Goal: Task Accomplishment & Management: Manage account settings

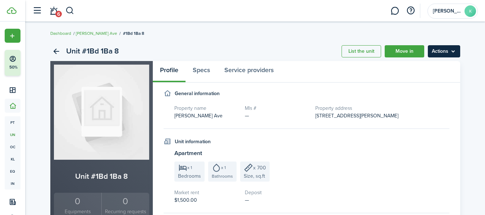
click at [428, 51] on menu-btn "Actions" at bounding box center [443, 51] width 32 height 12
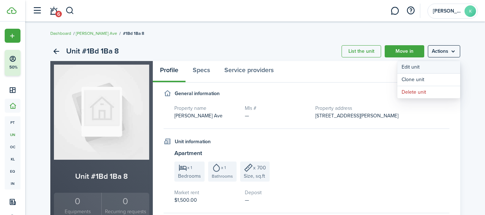
click at [431, 68] on link "Edit unit" at bounding box center [428, 67] width 63 height 12
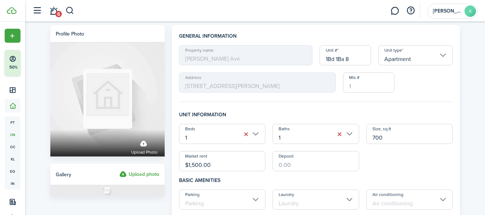
drag, startPoint x: 358, startPoint y: 58, endPoint x: 296, endPoint y: 54, distance: 62.3
click at [296, 54] on div "Property name Keating Ave Unit # 1Bd 1Ba 8 Unit type Apartment Address 3207 N K…" at bounding box center [315, 68] width 281 height 47
paste input "3211 1st S"
click at [344, 60] on input "3211 1st S" at bounding box center [344, 55] width 51 height 20
drag, startPoint x: 362, startPoint y: 56, endPoint x: 297, endPoint y: 56, distance: 65.4
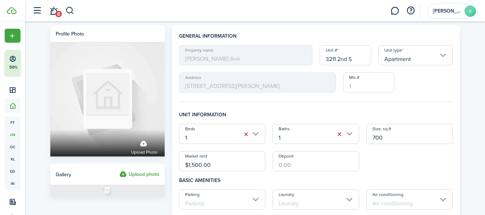
click at [297, 56] on div "Property name Keating Ave Unit # 3211 2nd S Unit type Apartment Address 3207 N …" at bounding box center [315, 68] width 281 height 47
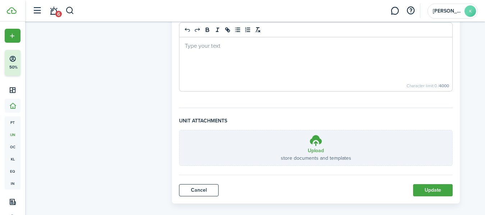
scroll to position [338, 0]
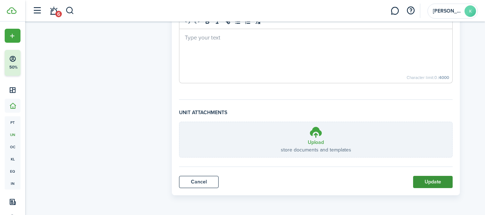
type input "3211 2nd S"
click at [435, 186] on button "Update" at bounding box center [433, 182] width 40 height 12
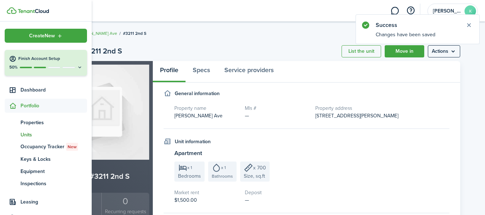
click at [28, 133] on span "Units" at bounding box center [53, 135] width 66 height 8
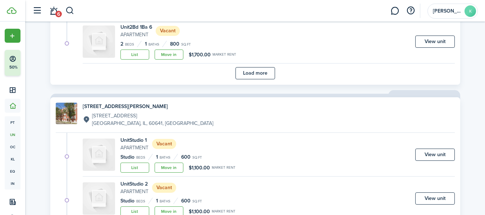
scroll to position [510, 0]
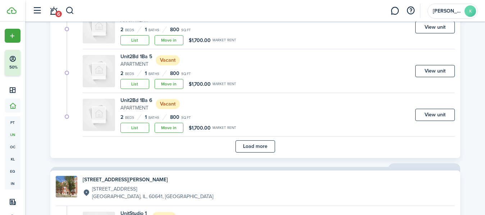
click at [263, 148] on button "Load more" at bounding box center [255, 146] width 40 height 12
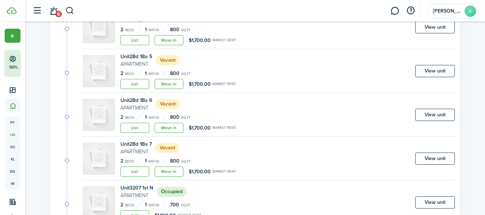
click at [310, 167] on div "Unit 2Bd 1Ba 7 Apartment Vacant 2 Beds 1 Baths 800 sq.ft List Move in $1,700.00…" at bounding box center [269, 160] width 372 height 40
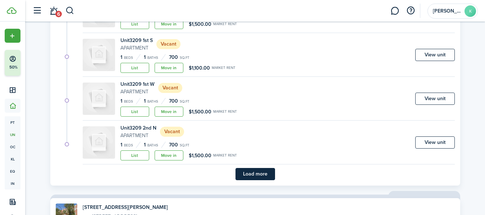
scroll to position [1009, 0]
click at [267, 173] on button "Load more" at bounding box center [255, 174] width 40 height 12
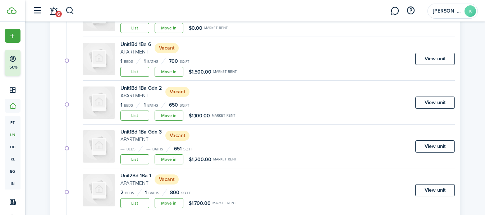
scroll to position [215, 0]
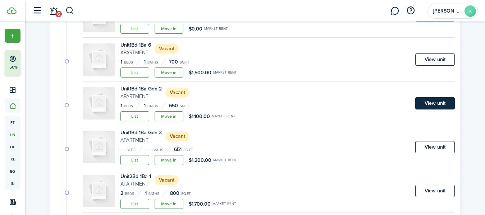
click at [442, 105] on link "View unit" at bounding box center [435, 103] width 40 height 12
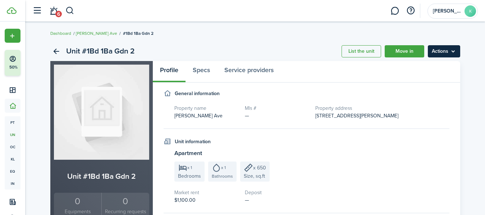
click at [444, 53] on menu-btn "Actions" at bounding box center [443, 51] width 32 height 12
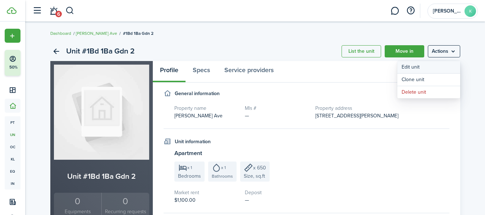
click at [433, 65] on link "Edit unit" at bounding box center [428, 67] width 63 height 12
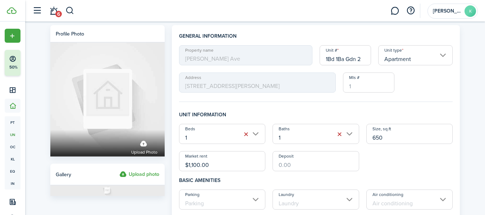
drag, startPoint x: 365, startPoint y: 56, endPoint x: 297, endPoint y: 55, distance: 68.3
click at [297, 55] on div "Property name Keating Ave Unit # 1Bd 1Ba Gdn 2 Unit type Apartment Address 3207…" at bounding box center [315, 68] width 281 height 47
paste input "3211 2nd S"
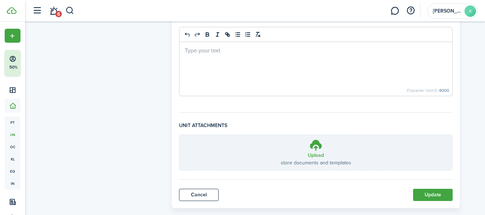
scroll to position [336, 0]
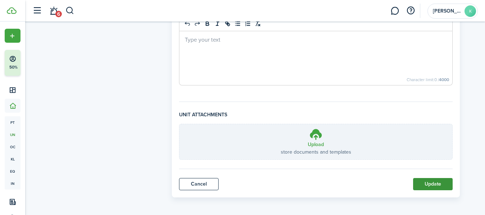
type input "3211 2nd N"
click at [426, 181] on button "Update" at bounding box center [433, 184] width 40 height 12
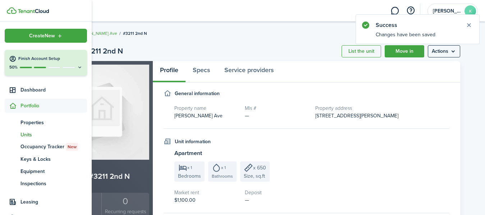
click at [22, 134] on span "Units" at bounding box center [53, 135] width 66 height 8
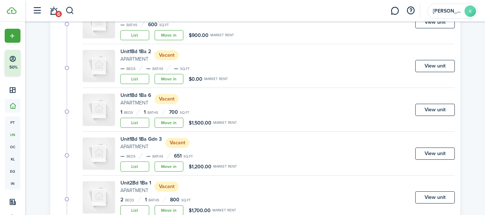
scroll to position [165, 0]
click at [440, 103] on link "View unit" at bounding box center [435, 109] width 40 height 12
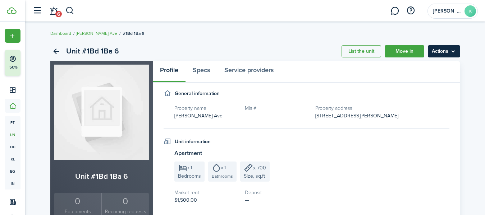
click at [444, 51] on menu-btn "Actions" at bounding box center [443, 51] width 32 height 12
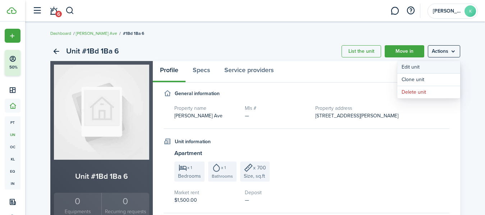
click at [433, 66] on link "Edit unit" at bounding box center [428, 67] width 63 height 12
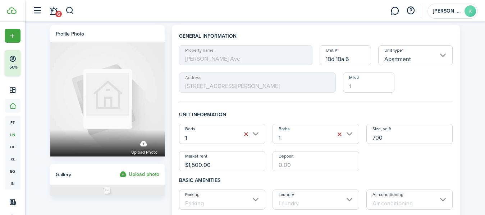
drag, startPoint x: 362, startPoint y: 60, endPoint x: 298, endPoint y: 54, distance: 64.9
click at [298, 54] on div "Property name Keating Ave Unit # 1Bd 1Ba 6 Unit type Apartment Address 3207 N K…" at bounding box center [315, 68] width 281 height 47
paste input "3211 2nd S"
click at [345, 59] on input "3211 2nd S" at bounding box center [344, 55] width 51 height 20
drag, startPoint x: 359, startPoint y: 60, endPoint x: 291, endPoint y: 55, distance: 68.1
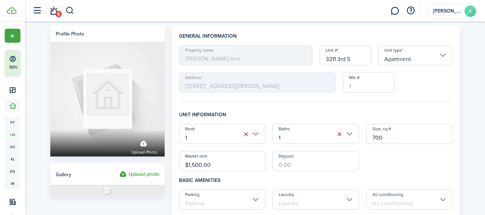
click at [291, 55] on div "Property name Keating Ave Unit # 3211 3rd S Unit type Apartment Address 3207 N …" at bounding box center [315, 68] width 281 height 47
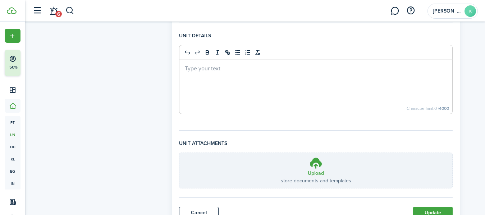
scroll to position [338, 0]
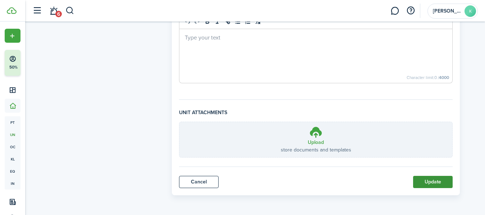
type input "3211 3rd S"
click at [425, 182] on button "Update" at bounding box center [433, 182] width 40 height 12
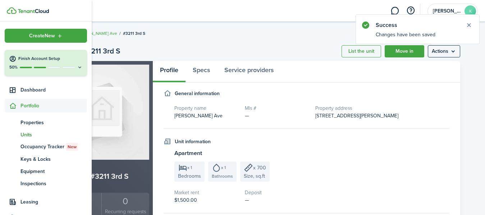
click at [24, 133] on span "Units" at bounding box center [53, 135] width 66 height 8
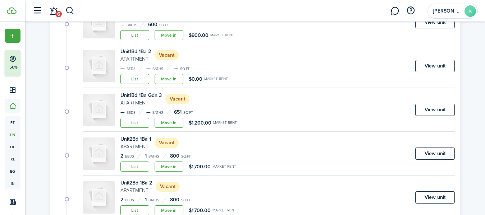
scroll to position [53, 0]
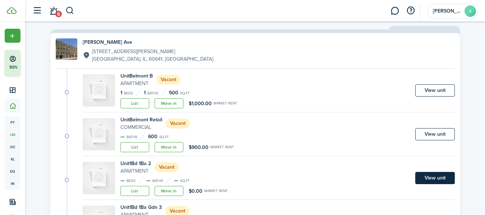
click at [446, 177] on link "View unit" at bounding box center [435, 178] width 40 height 12
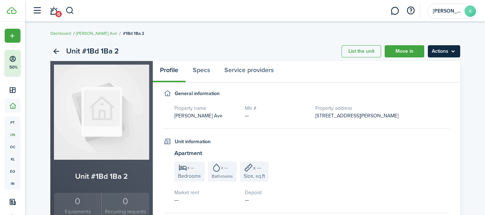
click at [448, 56] on menu-btn "Actions" at bounding box center [443, 51] width 32 height 12
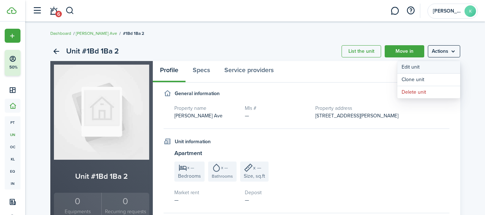
click at [431, 69] on link "Edit unit" at bounding box center [428, 67] width 63 height 12
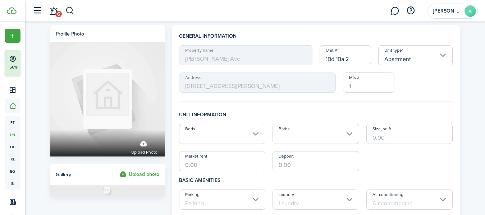
drag, startPoint x: 359, startPoint y: 59, endPoint x: 278, endPoint y: 58, distance: 81.5
click at [278, 58] on div "Property name Keating Ave Unit # 1Bd 1Ba 2 Unit type Apartment Address 3207 N K…" at bounding box center [315, 68] width 281 height 47
paste input "3211 3rd S"
click at [278, 58] on span "[PERSON_NAME] Ave" at bounding box center [245, 55] width 133 height 20
click at [355, 58] on input "3211 3rd S" at bounding box center [344, 55] width 51 height 20
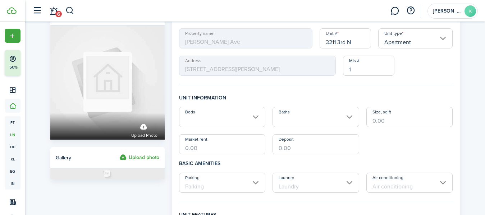
scroll to position [17, 0]
click at [251, 115] on input "Beds" at bounding box center [222, 117] width 87 height 20
type input "3211 3rd N"
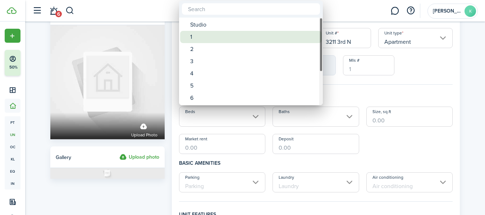
click at [207, 37] on div "1" at bounding box center [253, 37] width 127 height 12
type input "1"
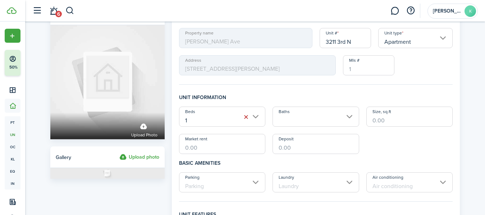
click at [347, 118] on input "Baths" at bounding box center [315, 117] width 87 height 20
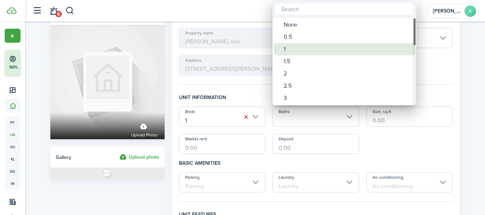
click at [315, 47] on div "1" at bounding box center [346, 49] width 127 height 12
type input "1"
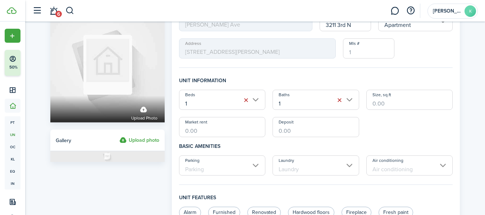
scroll to position [31, 0]
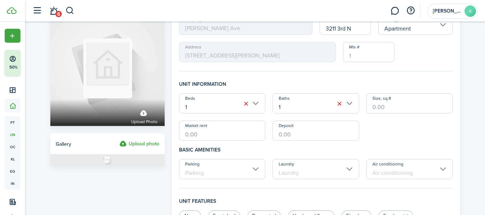
click at [392, 105] on input "Size, sq.ft" at bounding box center [409, 103] width 87 height 20
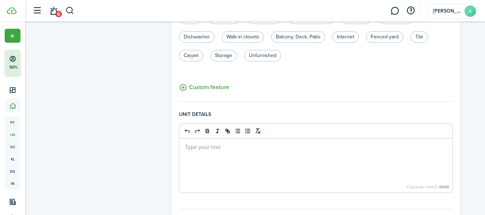
scroll to position [338, 0]
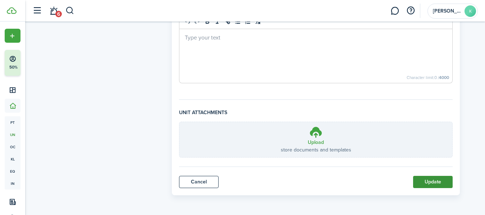
type input "700"
click at [438, 181] on button "Update" at bounding box center [433, 182] width 40 height 12
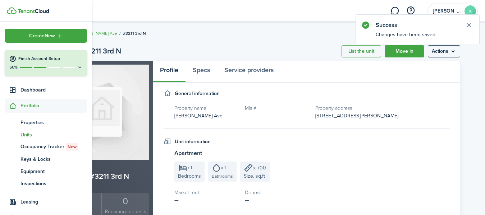
click at [26, 133] on span "Units" at bounding box center [53, 135] width 66 height 8
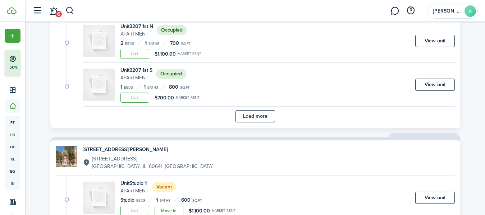
scroll to position [533, 0]
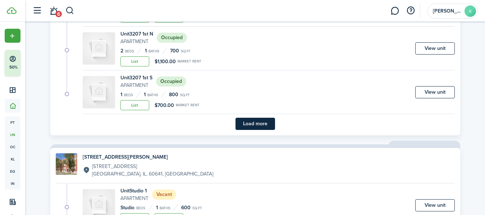
click at [252, 126] on button "Load more" at bounding box center [255, 124] width 40 height 12
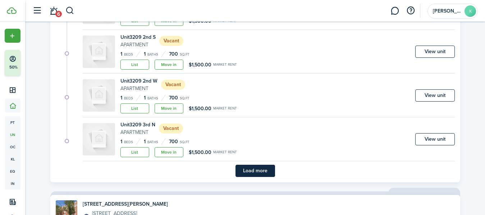
scroll to position [1012, 0]
click at [268, 169] on button "Load more" at bounding box center [255, 171] width 40 height 12
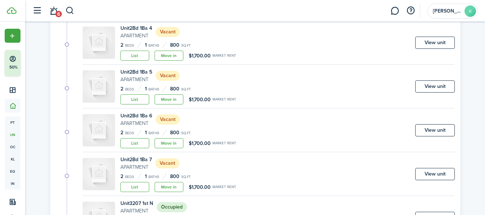
scroll to position [364, 0]
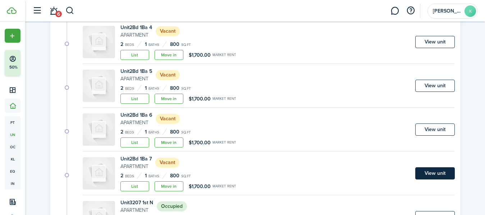
click at [428, 169] on link "View unit" at bounding box center [435, 173] width 40 height 12
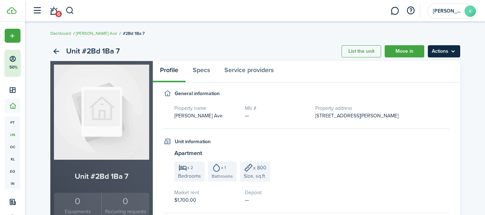
click at [448, 48] on menu-btn "Actions" at bounding box center [443, 51] width 32 height 12
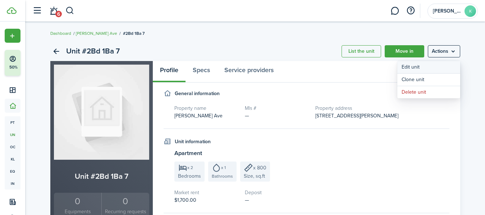
click at [429, 65] on link "Edit unit" at bounding box center [428, 67] width 63 height 12
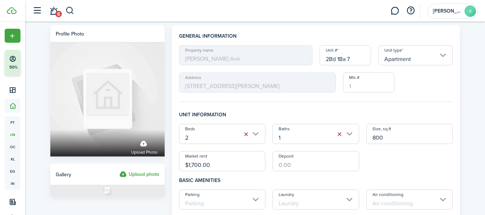
drag, startPoint x: 364, startPoint y: 55, endPoint x: 288, endPoint y: 54, distance: 75.8
click at [288, 54] on div "Property name Keating Ave Unit # 2Bd 1Ba 7 Unit type Apartment Address 3207 N K…" at bounding box center [315, 68] width 281 height 47
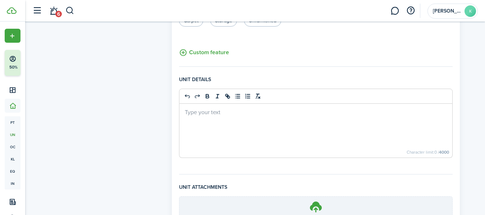
scroll to position [338, 0]
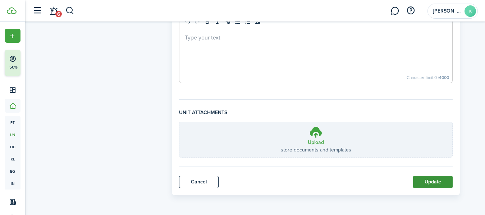
type input "3213 B"
click at [433, 180] on button "Update" at bounding box center [433, 182] width 40 height 12
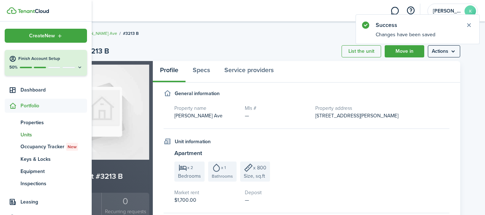
click at [26, 136] on span "Units" at bounding box center [53, 135] width 66 height 8
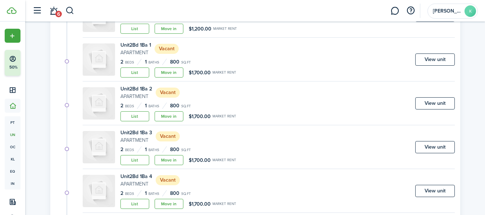
scroll to position [216, 0]
click at [435, 186] on link "View unit" at bounding box center [435, 191] width 40 height 12
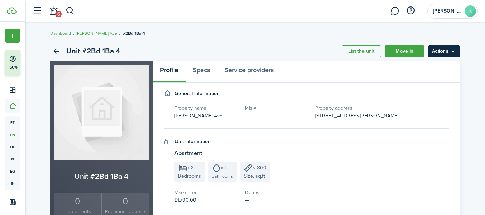
click at [450, 48] on menu-btn "Actions" at bounding box center [443, 51] width 32 height 12
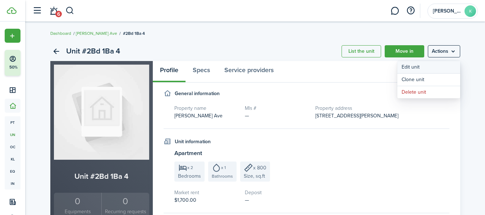
click at [434, 66] on link "Edit unit" at bounding box center [428, 67] width 63 height 12
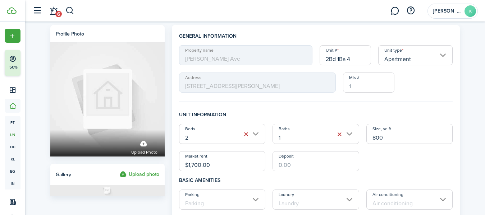
drag, startPoint x: 363, startPoint y: 60, endPoint x: 296, endPoint y: 55, distance: 67.0
click at [296, 55] on div "Property name Keating Ave Unit # 2Bd 1Ba 4 Unit type Apartment Address 3207 N K…" at bounding box center [315, 68] width 281 height 47
drag, startPoint x: 353, startPoint y: 58, endPoint x: 299, endPoint y: 58, distance: 54.6
click at [299, 58] on div "Property name Keating Ave Unit # 3213 1st N Unit type Apartment Address 3207 N …" at bounding box center [315, 68] width 281 height 47
click at [359, 58] on input "3213 1st N" at bounding box center [344, 55] width 51 height 20
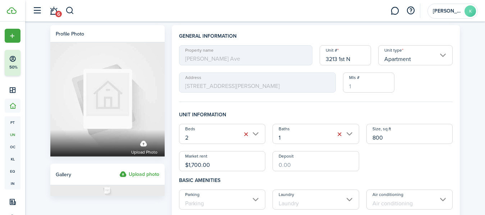
drag, startPoint x: 359, startPoint y: 58, endPoint x: 300, endPoint y: 60, distance: 59.0
click at [300, 60] on div "Property name Keating Ave Unit # 3213 1st N Unit type Apartment Address 3207 N …" at bounding box center [315, 68] width 281 height 47
click at [357, 57] on input "3213 1st N" at bounding box center [344, 55] width 51 height 20
drag, startPoint x: 357, startPoint y: 57, endPoint x: 307, endPoint y: 56, distance: 49.9
click at [307, 56] on div "Property name Keating Ave Unit # 3213 1st N Unit type Apartment Address 3207 N …" at bounding box center [315, 68] width 281 height 47
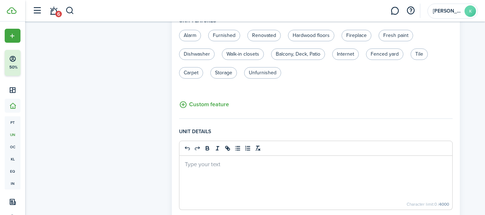
scroll to position [338, 0]
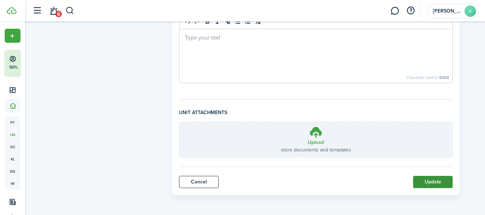
type input "3213 1st N"
click at [427, 181] on button "Update" at bounding box center [433, 182] width 40 height 12
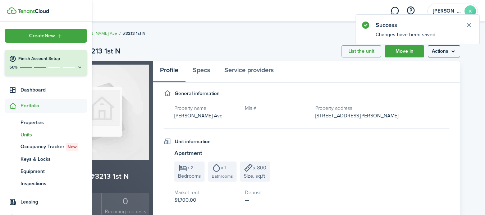
click at [24, 135] on span "Units" at bounding box center [53, 135] width 66 height 8
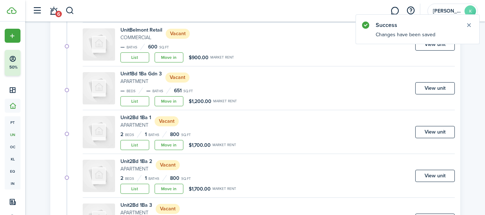
scroll to position [143, 0]
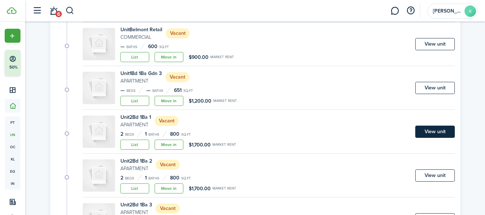
click at [434, 129] on link "View unit" at bounding box center [435, 132] width 40 height 12
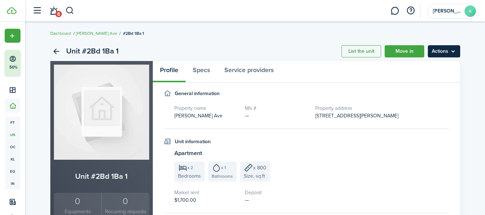
click at [445, 51] on menu-btn "Actions" at bounding box center [443, 51] width 32 height 12
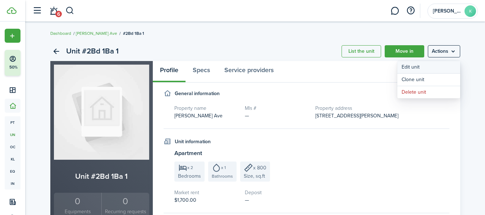
click at [431, 66] on link "Edit unit" at bounding box center [428, 67] width 63 height 12
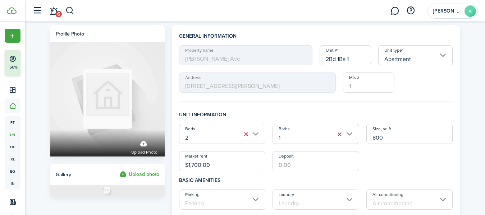
drag, startPoint x: 358, startPoint y: 57, endPoint x: 292, endPoint y: 56, distance: 65.4
click at [292, 56] on div "Property name Keating Ave Unit # 2Bd 1Ba 1 Unit type Apartment Address 3207 N K…" at bounding box center [315, 68] width 281 height 47
paste input "3213 1st N"
click at [344, 58] on input "3213 1st N" at bounding box center [344, 55] width 51 height 20
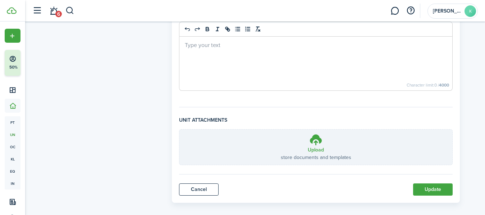
scroll to position [330, 0]
type input "3213 2nd N"
click at [432, 188] on button "Update" at bounding box center [433, 190] width 40 height 12
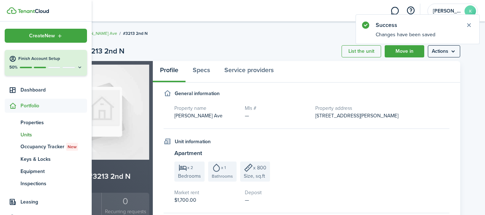
click at [29, 135] on span "Units" at bounding box center [53, 135] width 66 height 8
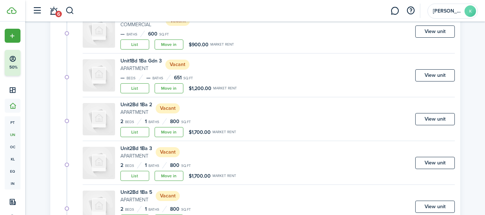
scroll to position [156, 0]
click at [423, 114] on link "View unit" at bounding box center [435, 119] width 40 height 12
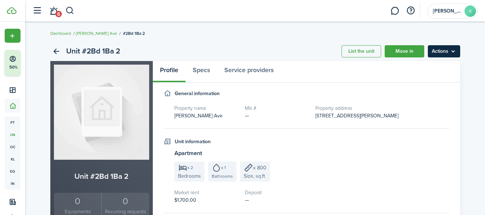
click at [444, 48] on menu-btn "Actions" at bounding box center [443, 51] width 32 height 12
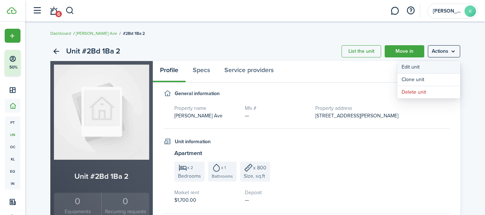
click at [419, 69] on link "Edit unit" at bounding box center [428, 67] width 63 height 12
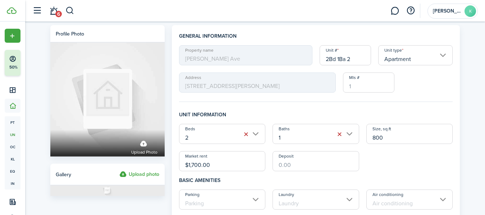
drag, startPoint x: 362, startPoint y: 60, endPoint x: 248, endPoint y: 60, distance: 114.2
click at [248, 60] on div "Property name Keating Ave Unit # 2Bd 1Ba 2 Unit type Apartment Address 3207 N K…" at bounding box center [315, 68] width 281 height 47
paste input "3213 1st N"
click at [344, 60] on input "3213 1st N" at bounding box center [344, 55] width 51 height 20
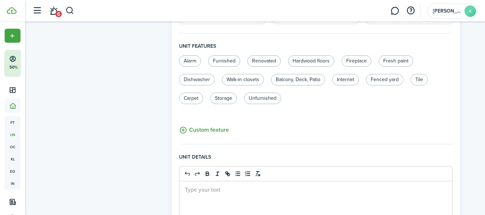
scroll to position [338, 0]
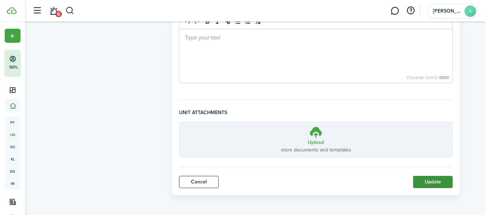
type input "3213 3rd N"
click at [420, 184] on button "Update" at bounding box center [433, 182] width 40 height 12
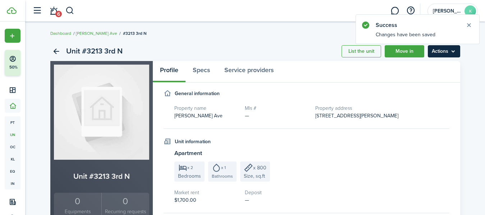
click at [443, 51] on menu-btn "Actions" at bounding box center [443, 51] width 32 height 12
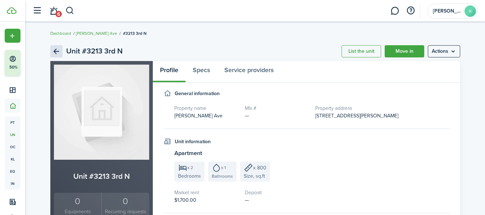
click at [55, 47] on link "Back" at bounding box center [56, 51] width 12 height 12
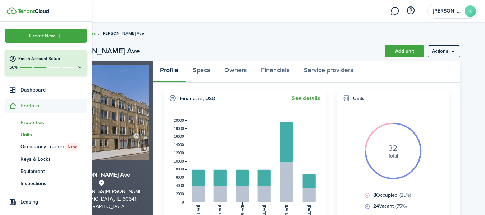
click at [26, 134] on span "Units" at bounding box center [53, 135] width 66 height 8
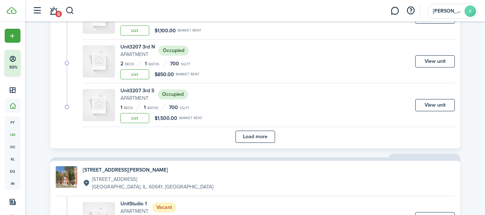
scroll to position [520, 0]
click at [251, 136] on button "Load more" at bounding box center [255, 136] width 40 height 12
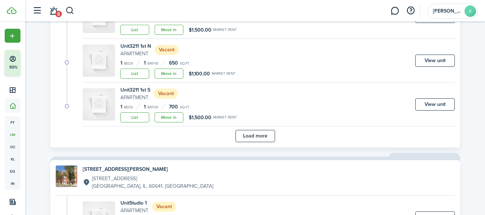
scroll to position [1046, 0]
click at [264, 137] on button "Load more" at bounding box center [255, 136] width 40 height 12
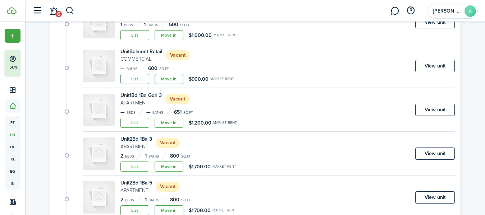
scroll to position [133, 0]
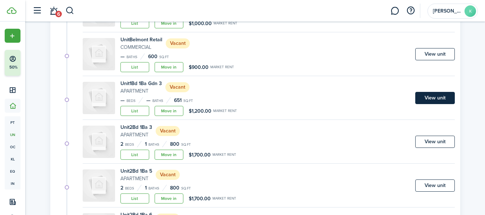
click at [428, 99] on link "View unit" at bounding box center [435, 98] width 40 height 12
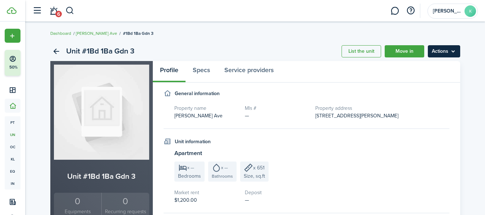
click at [437, 54] on menu-btn "Actions" at bounding box center [443, 51] width 32 height 12
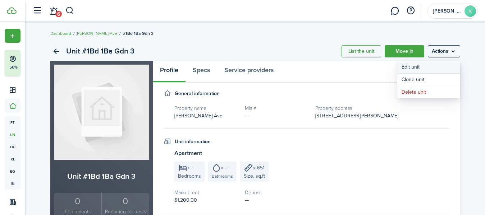
click at [426, 66] on link "Edit unit" at bounding box center [428, 67] width 63 height 12
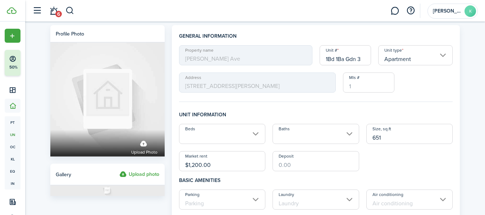
drag, startPoint x: 364, startPoint y: 61, endPoint x: 291, endPoint y: 54, distance: 73.9
click at [291, 54] on div "Property name Keating Ave Unit # 1Bd 1Ba Gdn 3 Unit type Apartment Address 3207…" at bounding box center [315, 68] width 281 height 47
paste input "3213 1st N"
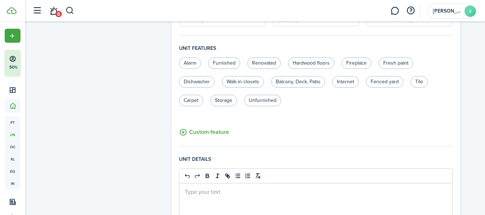
scroll to position [338, 0]
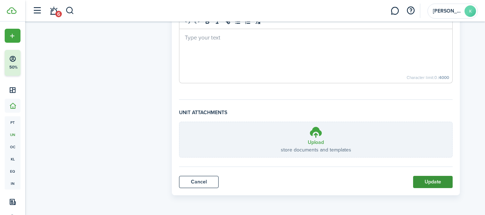
type input "3213 1st S"
click at [437, 182] on button "Update" at bounding box center [433, 182] width 40 height 12
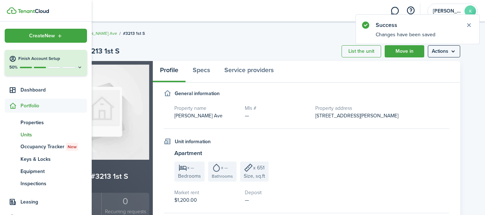
click at [23, 133] on span "Units" at bounding box center [53, 135] width 66 height 8
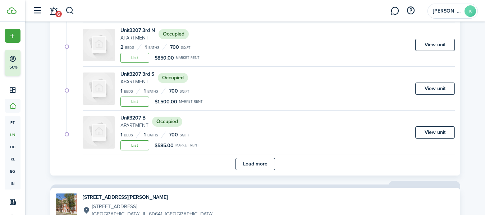
scroll to position [493, 0]
click at [258, 168] on button "Load more" at bounding box center [255, 164] width 40 height 12
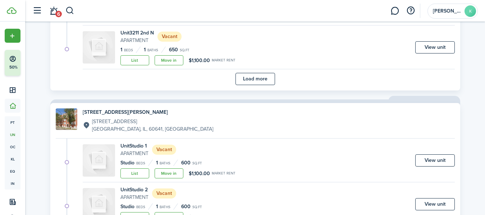
scroll to position [1104, 0]
click at [261, 83] on button "Load more" at bounding box center [255, 79] width 40 height 12
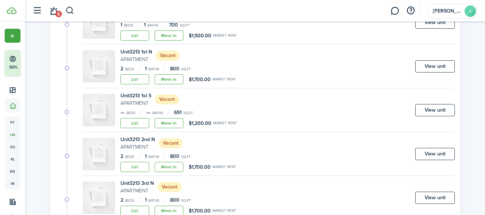
scroll to position [1261, 0]
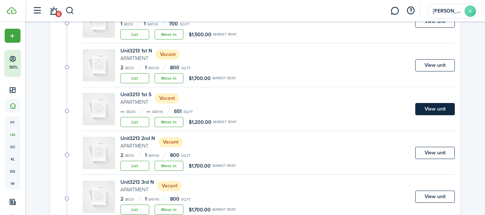
click at [428, 111] on link "View unit" at bounding box center [435, 109] width 40 height 12
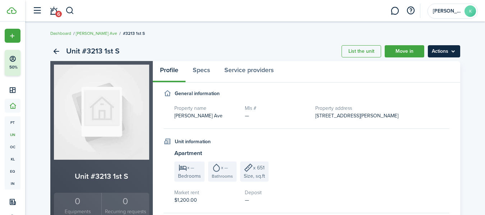
click at [436, 52] on menu-btn "Actions" at bounding box center [443, 51] width 32 height 12
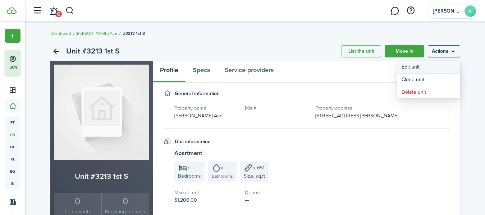
click at [431, 64] on link "Edit unit" at bounding box center [428, 67] width 63 height 12
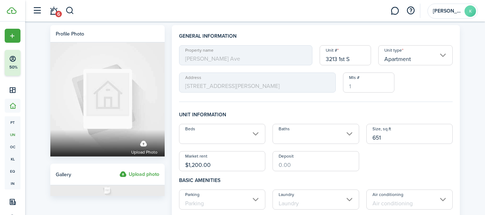
click at [236, 141] on input "Beds" at bounding box center [222, 134] width 87 height 20
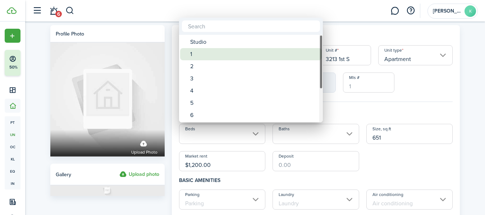
click at [208, 51] on div "1" at bounding box center [253, 54] width 127 height 12
type input "1"
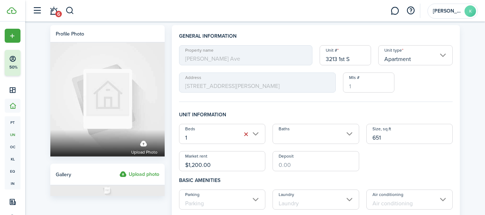
click at [305, 140] on input "Baths" at bounding box center [315, 134] width 87 height 20
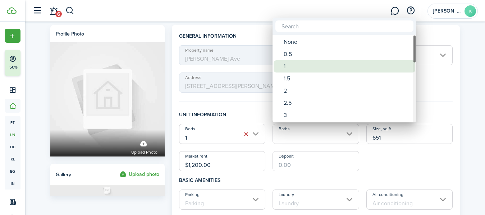
click at [300, 65] on div "1" at bounding box center [346, 66] width 127 height 12
type input "1"
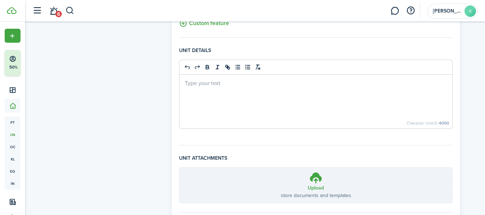
scroll to position [338, 0]
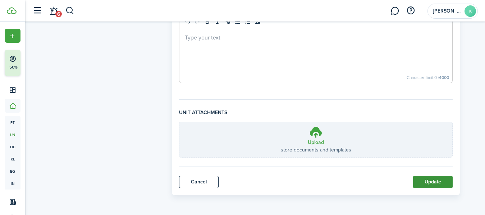
click at [431, 182] on button "Update" at bounding box center [433, 182] width 40 height 12
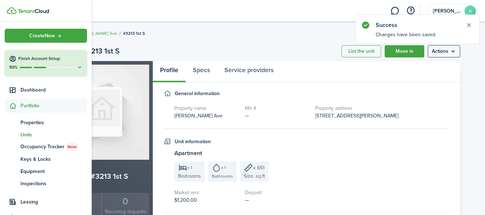
click at [22, 131] on span "Units" at bounding box center [53, 135] width 66 height 8
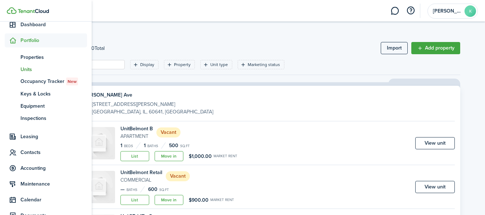
scroll to position [66, 0]
click at [33, 141] on span "Leasing" at bounding box center [46, 136] width 82 height 14
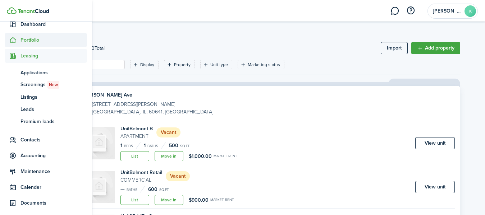
click at [28, 41] on span "Portfolio" at bounding box center [53, 40] width 66 height 8
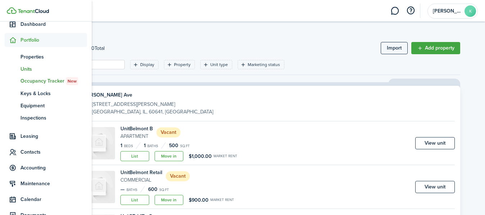
click at [34, 83] on span "Occupancy Tracker New" at bounding box center [53, 81] width 66 height 8
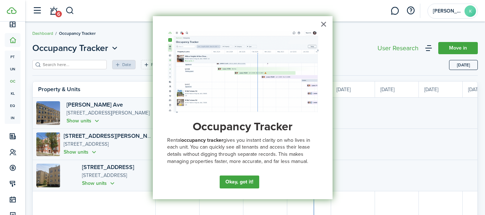
scroll to position [0, 131]
click at [323, 23] on button "×" at bounding box center [323, 23] width 7 height 11
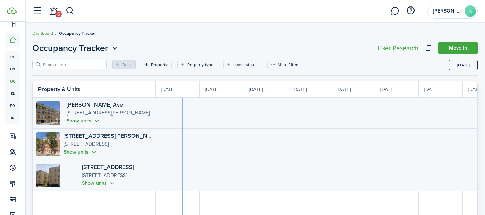
click at [82, 119] on button "Show units" at bounding box center [83, 121] width 34 height 8
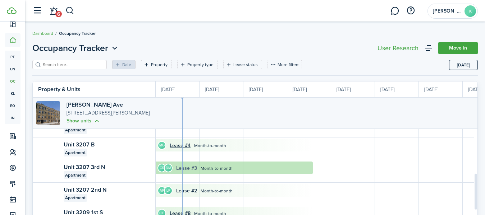
click at [196, 171] on link "Lease #3" at bounding box center [186, 169] width 21 height 8
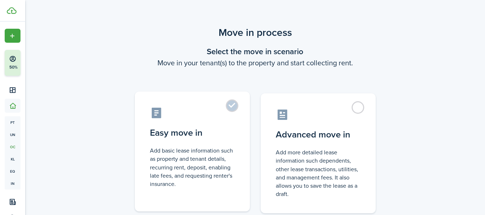
click at [227, 111] on label "Easy move in Add basic lease information such as property and tenant details, r…" at bounding box center [192, 152] width 115 height 120
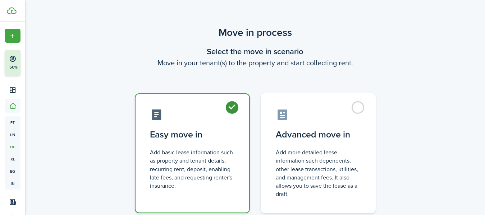
radio input "true"
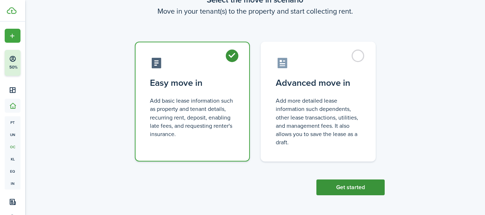
click at [360, 189] on button "Get started" at bounding box center [350, 188] width 68 height 16
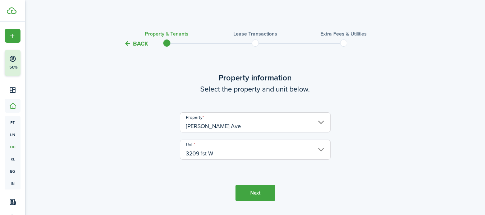
click at [250, 191] on button "Next" at bounding box center [255, 193] width 40 height 16
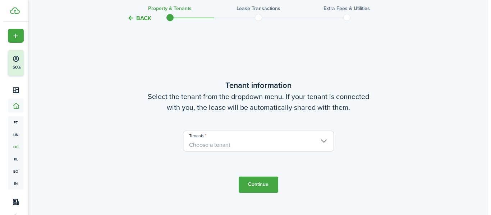
scroll to position [227, 0]
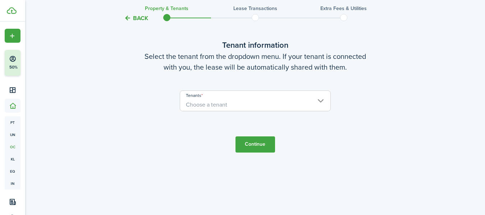
click at [261, 102] on span "Choose a tenant" at bounding box center [255, 105] width 150 height 12
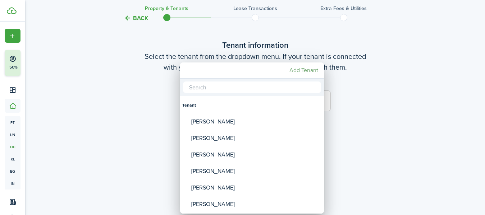
click at [305, 69] on mbsc-button "Add Tenant" at bounding box center [303, 70] width 34 height 13
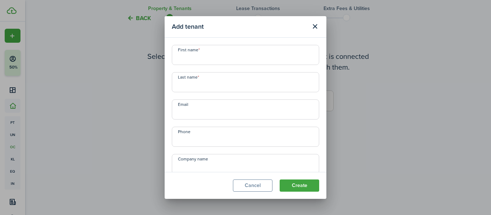
click at [247, 57] on input "First name" at bounding box center [245, 55] width 147 height 20
type input "[PERSON_NAME]"
click at [250, 85] on input "Last name" at bounding box center [245, 82] width 147 height 20
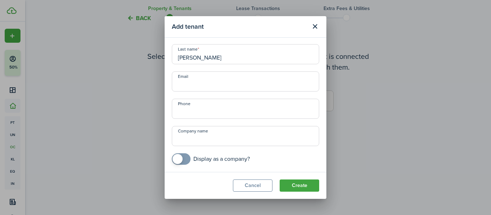
type input "[PERSON_NAME]"
click at [246, 114] on input "Phone" at bounding box center [245, 109] width 147 height 20
click at [274, 151] on div "First name [PERSON_NAME] Last name [PERSON_NAME] Email Phone +1 US Company name…" at bounding box center [245, 91] width 154 height 148
click at [238, 114] on input "+1" at bounding box center [245, 109] width 147 height 20
type input "[PHONE_NUMBER]"
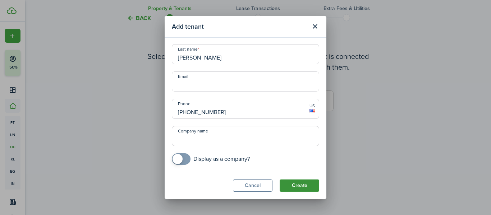
click at [302, 184] on button "Create" at bounding box center [299, 186] width 40 height 12
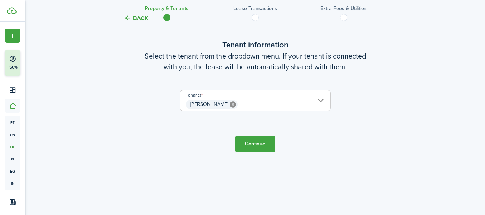
scroll to position [227, 0]
click at [254, 146] on button "Continue" at bounding box center [255, 144] width 40 height 16
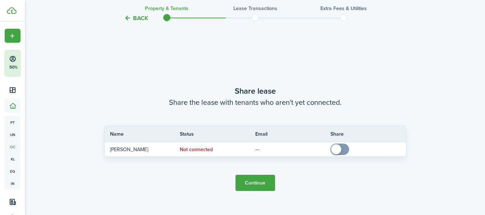
scroll to position [402, 0]
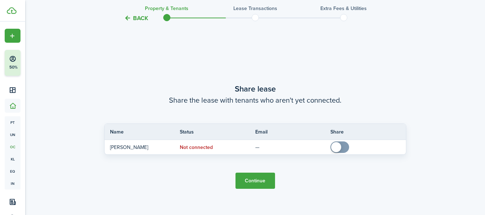
click at [245, 180] on button "Continue" at bounding box center [255, 181] width 40 height 16
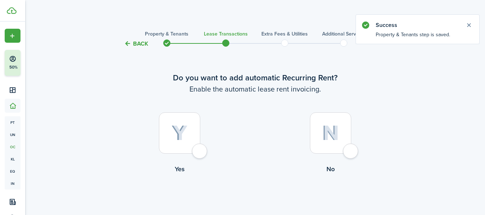
click at [198, 154] on div at bounding box center [179, 132] width 41 height 41
radio input "true"
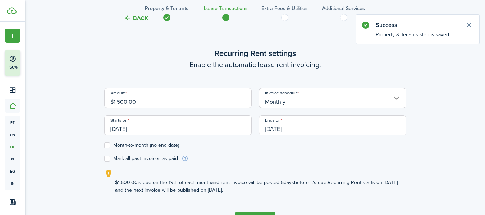
scroll to position [198, 0]
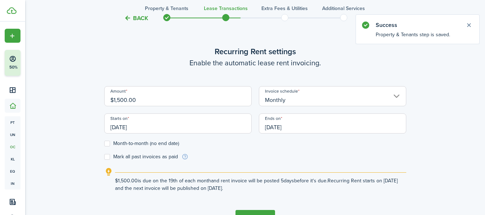
drag, startPoint x: 198, startPoint y: 105, endPoint x: 84, endPoint y: 93, distance: 114.1
click at [84, 93] on div "Back Property & Tenants Lease Transactions Extra fees & Utilities Additional Se…" at bounding box center [255, 36] width 417 height 416
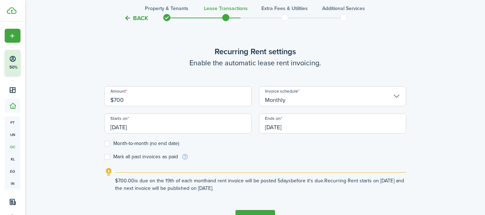
click at [213, 126] on input "[DATE]" at bounding box center [177, 124] width 147 height 20
type input "$700.00"
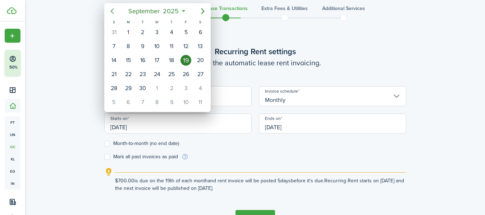
click at [111, 13] on icon "Previous page" at bounding box center [112, 11] width 9 height 9
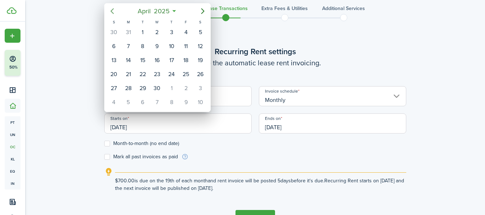
click at [111, 13] on icon "Previous page" at bounding box center [112, 11] width 9 height 9
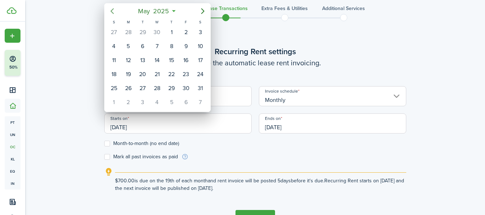
click at [111, 13] on icon "Previous page" at bounding box center [112, 11] width 9 height 9
click at [159, 34] on div "1" at bounding box center [157, 32] width 11 height 11
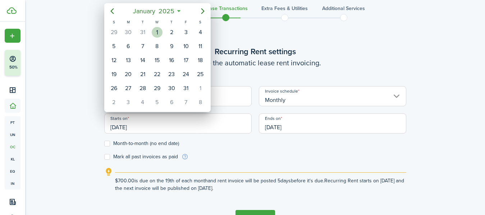
type input "[DATE]"
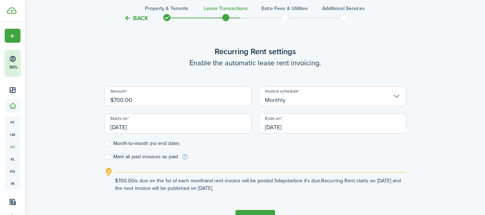
click at [109, 143] on label "Month-to-month (no end date)" at bounding box center [141, 144] width 75 height 6
click at [104, 144] on input "Month-to-month (no end date)" at bounding box center [104, 144] width 0 height 0
checkbox input "true"
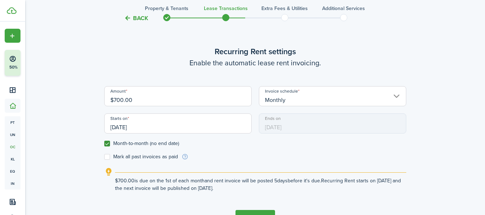
click at [107, 155] on label "Mark all past invoices as paid" at bounding box center [141, 157] width 74 height 6
click at [104, 157] on input "Mark all past invoices as paid" at bounding box center [104, 157] width 0 height 0
checkbox input "true"
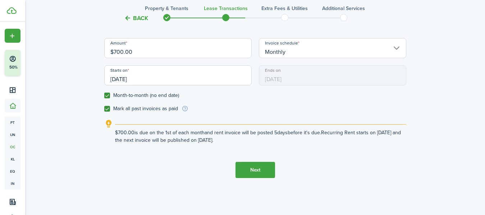
click at [253, 174] on button "Next" at bounding box center [255, 170] width 40 height 16
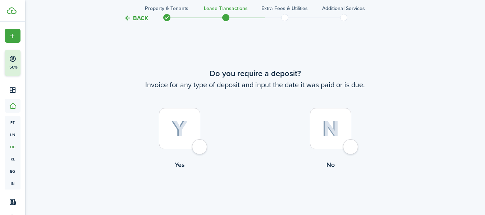
scroll to position [413, 0]
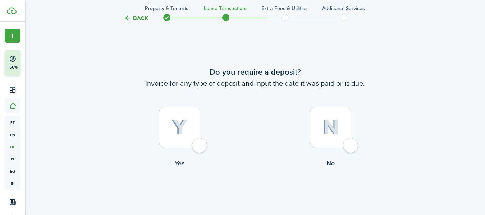
click at [196, 139] on div at bounding box center [179, 127] width 41 height 41
radio input "true"
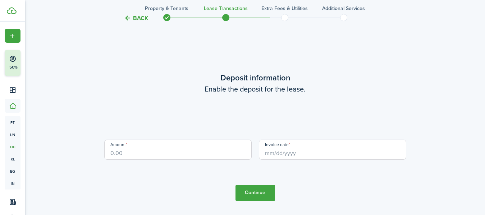
scroll to position [628, 0]
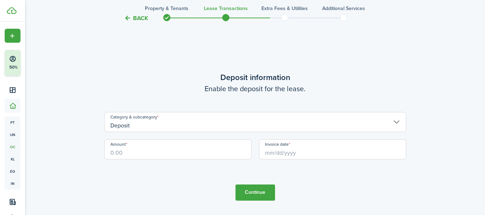
click at [210, 153] on input "Amount" at bounding box center [177, 149] width 147 height 20
click at [295, 156] on input "Invoice date" at bounding box center [332, 149] width 147 height 20
type input "$700.00"
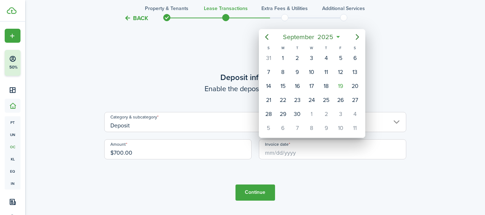
click at [338, 35] on icon at bounding box center [338, 36] width 8 height 7
click at [334, 37] on span "2025" at bounding box center [325, 37] width 19 height 13
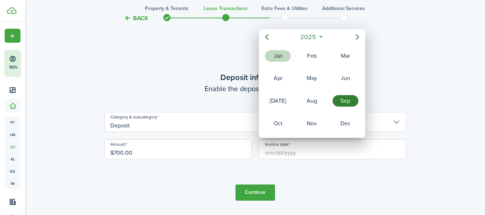
click at [285, 54] on div "Jan" at bounding box center [278, 55] width 26 height 11
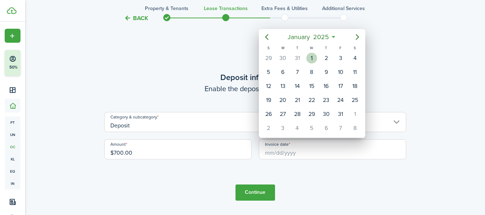
click at [312, 55] on div "1" at bounding box center [311, 58] width 11 height 11
type input "[DATE]"
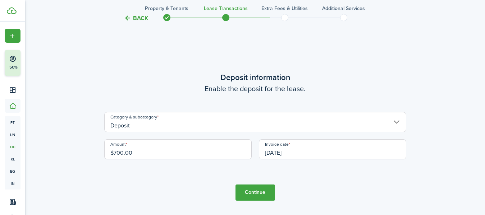
click at [247, 200] on button "Continue" at bounding box center [255, 193] width 40 height 16
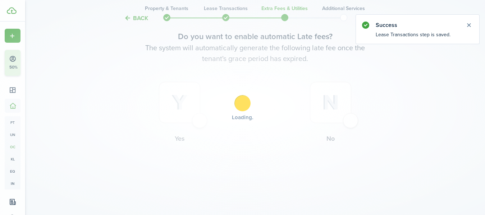
scroll to position [0, 0]
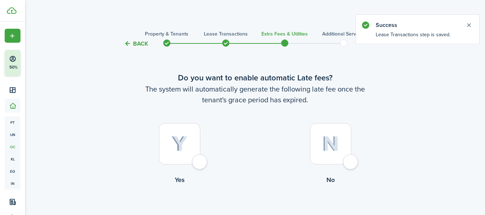
click at [200, 161] on div at bounding box center [179, 143] width 41 height 41
radio input "true"
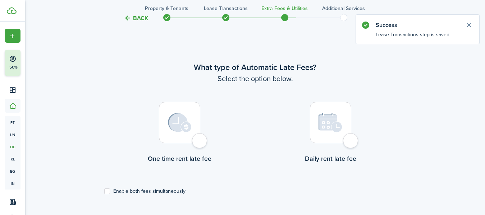
scroll to position [208, 0]
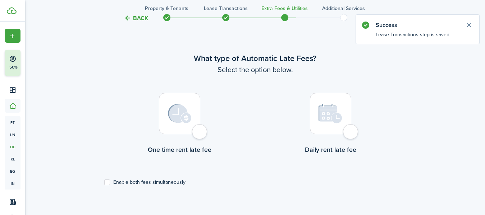
click at [200, 134] on div at bounding box center [179, 113] width 41 height 41
radio input "true"
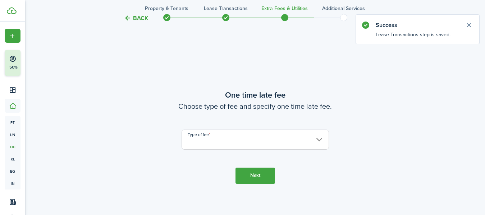
scroll to position [423, 0]
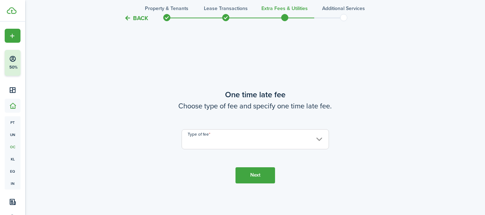
click at [279, 136] on input "Type of fee" at bounding box center [254, 139] width 147 height 20
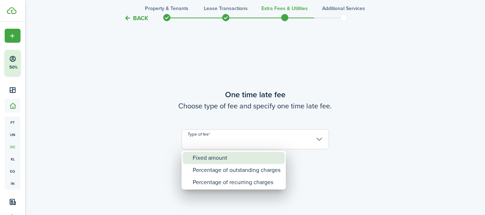
click at [223, 154] on div "Fixed amount" at bounding box center [237, 158] width 88 height 12
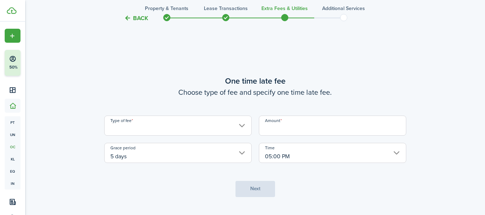
type input "Fixed amount"
click at [291, 125] on input "Amount" at bounding box center [332, 126] width 147 height 20
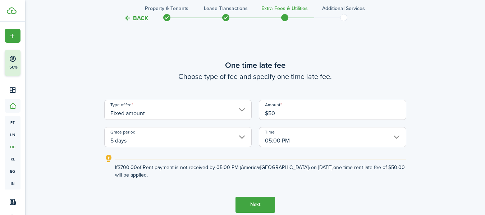
scroll to position [472, 0]
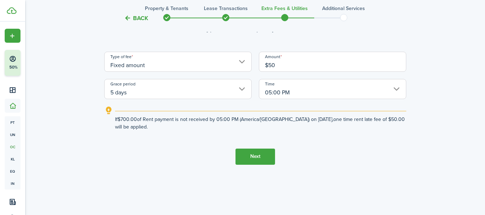
type input "$50.00"
click at [251, 155] on button "Next" at bounding box center [255, 157] width 40 height 16
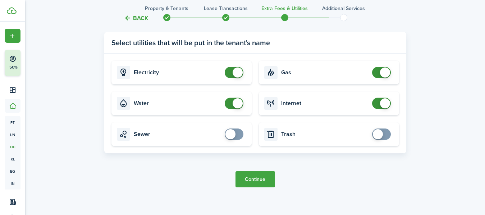
scroll to position [712, 0]
checkbox input "false"
click at [379, 72] on span at bounding box center [381, 71] width 7 height 11
checkbox input "false"
click at [234, 102] on span at bounding box center [237, 103] width 10 height 10
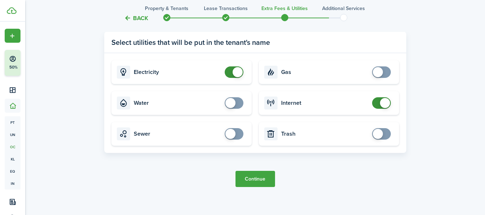
click at [255, 178] on button "Continue" at bounding box center [255, 179] width 40 height 16
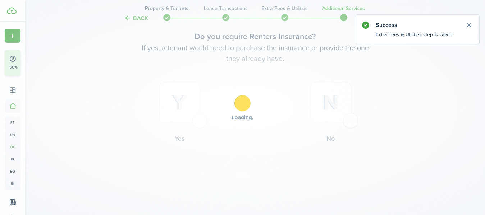
scroll to position [0, 0]
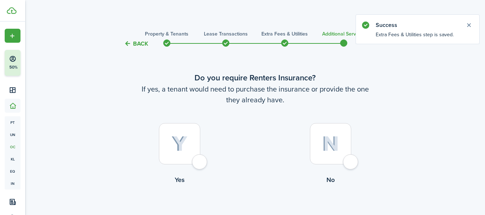
click at [348, 163] on div at bounding box center [330, 143] width 41 height 41
radio input "true"
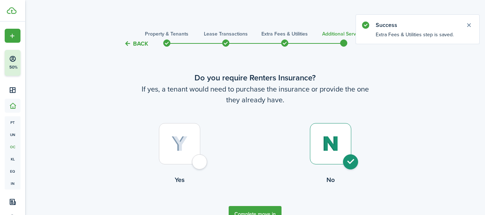
scroll to position [41, 0]
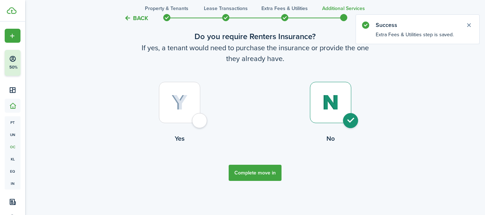
click at [256, 171] on button "Complete move in" at bounding box center [254, 173] width 53 height 16
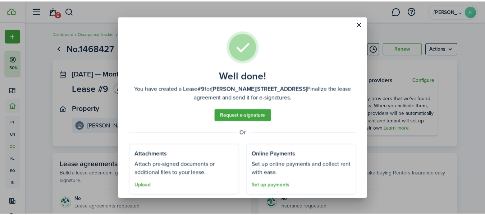
scroll to position [20, 0]
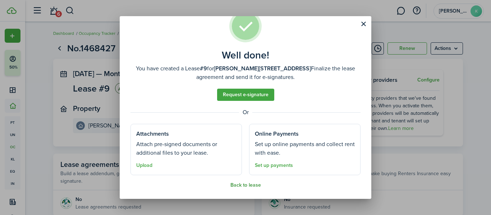
click at [231, 184] on button "Back to lease" at bounding box center [245, 185] width 31 height 6
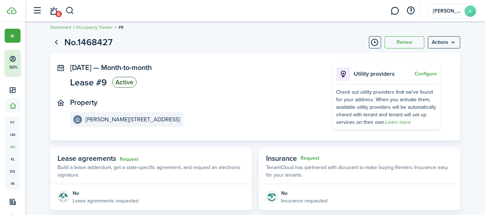
scroll to position [0, 0]
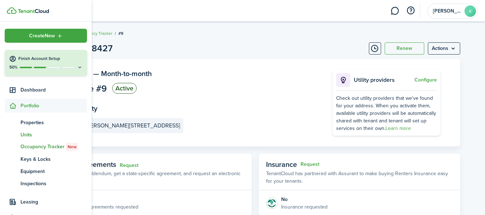
click at [25, 133] on span "Units" at bounding box center [53, 135] width 66 height 8
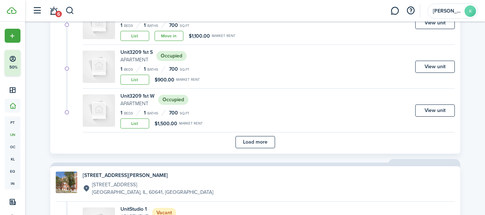
scroll to position [515, 0]
click at [252, 146] on button "Load more" at bounding box center [255, 142] width 40 height 12
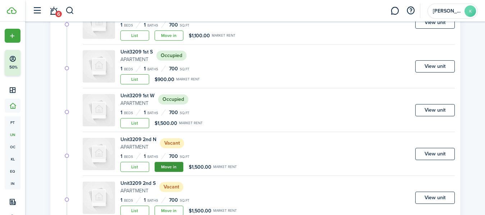
click at [176, 169] on link "Move in" at bounding box center [168, 167] width 29 height 10
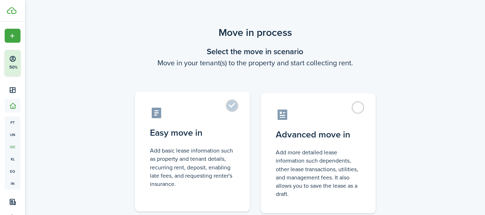
click at [224, 117] on control-radio-card-icon at bounding box center [192, 113] width 85 height 13
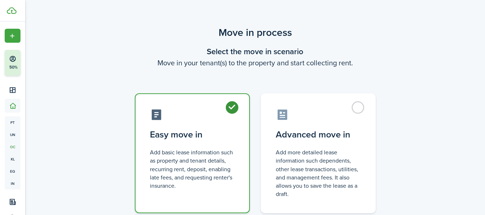
radio input "true"
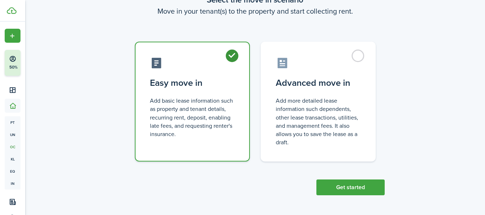
scroll to position [51, 0]
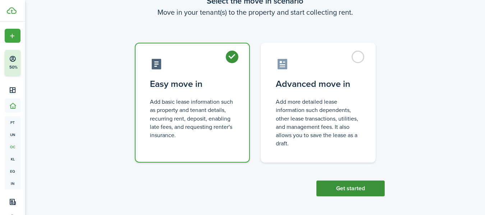
click at [347, 194] on button "Get started" at bounding box center [350, 189] width 68 height 16
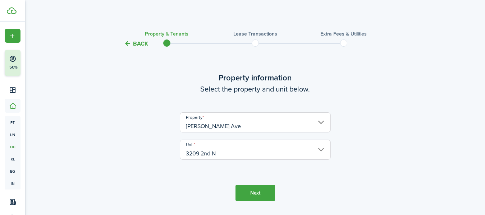
click at [256, 193] on button "Next" at bounding box center [255, 193] width 40 height 16
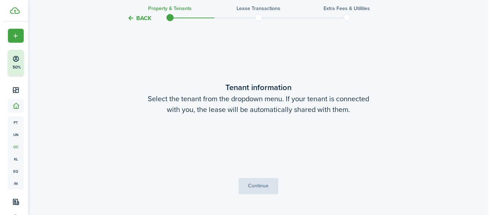
scroll to position [187, 0]
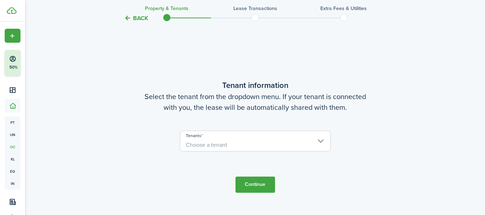
click at [262, 144] on span "Choose a tenant" at bounding box center [255, 145] width 150 height 12
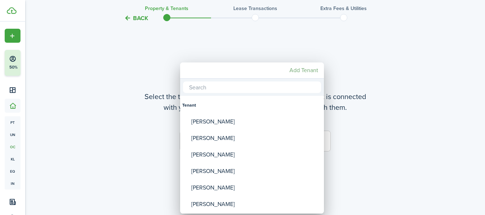
click at [311, 69] on mbsc-button "Add Tenant" at bounding box center [303, 70] width 34 height 13
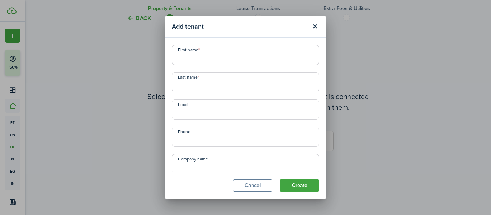
click at [250, 56] on input "First name" at bounding box center [245, 55] width 147 height 20
type input "Loyola"
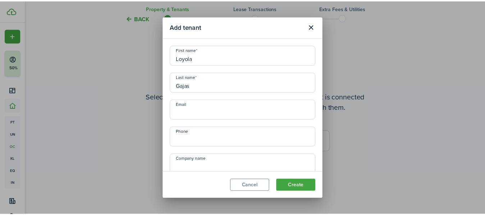
scroll to position [28, 0]
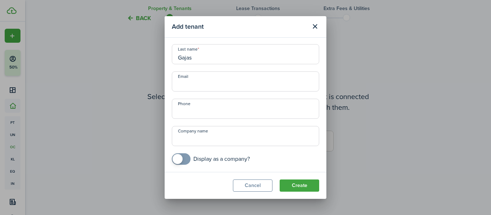
type input "Gajas"
click at [255, 115] on input "Phone" at bounding box center [245, 109] width 147 height 20
type input "[PHONE_NUMBER]"
click at [292, 185] on button "Create" at bounding box center [299, 186] width 40 height 12
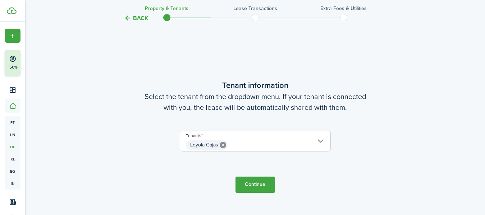
click at [250, 191] on button "Continue" at bounding box center [255, 185] width 40 height 16
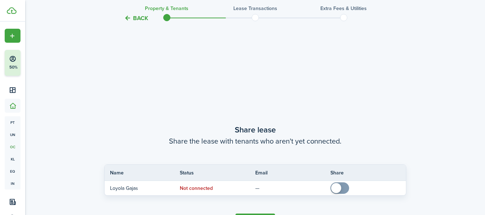
scroll to position [402, 0]
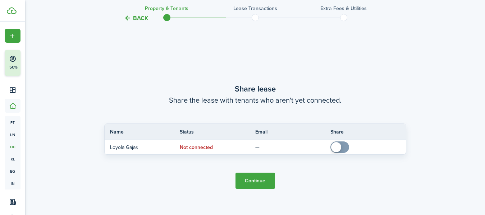
click at [263, 178] on button "Continue" at bounding box center [255, 181] width 40 height 16
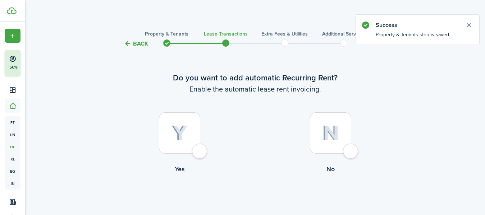
click at [131, 45] on button "Back" at bounding box center [136, 44] width 24 height 8
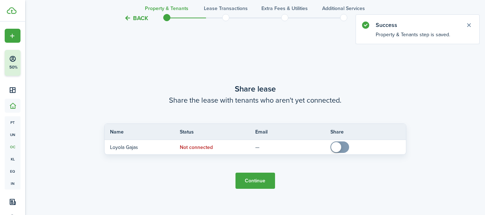
scroll to position [402, 0]
click at [135, 17] on button "Back" at bounding box center [136, 18] width 24 height 8
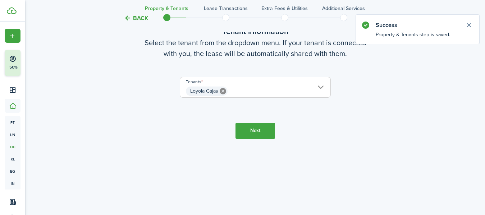
scroll to position [187, 0]
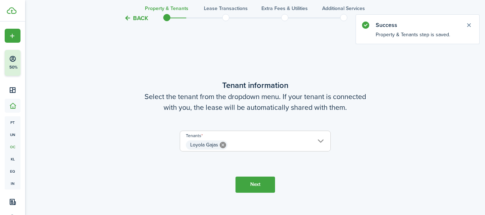
click at [205, 143] on span "Loyola Gajas" at bounding box center [204, 145] width 28 height 8
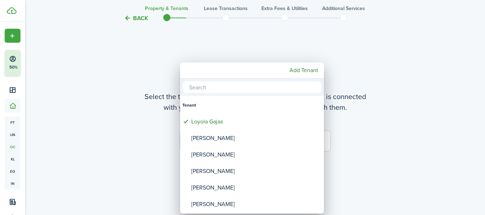
click at [394, 119] on div at bounding box center [242, 108] width 599 height 330
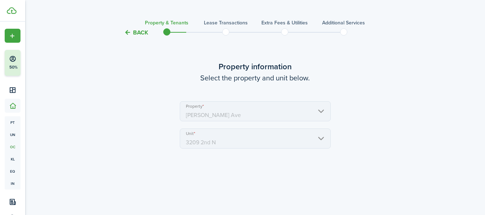
scroll to position [11, 0]
click at [141, 33] on button "Back" at bounding box center [136, 33] width 24 height 8
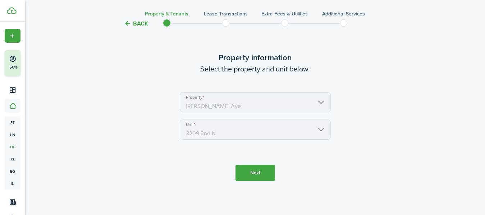
scroll to position [20, 0]
click at [252, 174] on button "Next" at bounding box center [255, 173] width 40 height 16
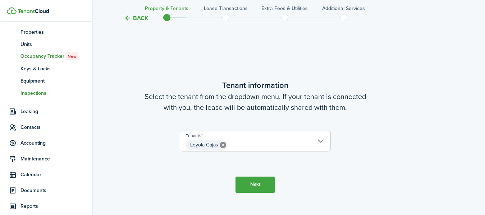
scroll to position [143, 0]
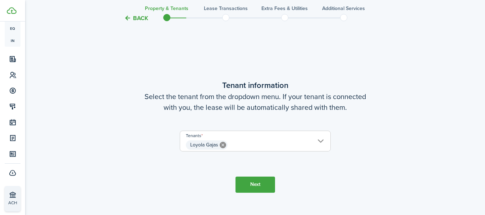
click at [254, 187] on button "Next" at bounding box center [255, 185] width 40 height 16
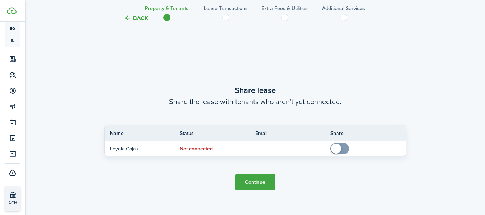
scroll to position [402, 0]
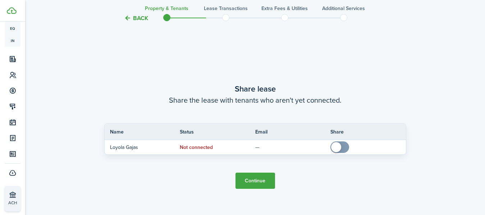
click at [261, 180] on button "Continue" at bounding box center [255, 181] width 40 height 16
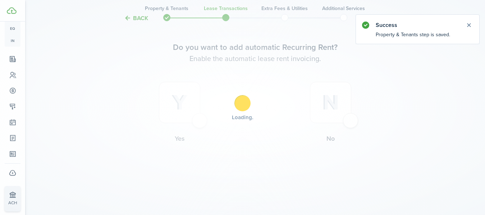
scroll to position [0, 0]
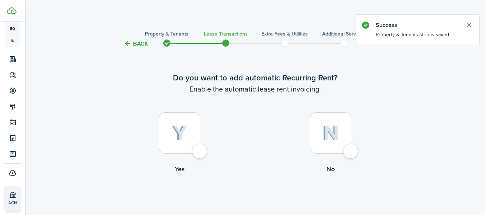
click at [184, 154] on label "Yes" at bounding box center [179, 144] width 151 height 65
radio input "true"
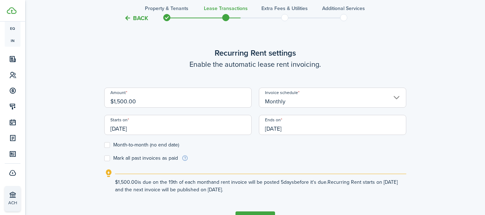
scroll to position [198, 0]
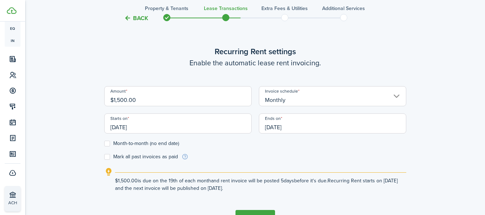
drag, startPoint x: 154, startPoint y: 103, endPoint x: 54, endPoint y: 89, distance: 100.8
click at [54, 89] on div "Back Property & Tenants Lease Transactions Extra fees & Utilities Additional Se…" at bounding box center [255, 36] width 417 height 416
click at [197, 125] on input "[DATE]" at bounding box center [177, 124] width 147 height 20
type input "$900.00"
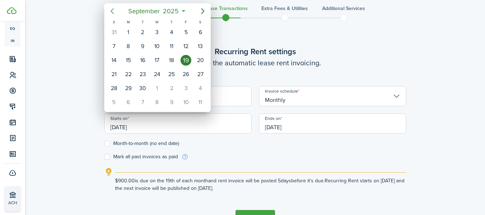
click at [114, 11] on icon "Previous page" at bounding box center [112, 11] width 9 height 9
click at [144, 13] on span "August" at bounding box center [144, 11] width 23 height 13
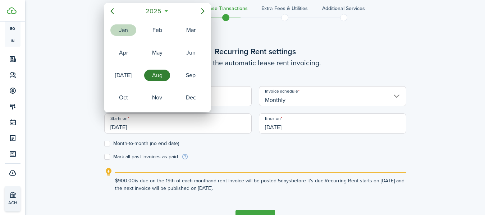
click at [124, 31] on div "Jan" at bounding box center [123, 29] width 26 height 11
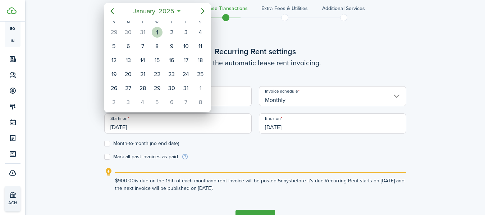
click at [157, 34] on div "1" at bounding box center [157, 32] width 11 height 11
type input "[DATE]"
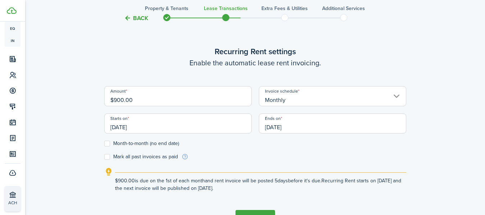
click at [112, 146] on label "Month-to-month (no end date)" at bounding box center [141, 144] width 75 height 6
click at [104, 144] on input "Month-to-month (no end date)" at bounding box center [104, 144] width 0 height 0
checkbox input "true"
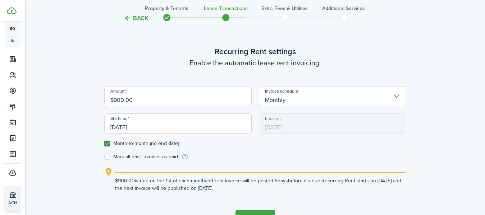
click at [108, 157] on label "Mark all past invoices as paid" at bounding box center [141, 157] width 74 height 6
click at [104, 157] on input "Mark all past invoices as paid" at bounding box center [104, 157] width 0 height 0
checkbox input "true"
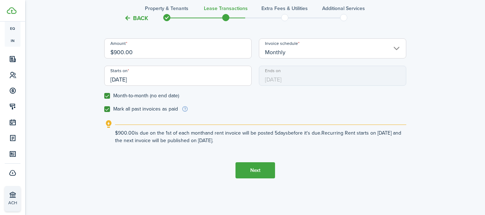
click at [263, 173] on button "Next" at bounding box center [255, 170] width 40 height 16
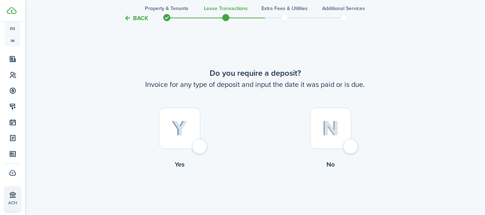
scroll to position [413, 0]
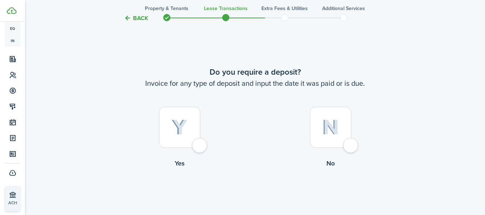
click at [199, 144] on div at bounding box center [179, 127] width 41 height 41
radio input "true"
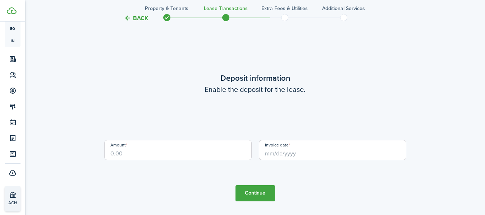
scroll to position [628, 0]
click at [209, 153] on input "Amount" at bounding box center [177, 149] width 147 height 20
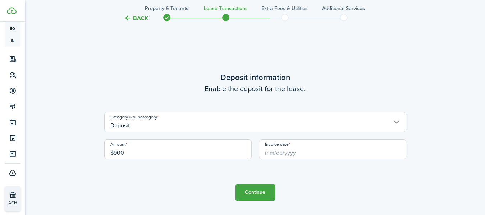
click at [296, 154] on input "Invoice date" at bounding box center [332, 149] width 147 height 20
type input "$900.00"
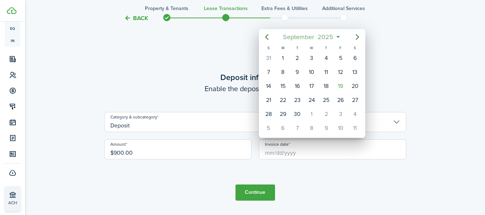
click at [312, 37] on span "September" at bounding box center [298, 37] width 34 height 13
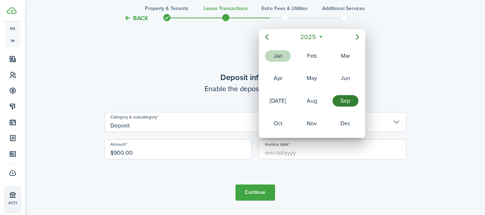
click at [284, 51] on div "Jan" at bounding box center [278, 55] width 26 height 11
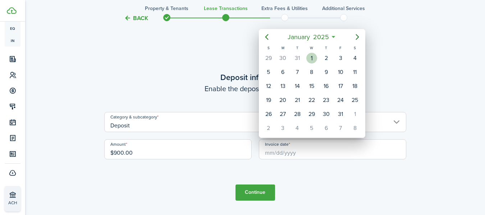
click at [312, 55] on div "1" at bounding box center [311, 58] width 11 height 11
type input "[DATE]"
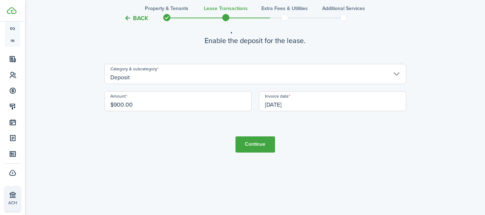
scroll to position [675, 0]
click at [249, 143] on button "Continue" at bounding box center [255, 145] width 40 height 16
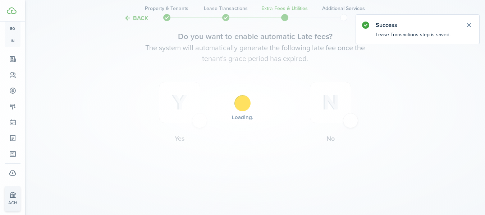
scroll to position [0, 0]
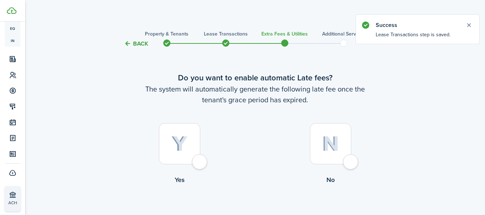
click at [200, 159] on div at bounding box center [179, 143] width 41 height 41
radio input "true"
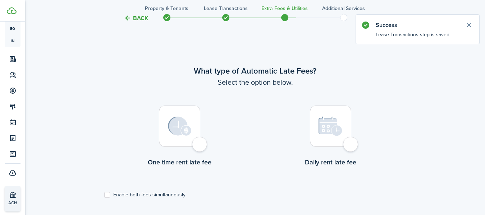
scroll to position [208, 0]
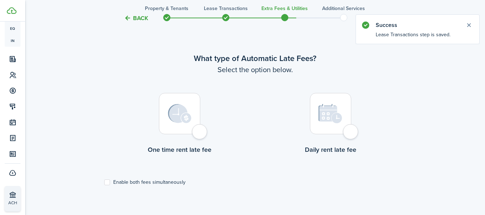
click at [200, 134] on div at bounding box center [179, 113] width 41 height 41
radio input "true"
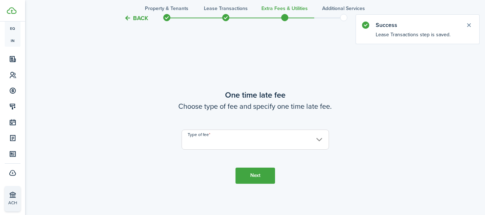
scroll to position [423, 0]
click at [274, 137] on input "Type of fee" at bounding box center [254, 139] width 147 height 20
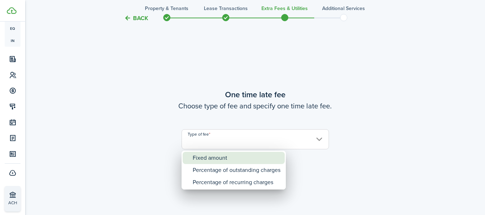
click at [236, 157] on div "Fixed amount" at bounding box center [237, 158] width 88 height 12
type input "Fixed amount"
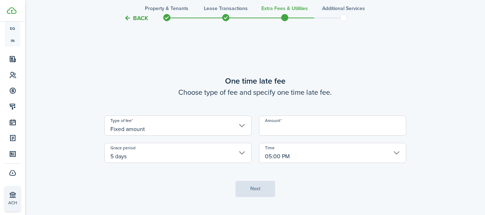
click at [289, 135] on input "Amount" at bounding box center [332, 126] width 147 height 20
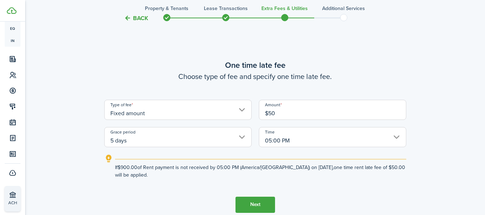
type input "$50.00"
click at [258, 205] on button "Next" at bounding box center [255, 205] width 40 height 16
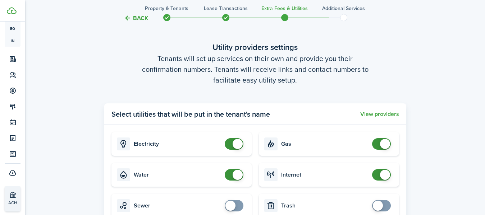
scroll to position [704, 0]
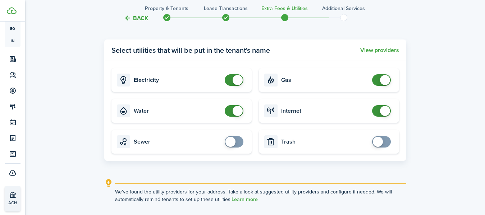
click at [321, 85] on card "Gas" at bounding box center [329, 80] width 140 height 24
checkbox input "false"
click at [381, 76] on span at bounding box center [385, 80] width 10 height 10
checkbox input "false"
click at [233, 112] on span at bounding box center [237, 111] width 10 height 10
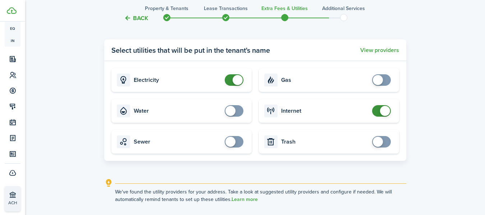
scroll to position [760, 0]
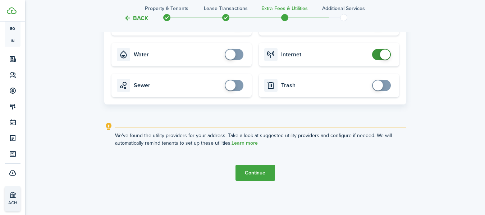
click at [260, 171] on button "Continue" at bounding box center [255, 173] width 40 height 16
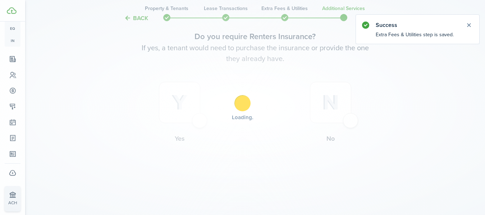
scroll to position [0, 0]
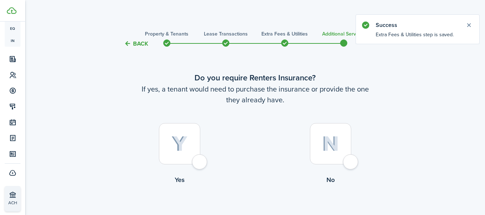
click at [344, 156] on div at bounding box center [330, 143] width 41 height 41
radio input "true"
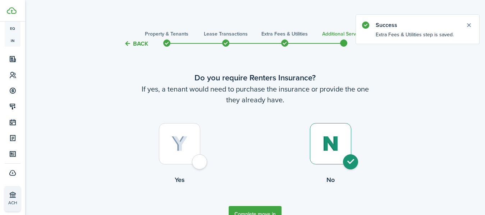
click at [262, 209] on button "Complete move in" at bounding box center [254, 214] width 53 height 16
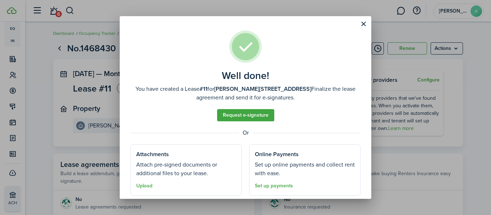
click at [317, 62] on assembled-view "Well done! You have created a Lease #11 for [PERSON_NAME][STREET_ADDRESS] Final…" at bounding box center [245, 120] width 230 height 178
click at [362, 22] on button "Close modal" at bounding box center [363, 24] width 12 height 12
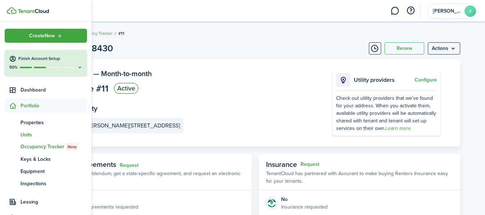
click at [28, 135] on span "Units" at bounding box center [53, 135] width 66 height 8
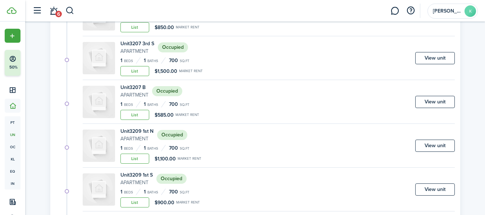
scroll to position [556, 0]
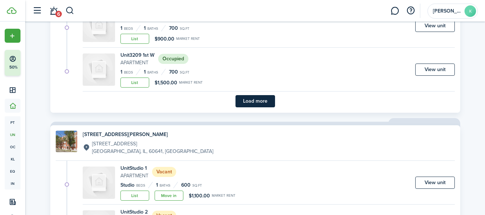
click at [250, 102] on button "Load more" at bounding box center [255, 101] width 40 height 12
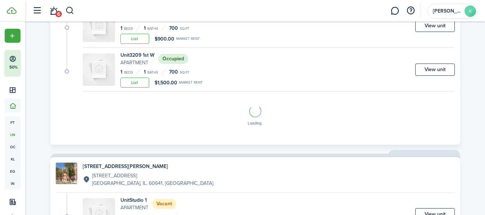
click at [250, 102] on div "Loading" at bounding box center [255, 117] width 399 height 44
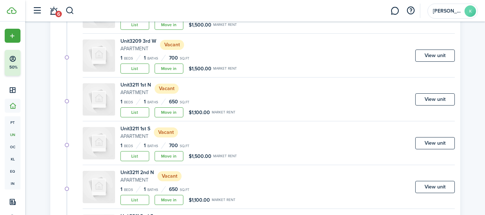
scroll to position [833, 0]
click at [178, 111] on link "Move in" at bounding box center [168, 112] width 29 height 10
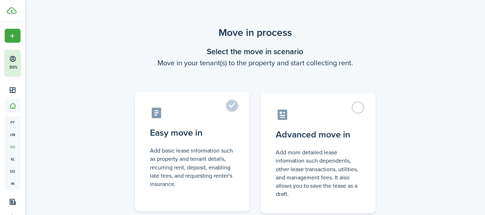
scroll to position [52, 0]
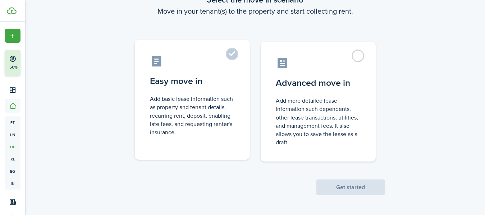
click at [217, 66] on control-radio-card-icon at bounding box center [192, 61] width 85 height 13
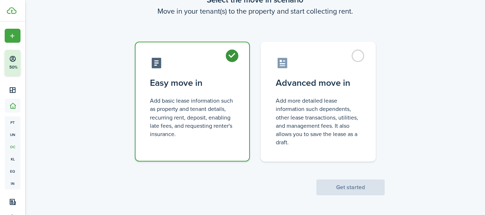
radio input "true"
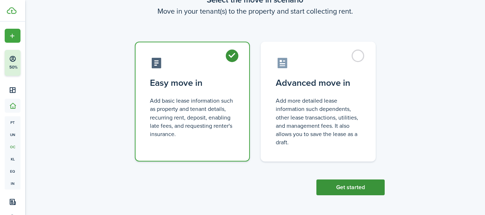
click at [351, 191] on button "Get started" at bounding box center [350, 188] width 68 height 16
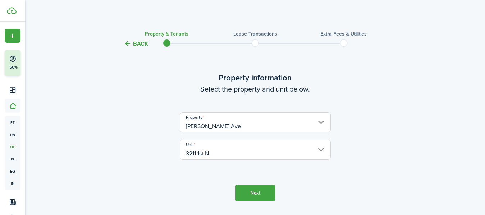
click at [265, 190] on button "Next" at bounding box center [255, 193] width 40 height 16
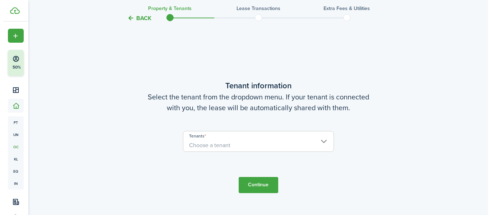
scroll to position [187, 0]
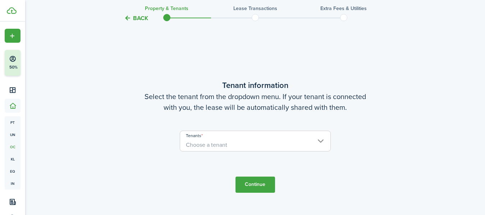
click at [290, 147] on span "Choose a tenant" at bounding box center [255, 145] width 150 height 12
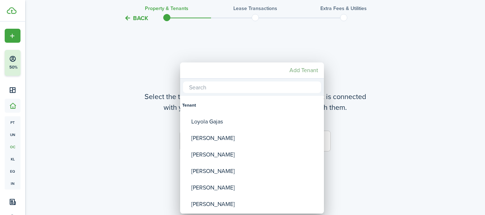
click at [302, 71] on mbsc-button "Add Tenant" at bounding box center [303, 70] width 34 height 13
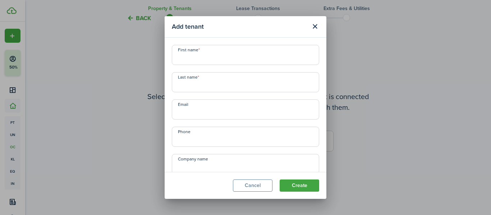
click at [247, 57] on input "First name" at bounding box center [245, 55] width 147 height 20
type input "[PERSON_NAME]"
click at [249, 84] on input "Last name" at bounding box center [245, 82] width 147 height 20
drag, startPoint x: 208, startPoint y: 55, endPoint x: 161, endPoint y: 56, distance: 47.8
click at [161, 56] on div "Add tenant First name [PERSON_NAME] Last name Polish Email Phone Company name D…" at bounding box center [245, 107] width 491 height 215
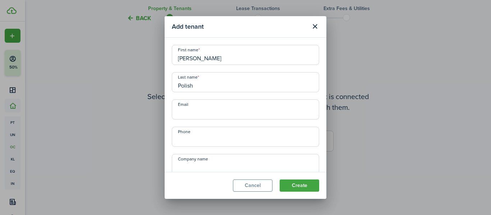
drag, startPoint x: 197, startPoint y: 85, endPoint x: 144, endPoint y: 79, distance: 52.9
click at [144, 79] on div "Add tenant First name [PERSON_NAME] Last name Polish Email Phone Company name D…" at bounding box center [245, 107] width 491 height 215
paste input "[PERSON_NAME]"
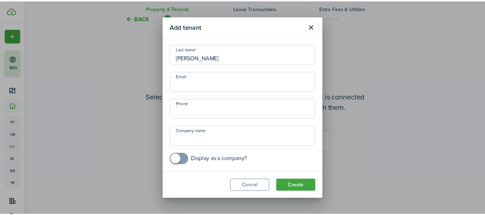
scroll to position [27, 0]
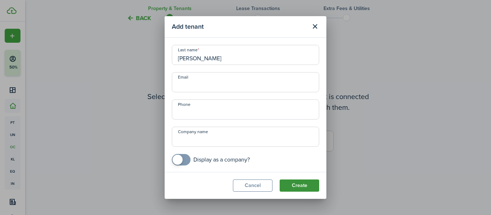
type input "[PERSON_NAME]"
click at [295, 184] on button "Create" at bounding box center [299, 186] width 40 height 12
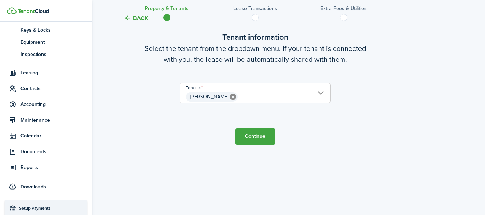
scroll to position [133, 0]
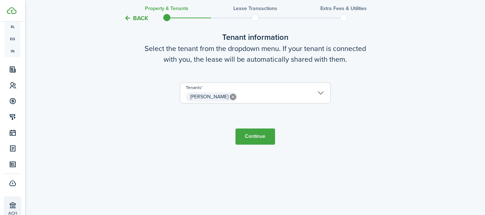
click at [319, 93] on span "[PERSON_NAME]" at bounding box center [255, 97] width 150 height 12
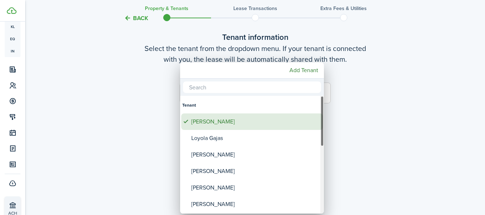
click at [219, 126] on div "[PERSON_NAME]" at bounding box center [254, 122] width 127 height 17
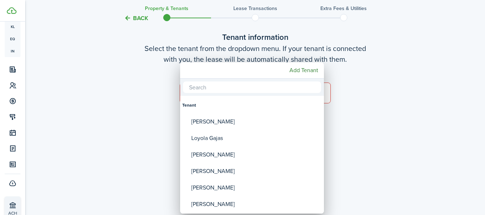
click at [353, 130] on div at bounding box center [242, 108] width 599 height 330
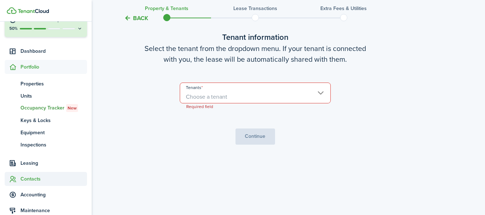
scroll to position [38, 0]
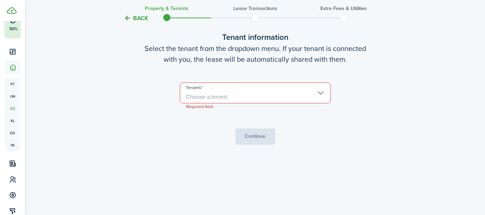
click at [235, 94] on span "Choose a tenant" at bounding box center [255, 97] width 150 height 12
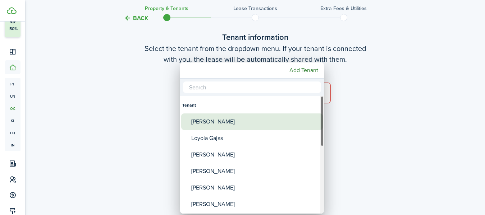
click at [239, 121] on div "[PERSON_NAME]" at bounding box center [254, 122] width 127 height 17
type input "[PERSON_NAME]"
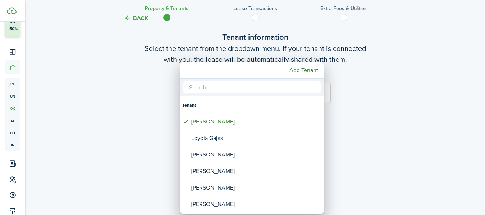
click at [363, 99] on div at bounding box center [242, 108] width 599 height 330
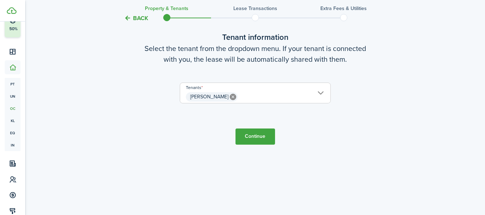
click at [267, 130] on button "Continue" at bounding box center [255, 137] width 40 height 16
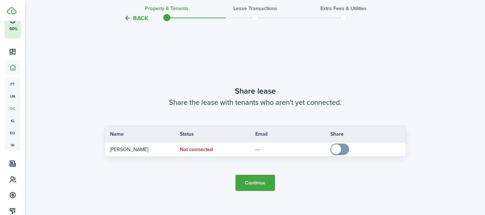
scroll to position [402, 0]
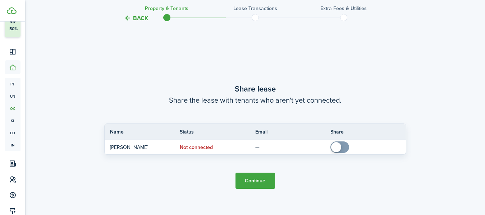
click at [257, 178] on button "Continue" at bounding box center [255, 181] width 40 height 16
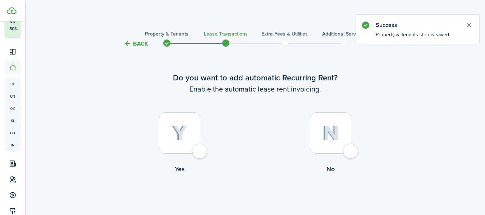
click at [200, 147] on div at bounding box center [179, 132] width 41 height 41
radio input "true"
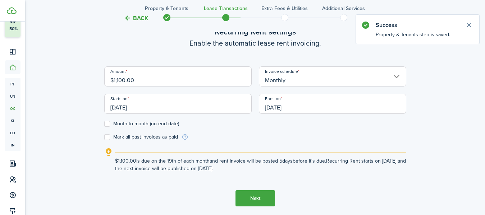
scroll to position [218, 0]
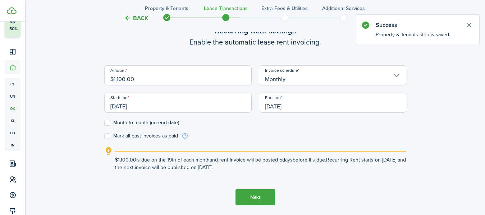
drag, startPoint x: 191, startPoint y: 81, endPoint x: 75, endPoint y: 69, distance: 117.0
click at [75, 69] on div "Back Property & Tenants Lease Transactions Extra fees & Utilities Additional Se…" at bounding box center [255, 15] width 417 height 416
type input "$900.00"
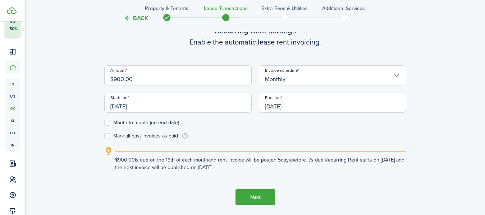
click at [112, 123] on label "Month-to-month (no end date)" at bounding box center [141, 123] width 75 height 6
click at [104, 123] on input "Month-to-month (no end date)" at bounding box center [104, 123] width 0 height 0
checkbox input "true"
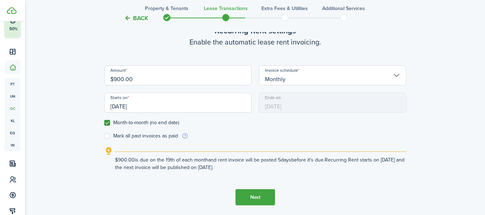
click at [156, 99] on input "[DATE]" at bounding box center [177, 103] width 147 height 20
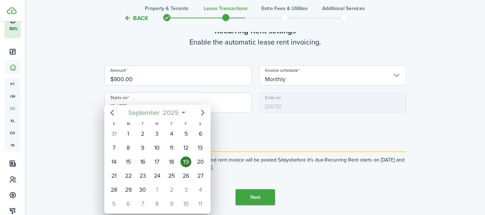
click at [163, 114] on span "2025" at bounding box center [170, 112] width 19 height 13
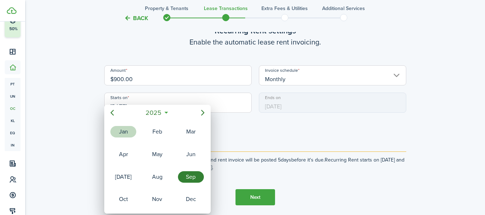
click at [124, 133] on div "Jan" at bounding box center [123, 131] width 26 height 11
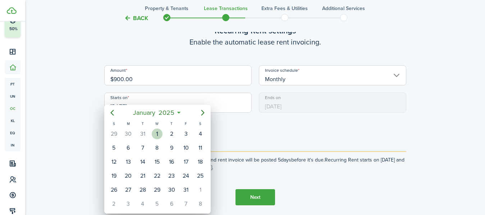
click at [158, 131] on div "1" at bounding box center [157, 134] width 11 height 11
type input "[DATE]"
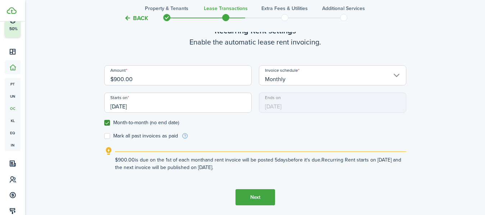
click at [142, 135] on label "Mark all past invoices as paid" at bounding box center [141, 136] width 74 height 6
click at [104, 136] on input "Mark all past invoices as paid" at bounding box center [104, 136] width 0 height 0
checkbox input "true"
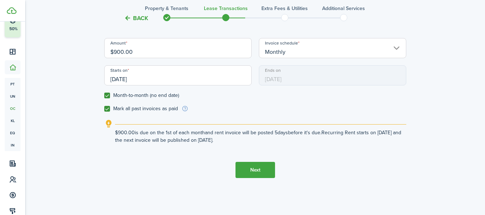
scroll to position [246, 0]
click at [248, 171] on button "Next" at bounding box center [255, 170] width 40 height 16
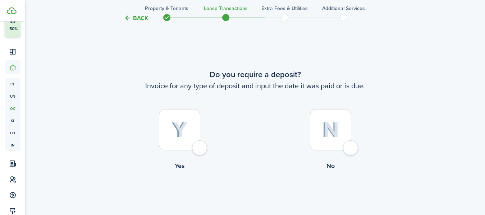
scroll to position [413, 0]
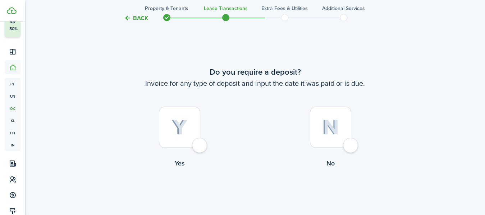
click at [200, 140] on div at bounding box center [179, 127] width 41 height 41
radio input "true"
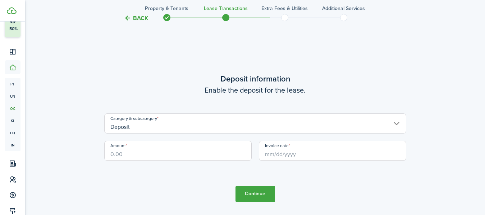
scroll to position [628, 0]
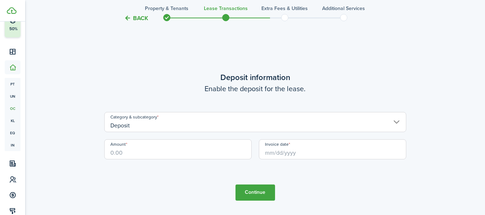
click at [188, 153] on input "Amount" at bounding box center [177, 149] width 147 height 20
click at [291, 152] on input "Invoice date" at bounding box center [332, 149] width 147 height 20
type input "$550.00"
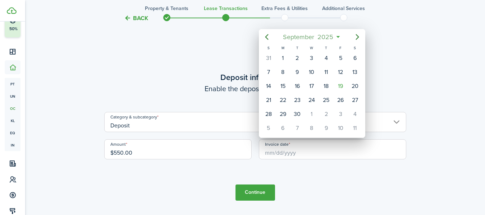
click at [289, 39] on span "September" at bounding box center [298, 37] width 34 height 13
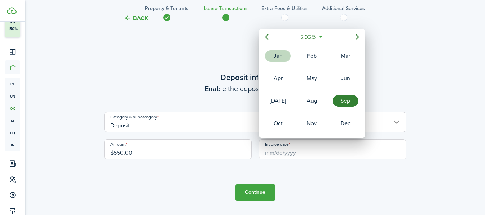
click at [276, 52] on div "Jan" at bounding box center [278, 55] width 26 height 11
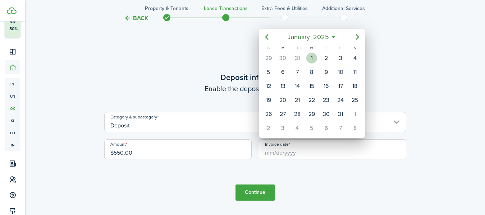
click at [309, 55] on div "1" at bounding box center [311, 58] width 11 height 11
type input "[DATE]"
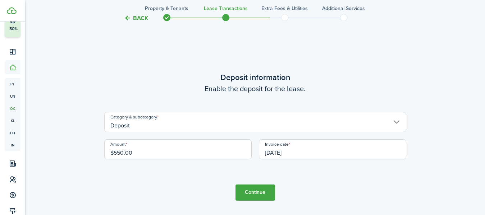
click at [254, 196] on button "Continue" at bounding box center [255, 193] width 40 height 16
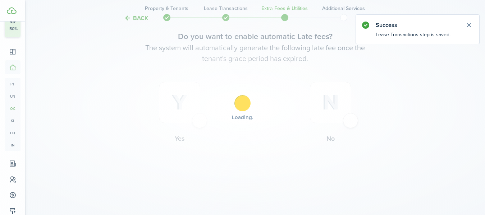
scroll to position [0, 0]
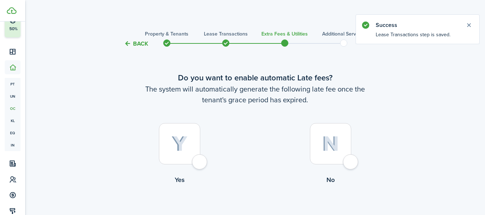
click at [199, 165] on div at bounding box center [179, 143] width 41 height 41
radio input "true"
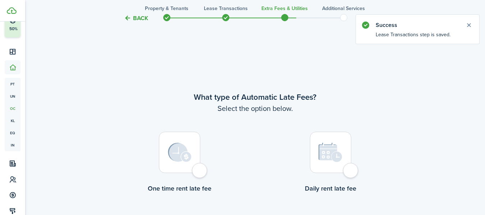
scroll to position [208, 0]
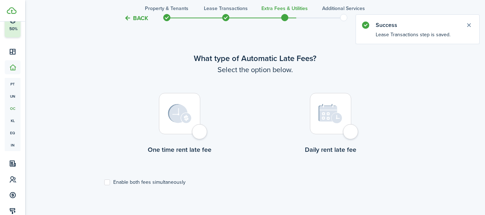
click at [199, 128] on div at bounding box center [179, 113] width 41 height 41
radio input "true"
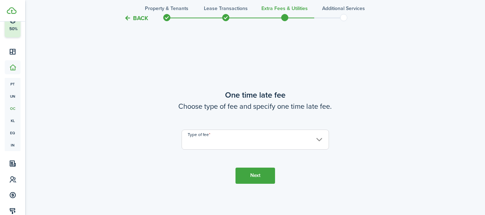
scroll to position [423, 0]
click at [219, 144] on input "Type of fee" at bounding box center [254, 139] width 147 height 20
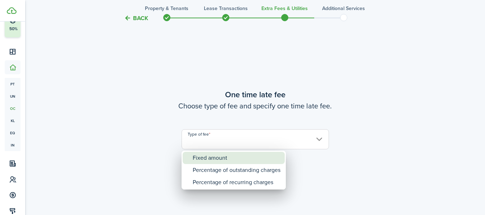
click at [232, 154] on div "Fixed amount" at bounding box center [237, 158] width 88 height 12
type input "Fixed amount"
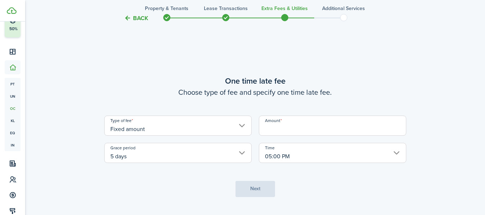
click at [279, 131] on input "Amount" at bounding box center [332, 126] width 147 height 20
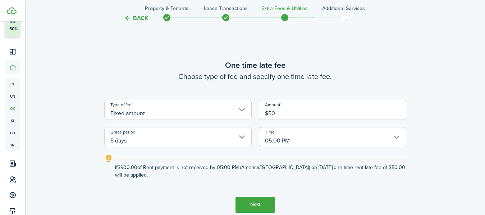
type input "$50.00"
click at [243, 204] on button "Next" at bounding box center [255, 205] width 40 height 16
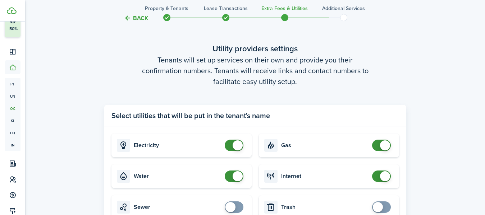
scroll to position [691, 0]
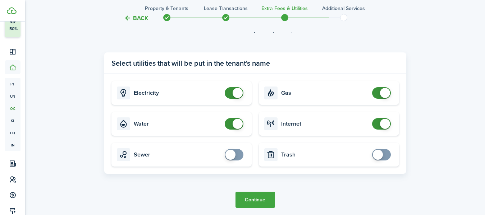
checkbox input "false"
click at [383, 95] on span at bounding box center [385, 93] width 10 height 10
click at [244, 124] on input "checkbox" at bounding box center [235, 123] width 22 height 11
checkbox input "false"
click at [251, 202] on button "Continue" at bounding box center [255, 200] width 40 height 16
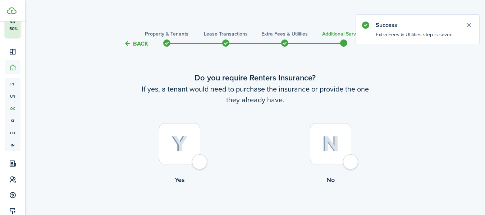
scroll to position [41, 0]
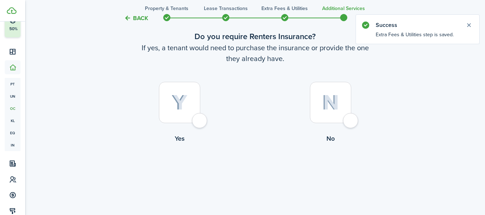
click at [345, 120] on div at bounding box center [330, 102] width 41 height 41
radio input "true"
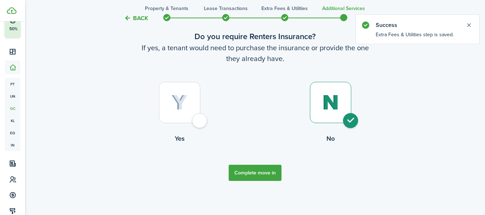
click at [265, 177] on button "Complete move in" at bounding box center [254, 173] width 53 height 16
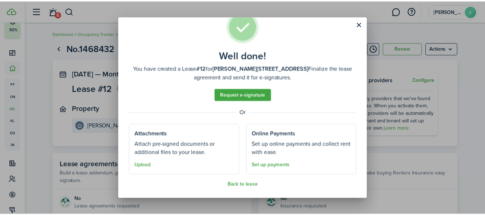
scroll to position [19, 0]
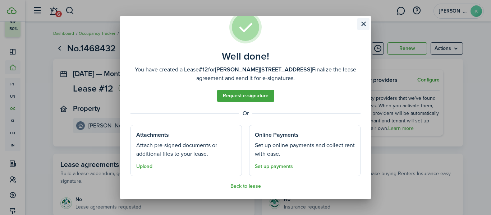
click at [360, 21] on button "Close modal" at bounding box center [363, 24] width 12 height 12
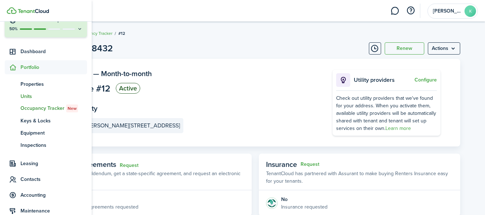
click at [30, 97] on span "Units" at bounding box center [53, 97] width 66 height 8
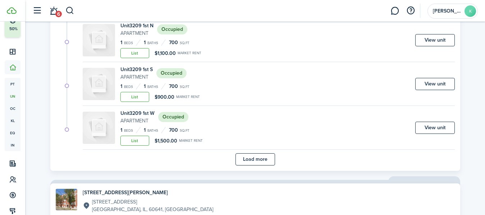
scroll to position [484, 0]
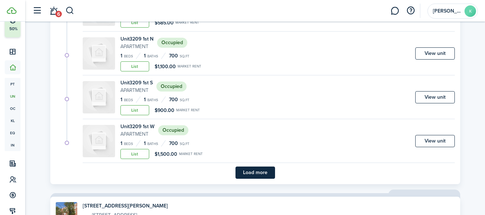
drag, startPoint x: 230, startPoint y: 168, endPoint x: 249, endPoint y: 172, distance: 18.7
click at [249, 172] on button "Load more" at bounding box center [255, 173] width 40 height 12
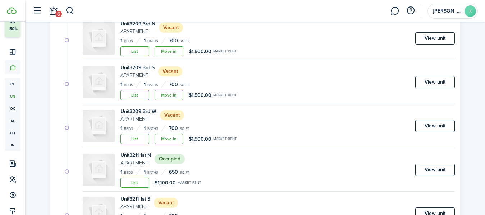
scroll to position [783, 0]
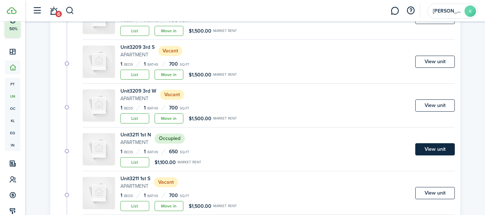
click at [439, 145] on link "View unit" at bounding box center [435, 149] width 40 height 12
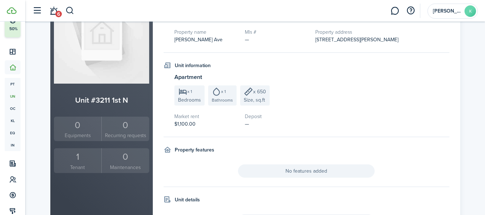
scroll to position [77, 0]
click at [82, 162] on div "1" at bounding box center [78, 157] width 44 height 14
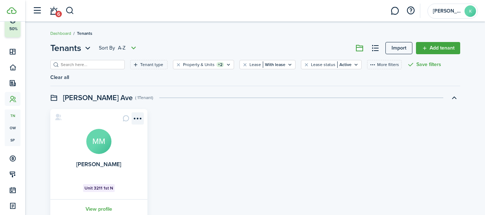
click at [138, 112] on menu-btn-icon "Open menu" at bounding box center [137, 118] width 12 height 12
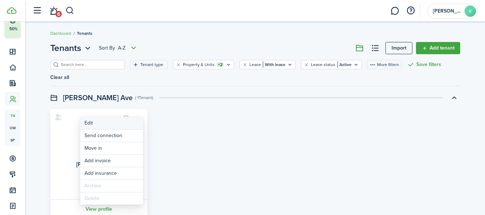
click at [126, 122] on link "Edit" at bounding box center [111, 123] width 63 height 12
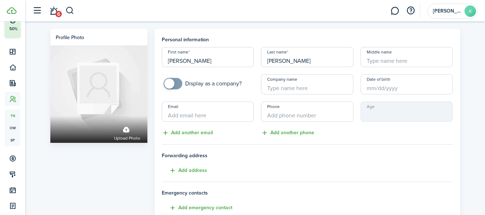
drag, startPoint x: 297, startPoint y: 63, endPoint x: 239, endPoint y: 59, distance: 58.4
click at [239, 59] on div "First name [PERSON_NAME] Last name [PERSON_NAME] name Display as a company? Com…" at bounding box center [307, 92] width 298 height 90
type input "Ignski"
click at [318, 112] on input "Phone" at bounding box center [307, 112] width 92 height 20
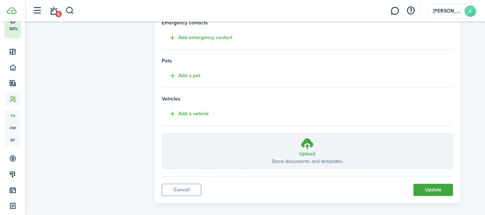
scroll to position [178, 0]
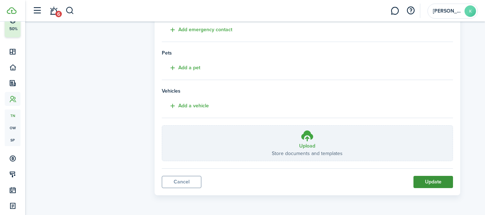
type input "[PHONE_NUMBER]"
click at [435, 185] on button "Update" at bounding box center [433, 182] width 40 height 12
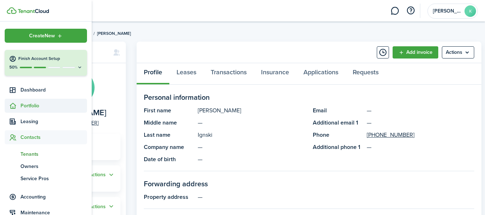
click at [28, 108] on span "Portfolio" at bounding box center [53, 106] width 66 height 8
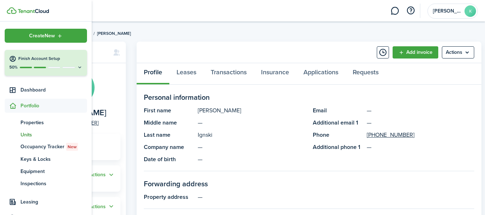
click at [24, 133] on span "Units" at bounding box center [53, 135] width 66 height 8
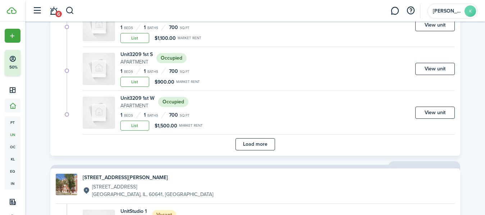
scroll to position [510, 0]
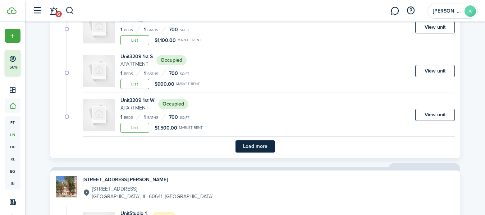
click at [255, 146] on button "Load more" at bounding box center [255, 146] width 40 height 12
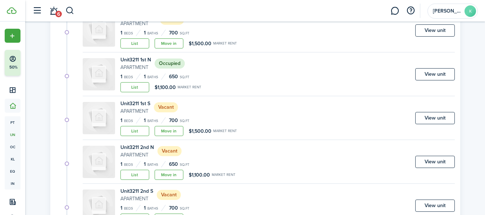
scroll to position [857, 0]
click at [179, 135] on link "Move in" at bounding box center [168, 131] width 29 height 10
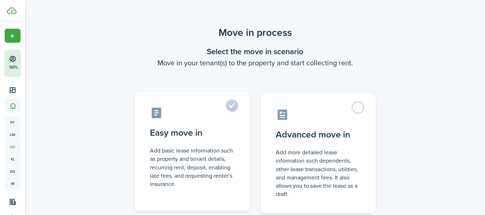
click at [226, 112] on control-radio-card-icon at bounding box center [192, 113] width 85 height 13
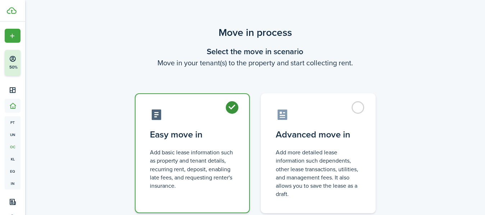
radio input "true"
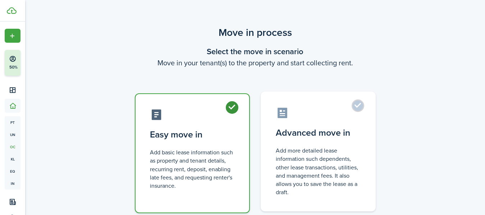
scroll to position [52, 0]
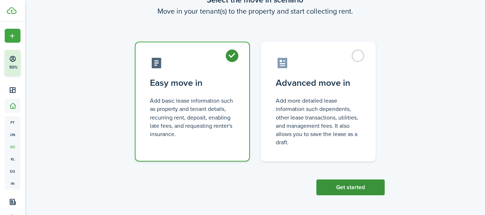
click at [334, 187] on button "Get started" at bounding box center [350, 188] width 68 height 16
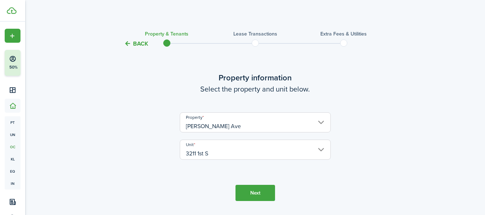
click at [257, 195] on button "Next" at bounding box center [255, 193] width 40 height 16
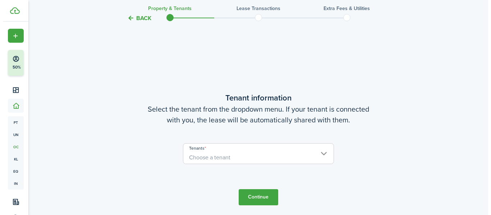
scroll to position [187, 0]
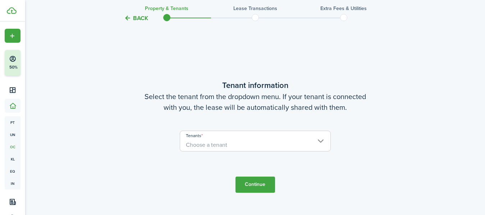
click at [224, 146] on span "Choose a tenant" at bounding box center [206, 145] width 41 height 8
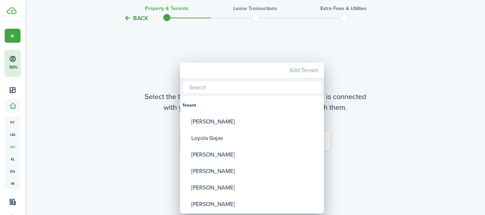
click at [307, 71] on mbsc-button "Add Tenant" at bounding box center [303, 70] width 34 height 13
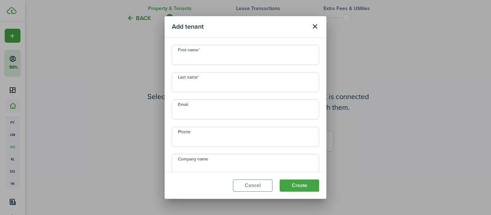
click at [277, 56] on input "First name" at bounding box center [245, 55] width 147 height 20
type input "Sergiey"
click at [256, 83] on input "Last name" at bounding box center [245, 82] width 147 height 20
click at [190, 84] on input "Lishtvan" at bounding box center [245, 82] width 147 height 20
click at [209, 88] on input "Lishtvan" at bounding box center [245, 82] width 147 height 20
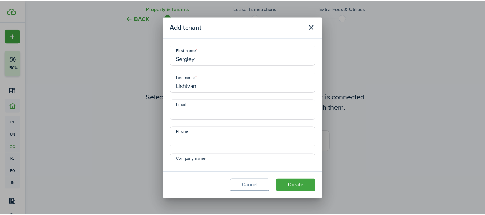
scroll to position [28, 0]
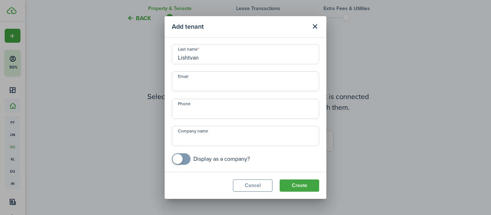
type input "Lishtvan"
click at [216, 110] on input "Phone" at bounding box center [245, 109] width 147 height 20
type input "[PHONE_NUMBER]"
click at [303, 185] on button "Create" at bounding box center [299, 186] width 40 height 12
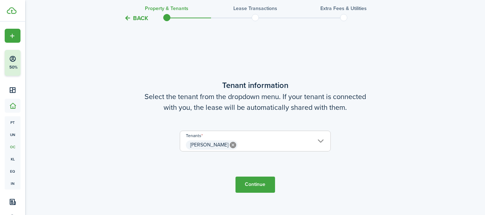
click at [255, 184] on button "Continue" at bounding box center [255, 185] width 40 height 16
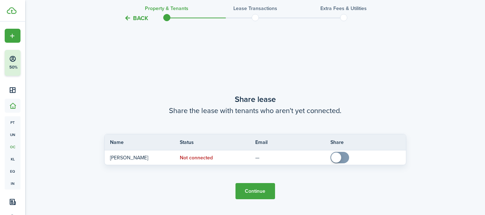
scroll to position [402, 0]
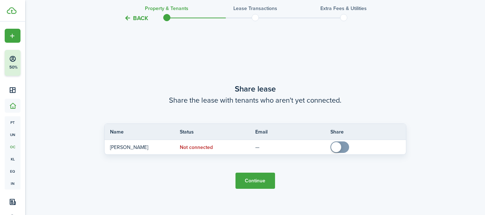
click at [258, 185] on button "Continue" at bounding box center [255, 181] width 40 height 16
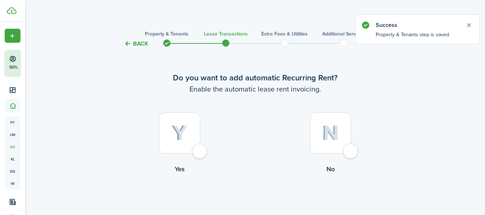
click at [191, 153] on div at bounding box center [179, 132] width 41 height 41
radio input "true"
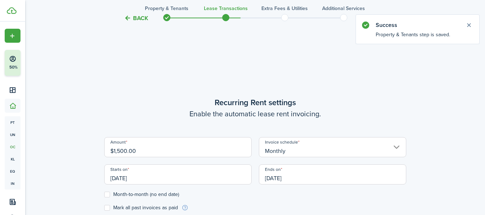
scroll to position [198, 0]
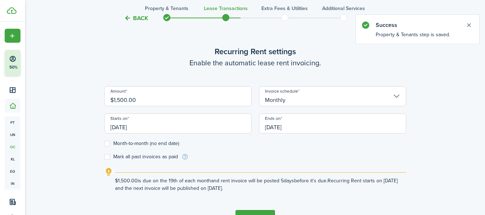
drag, startPoint x: 205, startPoint y: 99, endPoint x: 59, endPoint y: 90, distance: 146.5
click at [59, 90] on div "Back Property & Tenants Lease Transactions Extra fees & Utilities Additional Se…" at bounding box center [255, 36] width 417 height 416
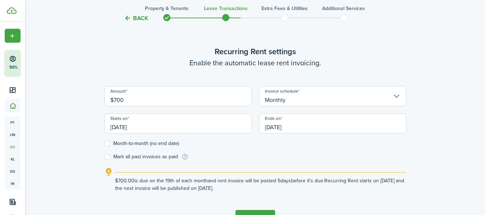
click at [167, 130] on input "[DATE]" at bounding box center [177, 124] width 147 height 20
type input "$700.00"
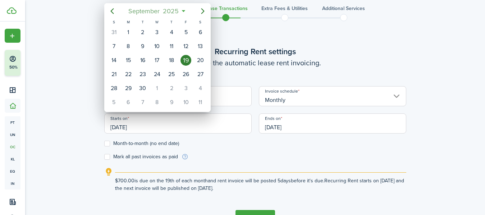
click at [151, 13] on span "September" at bounding box center [144, 11] width 34 height 13
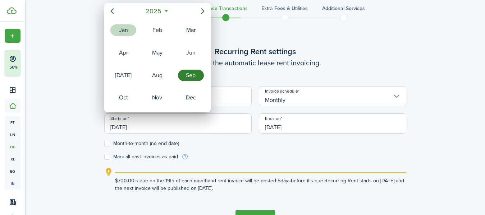
click at [123, 32] on div "Jan" at bounding box center [123, 29] width 26 height 11
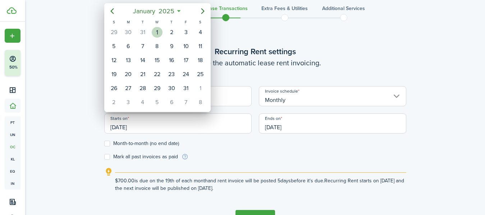
click at [157, 34] on div "1" at bounding box center [157, 32] width 11 height 11
type input "[DATE]"
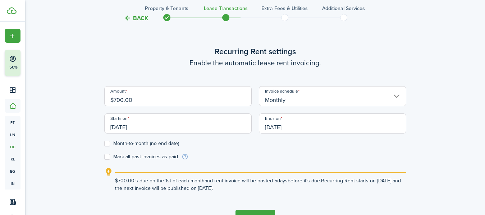
click at [110, 146] on label "Month-to-month (no end date)" at bounding box center [141, 144] width 75 height 6
click at [104, 144] on input "Month-to-month (no end date)" at bounding box center [104, 144] width 0 height 0
checkbox input "true"
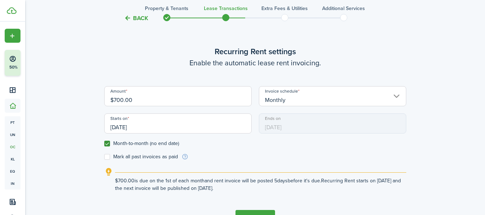
click at [108, 160] on label "Mark all past invoices as paid" at bounding box center [141, 157] width 74 height 6
click at [104, 157] on input "Mark all past invoices as paid" at bounding box center [104, 157] width 0 height 0
checkbox input "true"
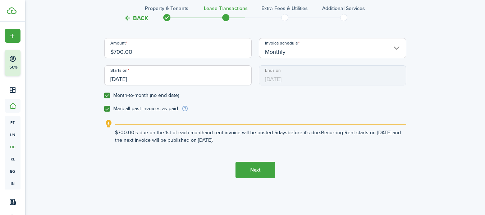
click at [259, 169] on button "Next" at bounding box center [255, 170] width 40 height 16
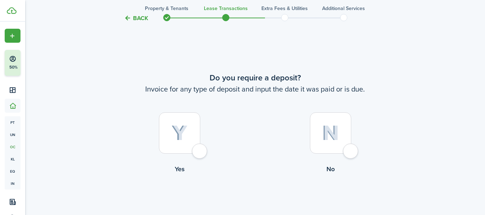
scroll to position [413, 0]
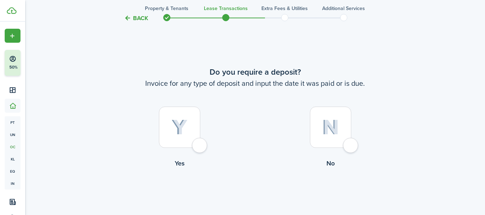
click at [191, 161] on control-radio-card-title "Yes" at bounding box center [179, 163] width 151 height 9
radio input "true"
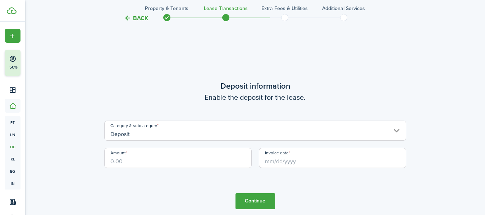
scroll to position [628, 0]
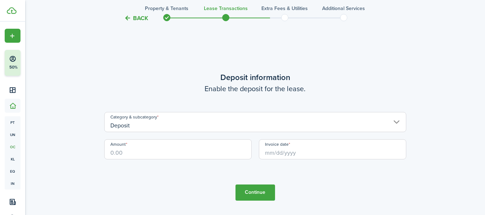
click at [191, 149] on input "Amount" at bounding box center [177, 149] width 147 height 20
click at [276, 153] on input "Invoice date" at bounding box center [332, 149] width 147 height 20
type input "$700.00"
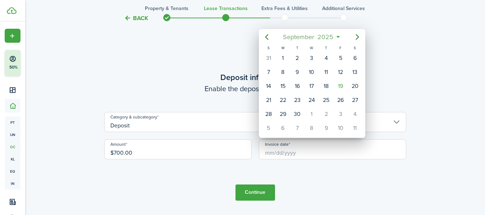
click at [295, 39] on span "September" at bounding box center [298, 37] width 34 height 13
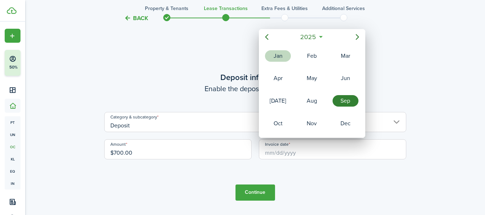
click at [283, 57] on div "Jan" at bounding box center [278, 55] width 26 height 11
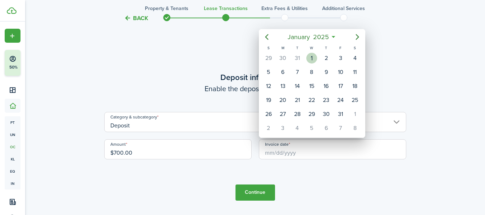
click at [310, 57] on div "1" at bounding box center [311, 58] width 11 height 11
type input "[DATE]"
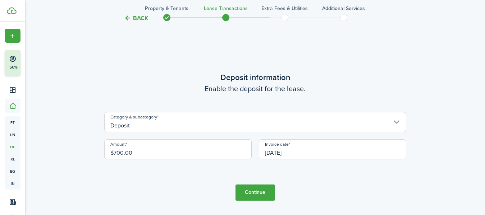
click at [267, 191] on button "Continue" at bounding box center [255, 193] width 40 height 16
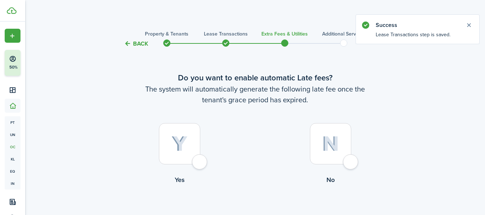
scroll to position [41, 0]
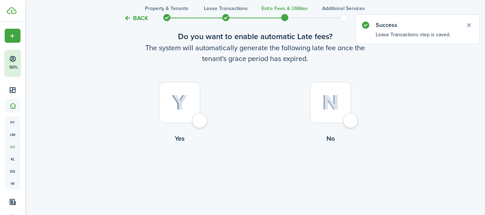
click at [200, 121] on div at bounding box center [179, 102] width 41 height 41
radio input "true"
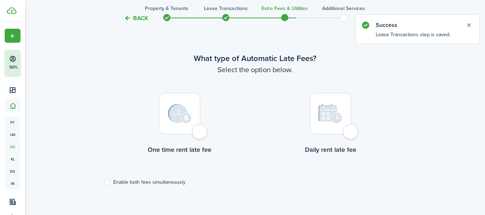
click at [200, 133] on div at bounding box center [179, 113] width 41 height 41
radio input "true"
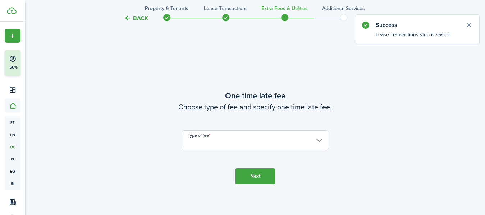
scroll to position [423, 0]
click at [233, 141] on input "Type of fee" at bounding box center [254, 139] width 147 height 20
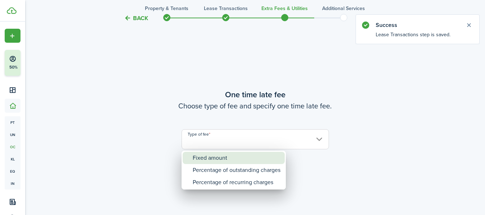
click at [221, 156] on div "Fixed amount" at bounding box center [237, 158] width 88 height 12
type input "Fixed amount"
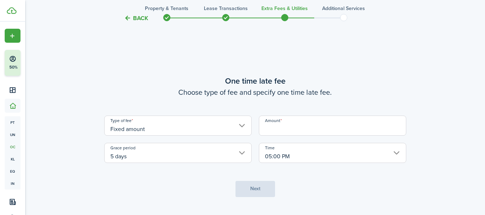
click at [293, 131] on input "Amount" at bounding box center [332, 126] width 147 height 20
type input "$50.00"
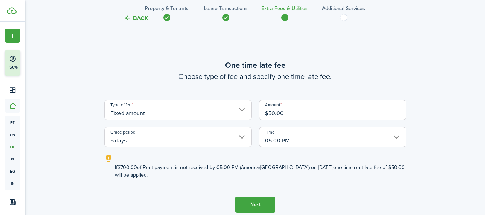
click at [255, 204] on button "Next" at bounding box center [255, 205] width 40 height 16
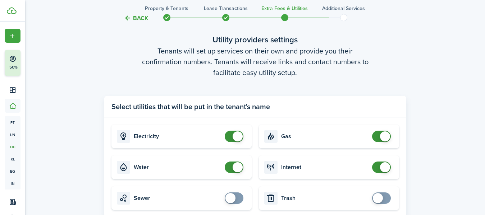
scroll to position [709, 0]
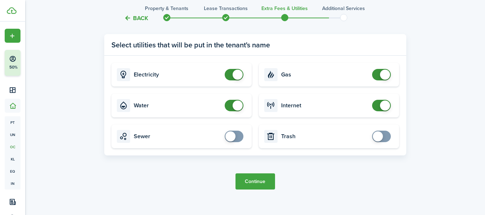
checkbox input "false"
click at [230, 105] on span at bounding box center [233, 105] width 7 height 11
checkbox input "false"
click at [381, 75] on span at bounding box center [385, 75] width 10 height 10
click at [248, 181] on button "Continue" at bounding box center [255, 181] width 40 height 16
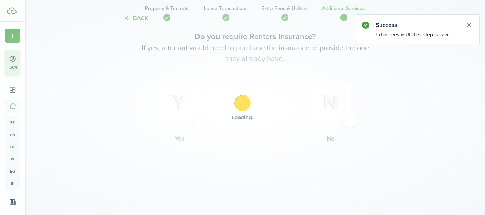
scroll to position [0, 0]
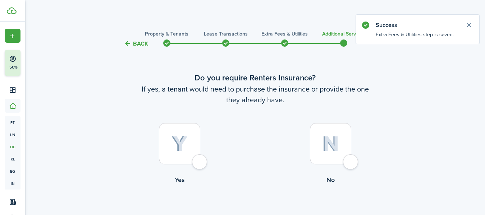
click at [343, 164] on div at bounding box center [330, 143] width 41 height 41
radio input "true"
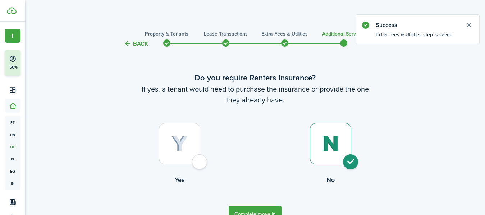
scroll to position [41, 0]
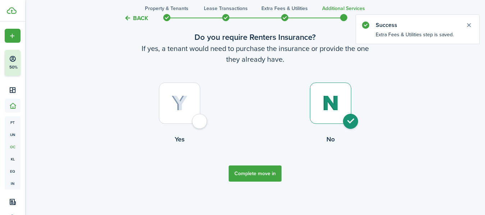
click at [251, 173] on button "Complete move in" at bounding box center [254, 174] width 53 height 16
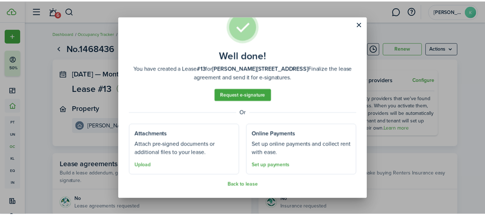
scroll to position [20, 0]
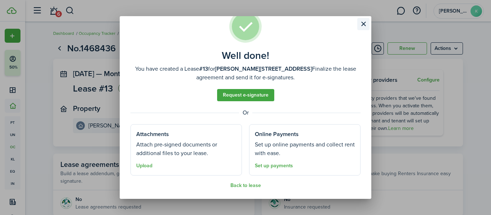
click at [362, 24] on button "Close modal" at bounding box center [363, 24] width 12 height 12
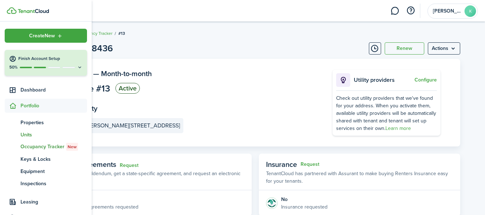
click at [19, 136] on span "un" at bounding box center [13, 135] width 16 height 12
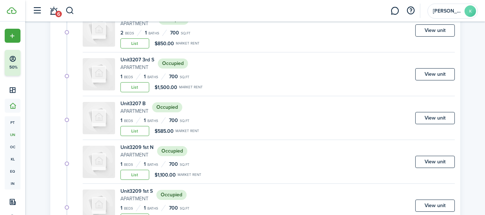
scroll to position [575, 0]
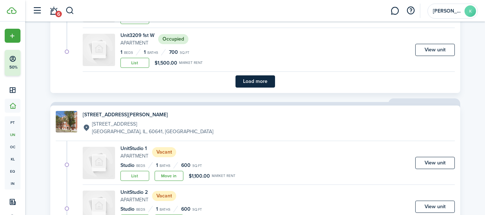
click at [243, 79] on button "Load more" at bounding box center [255, 81] width 40 height 12
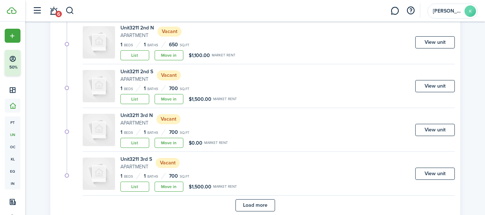
scroll to position [1040, 0]
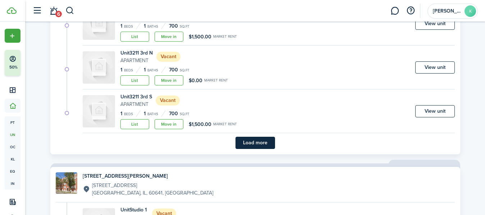
click at [257, 140] on button "Load more" at bounding box center [255, 143] width 40 height 12
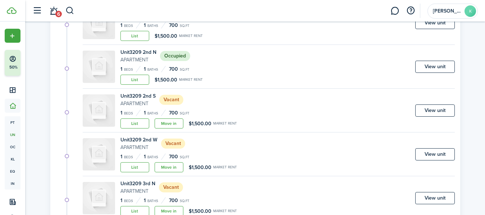
scroll to position [602, 0]
click at [437, 69] on link "View unit" at bounding box center [435, 67] width 40 height 12
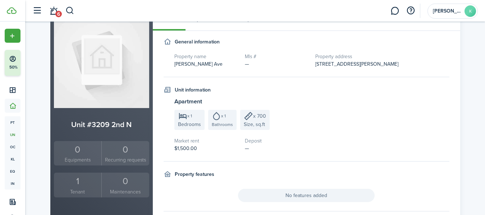
scroll to position [52, 0]
click at [75, 179] on div "1" at bounding box center [78, 181] width 44 height 14
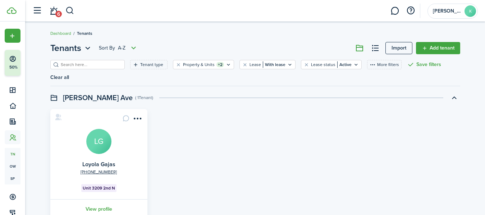
scroll to position [28, 0]
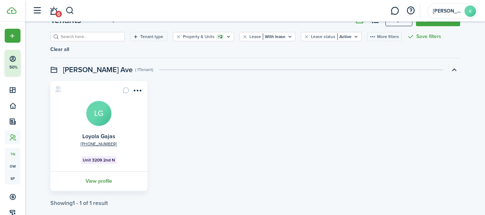
click at [115, 171] on link "View profile" at bounding box center [98, 181] width 99 height 20
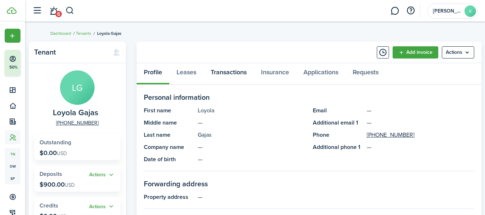
click at [215, 71] on link "Transactions" at bounding box center [228, 74] width 50 height 22
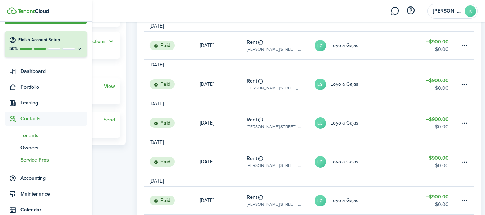
scroll to position [17, 0]
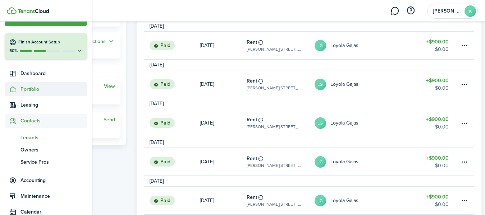
click at [31, 87] on span "Portfolio" at bounding box center [53, 89] width 66 height 8
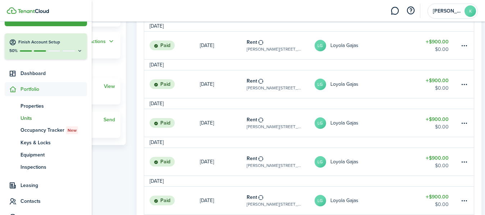
click at [24, 117] on span "Units" at bounding box center [53, 119] width 66 height 8
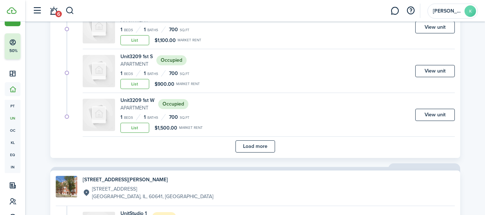
scroll to position [511, 0]
click at [249, 145] on button "Load more" at bounding box center [255, 146] width 40 height 12
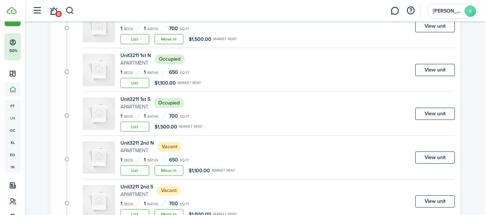
scroll to position [871, 0]
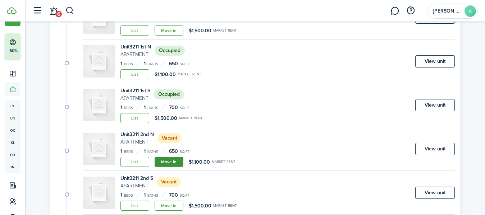
click at [176, 160] on link "Move in" at bounding box center [168, 162] width 29 height 10
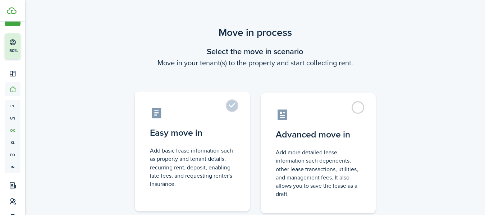
click at [236, 108] on label "Easy move in Add basic lease information such as property and tenant details, r…" at bounding box center [192, 152] width 115 height 120
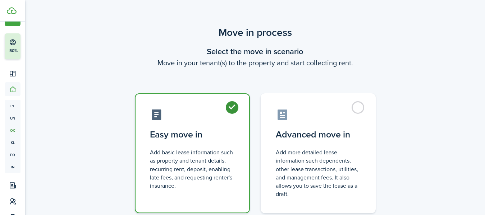
radio input "true"
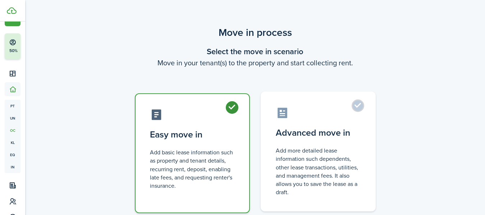
scroll to position [52, 0]
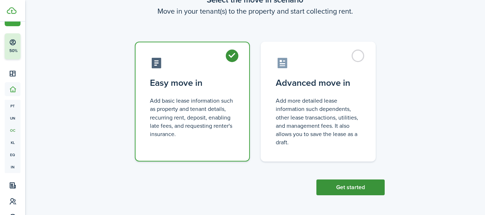
click at [322, 193] on button "Get started" at bounding box center [350, 188] width 68 height 16
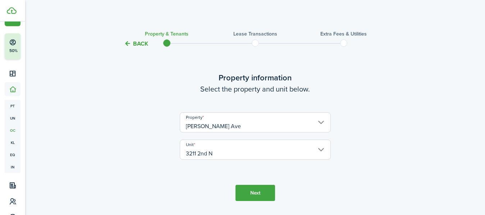
click at [250, 191] on button "Next" at bounding box center [255, 193] width 40 height 16
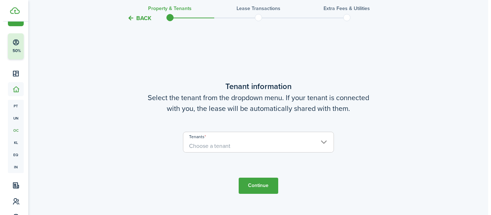
scroll to position [187, 0]
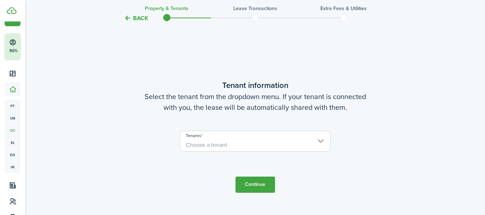
click at [251, 144] on span "Choose a tenant" at bounding box center [255, 145] width 150 height 12
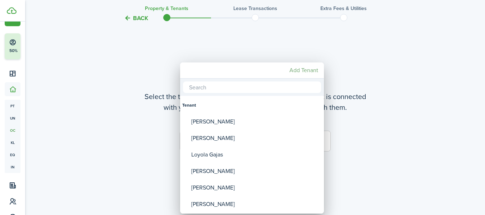
click at [310, 68] on mbsc-button "Add Tenant" at bounding box center [303, 70] width 34 height 13
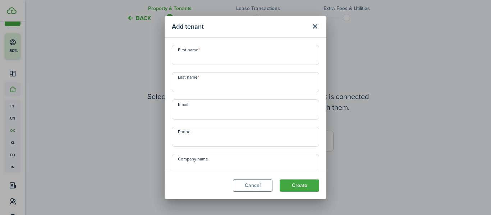
click at [293, 56] on input "First name" at bounding box center [245, 55] width 147 height 20
click at [224, 56] on input "Iahor" at bounding box center [245, 55] width 147 height 20
type input "Iagor"
click at [224, 82] on input "Last name" at bounding box center [245, 82] width 147 height 20
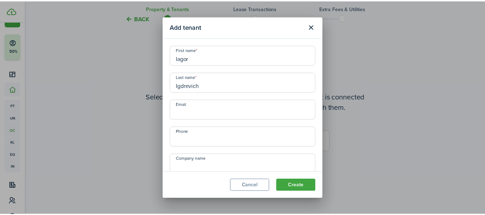
scroll to position [28, 0]
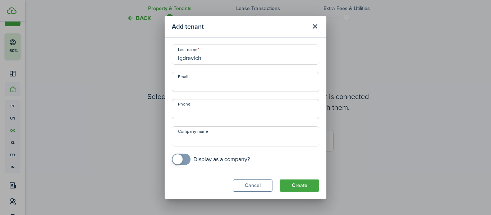
type input "Igdrevich"
click at [261, 113] on input "Phone" at bounding box center [245, 109] width 147 height 20
type input "[PHONE_NUMBER]"
click at [297, 186] on button "Create" at bounding box center [299, 186] width 40 height 12
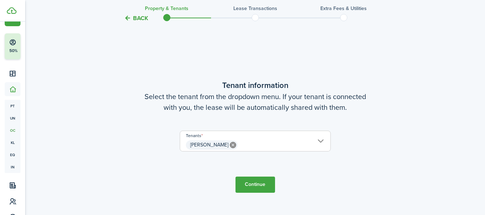
click at [254, 187] on button "Continue" at bounding box center [255, 185] width 40 height 16
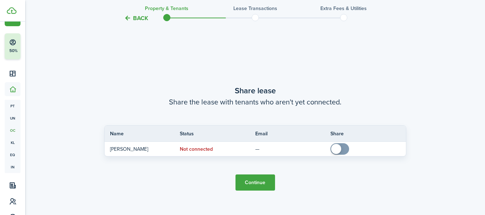
scroll to position [402, 0]
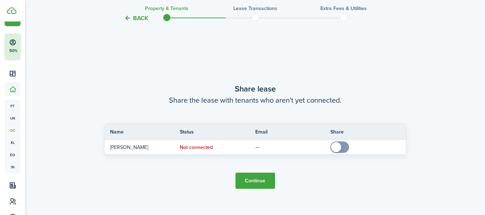
click at [256, 179] on button "Continue" at bounding box center [255, 181] width 40 height 16
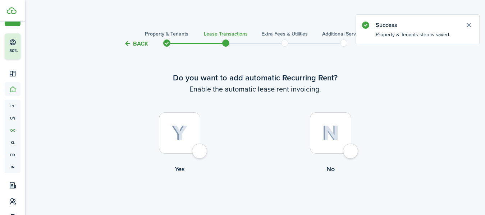
click at [194, 148] on div at bounding box center [179, 132] width 41 height 41
radio input "true"
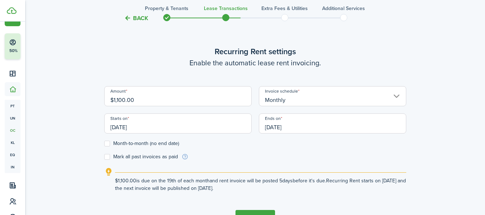
scroll to position [246, 0]
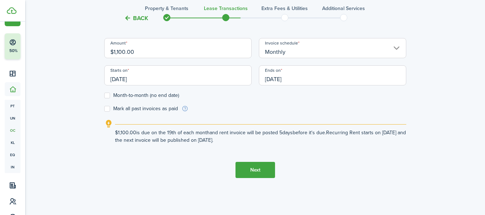
drag, startPoint x: 157, startPoint y: 51, endPoint x: 89, endPoint y: 38, distance: 69.0
type input "$950"
click at [108, 94] on label "Month-to-month (no end date)" at bounding box center [141, 96] width 75 height 6
click at [104, 96] on input "Month-to-month (no end date)" at bounding box center [104, 96] width 0 height 0
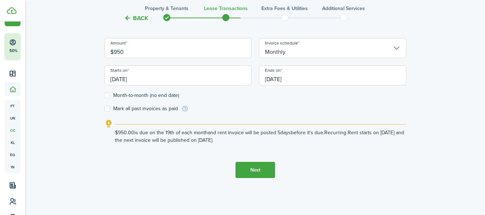
checkbox input "true"
type input "$950.00"
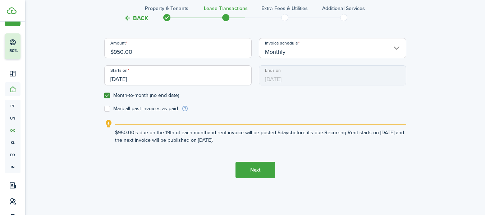
click at [162, 79] on input "[DATE]" at bounding box center [177, 75] width 147 height 20
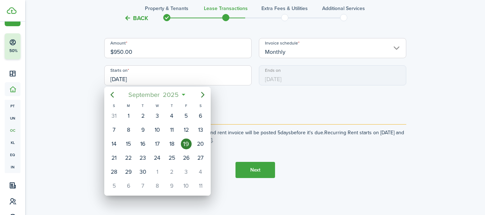
click at [136, 92] on span "September" at bounding box center [144, 94] width 34 height 13
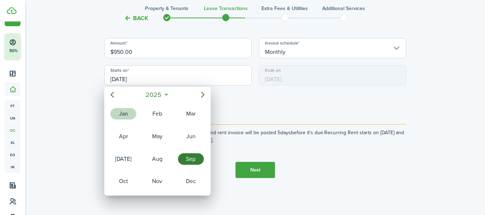
click at [127, 112] on div "Jan" at bounding box center [123, 113] width 26 height 11
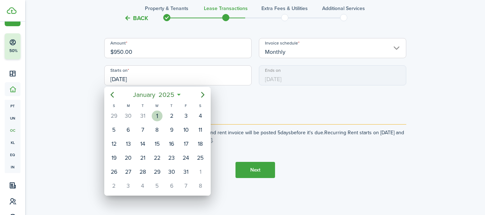
click at [156, 117] on div "1" at bounding box center [157, 116] width 11 height 11
type input "[DATE]"
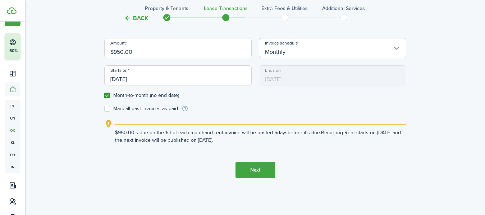
click at [260, 169] on button "Next" at bounding box center [255, 170] width 40 height 16
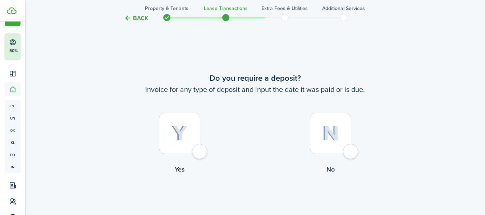
scroll to position [413, 0]
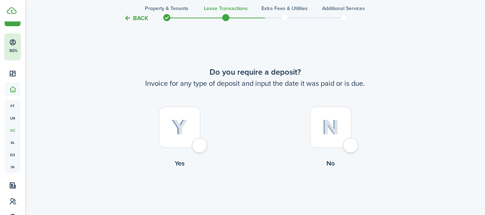
click at [140, 20] on button "Back" at bounding box center [136, 18] width 24 height 8
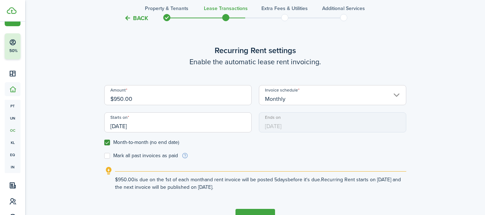
scroll to position [198, 0]
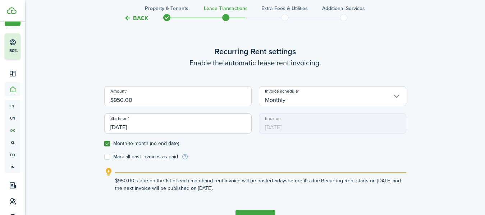
click at [104, 153] on form "Amount $950.00 Invoice schedule Monthly Starts on [DATE] Ends on [DATE] Month-t…" at bounding box center [255, 123] width 302 height 74
click at [109, 157] on label "Mark all past invoices as paid" at bounding box center [141, 157] width 74 height 6
click at [104, 157] on input "Mark all past invoices as paid" at bounding box center [104, 157] width 0 height 0
checkbox input "true"
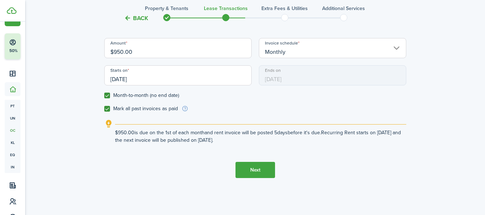
click at [249, 168] on button "Next" at bounding box center [255, 170] width 40 height 16
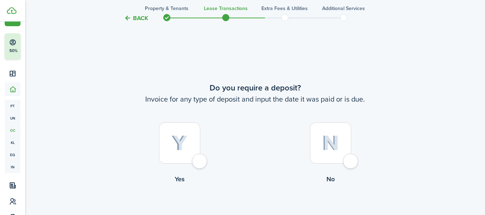
scroll to position [413, 0]
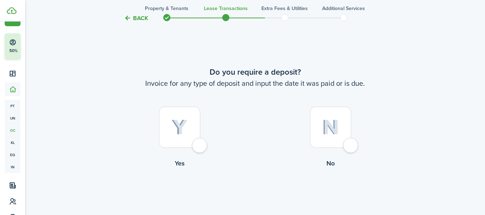
click at [200, 145] on div at bounding box center [179, 127] width 41 height 41
radio input "true"
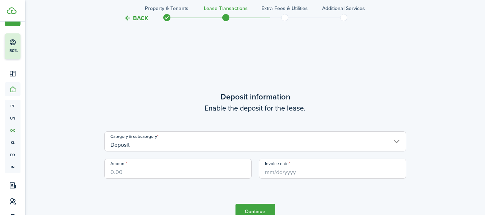
scroll to position [628, 0]
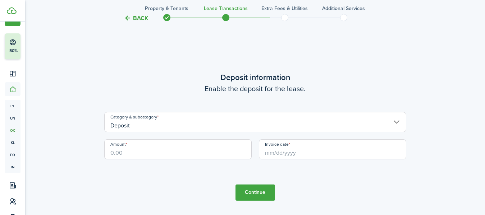
click at [159, 154] on input "Amount" at bounding box center [177, 149] width 147 height 20
click at [294, 154] on input "Invoice date" at bounding box center [332, 149] width 147 height 20
type input "$950.00"
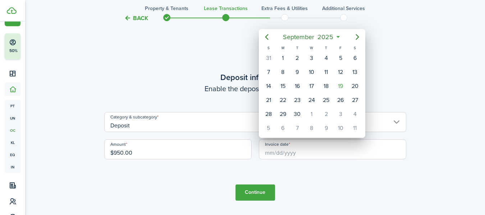
click at [301, 44] on div "[DATE]" at bounding box center [312, 37] width 106 height 16
click at [302, 40] on span "September" at bounding box center [298, 37] width 34 height 13
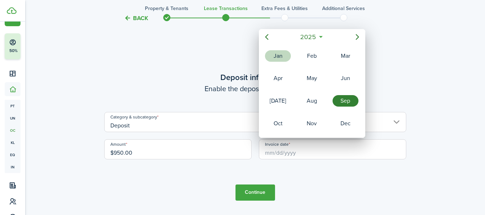
click at [279, 59] on div "Jan" at bounding box center [278, 55] width 26 height 11
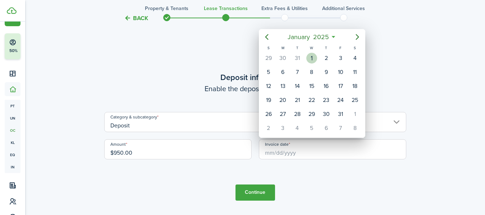
click at [313, 61] on div "1" at bounding box center [311, 58] width 11 height 11
type input "[DATE]"
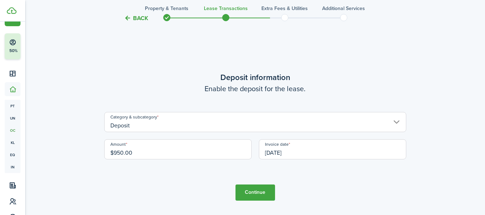
click at [263, 192] on button "Continue" at bounding box center [255, 193] width 40 height 16
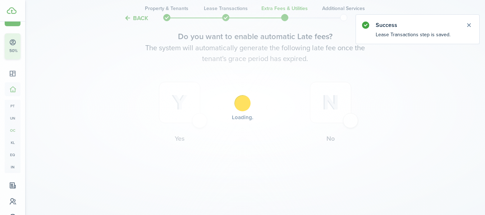
scroll to position [0, 0]
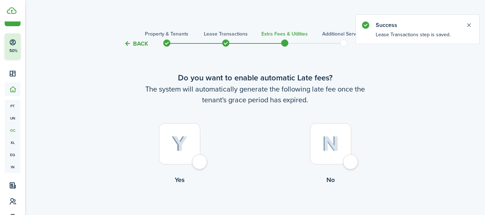
click at [200, 164] on div at bounding box center [179, 143] width 41 height 41
radio input "true"
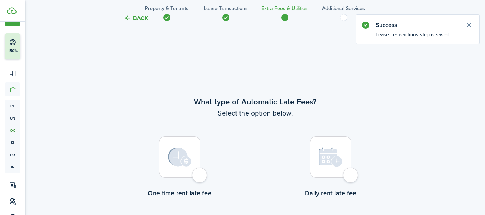
scroll to position [208, 0]
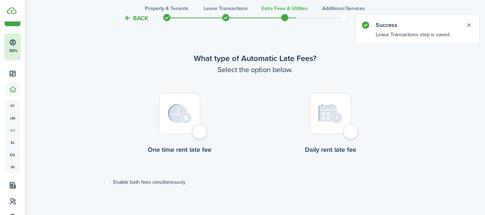
click at [200, 140] on label "One time rent late fee" at bounding box center [179, 125] width 151 height 65
radio input "true"
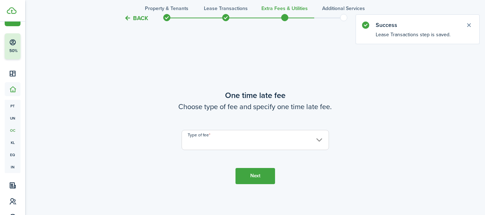
scroll to position [423, 0]
click at [277, 148] on input "Type of fee" at bounding box center [254, 139] width 147 height 20
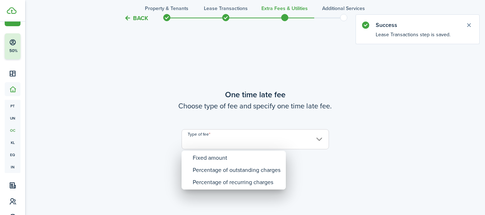
click at [248, 140] on div at bounding box center [242, 108] width 599 height 330
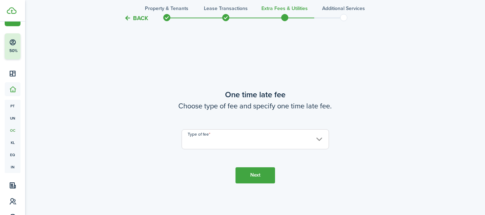
click at [227, 140] on input "Type of fee" at bounding box center [254, 139] width 147 height 20
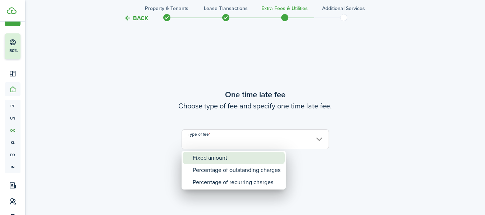
click at [216, 157] on div "Fixed amount" at bounding box center [237, 158] width 88 height 12
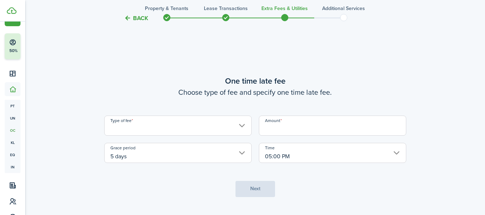
type input "Fixed amount"
click at [288, 128] on input "Amount" at bounding box center [332, 126] width 147 height 20
type input "$50.00"
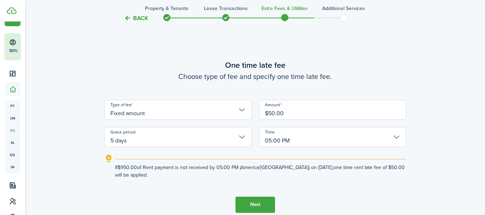
click at [261, 200] on button "Next" at bounding box center [255, 205] width 40 height 16
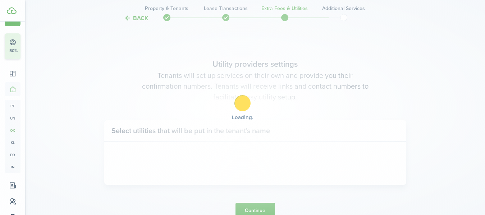
scroll to position [639, 0]
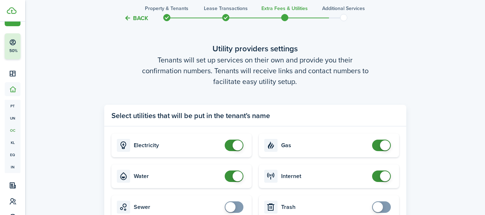
checkbox input "false"
click at [235, 172] on span at bounding box center [237, 176] width 10 height 10
checkbox input "false"
click at [382, 146] on span at bounding box center [385, 145] width 10 height 10
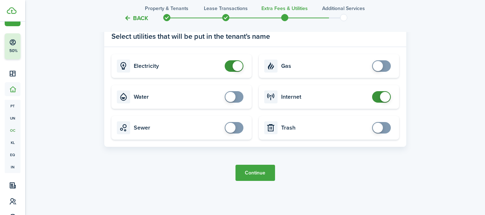
click at [253, 172] on button "Continue" at bounding box center [255, 173] width 40 height 16
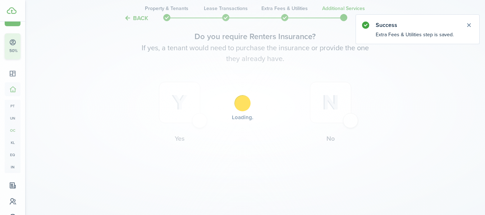
scroll to position [0, 0]
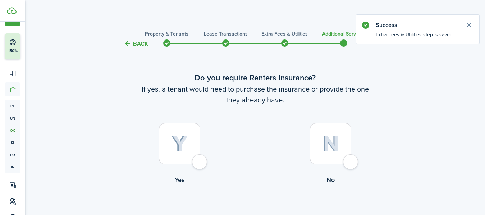
click at [345, 161] on div at bounding box center [330, 143] width 41 height 41
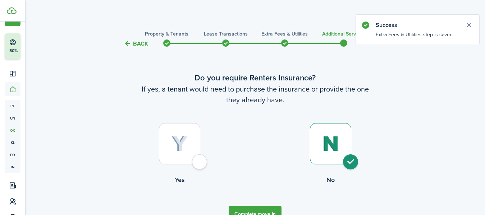
radio input "true"
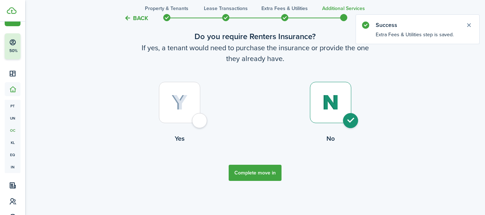
scroll to position [41, 0]
click at [256, 176] on button "Complete move in" at bounding box center [254, 173] width 53 height 16
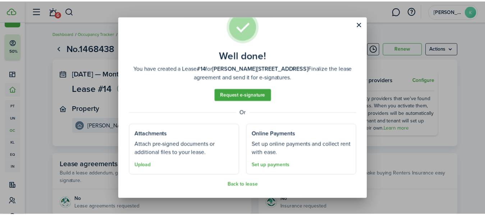
scroll to position [20, 0]
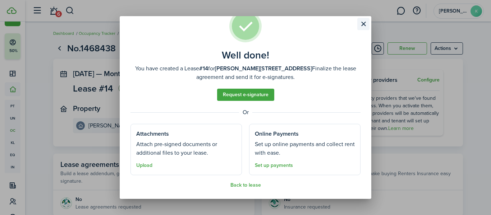
click at [361, 25] on button "Close modal" at bounding box center [363, 24] width 12 height 12
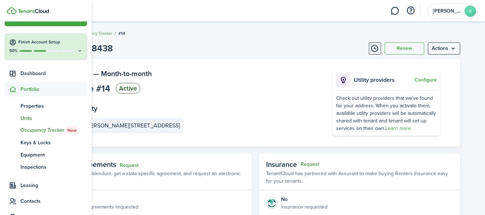
click at [29, 119] on span "Units" at bounding box center [53, 119] width 66 height 8
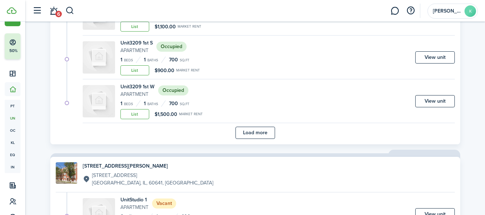
scroll to position [546, 0]
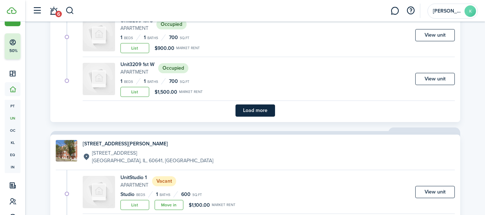
click at [263, 113] on button "Load more" at bounding box center [255, 111] width 40 height 12
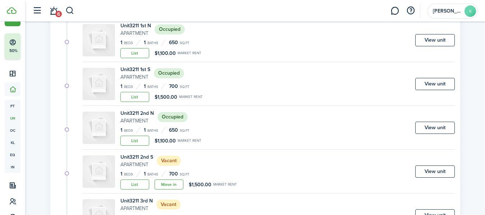
scroll to position [892, 0]
click at [174, 183] on link "Move in" at bounding box center [168, 184] width 29 height 10
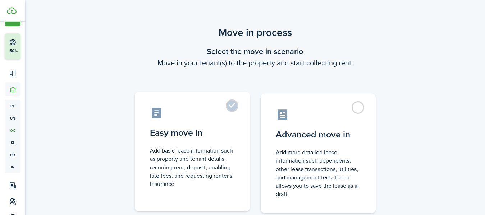
click at [233, 112] on label "Easy move in Add basic lease information such as property and tenant details, r…" at bounding box center [192, 152] width 115 height 120
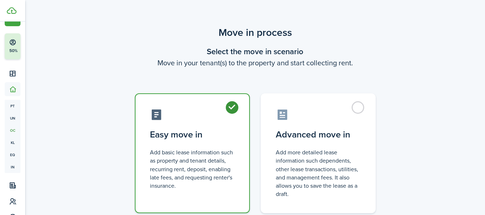
radio input "true"
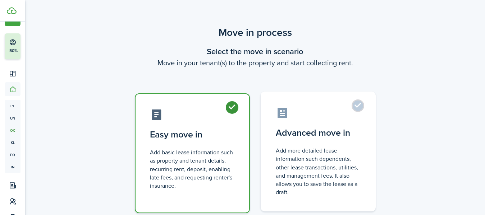
scroll to position [52, 0]
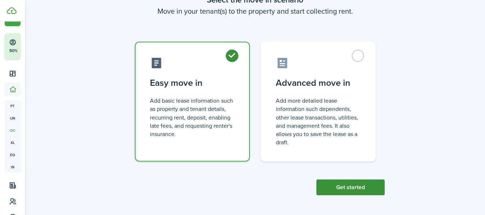
click at [331, 189] on button "Get started" at bounding box center [350, 188] width 68 height 16
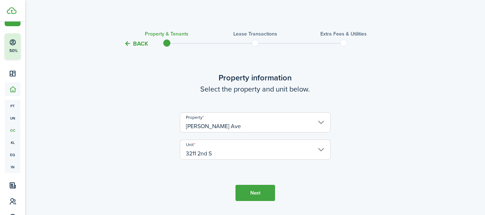
click at [254, 193] on button "Next" at bounding box center [255, 193] width 40 height 16
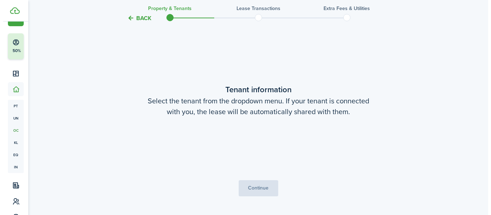
scroll to position [187, 0]
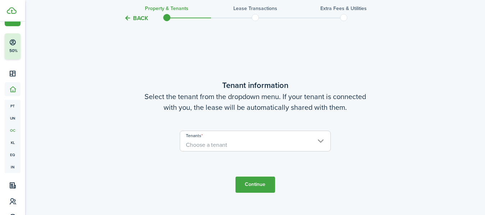
click at [252, 145] on span "Choose a tenant" at bounding box center [255, 145] width 150 height 12
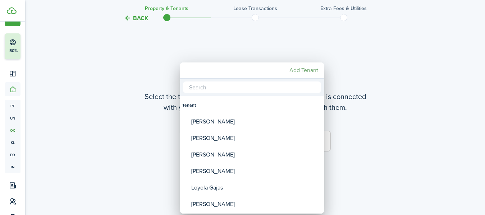
click at [308, 71] on mbsc-button "Add Tenant" at bounding box center [303, 70] width 34 height 13
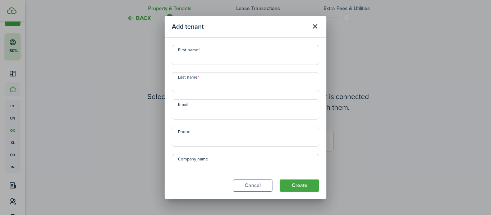
click at [296, 60] on input "First name" at bounding box center [245, 55] width 147 height 20
type input "[PERSON_NAME]"
click at [244, 137] on input "Phone" at bounding box center [245, 137] width 147 height 20
type input "+1"
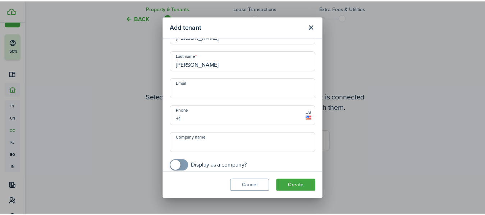
scroll to position [28, 0]
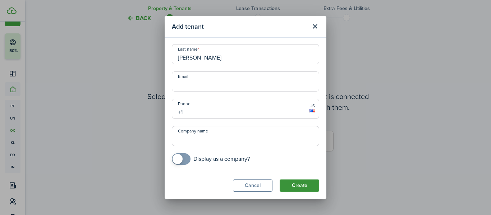
click at [292, 185] on button "Create" at bounding box center [299, 186] width 40 height 12
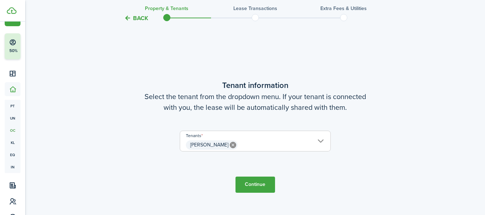
click at [266, 186] on button "Continue" at bounding box center [255, 185] width 40 height 16
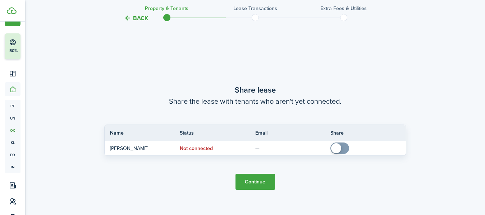
scroll to position [402, 0]
click at [254, 178] on button "Continue" at bounding box center [255, 181] width 40 height 16
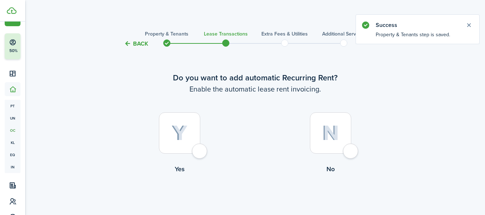
click at [200, 153] on div at bounding box center [179, 132] width 41 height 41
radio input "true"
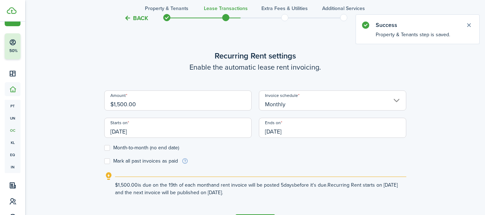
scroll to position [198, 0]
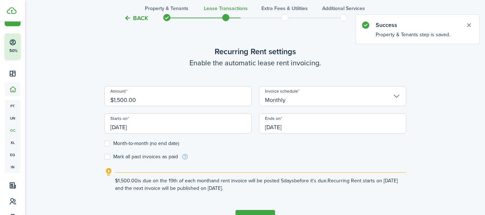
drag, startPoint x: 162, startPoint y: 100, endPoint x: 66, endPoint y: 106, distance: 96.8
click at [66, 106] on div "Back Property & Tenants Lease Transactions Extra fees & Utilities Additional Se…" at bounding box center [255, 36] width 417 height 416
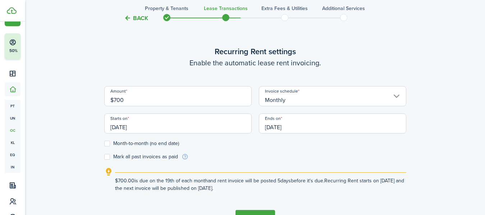
click at [196, 124] on input "[DATE]" at bounding box center [177, 124] width 147 height 20
type input "$700.00"
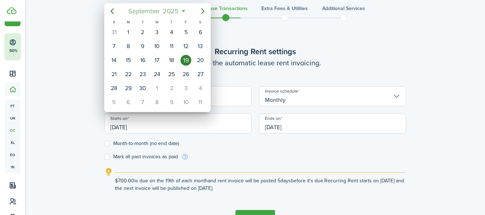
click at [155, 10] on span "September" at bounding box center [144, 11] width 34 height 13
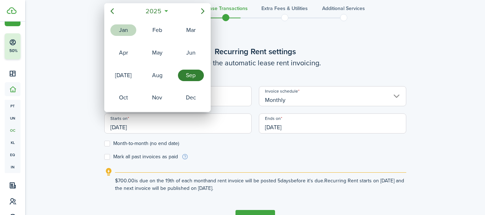
click at [134, 28] on div "Jan" at bounding box center [123, 29] width 26 height 11
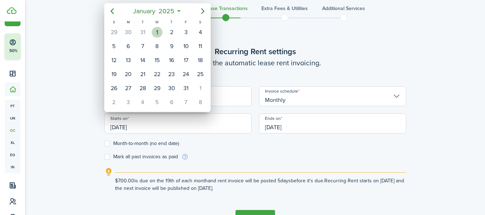
click at [154, 31] on div "1" at bounding box center [157, 32] width 11 height 11
type input "[DATE]"
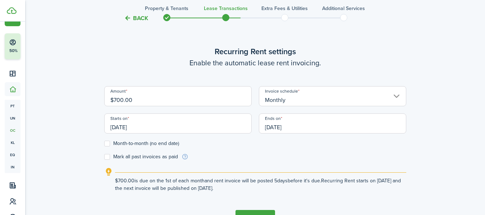
click at [105, 143] on label "Month-to-month (no end date)" at bounding box center [141, 144] width 75 height 6
click at [104, 144] on input "Month-to-month (no end date)" at bounding box center [104, 144] width 0 height 0
checkbox input "true"
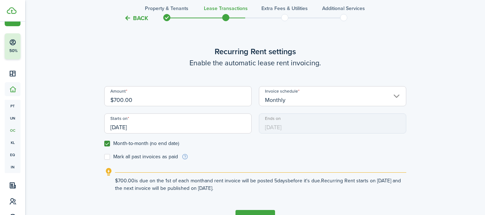
click at [110, 156] on label "Mark all past invoices as paid" at bounding box center [141, 157] width 74 height 6
click at [104, 157] on input "Mark all past invoices as paid" at bounding box center [104, 157] width 0 height 0
checkbox input "true"
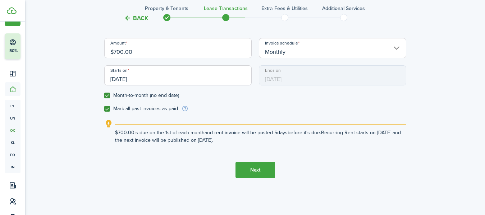
click at [262, 171] on button "Next" at bounding box center [255, 170] width 40 height 16
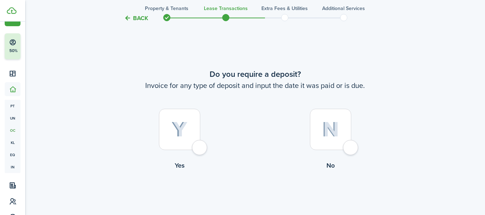
scroll to position [413, 0]
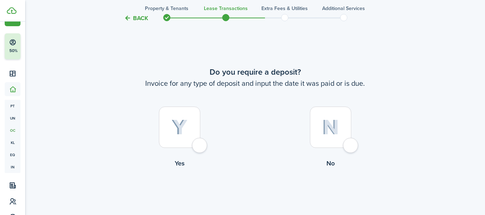
click at [200, 143] on div at bounding box center [179, 127] width 41 height 41
radio input "true"
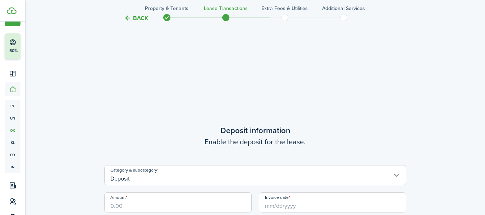
scroll to position [628, 0]
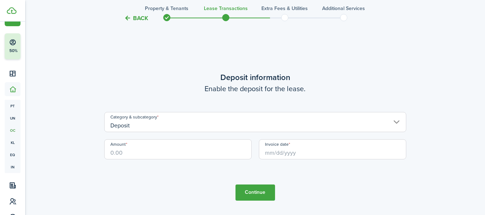
click at [217, 151] on input "Amount" at bounding box center [177, 149] width 147 height 20
type input "$700.00"
click at [281, 157] on input "Invoice date" at bounding box center [332, 149] width 147 height 20
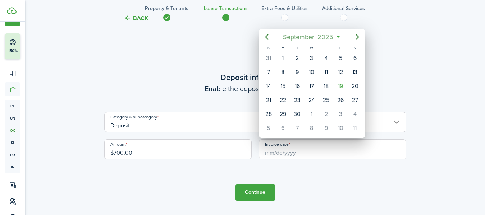
click at [298, 41] on span "September" at bounding box center [298, 37] width 34 height 13
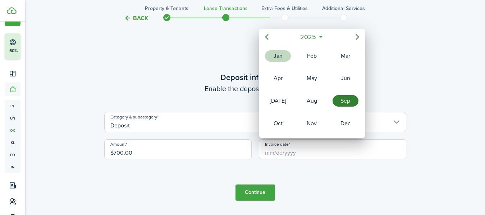
click at [278, 55] on div "Jan" at bounding box center [278, 55] width 26 height 11
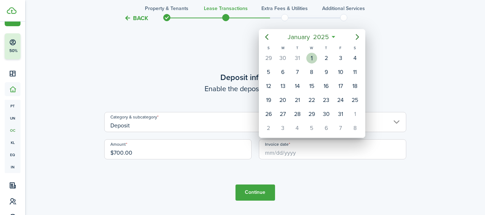
click at [314, 56] on div "1" at bounding box center [311, 58] width 11 height 11
type input "[DATE]"
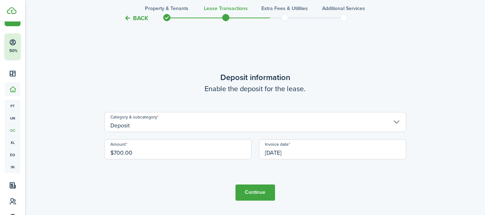
click at [251, 189] on button "Continue" at bounding box center [255, 193] width 40 height 16
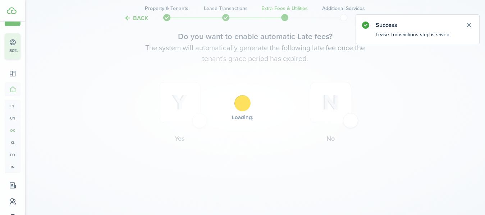
scroll to position [0, 0]
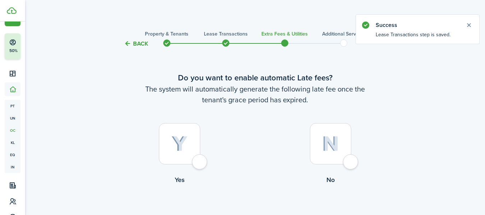
click at [200, 163] on div at bounding box center [179, 143] width 41 height 41
radio input "true"
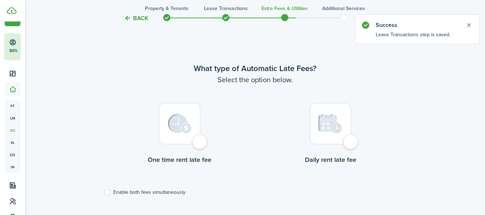
scroll to position [208, 0]
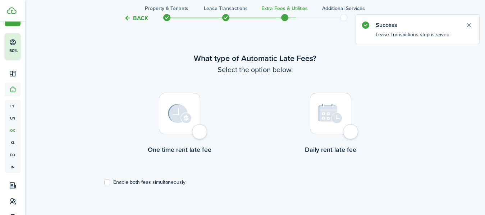
click at [200, 134] on div at bounding box center [179, 113] width 41 height 41
radio input "true"
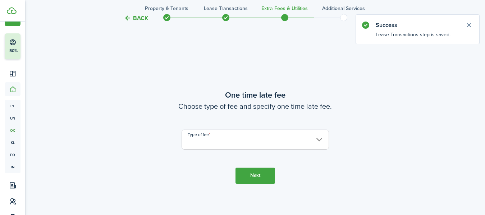
scroll to position [423, 0]
click at [274, 141] on input "Type of fee" at bounding box center [254, 139] width 147 height 20
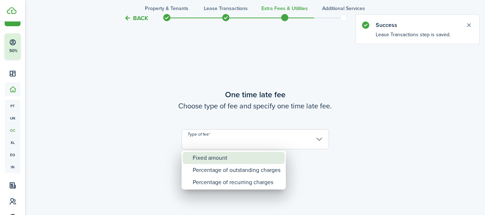
click at [236, 155] on div "Fixed amount" at bounding box center [237, 158] width 88 height 12
type input "Fixed amount"
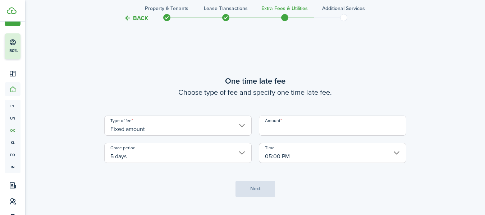
click at [290, 126] on input "Amount" at bounding box center [332, 126] width 147 height 20
type input "$50.00"
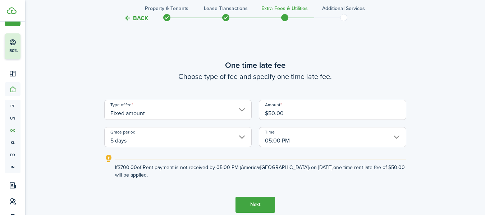
click at [259, 202] on button "Next" at bounding box center [255, 205] width 40 height 16
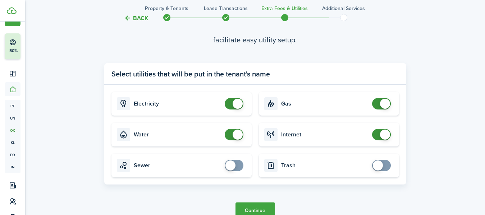
scroll to position [681, 0]
checkbox input "false"
click at [380, 99] on span at bounding box center [381, 103] width 7 height 11
checkbox input "false"
click at [236, 139] on span at bounding box center [237, 134] width 10 height 10
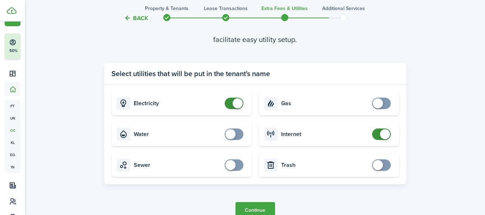
scroll to position [718, 0]
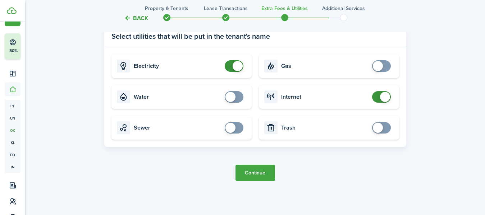
click at [261, 177] on button "Continue" at bounding box center [255, 173] width 40 height 16
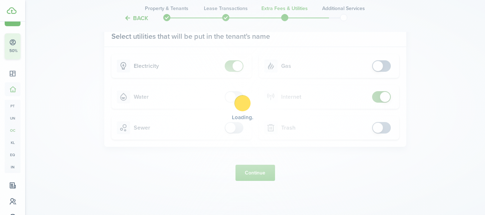
scroll to position [0, 0]
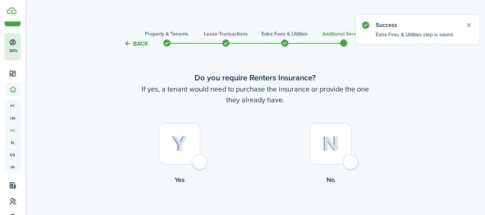
click at [346, 170] on label "No" at bounding box center [330, 155] width 151 height 65
radio input "true"
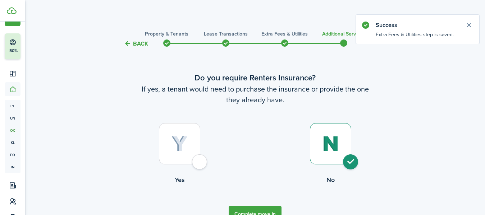
click at [241, 177] on control-radio-card-title "Yes" at bounding box center [179, 179] width 151 height 9
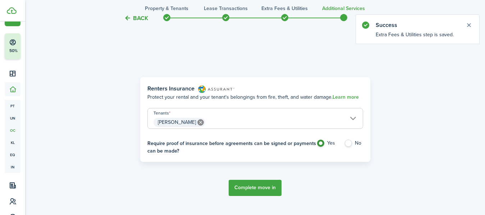
scroll to position [208, 0]
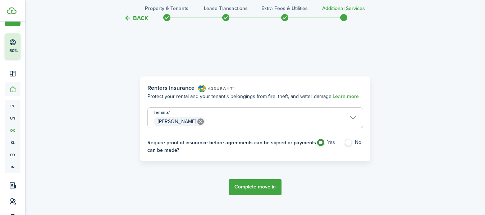
click at [135, 20] on button "Back" at bounding box center [136, 18] width 24 height 8
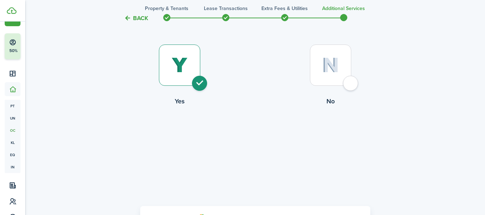
scroll to position [0, 0]
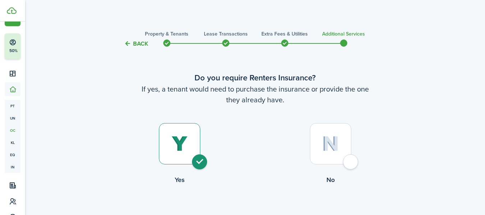
click at [345, 162] on div at bounding box center [330, 143] width 41 height 41
radio input "false"
radio input "true"
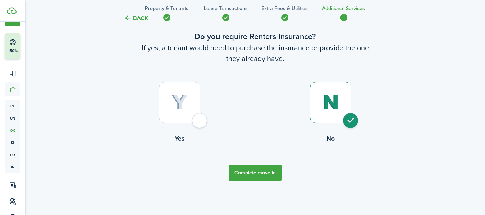
scroll to position [41, 0]
click at [258, 169] on button "Complete move in" at bounding box center [254, 174] width 53 height 16
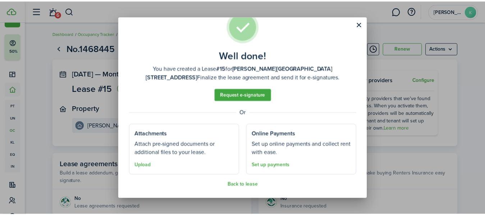
scroll to position [20, 0]
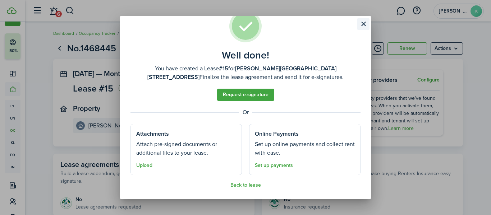
click at [362, 21] on button "Close modal" at bounding box center [363, 24] width 12 height 12
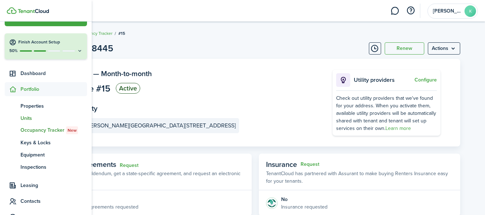
click at [29, 119] on span "Units" at bounding box center [53, 119] width 66 height 8
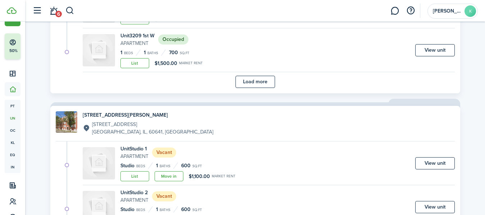
scroll to position [584, 0]
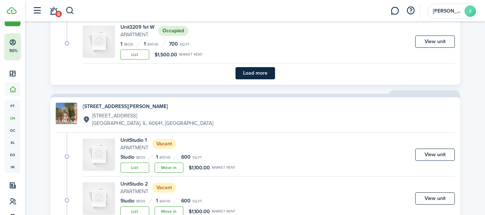
click at [254, 73] on button "Load more" at bounding box center [255, 73] width 40 height 12
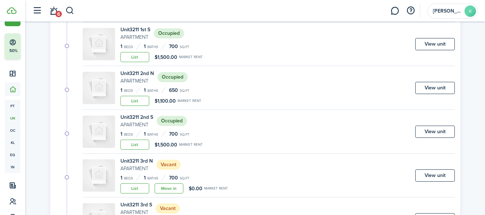
scroll to position [932, 0]
click at [421, 87] on link "View unit" at bounding box center [435, 88] width 40 height 12
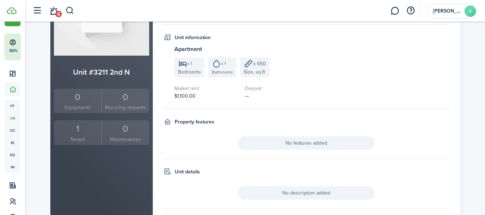
scroll to position [105, 0]
click at [77, 129] on div "1" at bounding box center [78, 129] width 44 height 14
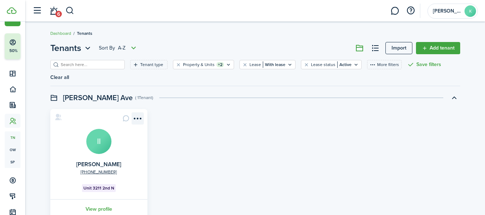
click at [138, 112] on menu-btn-icon "Open menu" at bounding box center [137, 118] width 12 height 12
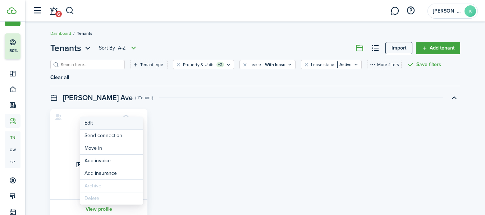
click at [115, 125] on link "Edit" at bounding box center [111, 123] width 63 height 12
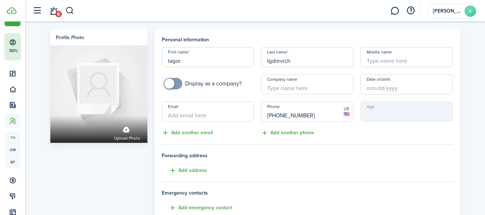
drag, startPoint x: 316, startPoint y: 114, endPoint x: 233, endPoint y: 103, distance: 83.7
click at [233, 103] on div "First name [PERSON_NAME] Last name Igdrevich Middle name Display as a company? …" at bounding box center [307, 92] width 298 height 90
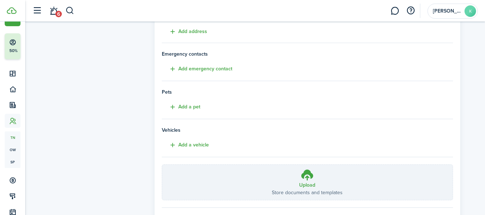
scroll to position [178, 0]
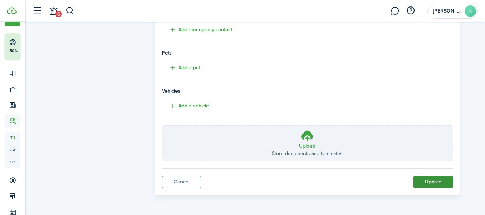
click at [428, 181] on button "Update" at bounding box center [433, 182] width 40 height 12
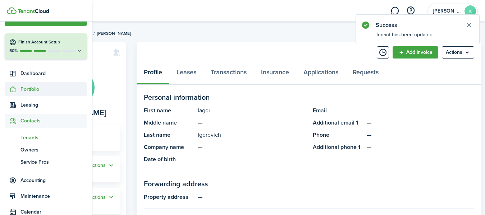
click at [34, 87] on span "Portfolio" at bounding box center [53, 89] width 66 height 8
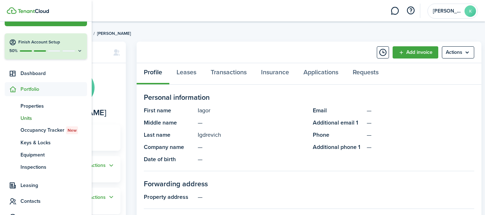
click at [29, 116] on span "Units" at bounding box center [53, 119] width 66 height 8
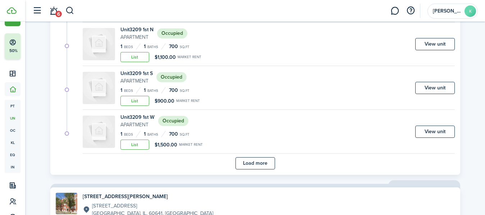
scroll to position [494, 0]
click at [257, 164] on button "Load more" at bounding box center [255, 163] width 40 height 12
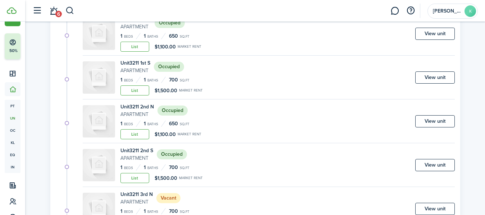
scroll to position [906, 0]
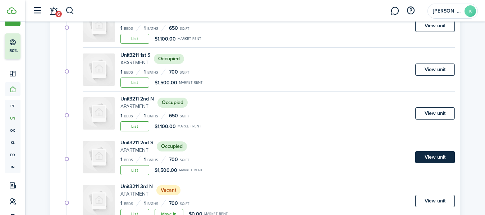
click at [431, 156] on link "View unit" at bounding box center [435, 157] width 40 height 12
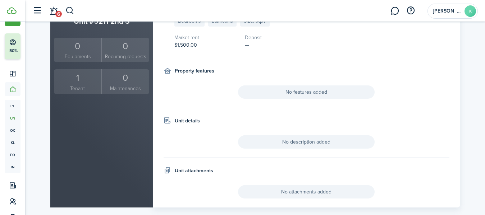
scroll to position [152, 0]
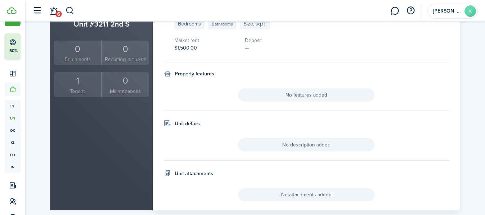
click at [76, 83] on div "1" at bounding box center [78, 81] width 44 height 14
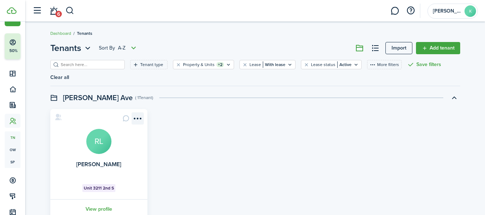
click at [140, 112] on menu-btn-icon "Open menu" at bounding box center [137, 118] width 12 height 12
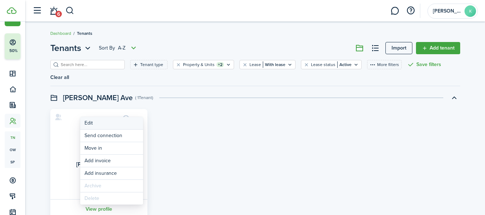
click at [121, 125] on link "Edit" at bounding box center [111, 123] width 63 height 12
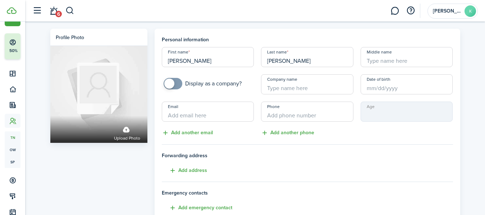
click at [305, 119] on input "Phone" at bounding box center [307, 112] width 92 height 20
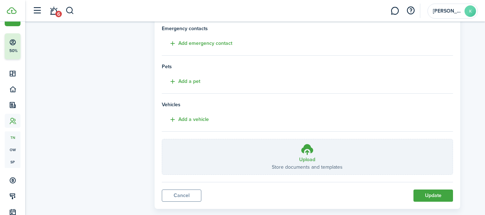
scroll to position [178, 0]
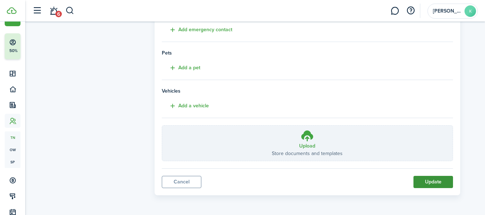
type input "[PHONE_NUMBER]"
click at [429, 181] on button "Update" at bounding box center [433, 182] width 40 height 12
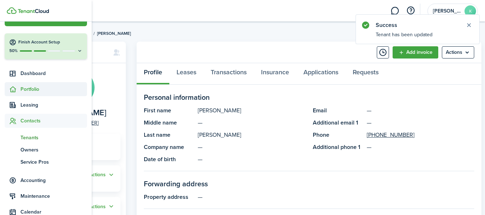
click at [34, 88] on span "Portfolio" at bounding box center [53, 89] width 66 height 8
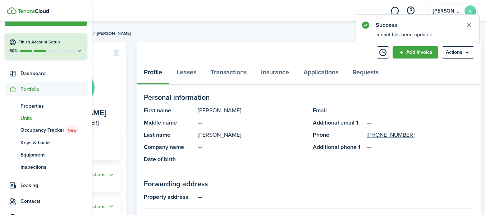
click at [31, 117] on span "Units" at bounding box center [53, 119] width 66 height 8
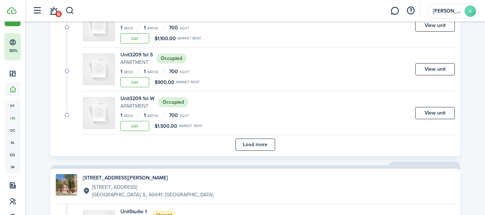
scroll to position [525, 0]
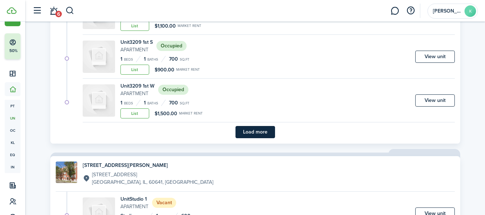
click at [264, 132] on button "Load more" at bounding box center [255, 132] width 40 height 12
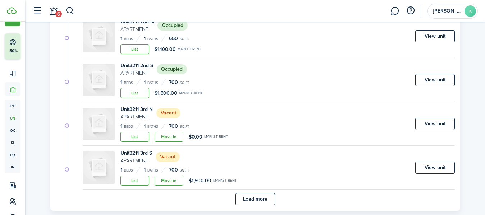
scroll to position [984, 0]
click at [176, 139] on link "Move in" at bounding box center [168, 136] width 29 height 10
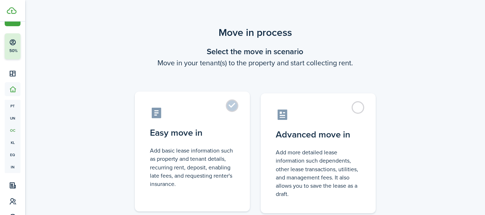
click at [235, 108] on label "Easy move in Add basic lease information such as property and tenant details, r…" at bounding box center [192, 152] width 115 height 120
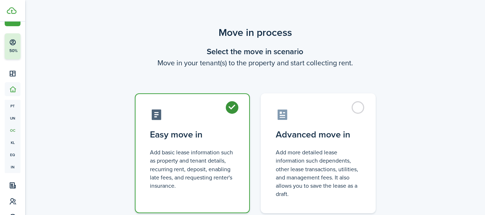
radio input "true"
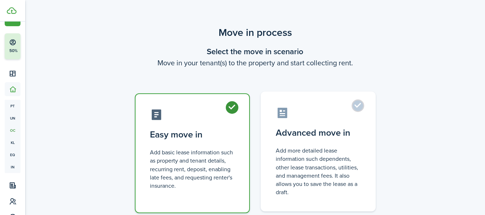
scroll to position [52, 0]
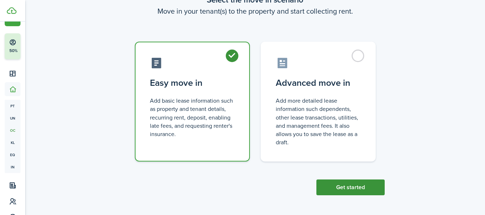
click at [338, 187] on button "Get started" at bounding box center [350, 188] width 68 height 16
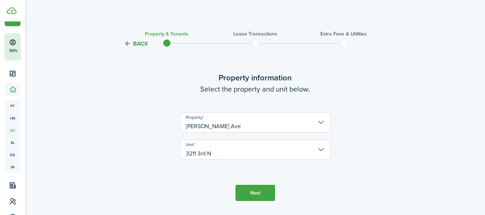
click at [249, 194] on button "Next" at bounding box center [255, 193] width 40 height 16
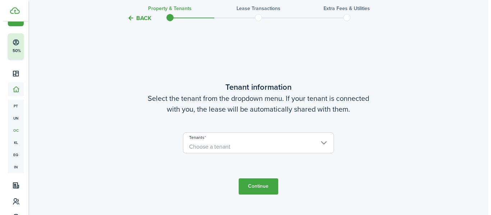
scroll to position [187, 0]
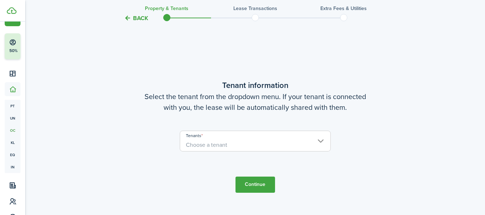
click at [270, 145] on span "Choose a tenant" at bounding box center [255, 145] width 150 height 12
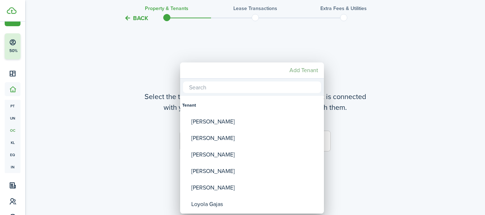
click at [305, 71] on mbsc-button "Add Tenant" at bounding box center [303, 70] width 34 height 13
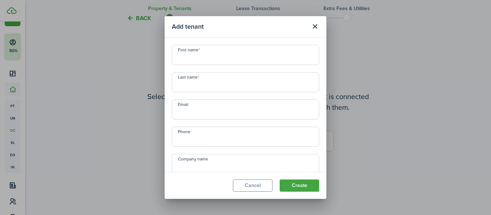
click at [212, 59] on input "First name" at bounding box center [245, 55] width 147 height 20
type input "[PERSON_NAME]"
click at [219, 111] on input "Phone" at bounding box center [245, 109] width 147 height 20
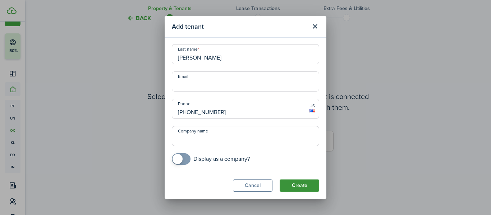
type input "[PHONE_NUMBER]"
click at [298, 183] on button "Create" at bounding box center [299, 186] width 40 height 12
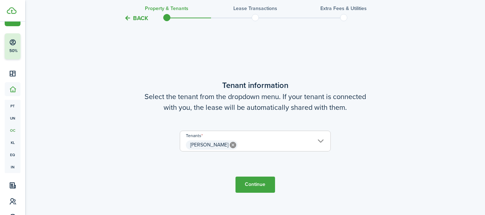
click at [255, 182] on button "Continue" at bounding box center [255, 185] width 40 height 16
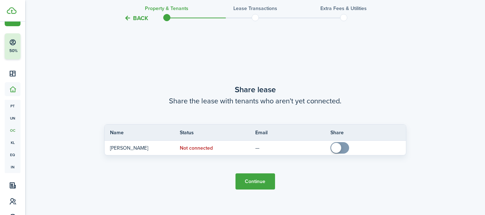
scroll to position [402, 0]
click at [254, 184] on button "Continue" at bounding box center [255, 181] width 40 height 16
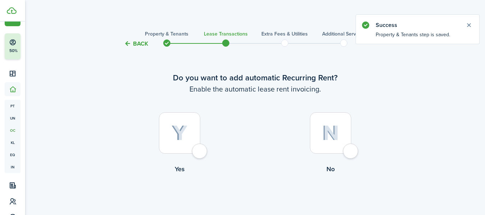
click at [198, 152] on div at bounding box center [179, 132] width 41 height 41
radio input "true"
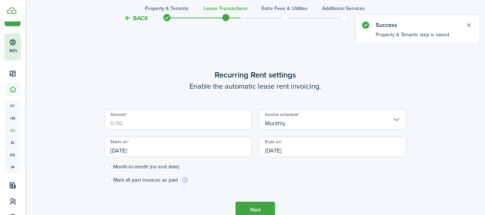
scroll to position [198, 0]
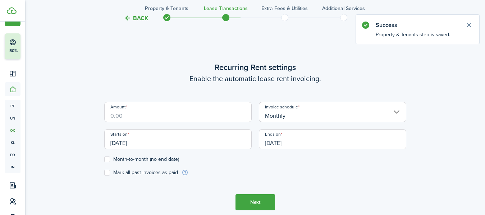
click at [195, 114] on input "Amount" at bounding box center [177, 112] width 147 height 20
click at [191, 142] on input "[DATE]" at bounding box center [177, 139] width 147 height 20
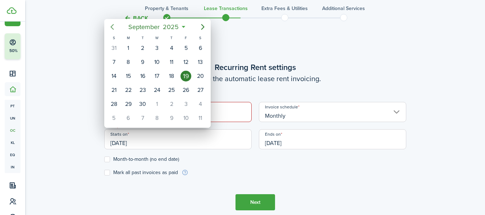
click at [113, 28] on icon "Previous page" at bounding box center [112, 27] width 9 height 9
click at [186, 49] on div "1" at bounding box center [185, 48] width 11 height 11
type input "[DATE]"
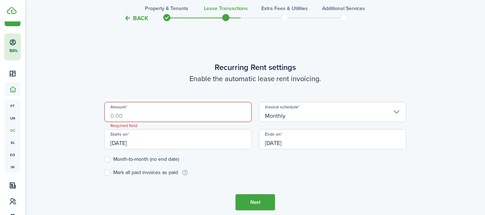
click at [143, 157] on label "Month-to-month (no end date)" at bounding box center [141, 160] width 75 height 6
click at [104, 159] on input "Month-to-month (no end date)" at bounding box center [104, 159] width 0 height 0
checkbox input "true"
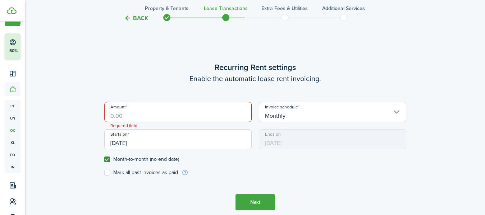
click at [144, 170] on label "Mark all past invoices as paid" at bounding box center [141, 173] width 74 height 6
click at [104, 173] on input "Mark all past invoices as paid" at bounding box center [104, 173] width 0 height 0
checkbox input "true"
click at [162, 119] on input "Amount" at bounding box center [177, 112] width 147 height 20
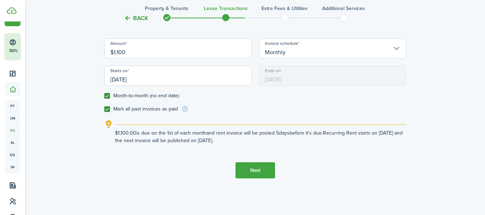
scroll to position [246, 0]
type input "$1,100.00"
click at [249, 169] on button "Next" at bounding box center [255, 170] width 40 height 16
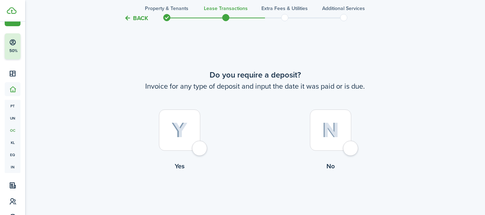
scroll to position [413, 0]
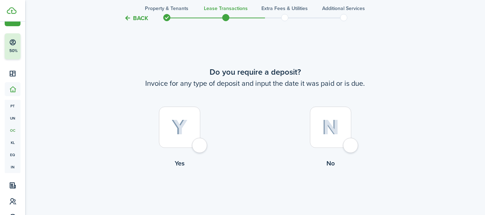
click at [200, 145] on div at bounding box center [179, 127] width 41 height 41
radio input "true"
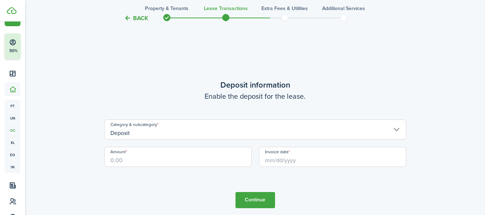
scroll to position [628, 0]
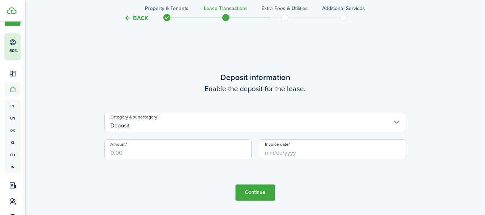
click at [185, 149] on input "Amount" at bounding box center [177, 149] width 147 height 20
click at [292, 156] on input "Invoice date" at bounding box center [332, 149] width 147 height 20
type input "$1,100.00"
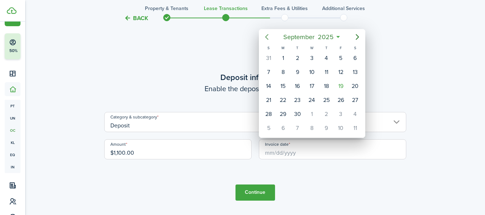
click at [269, 37] on icon "Previous page" at bounding box center [266, 37] width 9 height 9
click at [340, 56] on div "1" at bounding box center [340, 58] width 11 height 11
type input "[DATE]"
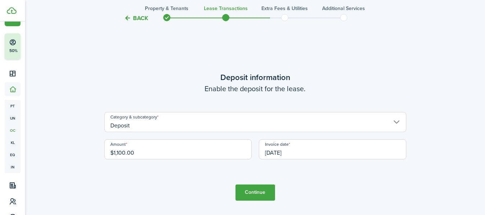
click at [251, 190] on button "Continue" at bounding box center [255, 193] width 40 height 16
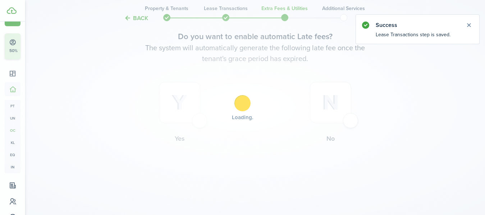
scroll to position [0, 0]
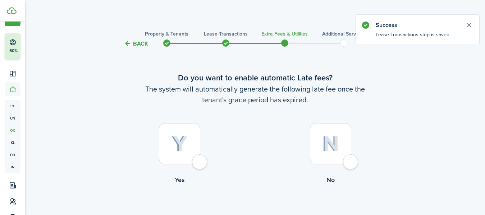
click at [197, 159] on div at bounding box center [179, 143] width 41 height 41
radio input "true"
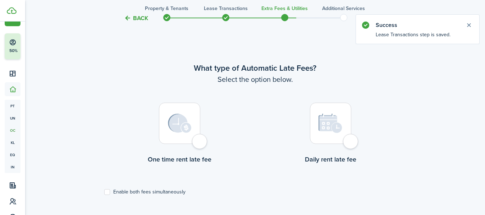
scroll to position [208, 0]
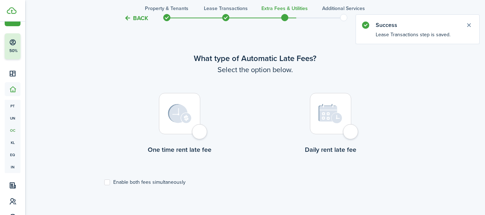
click at [197, 132] on div at bounding box center [179, 113] width 41 height 41
radio input "true"
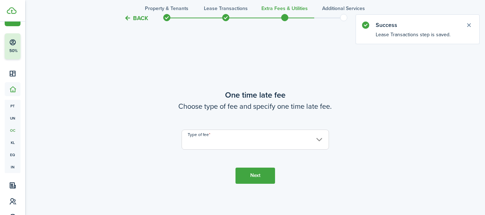
scroll to position [423, 0]
click at [245, 135] on input "Type of fee" at bounding box center [254, 139] width 147 height 20
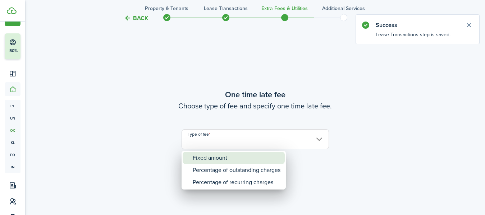
click at [225, 160] on div "Fixed amount" at bounding box center [237, 158] width 88 height 12
type input "Fixed amount"
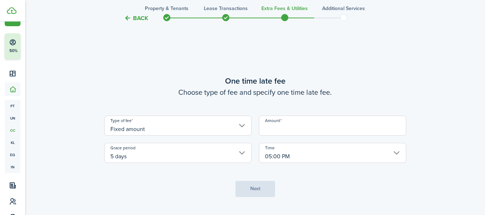
click at [312, 124] on input "Amount" at bounding box center [332, 126] width 147 height 20
type input "$50.00"
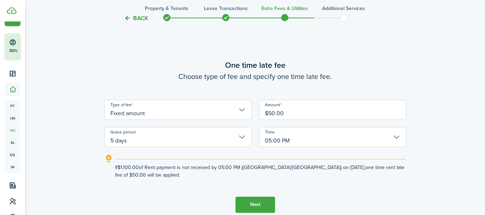
click at [259, 200] on button "Next" at bounding box center [255, 205] width 40 height 16
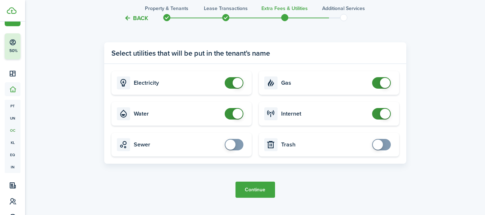
scroll to position [703, 0]
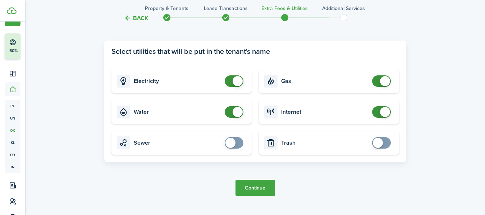
checkbox input "false"
click at [241, 111] on span at bounding box center [237, 112] width 10 height 10
checkbox input "false"
click at [381, 78] on span at bounding box center [385, 81] width 10 height 10
click at [265, 187] on button "Continue" at bounding box center [255, 188] width 40 height 16
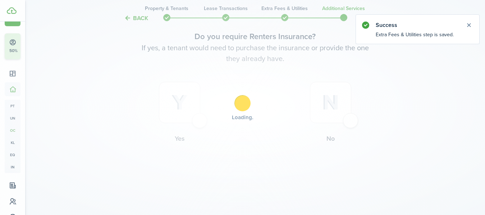
scroll to position [0, 0]
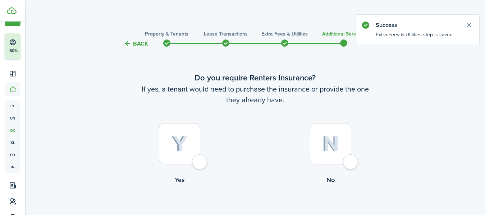
click at [345, 165] on div at bounding box center [330, 143] width 41 height 41
radio input "true"
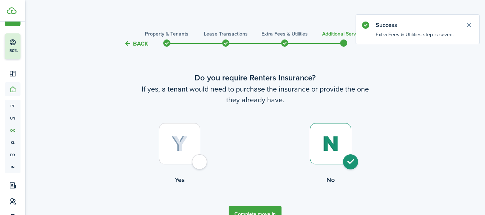
scroll to position [41, 0]
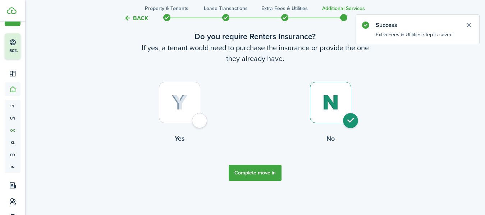
click at [258, 173] on button "Complete move in" at bounding box center [254, 173] width 53 height 16
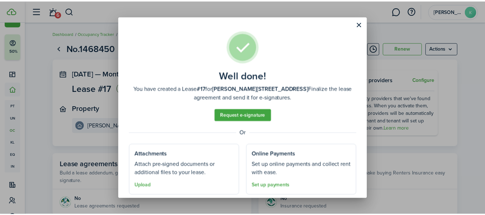
scroll to position [20, 0]
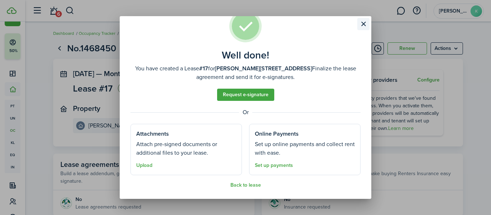
click at [364, 22] on button "Close modal" at bounding box center [363, 24] width 12 height 12
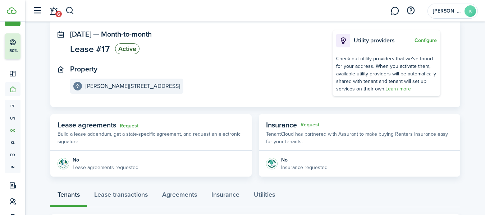
scroll to position [0, 0]
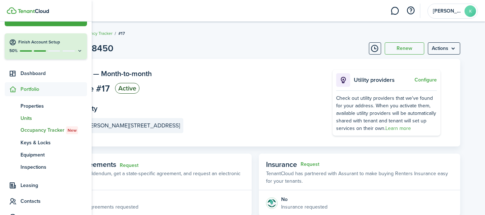
click at [30, 119] on span "Units" at bounding box center [53, 119] width 66 height 8
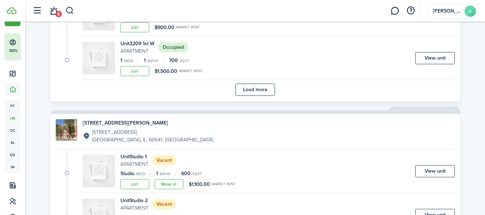
scroll to position [568, 0]
click at [257, 89] on button "Load more" at bounding box center [255, 89] width 40 height 12
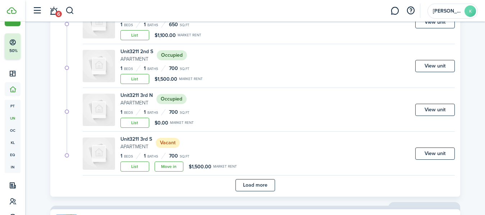
scroll to position [998, 0]
click at [247, 180] on button "Load more" at bounding box center [255, 185] width 40 height 12
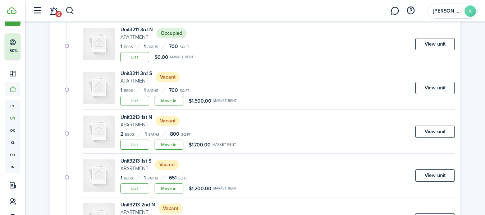
scroll to position [1064, 0]
click at [175, 100] on link "Move in" at bounding box center [168, 101] width 29 height 10
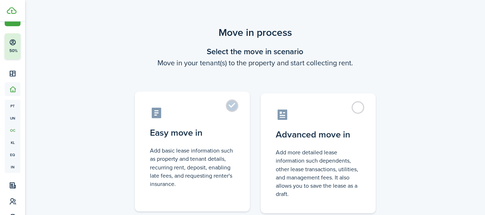
click at [235, 106] on label "Easy move in Add basic lease information such as property and tenant details, r…" at bounding box center [192, 152] width 115 height 120
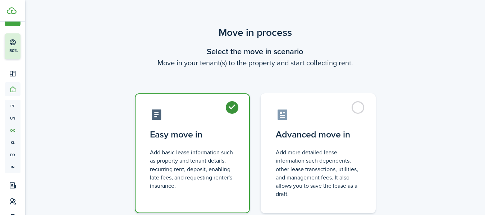
radio input "true"
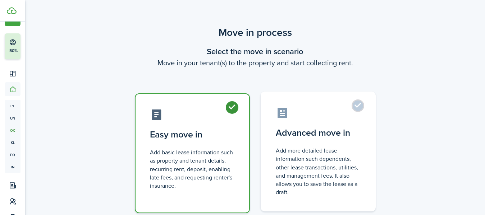
scroll to position [52, 0]
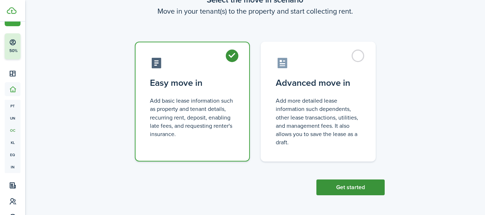
click at [333, 194] on button "Get started" at bounding box center [350, 188] width 68 height 16
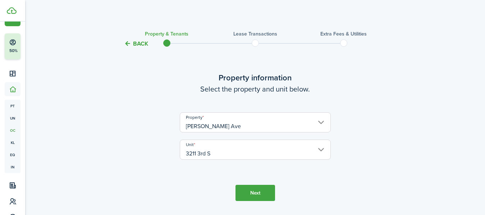
click at [254, 193] on button "Next" at bounding box center [255, 193] width 40 height 16
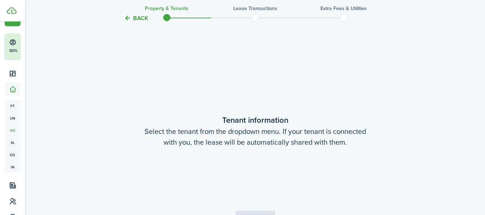
scroll to position [187, 0]
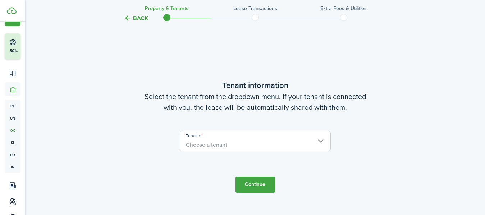
click at [257, 144] on span "Choose a tenant" at bounding box center [255, 145] width 150 height 12
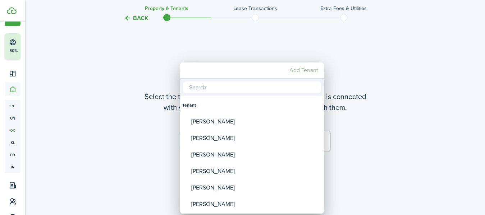
click at [300, 68] on mbsc-button "Add Tenant" at bounding box center [303, 70] width 34 height 13
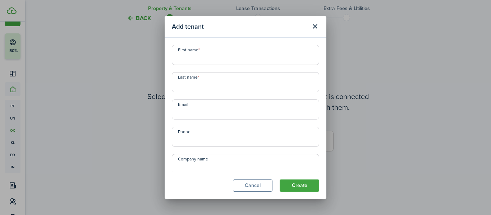
click at [273, 55] on input "First name" at bounding box center [245, 55] width 147 height 20
type input "Mario"
click at [211, 59] on input "Mario" at bounding box center [245, 55] width 147 height 20
drag, startPoint x: 213, startPoint y: 58, endPoint x: 140, endPoint y: 51, distance: 72.5
click at [140, 51] on div "Add tenant First name [PERSON_NAME] Last name Email Phone Company name Display …" at bounding box center [245, 107] width 491 height 215
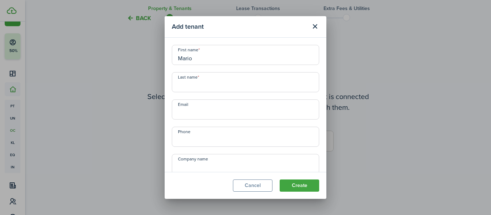
click at [199, 88] on input "Last name" at bounding box center [245, 82] width 147 height 20
paste input "Mario"
type input "Mario"
click at [193, 139] on input "Phone" at bounding box center [245, 137] width 147 height 20
type input "[PHONE_NUMBER]"
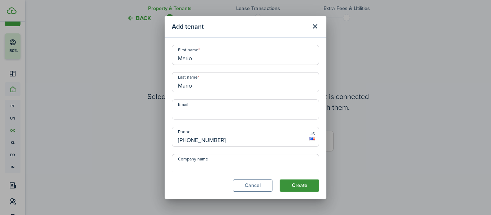
click at [310, 185] on button "Create" at bounding box center [299, 186] width 40 height 12
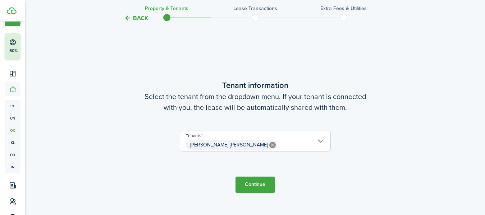
click at [249, 186] on button "Continue" at bounding box center [255, 185] width 40 height 16
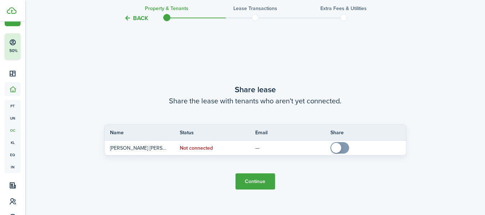
scroll to position [402, 0]
click at [261, 179] on button "Continue" at bounding box center [255, 181] width 40 height 16
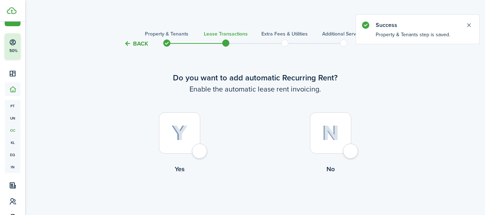
click at [200, 150] on div at bounding box center [179, 132] width 41 height 41
radio input "true"
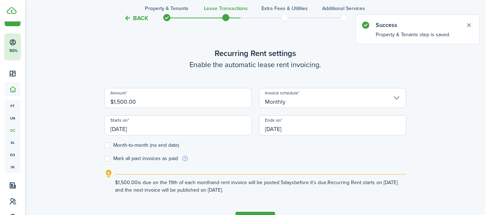
scroll to position [198, 0]
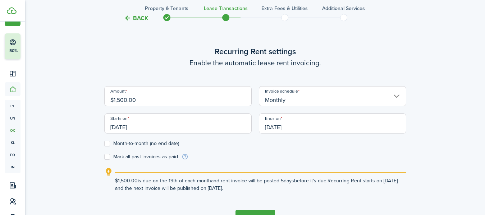
click at [196, 103] on input "$1,500.00" at bounding box center [177, 96] width 147 height 20
drag, startPoint x: 196, startPoint y: 103, endPoint x: 88, endPoint y: 96, distance: 108.8
click at [88, 96] on div "Back Property & Tenants Lease Transactions Extra fees & Utilities Additional Se…" at bounding box center [255, 36] width 417 height 416
click at [160, 131] on input "[DATE]" at bounding box center [177, 124] width 147 height 20
type input "$600.00"
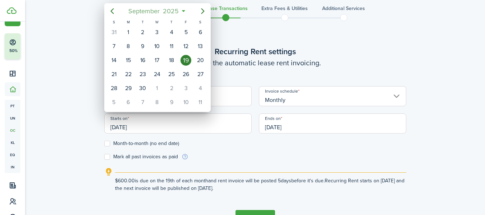
click at [172, 10] on span "2025" at bounding box center [170, 11] width 19 height 13
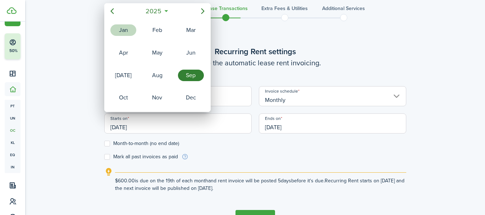
click at [129, 26] on div "Jan" at bounding box center [123, 29] width 26 height 11
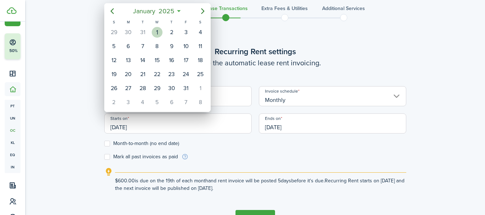
click at [159, 33] on div "1" at bounding box center [157, 32] width 11 height 11
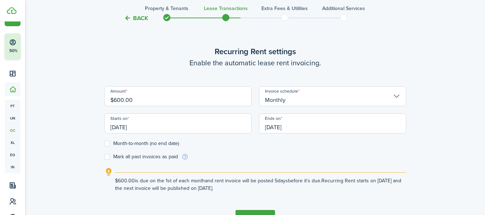
type input "[DATE]"
click at [155, 142] on label "Month-to-month (no end date)" at bounding box center [141, 144] width 75 height 6
click at [104, 144] on input "Month-to-month (no end date)" at bounding box center [104, 144] width 0 height 0
checkbox input "true"
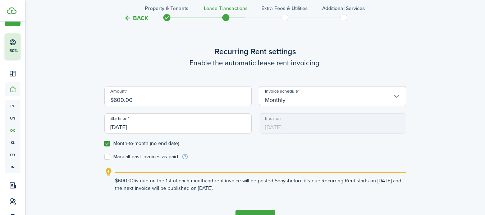
click at [142, 154] on label "Mark all past invoices as paid" at bounding box center [141, 157] width 74 height 6
click at [104, 157] on input "Mark all past invoices as paid" at bounding box center [104, 157] width 0 height 0
checkbox input "true"
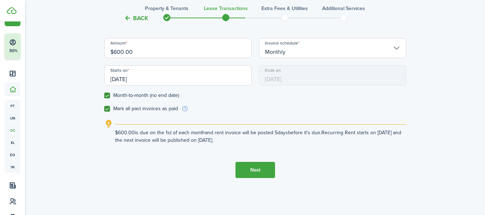
click at [250, 175] on button "Next" at bounding box center [255, 170] width 40 height 16
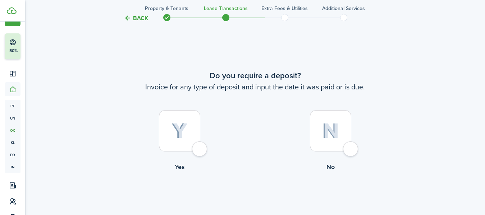
scroll to position [413, 0]
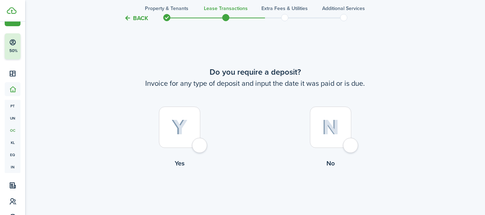
click at [199, 148] on div at bounding box center [179, 127] width 41 height 41
radio input "true"
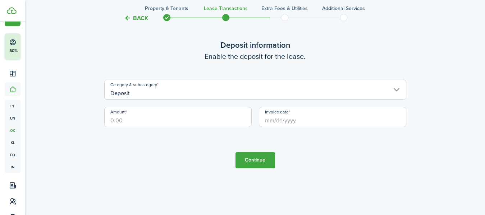
scroll to position [661, 0]
click at [187, 115] on input "Amount" at bounding box center [177, 117] width 147 height 20
click at [269, 126] on input "Invoice date" at bounding box center [332, 117] width 147 height 20
type input "$600.00"
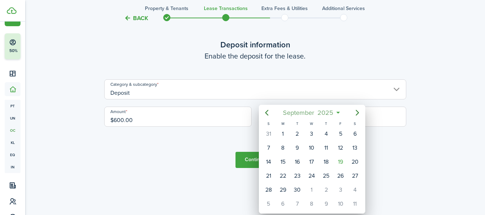
click at [292, 114] on span "September" at bounding box center [298, 112] width 34 height 13
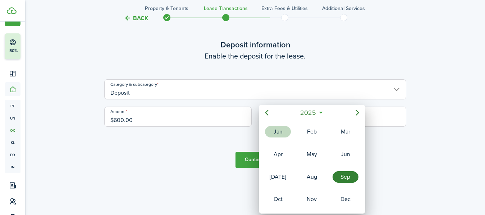
click at [279, 134] on div "Jan" at bounding box center [278, 131] width 26 height 11
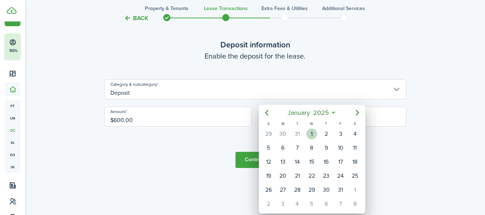
click at [314, 137] on div "1" at bounding box center [311, 134] width 11 height 11
type input "[DATE]"
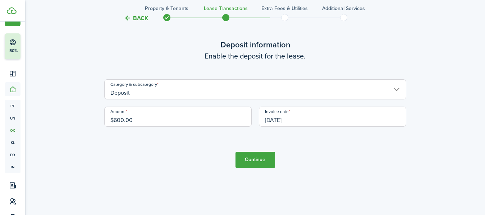
click at [260, 161] on button "Continue" at bounding box center [255, 160] width 40 height 16
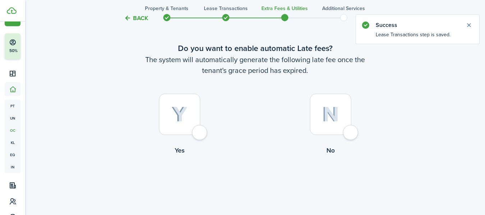
scroll to position [30, 0]
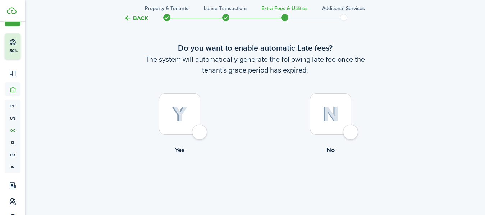
click at [200, 131] on div at bounding box center [179, 113] width 41 height 41
radio input "true"
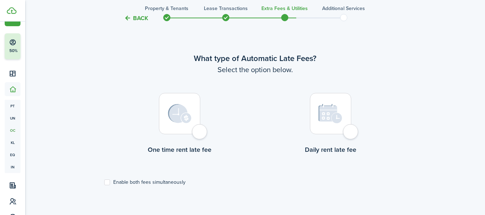
click at [198, 132] on div at bounding box center [179, 113] width 41 height 41
radio input "true"
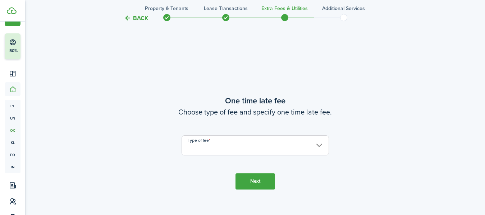
scroll to position [423, 0]
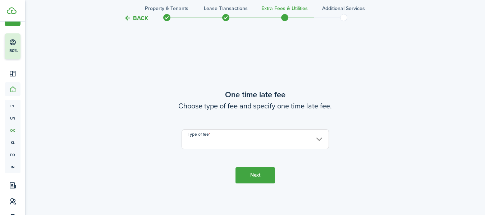
click at [251, 145] on input "Type of fee" at bounding box center [254, 139] width 147 height 20
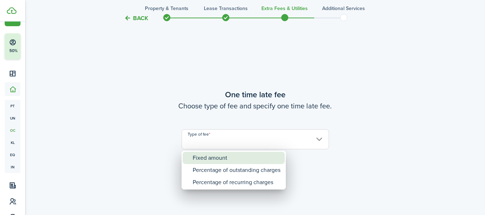
click at [234, 156] on div "Fixed amount" at bounding box center [237, 158] width 88 height 12
type input "Fixed amount"
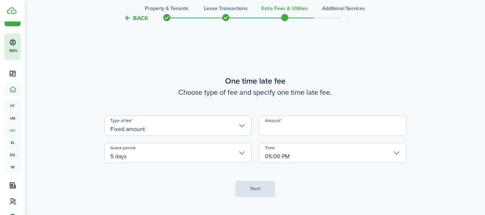
click at [283, 129] on input "Amount" at bounding box center [332, 126] width 147 height 20
type input "$50.00"
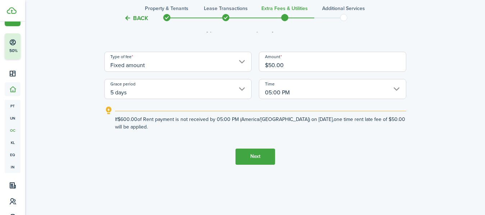
click at [254, 162] on button "Next" at bounding box center [255, 157] width 40 height 16
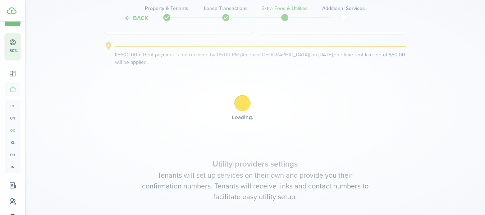
scroll to position [639, 0]
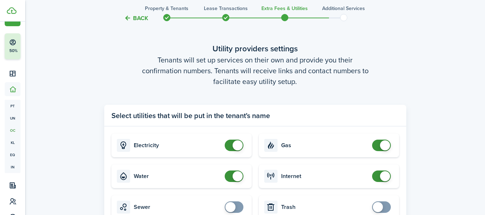
checkbox input "false"
click at [230, 174] on span at bounding box center [233, 176] width 7 height 11
checkbox input "false"
click at [386, 142] on span at bounding box center [385, 145] width 10 height 10
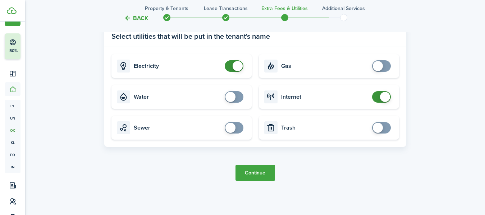
click at [245, 174] on button "Continue" at bounding box center [255, 173] width 40 height 16
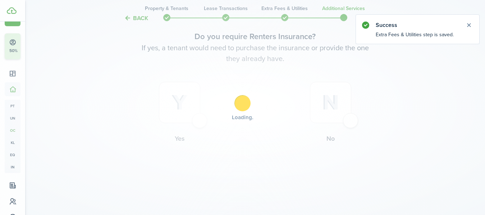
scroll to position [0, 0]
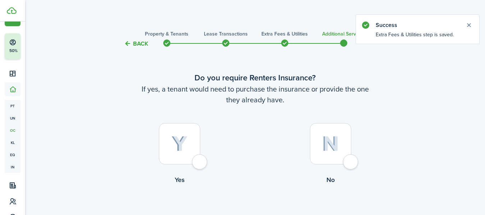
click at [351, 165] on div at bounding box center [330, 143] width 41 height 41
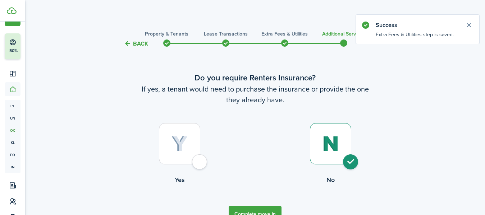
radio input "true"
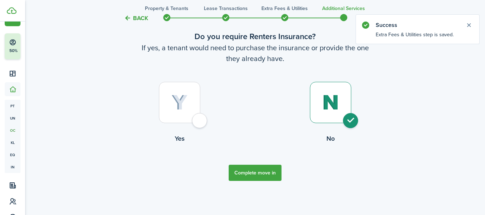
click at [259, 169] on button "Complete move in" at bounding box center [254, 173] width 53 height 16
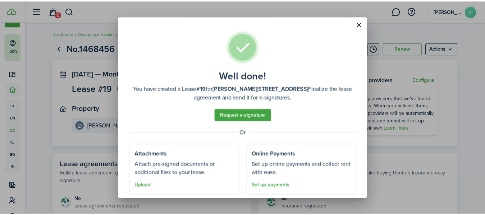
scroll to position [20, 0]
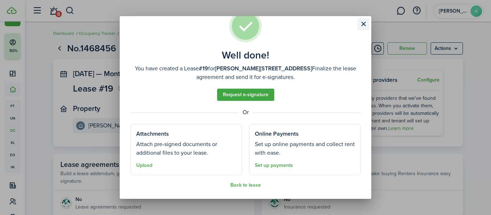
click at [364, 24] on button "Close modal" at bounding box center [363, 24] width 12 height 12
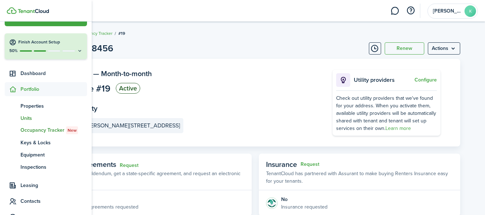
click at [28, 118] on span "Units" at bounding box center [53, 119] width 66 height 8
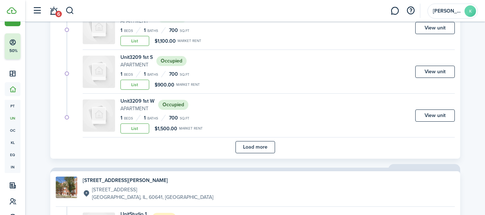
scroll to position [518, 0]
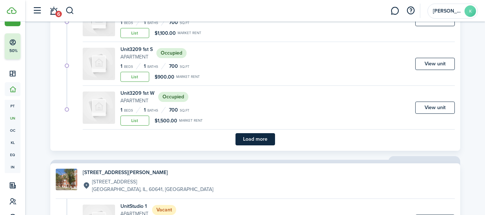
click at [266, 134] on button "Load more" at bounding box center [255, 139] width 40 height 12
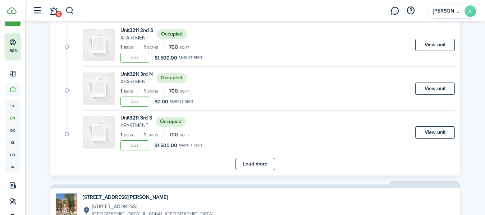
scroll to position [1016, 0]
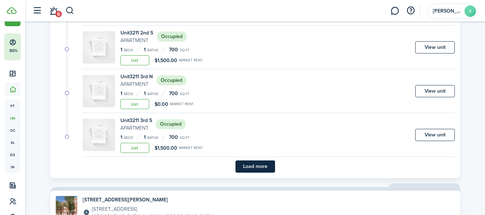
click at [255, 166] on button "Load more" at bounding box center [255, 167] width 40 height 12
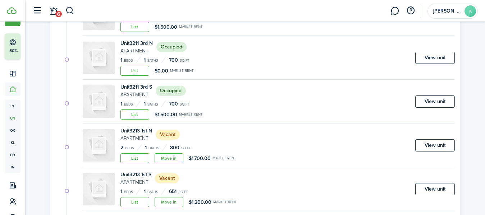
scroll to position [1049, 0]
click at [176, 156] on link "Move in" at bounding box center [168, 159] width 29 height 10
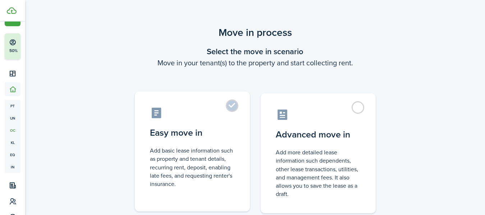
click at [227, 109] on label "Easy move in Add basic lease information such as property and tenant details, r…" at bounding box center [192, 152] width 115 height 120
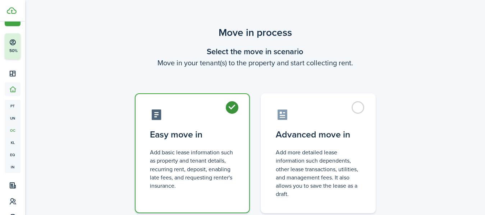
radio input "true"
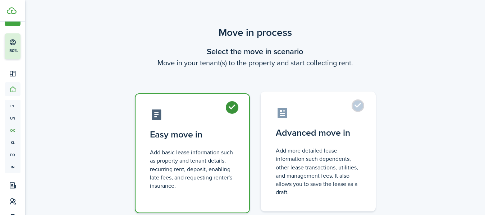
scroll to position [52, 0]
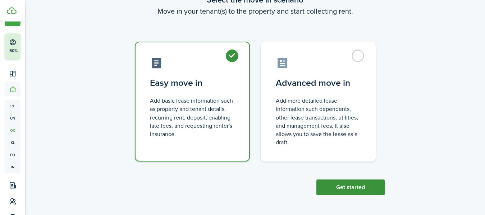
click at [331, 185] on button "Get started" at bounding box center [350, 188] width 68 height 16
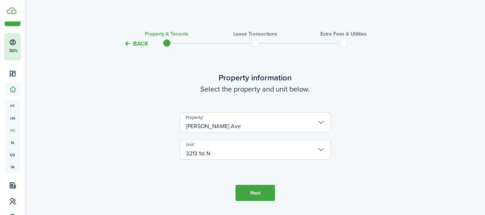
click at [253, 192] on button "Next" at bounding box center [255, 193] width 40 height 16
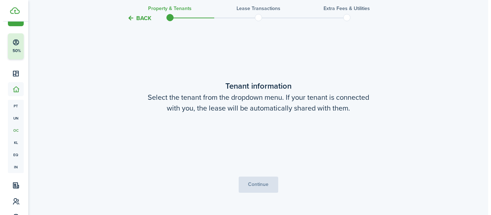
scroll to position [187, 0]
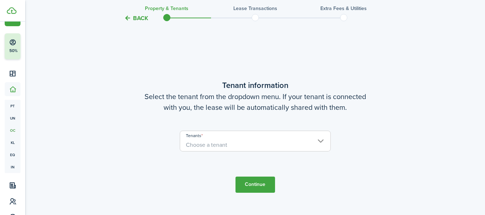
click at [252, 142] on span "Choose a tenant" at bounding box center [255, 145] width 150 height 12
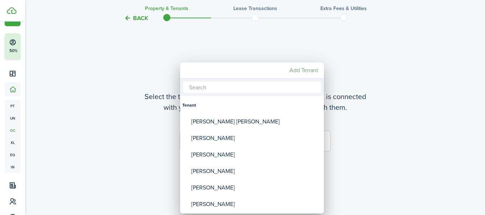
click at [311, 71] on mbsc-button "Add Tenant" at bounding box center [303, 70] width 34 height 13
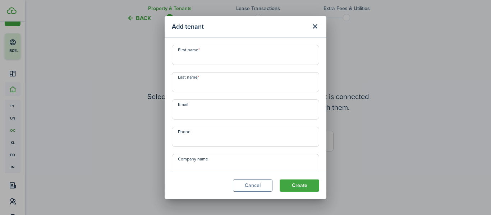
click at [272, 62] on input "First name" at bounding box center [245, 55] width 147 height 20
type input "[PERSON_NAME]"
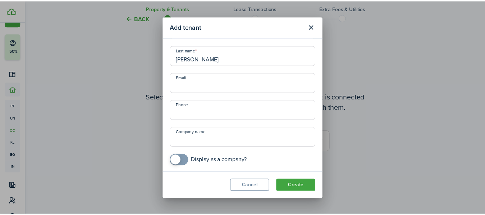
scroll to position [28, 0]
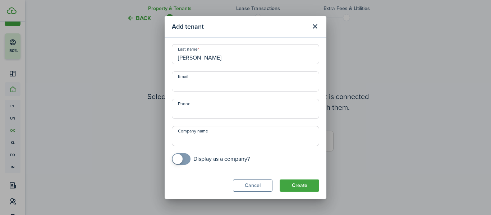
type input "[PERSON_NAME]"
click at [249, 115] on input "Phone" at bounding box center [245, 109] width 147 height 20
type input "[PHONE_NUMBER]"
click at [231, 85] on input "Email" at bounding box center [245, 81] width 147 height 20
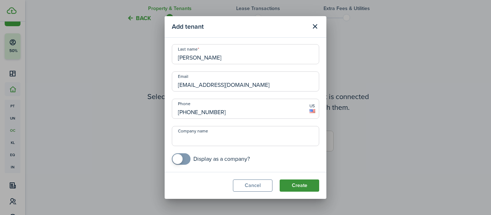
type input "[EMAIL_ADDRESS][DOMAIN_NAME]"
click at [301, 185] on button "Create" at bounding box center [299, 186] width 40 height 12
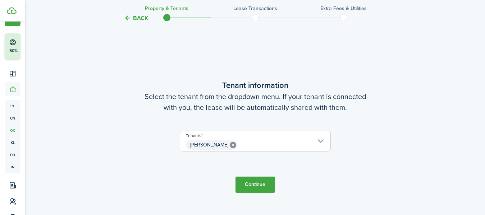
click at [253, 188] on button "Continue" at bounding box center [255, 185] width 40 height 16
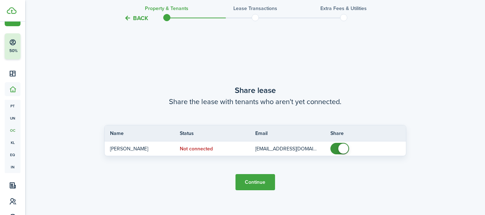
scroll to position [402, 0]
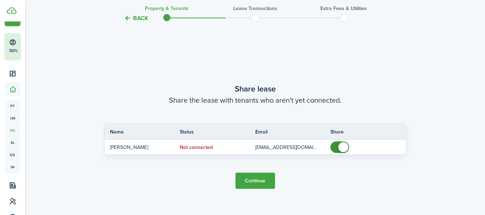
click at [256, 180] on button "Continue" at bounding box center [255, 181] width 40 height 16
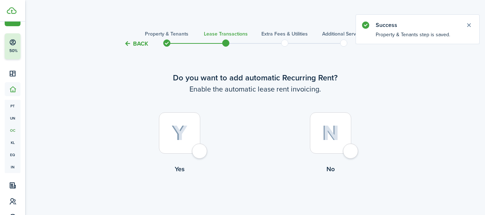
click at [190, 150] on div at bounding box center [179, 132] width 41 height 41
radio input "true"
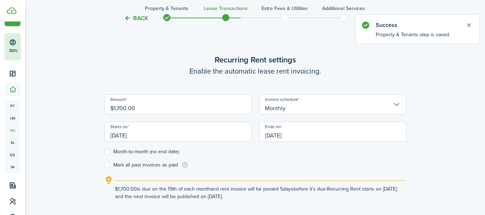
scroll to position [198, 0]
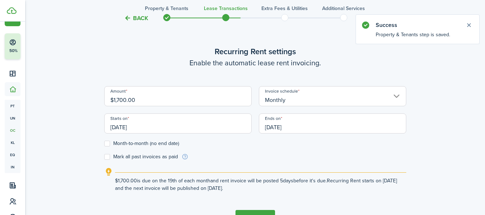
click at [200, 105] on input "$1,700.00" at bounding box center [177, 96] width 147 height 20
drag, startPoint x: 152, startPoint y: 99, endPoint x: 77, endPoint y: 98, distance: 75.1
click at [77, 98] on div "Back Property & Tenants Lease Transactions Extra fees & Utilities Additional Se…" at bounding box center [255, 36] width 417 height 416
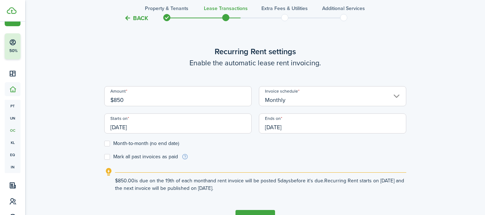
type input "$850.00"
click at [134, 143] on label "Month-to-month (no end date)" at bounding box center [141, 144] width 75 height 6
click at [104, 144] on input "Month-to-month (no end date)" at bounding box center [104, 144] width 0 height 0
checkbox input "true"
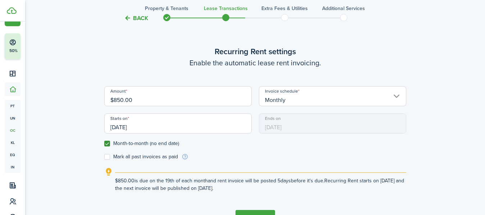
click at [136, 156] on label "Mark all past invoices as paid" at bounding box center [141, 157] width 74 height 6
click at [104, 157] on input "Mark all past invoices as paid" at bounding box center [104, 157] width 0 height 0
checkbox input "true"
click at [161, 123] on input "[DATE]" at bounding box center [177, 124] width 147 height 20
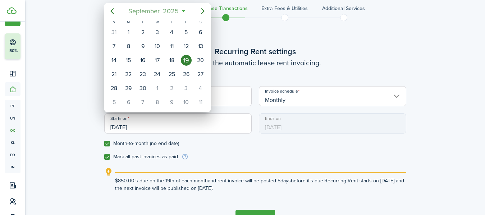
click at [154, 9] on span "September" at bounding box center [144, 11] width 34 height 13
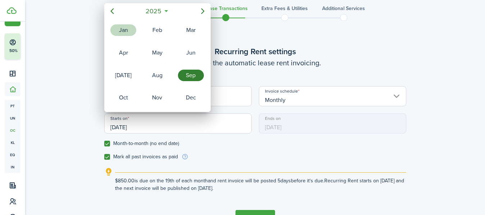
click at [128, 32] on div "Jan" at bounding box center [123, 29] width 26 height 11
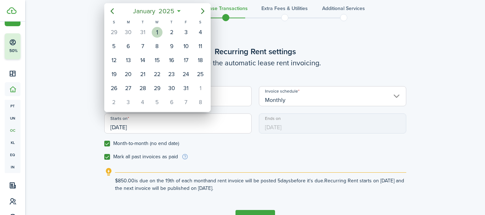
click at [154, 32] on div "1" at bounding box center [157, 32] width 11 height 11
type input "[DATE]"
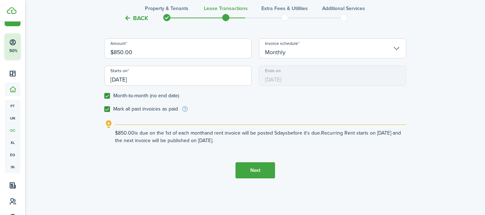
click at [246, 174] on button "Next" at bounding box center [255, 170] width 40 height 16
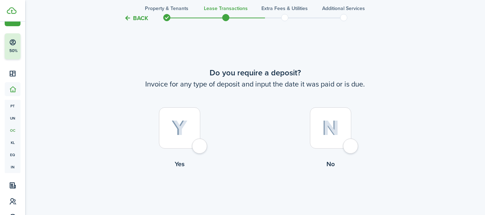
scroll to position [413, 0]
click at [193, 148] on div at bounding box center [179, 127] width 41 height 41
radio input "true"
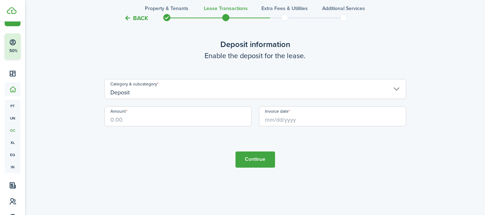
scroll to position [676, 0]
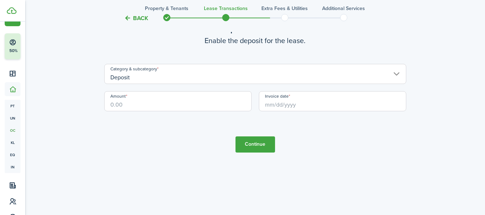
click at [168, 108] on input "Amount" at bounding box center [177, 101] width 147 height 20
click at [299, 103] on input "Invoice date" at bounding box center [332, 101] width 147 height 20
type input "$850.00"
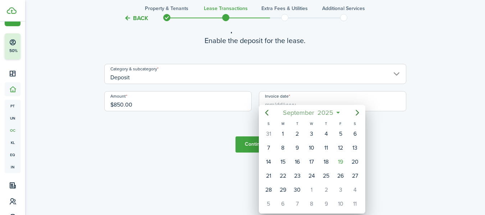
click at [287, 114] on span "September" at bounding box center [298, 112] width 34 height 13
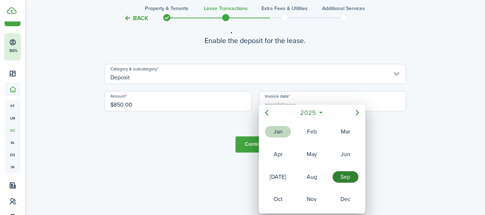
click at [283, 132] on div "Jan" at bounding box center [278, 131] width 26 height 11
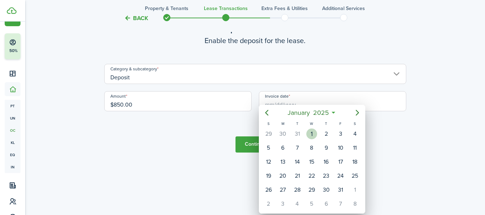
click at [309, 132] on div "1" at bounding box center [311, 134] width 11 height 11
type input "[DATE]"
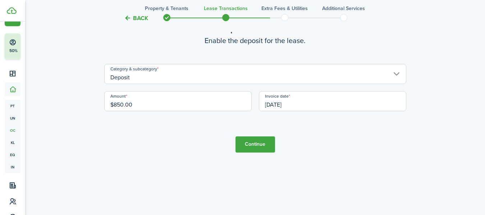
click at [263, 144] on button "Continue" at bounding box center [255, 144] width 40 height 16
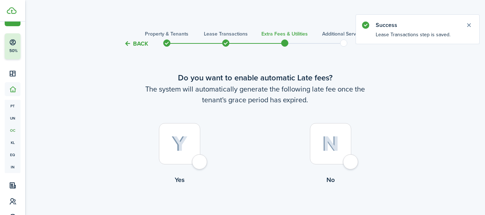
scroll to position [41, 0]
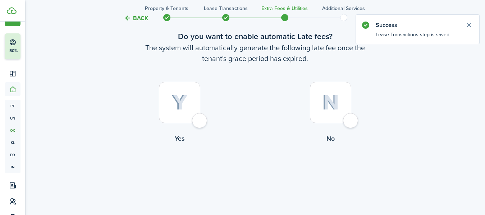
click at [210, 122] on label "Yes" at bounding box center [179, 114] width 151 height 65
radio input "true"
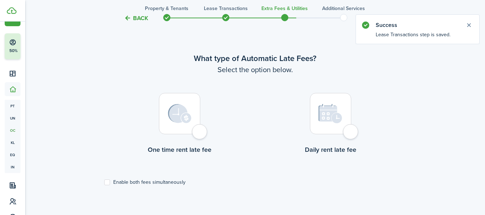
click at [200, 131] on div at bounding box center [179, 113] width 41 height 41
radio input "true"
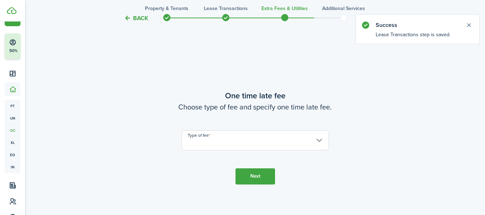
scroll to position [423, 0]
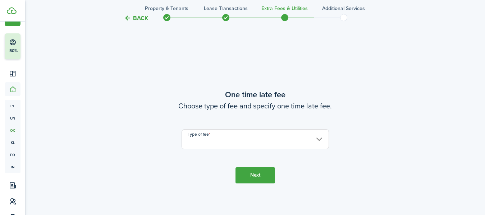
click at [271, 154] on tc-wizard-step "One time late fee Choose type of fee and specify one time late fee. Type of fee…" at bounding box center [255, 135] width 302 height 215
click at [270, 144] on input "Type of fee" at bounding box center [254, 139] width 147 height 20
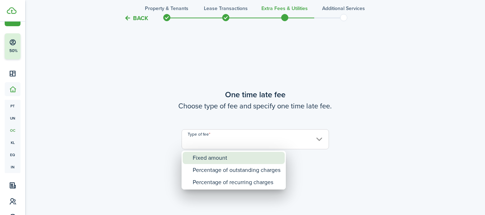
click at [227, 158] on div "Fixed amount" at bounding box center [237, 158] width 88 height 12
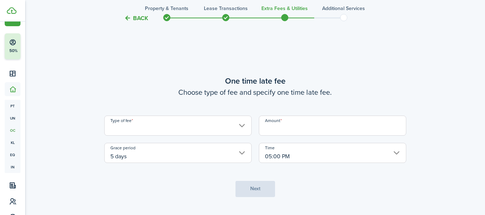
type input "Fixed amount"
click at [295, 128] on input "Amount" at bounding box center [332, 126] width 147 height 20
type input "$50.00"
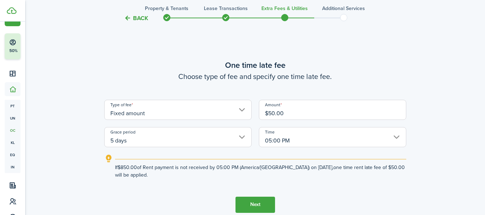
click at [260, 199] on button "Next" at bounding box center [255, 205] width 40 height 16
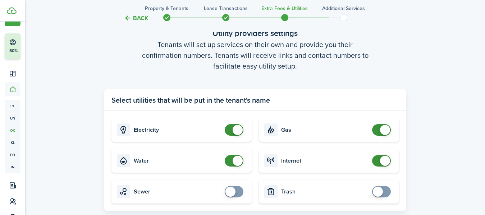
scroll to position [707, 0]
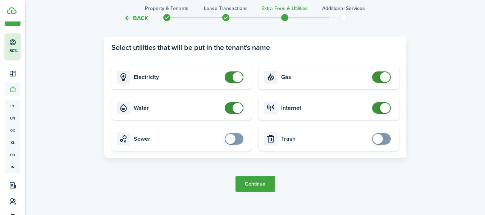
checkbox input "false"
click at [233, 109] on span at bounding box center [237, 108] width 10 height 10
checkbox input "false"
click at [385, 78] on span at bounding box center [385, 77] width 10 height 10
click at [259, 187] on button "Continue" at bounding box center [255, 184] width 40 height 16
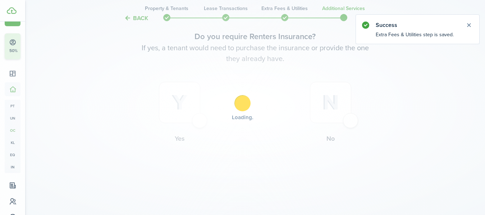
scroll to position [0, 0]
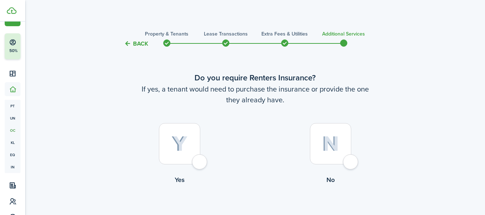
click at [351, 160] on div at bounding box center [330, 143] width 41 height 41
radio input "true"
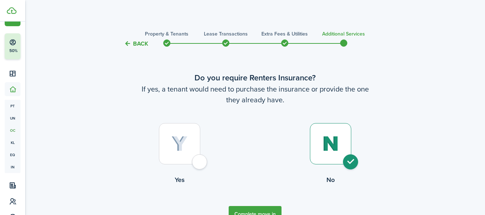
scroll to position [41, 0]
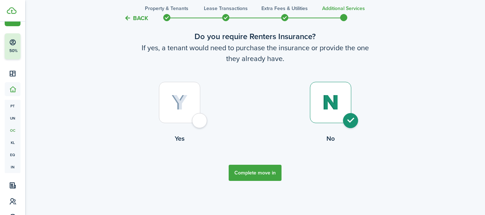
click at [269, 175] on button "Complete move in" at bounding box center [254, 173] width 53 height 16
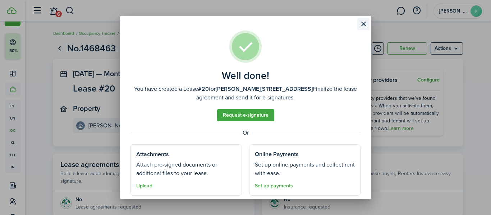
click at [361, 23] on button "Close modal" at bounding box center [363, 24] width 12 height 12
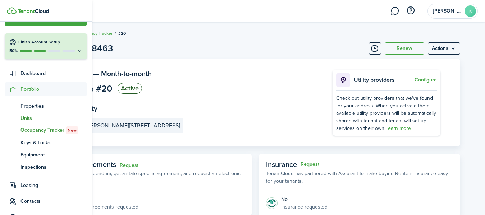
click at [29, 117] on span "Units" at bounding box center [53, 119] width 66 height 8
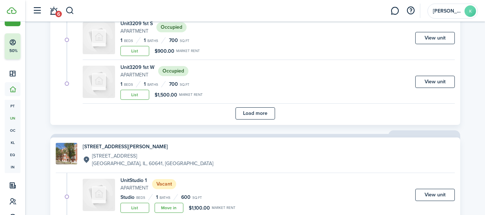
scroll to position [543, 0]
click at [260, 115] on button "Load more" at bounding box center [255, 114] width 40 height 12
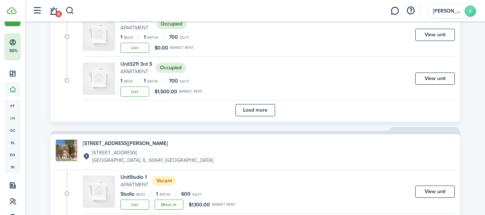
scroll to position [1072, 0]
click at [258, 106] on button "Load more" at bounding box center [255, 111] width 40 height 12
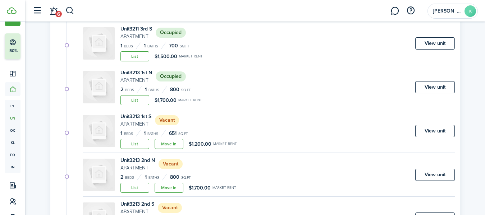
scroll to position [1115, 0]
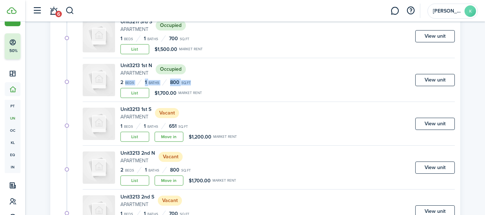
drag, startPoint x: 252, startPoint y: 67, endPoint x: 262, endPoint y: 93, distance: 27.3
click at [262, 93] on div "Unit 3213 1st N Apartment Occupied 2 Beds 1 Baths 800 sq.ft List $1,700.00 Mark…" at bounding box center [269, 82] width 372 height 40
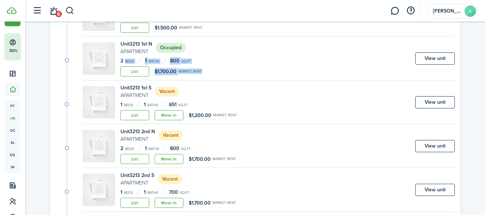
scroll to position [1137, 0]
click at [263, 93] on div "Unit 3213 1st S Apartment Vacant 1 Beds 1 Baths 651 sq.ft List Move in $1,200.0…" at bounding box center [269, 104] width 372 height 40
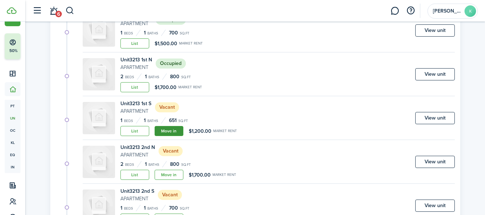
scroll to position [1122, 0]
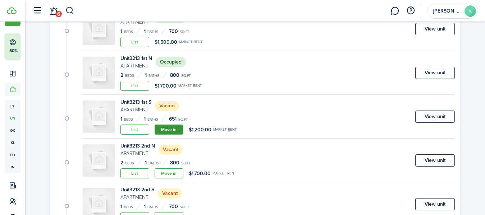
click at [170, 131] on link "Move in" at bounding box center [168, 130] width 29 height 10
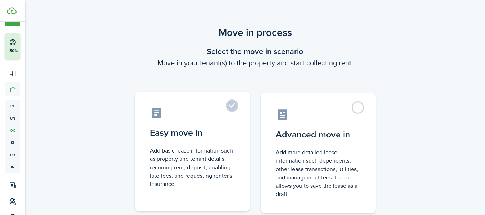
click at [230, 118] on control-radio-card-icon at bounding box center [192, 113] width 85 height 13
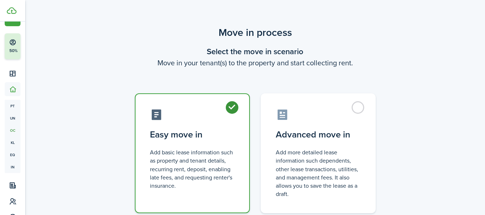
radio input "true"
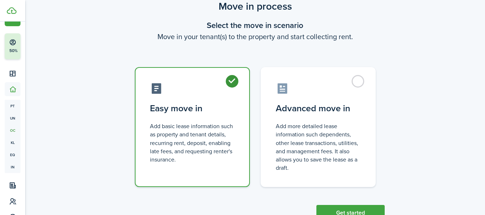
scroll to position [52, 0]
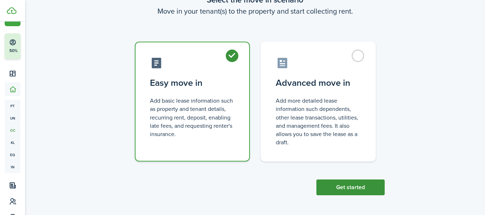
click at [356, 185] on button "Get started" at bounding box center [350, 188] width 68 height 16
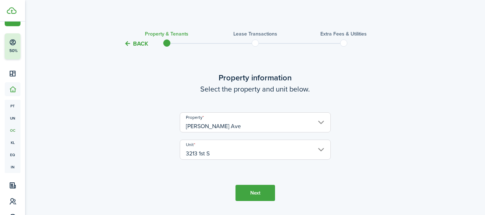
click at [263, 195] on button "Next" at bounding box center [255, 193] width 40 height 16
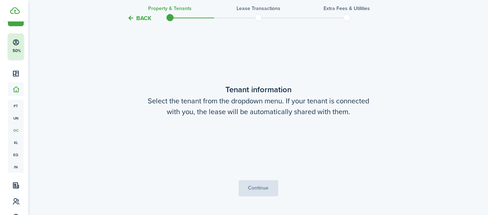
scroll to position [187, 0]
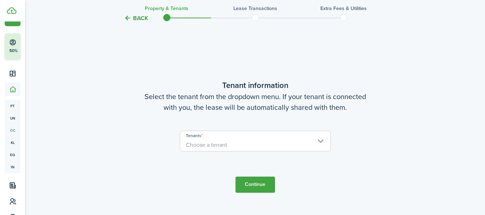
click at [311, 142] on span "Choose a tenant" at bounding box center [255, 145] width 150 height 12
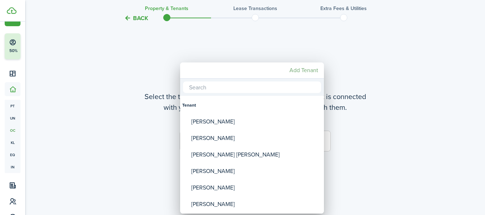
click at [310, 69] on mbsc-button "Add Tenant" at bounding box center [303, 70] width 34 height 13
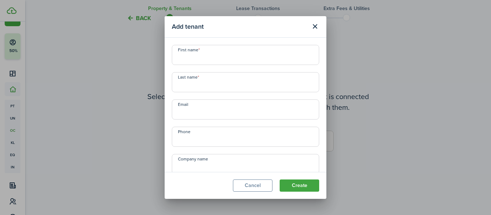
click at [240, 62] on input "First name" at bounding box center [245, 55] width 147 height 20
type input "Tenele"
click at [231, 82] on input "Last name" at bounding box center [245, 82] width 147 height 20
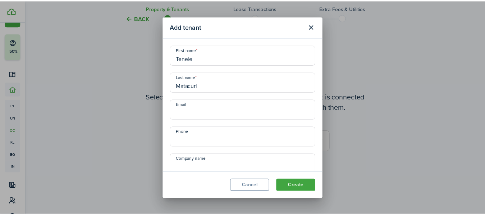
scroll to position [28, 0]
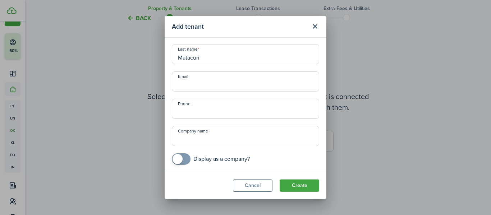
type input "Matacuri"
click at [231, 84] on input "Email" at bounding box center [245, 81] width 147 height 20
click at [190, 108] on input "Phone" at bounding box center [245, 109] width 147 height 20
type input "[PHONE_NUMBER]"
click at [302, 189] on button "Create" at bounding box center [299, 186] width 40 height 12
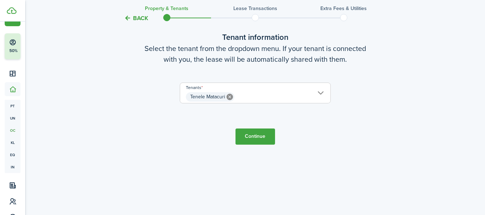
click at [247, 137] on button "Continue" at bounding box center [255, 137] width 40 height 16
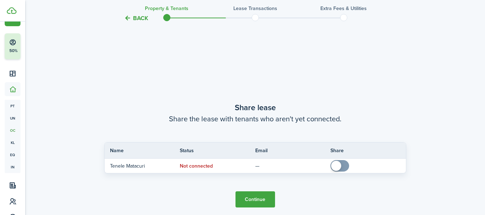
scroll to position [402, 0]
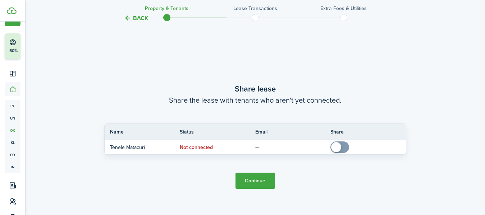
click at [249, 178] on button "Continue" at bounding box center [255, 181] width 40 height 16
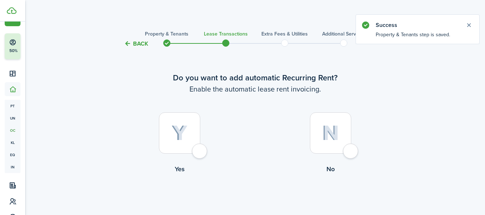
click at [199, 154] on div at bounding box center [179, 132] width 41 height 41
radio input "true"
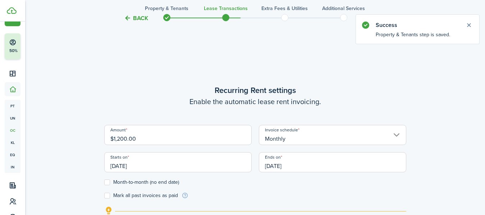
scroll to position [198, 0]
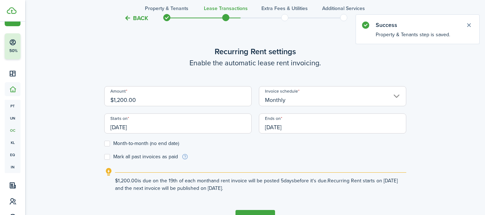
click at [203, 125] on input "[DATE]" at bounding box center [177, 124] width 147 height 20
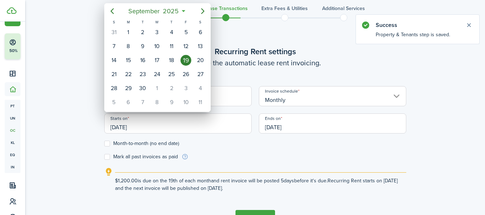
click at [144, 124] on div at bounding box center [242, 108] width 599 height 330
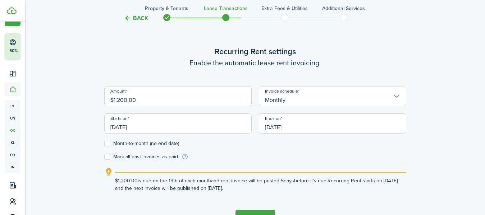
click at [144, 124] on input "[DATE]" at bounding box center [177, 124] width 147 height 20
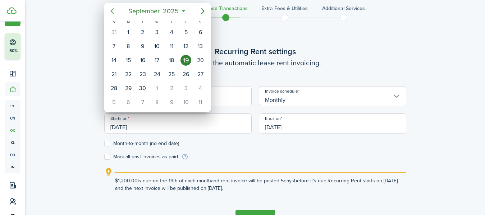
click at [109, 9] on icon "Previous page" at bounding box center [112, 11] width 9 height 9
click at [187, 32] on div "1" at bounding box center [185, 32] width 11 height 11
type input "[DATE]"
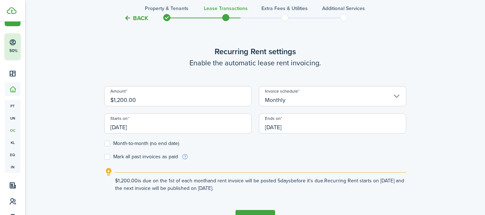
drag, startPoint x: 191, startPoint y: 101, endPoint x: 99, endPoint y: 101, distance: 91.6
click at [99, 101] on div "Back Property & Tenants Lease Transactions Extra fees & Utilities Additional Se…" at bounding box center [255, 36] width 417 height 416
type input "$900.00"
click at [143, 142] on label "Month-to-month (no end date)" at bounding box center [141, 144] width 75 height 6
click at [104, 144] on input "Month-to-month (no end date)" at bounding box center [104, 144] width 0 height 0
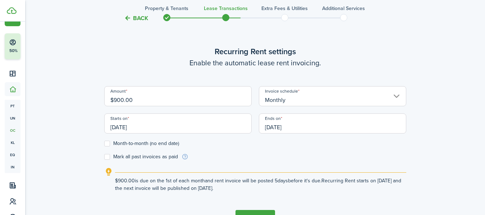
checkbox input "true"
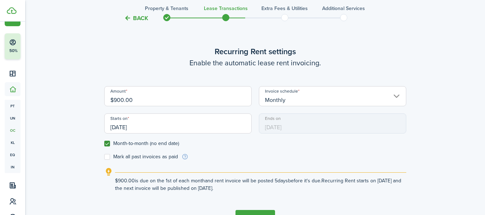
click at [143, 157] on label "Mark all past invoices as paid" at bounding box center [141, 157] width 74 height 6
click at [104, 157] on input "Mark all past invoices as paid" at bounding box center [104, 157] width 0 height 0
checkbox input "true"
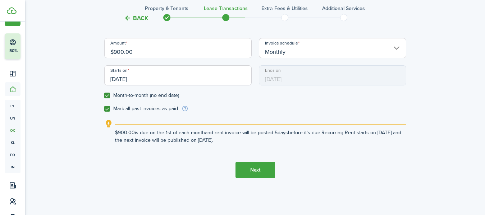
click at [256, 165] on button "Next" at bounding box center [255, 170] width 40 height 16
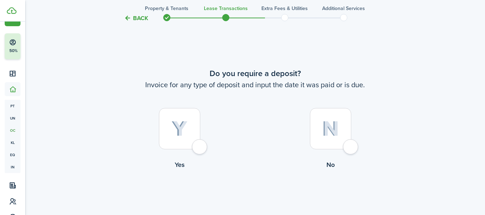
scroll to position [413, 0]
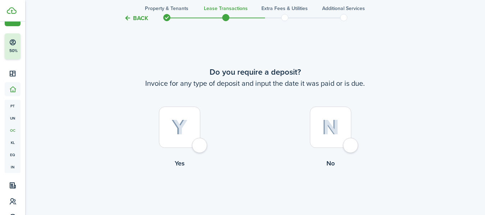
click at [199, 147] on div at bounding box center [179, 127] width 41 height 41
radio input "true"
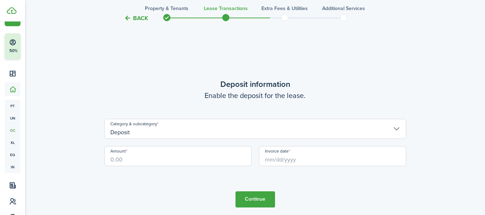
scroll to position [628, 0]
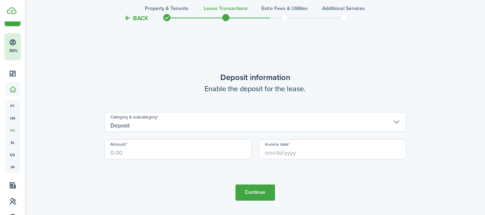
click at [162, 149] on input "Amount" at bounding box center [177, 149] width 147 height 20
type input "$900.00"
click at [296, 153] on input "Invoice date" at bounding box center [332, 149] width 147 height 20
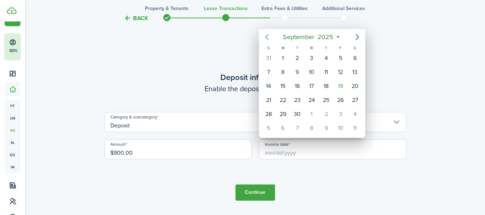
click at [267, 34] on icon "Previous page" at bounding box center [266, 37] width 9 height 9
click at [339, 56] on div "1" at bounding box center [340, 58] width 11 height 11
type input "[DATE]"
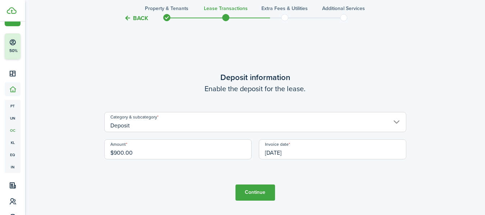
click at [260, 187] on button "Continue" at bounding box center [255, 193] width 40 height 16
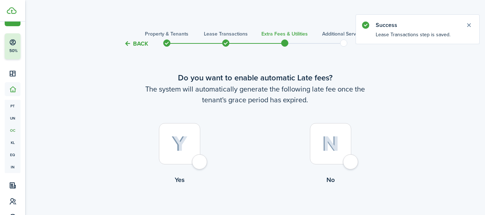
scroll to position [41, 0]
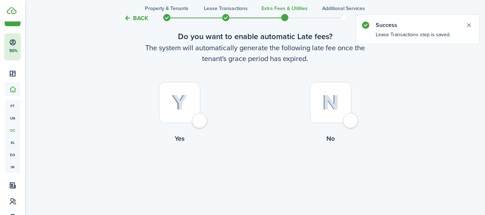
click at [196, 130] on label "Yes" at bounding box center [179, 114] width 151 height 65
radio input "true"
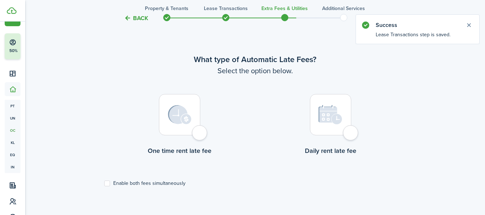
scroll to position [208, 0]
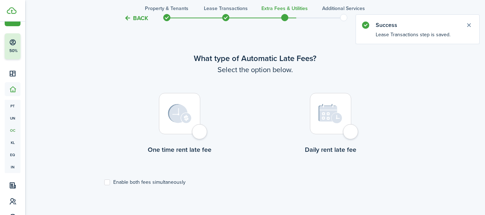
click at [200, 129] on div at bounding box center [179, 113] width 41 height 41
radio input "true"
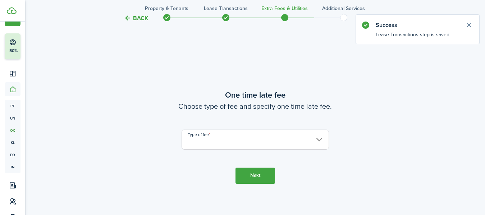
scroll to position [423, 0]
click at [264, 141] on input "Type of fee" at bounding box center [254, 139] width 147 height 20
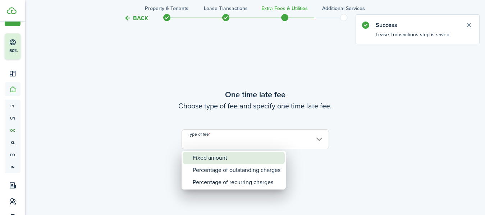
click at [235, 157] on div "Fixed amount" at bounding box center [237, 158] width 88 height 12
type input "Fixed amount"
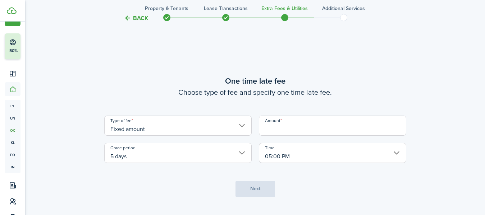
click at [295, 123] on input "Amount" at bounding box center [332, 126] width 147 height 20
type input "$50.00"
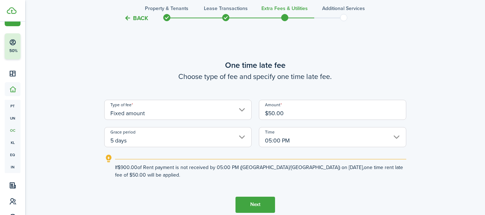
click at [254, 203] on button "Next" at bounding box center [255, 205] width 40 height 16
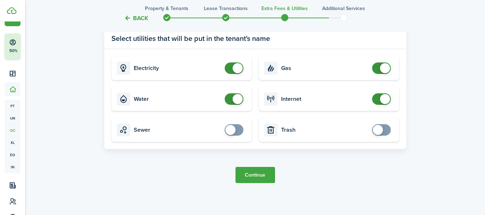
scroll to position [716, 0]
checkbox input "false"
click at [385, 68] on span at bounding box center [385, 68] width 10 height 10
checkbox input "false"
click at [233, 102] on span at bounding box center [233, 98] width 7 height 11
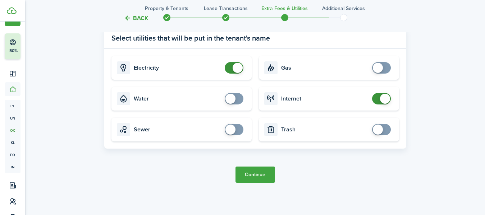
click at [250, 176] on button "Continue" at bounding box center [255, 175] width 40 height 16
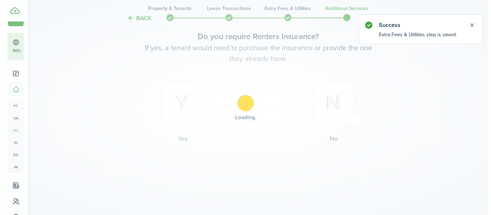
scroll to position [0, 0]
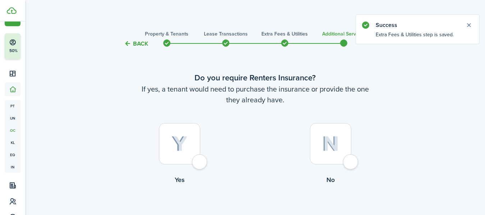
click at [351, 159] on div at bounding box center [330, 143] width 41 height 41
radio input "true"
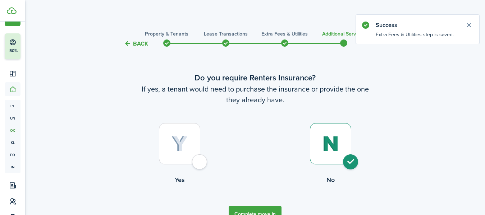
click at [249, 208] on button "Complete move in" at bounding box center [254, 214] width 53 height 16
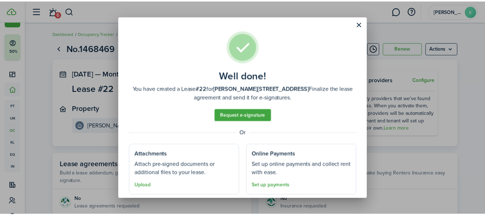
scroll to position [20, 0]
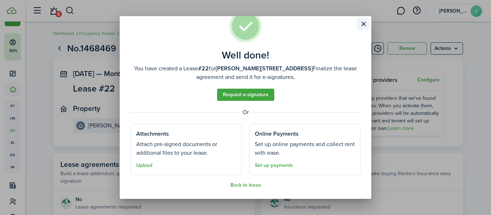
click at [362, 23] on button "Close modal" at bounding box center [363, 24] width 12 height 12
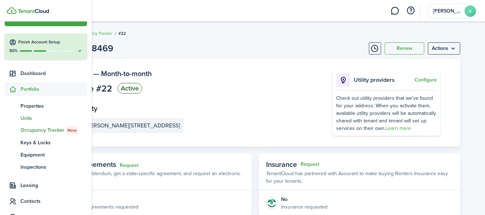
click at [24, 120] on span "Units" at bounding box center [53, 119] width 66 height 8
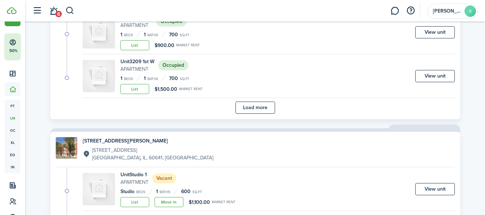
scroll to position [542, 0]
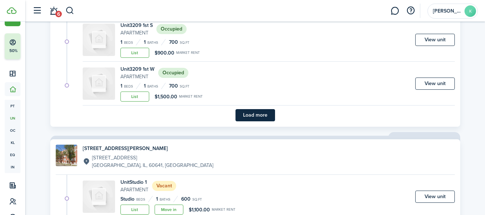
click at [261, 117] on button "Load more" at bounding box center [255, 115] width 40 height 12
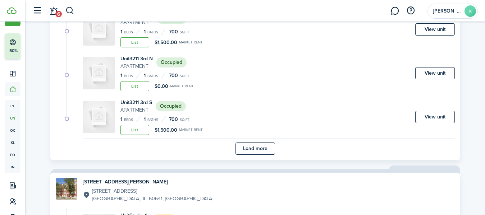
scroll to position [1034, 0]
click at [261, 147] on button "Load more" at bounding box center [255, 149] width 40 height 12
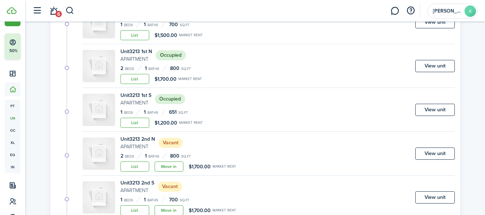
scroll to position [1129, 0]
click at [420, 105] on link "View unit" at bounding box center [435, 109] width 40 height 12
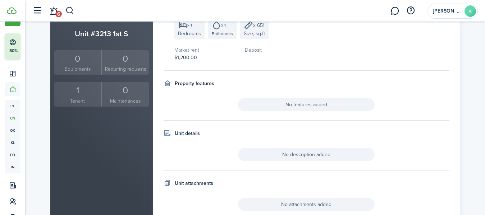
scroll to position [144, 0]
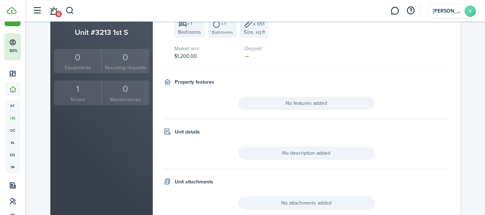
click at [77, 90] on div "1" at bounding box center [78, 89] width 44 height 14
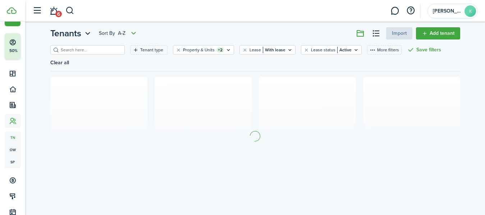
scroll to position [0, 0]
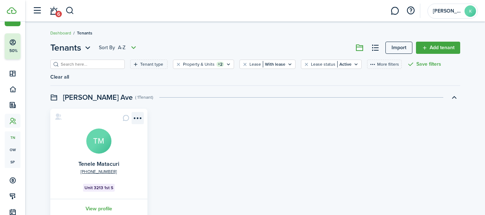
click at [139, 112] on menu-btn-icon "Open menu" at bounding box center [137, 118] width 12 height 12
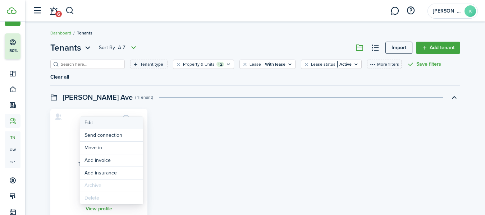
click at [101, 120] on link "Edit" at bounding box center [111, 123] width 63 height 12
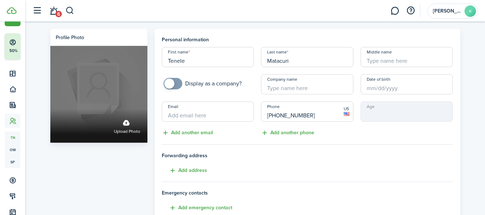
drag, startPoint x: 212, startPoint y: 61, endPoint x: 136, endPoint y: 59, distance: 75.8
click at [136, 59] on div "Profile photo Upload photo Personal information First name Tenele Last name Mat…" at bounding box center [255, 201] width 417 height 345
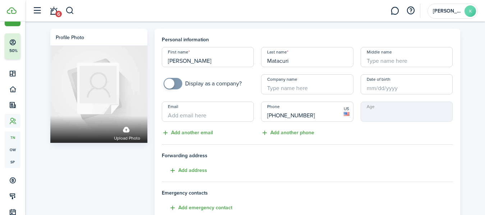
type input "[PERSON_NAME]"
drag, startPoint x: 309, startPoint y: 64, endPoint x: 232, endPoint y: 47, distance: 78.6
click at [232, 47] on div "First name [PERSON_NAME] Last name Matacuri Middle name Display as a company? C…" at bounding box center [307, 92] width 298 height 90
type input "M"
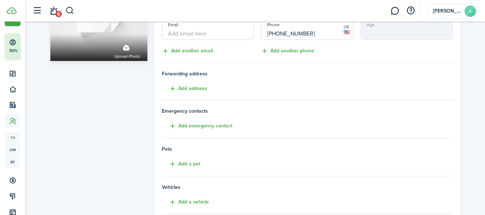
scroll to position [178, 0]
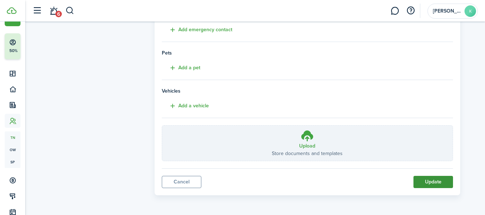
click at [439, 184] on button "Update" at bounding box center [433, 182] width 40 height 12
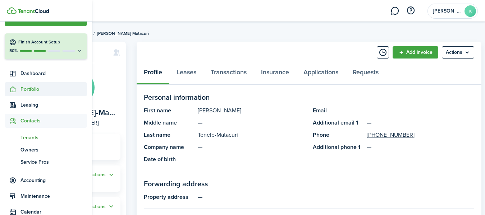
click at [29, 86] on span "Portfolio" at bounding box center [53, 89] width 66 height 8
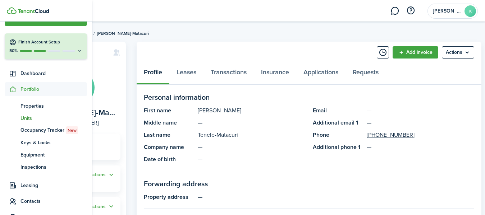
click at [21, 116] on span "Units" at bounding box center [53, 119] width 66 height 8
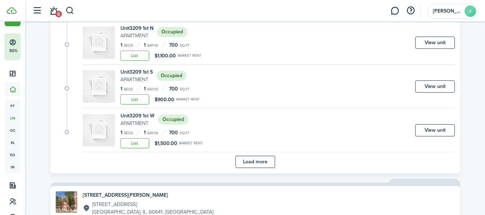
scroll to position [500, 0]
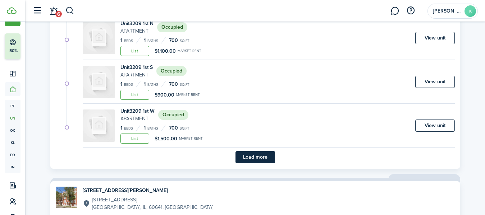
click at [247, 152] on button "Load more" at bounding box center [255, 157] width 40 height 12
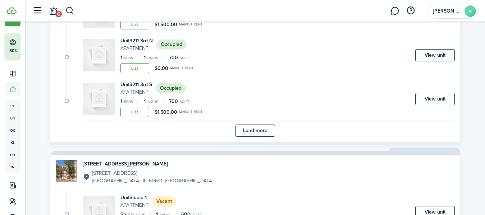
scroll to position [1052, 0]
drag, startPoint x: 274, startPoint y: 109, endPoint x: 261, endPoint y: 132, distance: 26.4
click at [259, 128] on button "Load more" at bounding box center [255, 130] width 40 height 12
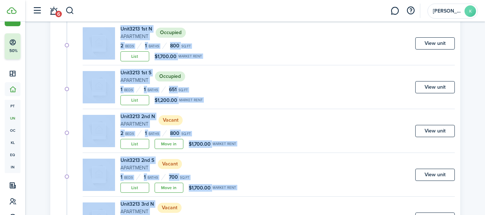
scroll to position [1152, 0]
click at [300, 123] on div "Unit [GEOGRAPHIC_DATA] Vacant 2 Beds 1 Baths 800 sq.ft List Move in $1,700.00 M…" at bounding box center [269, 132] width 372 height 40
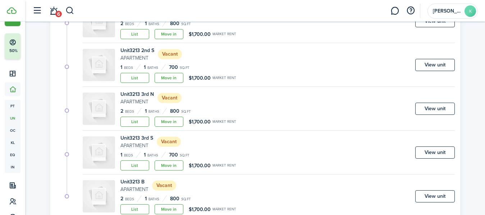
scroll to position [1261, 0]
click at [176, 77] on link "Move in" at bounding box center [168, 78] width 29 height 10
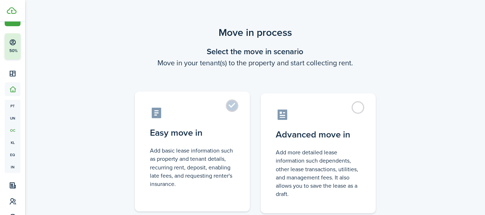
click at [245, 108] on label "Easy move in Add basic lease information such as property and tenant details, r…" at bounding box center [192, 152] width 115 height 120
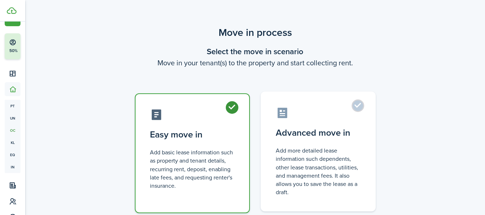
scroll to position [52, 0]
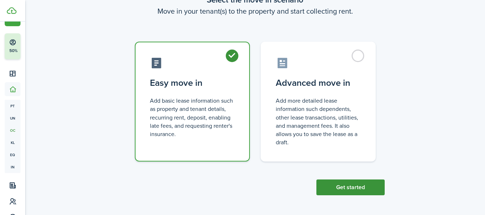
click at [340, 187] on button "Get started" at bounding box center [350, 188] width 68 height 16
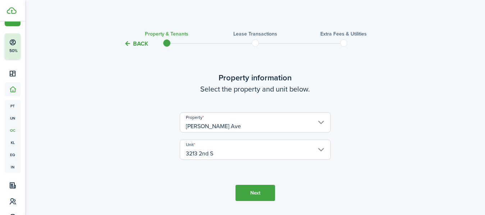
click at [264, 190] on button "Next" at bounding box center [255, 193] width 40 height 16
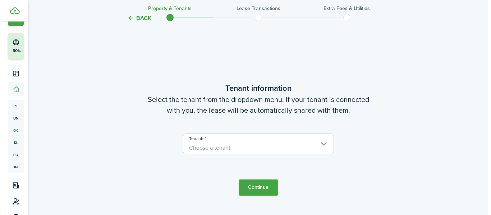
scroll to position [187, 0]
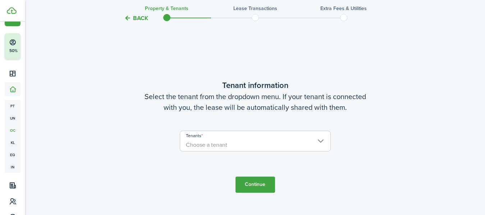
click at [284, 134] on input "Tenants" at bounding box center [255, 135] width 150 height 9
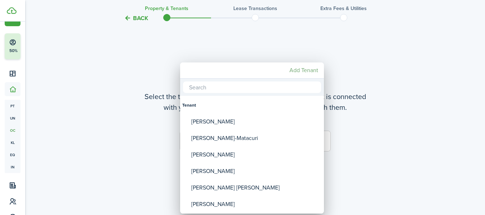
click at [295, 70] on mbsc-button "Add Tenant" at bounding box center [303, 70] width 34 height 13
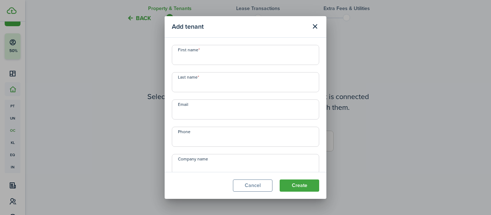
click at [242, 59] on input "First name" at bounding box center [245, 55] width 147 height 20
click at [235, 85] on input "Last name" at bounding box center [245, 82] width 147 height 20
click at [240, 62] on input "[PERSON_NAME]" at bounding box center [245, 55] width 147 height 20
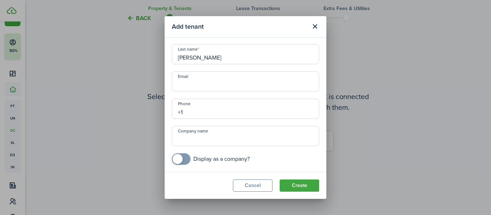
click at [242, 117] on input "+1" at bounding box center [245, 109] width 147 height 20
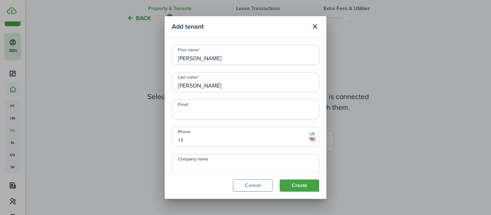
drag, startPoint x: 207, startPoint y: 54, endPoint x: 170, endPoint y: 56, distance: 37.4
click at [170, 56] on div "First name [PERSON_NAME]" at bounding box center [245, 55] width 154 height 20
drag, startPoint x: 187, startPoint y: 61, endPoint x: 214, endPoint y: 58, distance: 27.8
click at [214, 58] on input "Antoinella" at bounding box center [245, 55] width 147 height 20
click at [227, 89] on input "[PERSON_NAME]" at bounding box center [245, 82] width 147 height 20
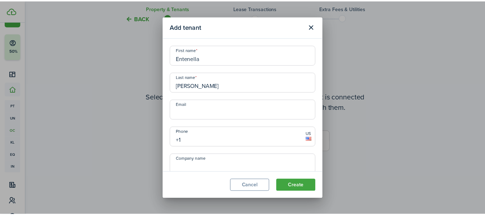
scroll to position [28, 0]
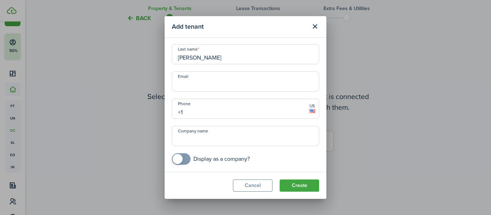
click at [233, 110] on input "+1" at bounding box center [245, 109] width 147 height 20
click at [303, 181] on button "Create" at bounding box center [299, 186] width 40 height 12
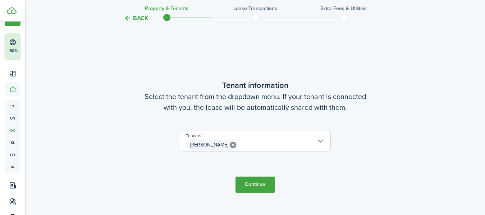
click at [260, 184] on button "Continue" at bounding box center [255, 185] width 40 height 16
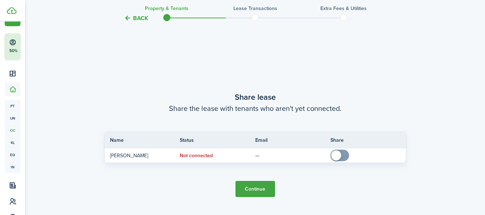
scroll to position [402, 0]
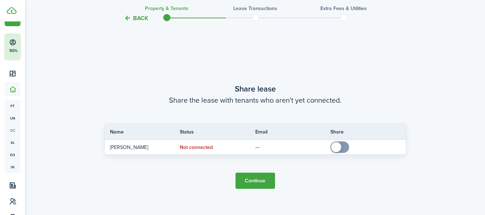
click at [250, 183] on button "Continue" at bounding box center [255, 181] width 40 height 16
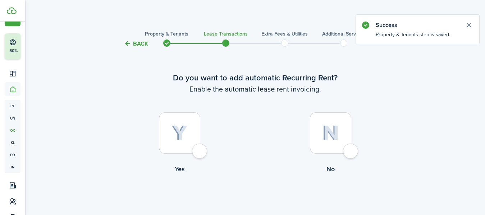
click at [202, 143] on label "Yes" at bounding box center [179, 144] width 151 height 65
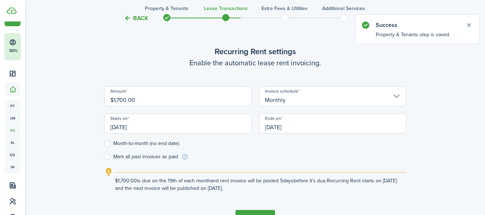
scroll to position [246, 0]
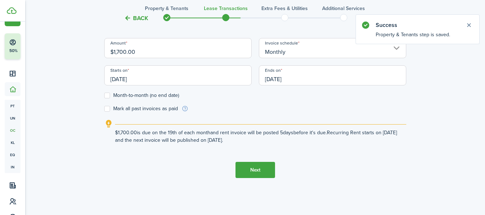
drag, startPoint x: 164, startPoint y: 52, endPoint x: 78, endPoint y: 58, distance: 86.8
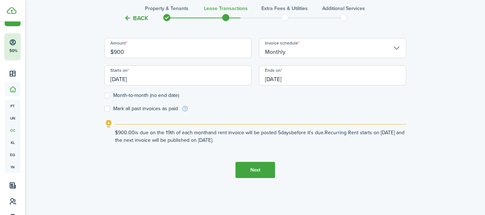
click at [105, 95] on label "Month-to-month (no end date)" at bounding box center [141, 96] width 75 height 6
click at [104, 96] on input "Month-to-month (no end date)" at bounding box center [104, 96] width 0 height 0
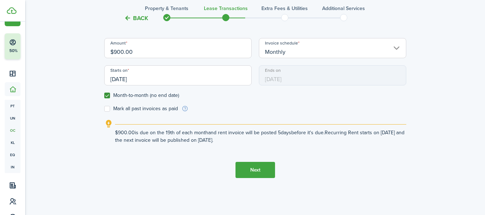
click at [165, 77] on input "[DATE]" at bounding box center [177, 75] width 147 height 20
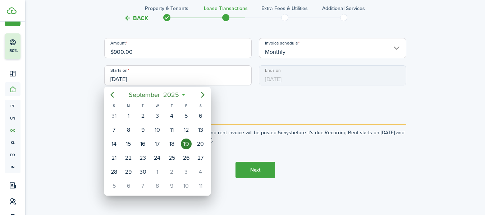
click at [179, 56] on div at bounding box center [242, 108] width 599 height 330
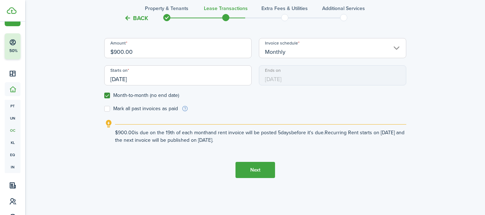
click at [171, 51] on input "$900.00" at bounding box center [177, 48] width 147 height 20
drag, startPoint x: 110, startPoint y: 64, endPoint x: 87, endPoint y: 61, distance: 23.9
drag, startPoint x: 152, startPoint y: 51, endPoint x: 66, endPoint y: 55, distance: 85.6
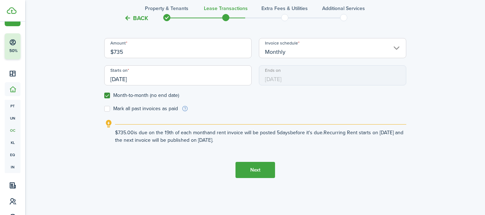
click at [146, 77] on input "[DATE]" at bounding box center [177, 75] width 147 height 20
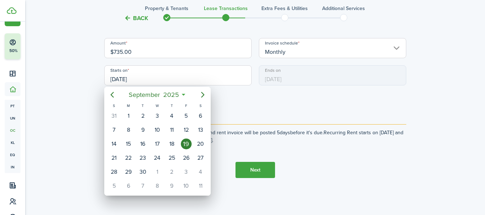
click at [168, 80] on div at bounding box center [242, 108] width 599 height 330
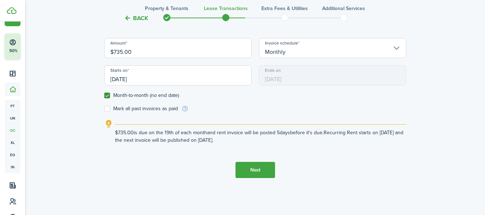
click at [168, 80] on input "[DATE]" at bounding box center [177, 75] width 147 height 20
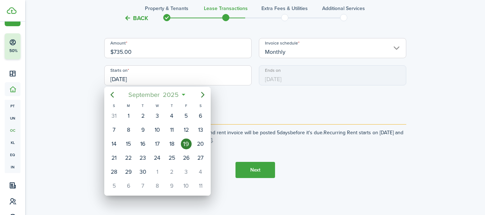
click at [127, 94] on span "September" at bounding box center [144, 94] width 34 height 13
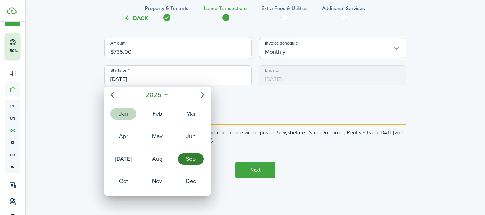
click at [124, 110] on div "Jan" at bounding box center [123, 113] width 26 height 11
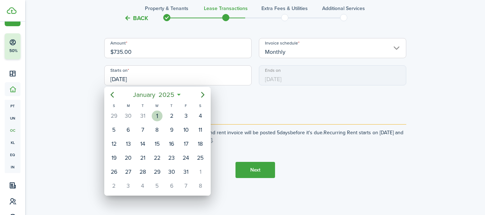
click at [157, 112] on div "1" at bounding box center [157, 116] width 11 height 11
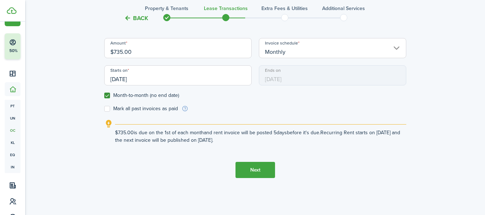
click at [106, 107] on label "Mark all past invoices as paid" at bounding box center [141, 109] width 74 height 6
click at [104, 109] on input "Mark all past invoices as paid" at bounding box center [104, 109] width 0 height 0
click at [268, 175] on button "Next" at bounding box center [255, 170] width 40 height 16
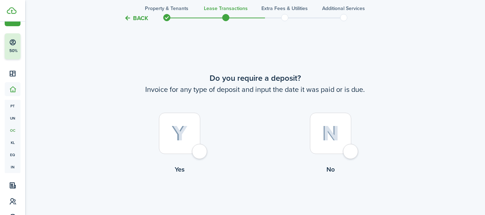
scroll to position [413, 0]
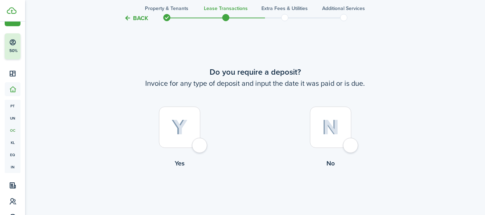
click at [200, 140] on div at bounding box center [179, 127] width 41 height 41
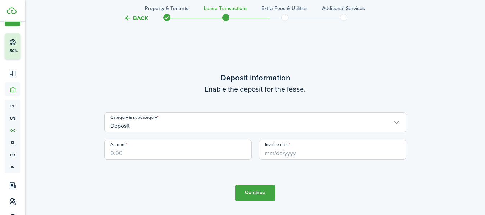
scroll to position [628, 0]
click at [149, 151] on input "Amount" at bounding box center [177, 149] width 147 height 20
click at [291, 150] on input "Invoice date" at bounding box center [332, 149] width 147 height 20
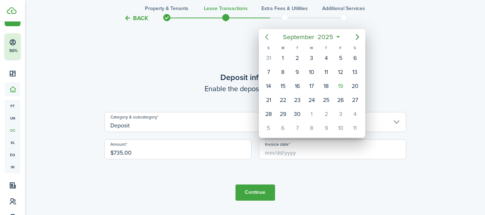
click at [269, 35] on icon "Previous page" at bounding box center [266, 37] width 9 height 9
click at [304, 36] on span "August" at bounding box center [298, 37] width 23 height 13
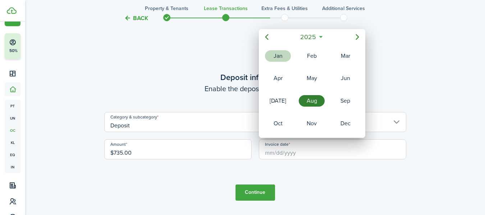
click at [283, 50] on div "Jan" at bounding box center [278, 55] width 26 height 11
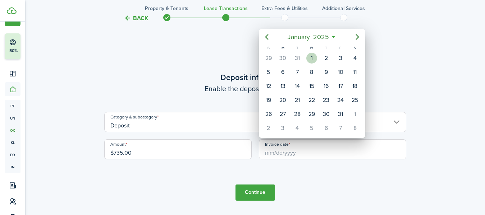
click at [312, 60] on div "1" at bounding box center [311, 58] width 11 height 11
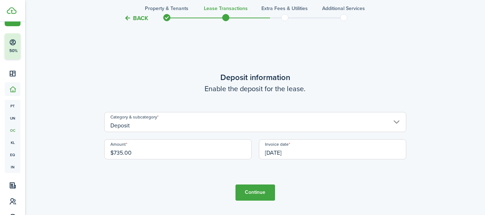
click at [259, 183] on tc-wizard-step "Deposit information Enable the deposit for the lease. Category & subcategory De…" at bounding box center [255, 135] width 302 height 215
click at [254, 192] on button "Continue" at bounding box center [255, 193] width 40 height 16
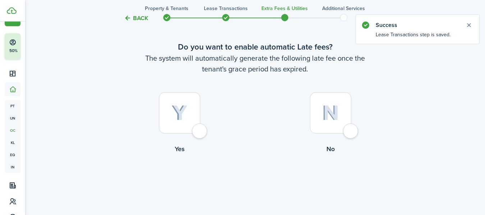
scroll to position [31, 0]
click at [200, 133] on div at bounding box center [179, 112] width 41 height 41
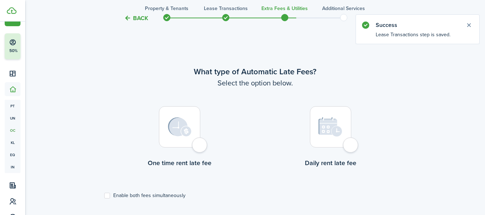
scroll to position [208, 0]
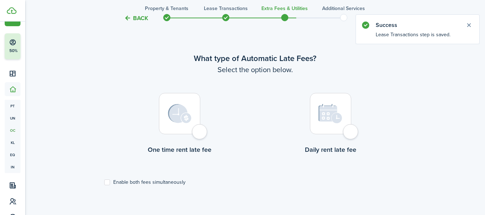
click at [195, 125] on div at bounding box center [179, 113] width 41 height 41
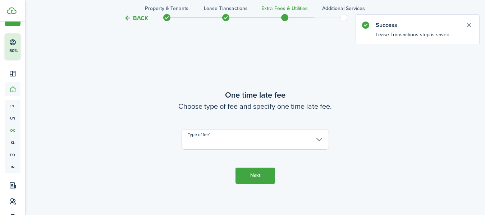
scroll to position [423, 0]
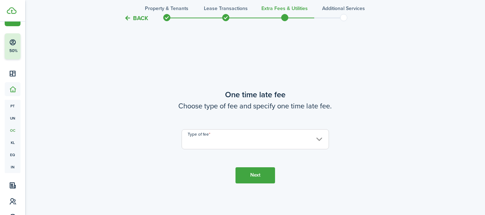
click at [266, 139] on input "Type of fee" at bounding box center [254, 139] width 147 height 20
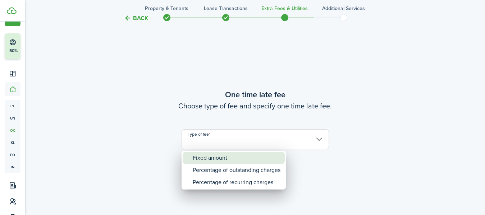
click at [226, 158] on div "Fixed amount" at bounding box center [237, 158] width 88 height 12
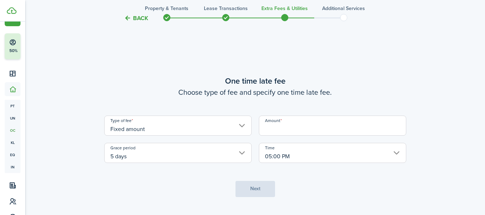
click at [288, 125] on input "Amount" at bounding box center [332, 126] width 147 height 20
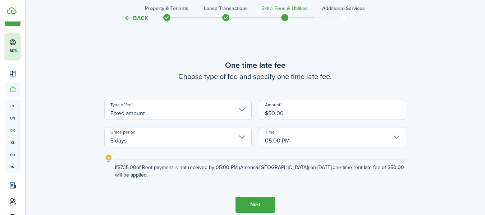
click at [252, 200] on button "Next" at bounding box center [255, 205] width 40 height 16
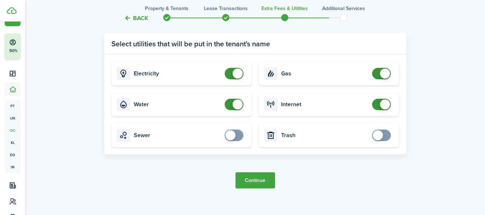
scroll to position [711, 0]
click at [237, 100] on span at bounding box center [237, 104] width 10 height 10
click at [380, 77] on span at bounding box center [381, 73] width 7 height 11
click at [259, 175] on button "Continue" at bounding box center [255, 180] width 40 height 16
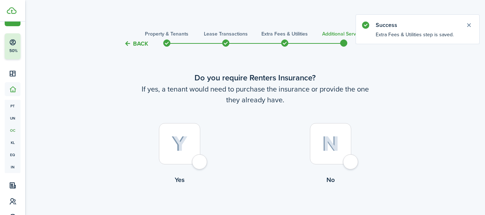
scroll to position [41, 0]
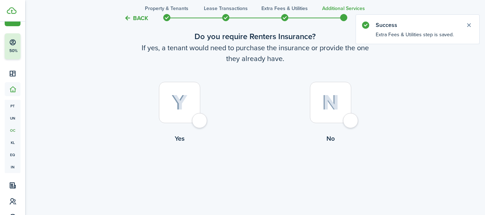
click at [345, 119] on div at bounding box center [330, 102] width 41 height 41
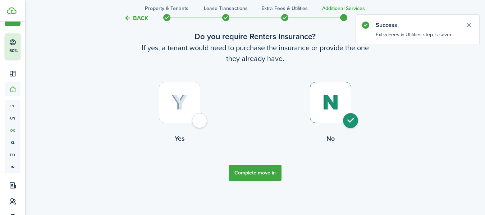
click at [268, 172] on button "Complete move in" at bounding box center [254, 173] width 53 height 16
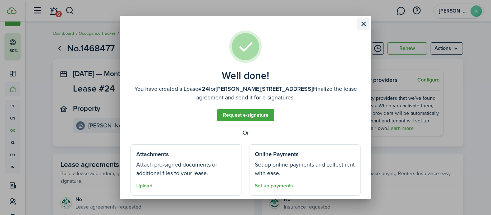
click at [361, 26] on button "Close modal" at bounding box center [363, 24] width 12 height 12
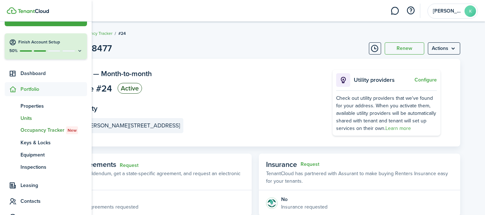
click at [25, 118] on span "Units" at bounding box center [53, 119] width 66 height 8
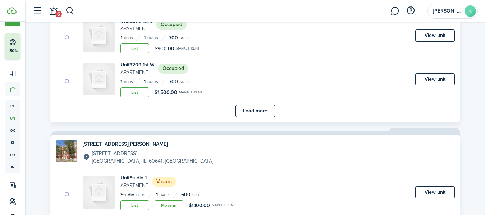
scroll to position [571, 0]
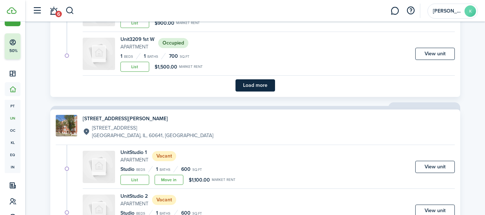
click at [256, 84] on button "Load more" at bounding box center [255, 85] width 40 height 12
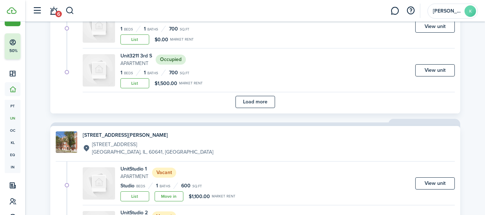
scroll to position [1079, 0]
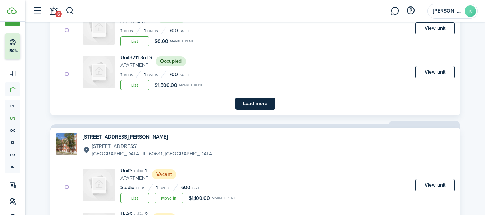
click at [258, 100] on button "Load more" at bounding box center [255, 104] width 40 height 12
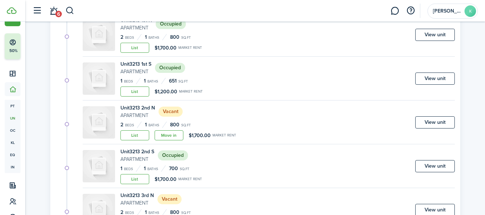
scroll to position [1147, 0]
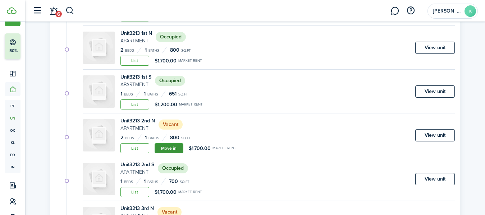
click at [168, 151] on link "Move in" at bounding box center [168, 148] width 29 height 10
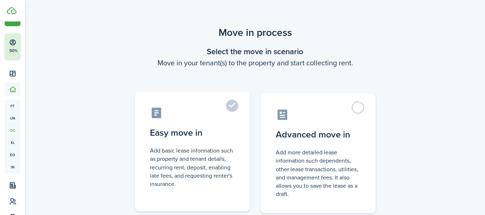
click at [239, 110] on label "Easy move in Add basic lease information such as property and tenant details, r…" at bounding box center [192, 152] width 115 height 120
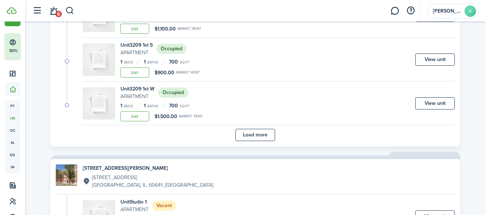
scroll to position [522, 0]
click at [258, 134] on button "Load more" at bounding box center [255, 135] width 40 height 12
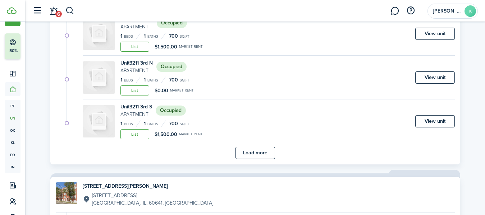
scroll to position [1032, 0]
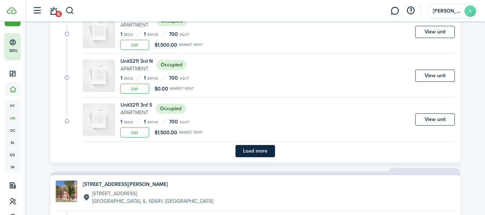
click at [263, 147] on button "Load more" at bounding box center [255, 151] width 40 height 12
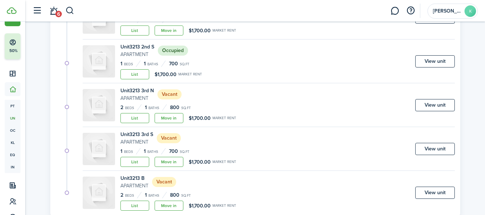
scroll to position [1265, 0]
click at [170, 119] on link "Move in" at bounding box center [168, 118] width 29 height 10
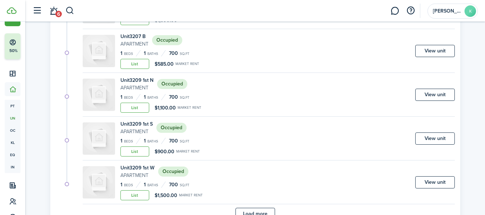
scroll to position [582, 0]
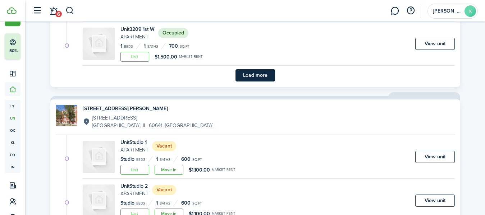
click at [251, 74] on button "Load more" at bounding box center [255, 75] width 40 height 12
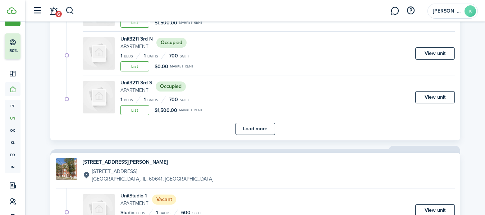
scroll to position [1074, 0]
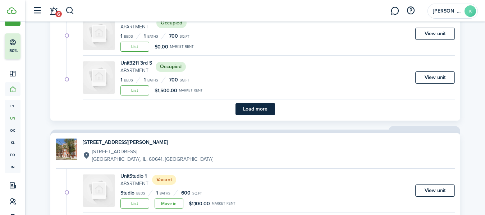
click at [247, 107] on button "Load more" at bounding box center [255, 109] width 40 height 12
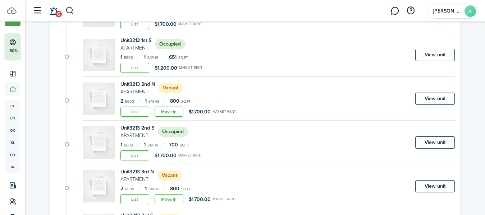
scroll to position [1201, 0]
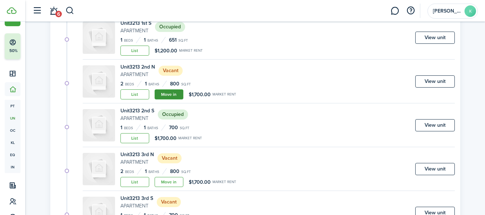
click at [174, 94] on link "Move in" at bounding box center [168, 94] width 29 height 10
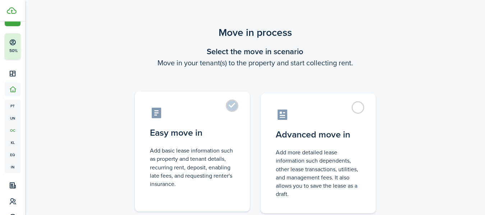
click at [208, 103] on label "Easy move in Add basic lease information such as property and tenant details, r…" at bounding box center [192, 152] width 115 height 120
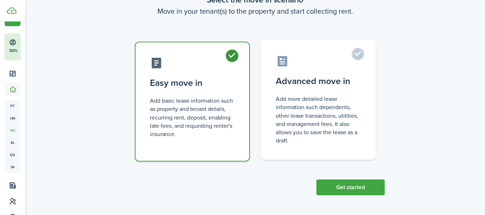
scroll to position [51, 0]
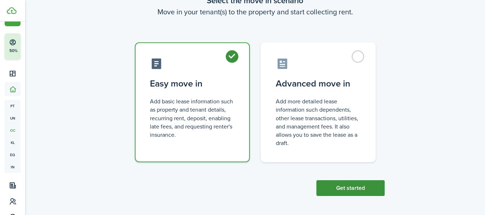
click at [343, 190] on button "Get started" at bounding box center [350, 188] width 68 height 16
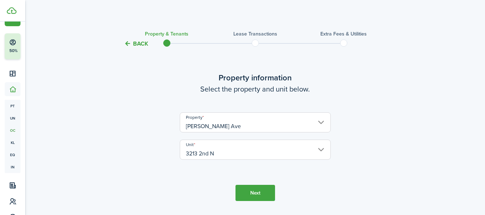
click at [253, 193] on button "Next" at bounding box center [255, 193] width 40 height 16
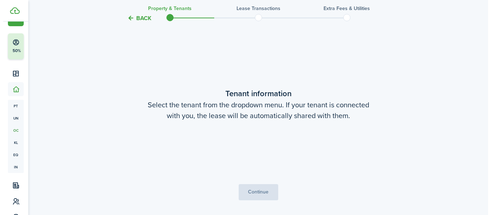
scroll to position [187, 0]
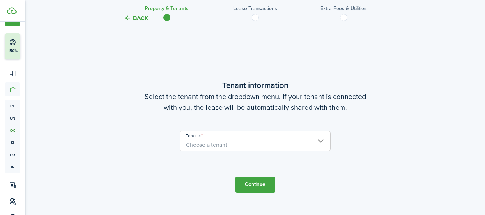
click at [237, 146] on span "Choose a tenant" at bounding box center [255, 145] width 150 height 12
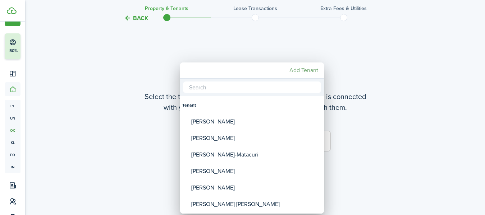
click at [293, 69] on mbsc-button "Add Tenant" at bounding box center [303, 70] width 34 height 13
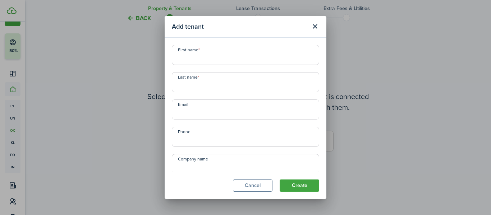
click at [286, 58] on input "First name" at bounding box center [245, 55] width 147 height 20
click at [213, 87] on input "Last name" at bounding box center [245, 82] width 147 height 20
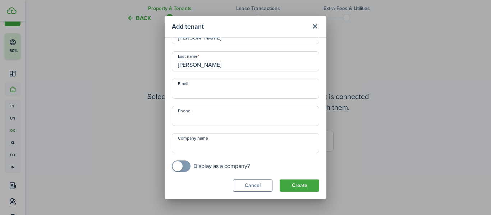
scroll to position [21, 0]
click at [228, 119] on input "Phone" at bounding box center [245, 116] width 147 height 20
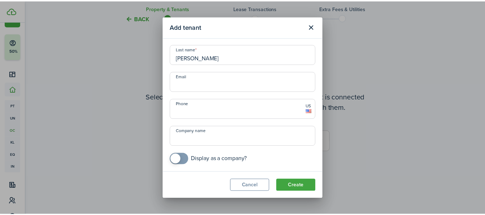
scroll to position [0, 0]
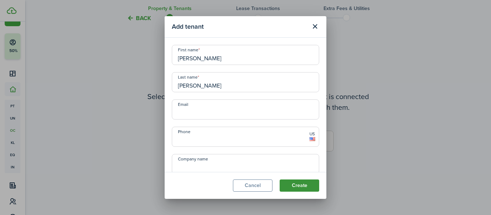
click at [299, 188] on button "Create" at bounding box center [299, 186] width 40 height 12
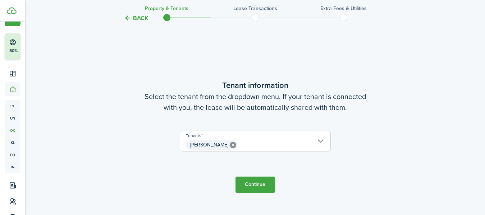
click at [252, 188] on button "Continue" at bounding box center [255, 185] width 40 height 16
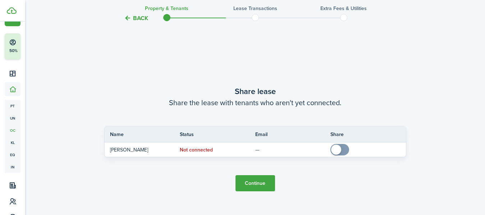
scroll to position [402, 0]
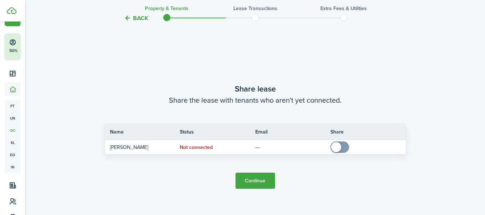
click at [251, 177] on button "Continue" at bounding box center [255, 181] width 40 height 16
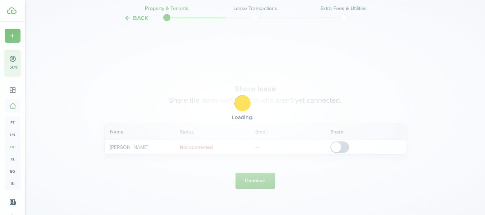
scroll to position [17, 0]
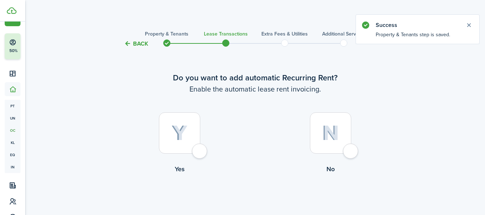
click at [196, 154] on div at bounding box center [179, 132] width 41 height 41
radio input "true"
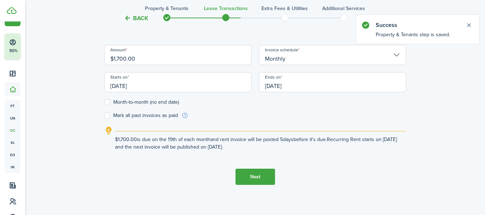
scroll to position [242, 0]
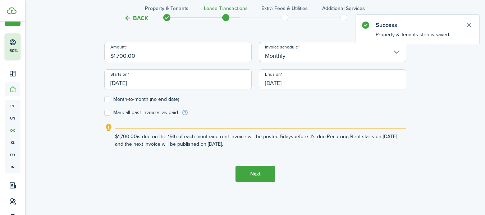
drag, startPoint x: 157, startPoint y: 55, endPoint x: 77, endPoint y: 57, distance: 79.4
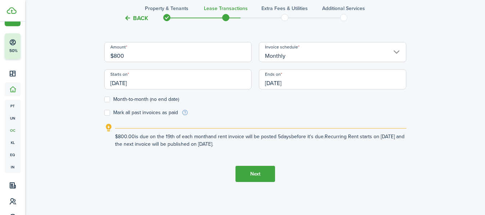
type input "$800.00"
click at [157, 97] on label "Month-to-month (no end date)" at bounding box center [141, 100] width 75 height 6
click at [104, 99] on input "Month-to-month (no end date)" at bounding box center [104, 99] width 0 height 0
checkbox input "true"
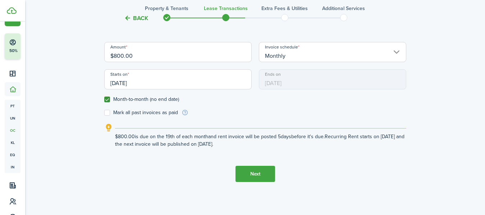
click at [147, 111] on label "Mark all past invoices as paid" at bounding box center [141, 113] width 74 height 6
click at [104, 113] on input "Mark all past invoices as paid" at bounding box center [104, 113] width 0 height 0
checkbox input "true"
click at [171, 84] on input "[DATE]" at bounding box center [177, 79] width 147 height 20
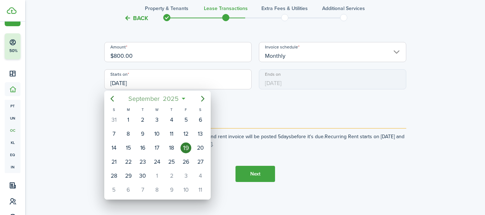
click at [145, 99] on span "September" at bounding box center [144, 98] width 34 height 13
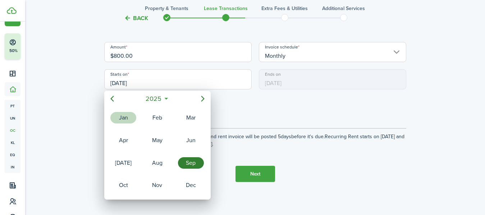
click at [123, 117] on div "Jan" at bounding box center [123, 117] width 26 height 11
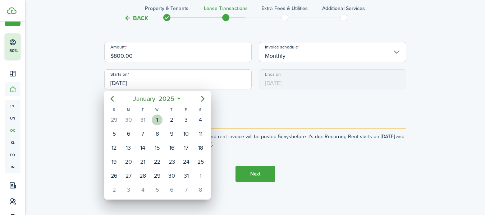
click at [161, 122] on div "1" at bounding box center [157, 120] width 11 height 11
type input "[DATE]"
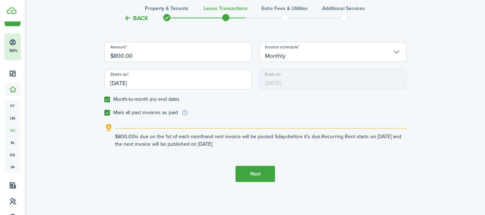
click at [264, 173] on button "Next" at bounding box center [255, 174] width 40 height 16
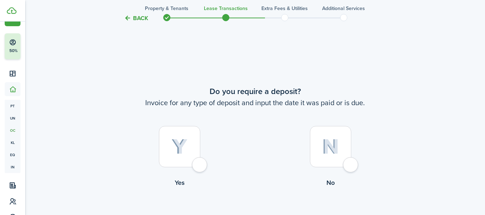
scroll to position [413, 0]
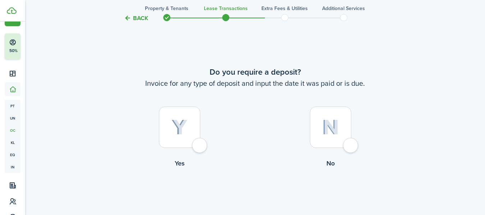
click at [200, 148] on div at bounding box center [179, 127] width 41 height 41
radio input "true"
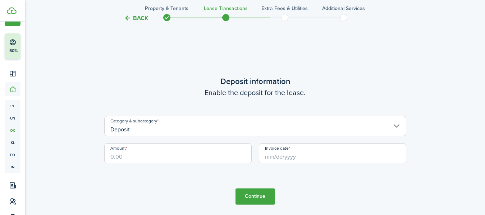
scroll to position [628, 0]
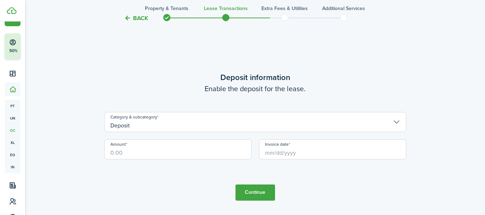
click at [193, 156] on input "Amount" at bounding box center [177, 149] width 147 height 20
click at [263, 153] on input "Invoice date" at bounding box center [332, 149] width 147 height 20
type input "$800.00"
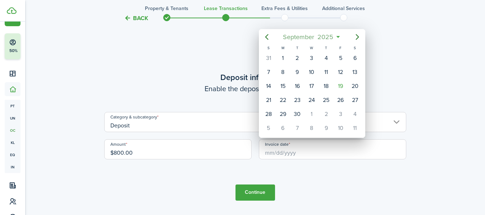
click at [292, 38] on span "September" at bounding box center [298, 37] width 34 height 13
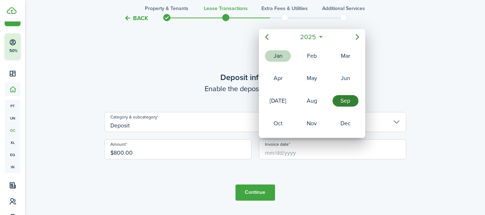
click at [281, 53] on div "Jan" at bounding box center [278, 55] width 26 height 11
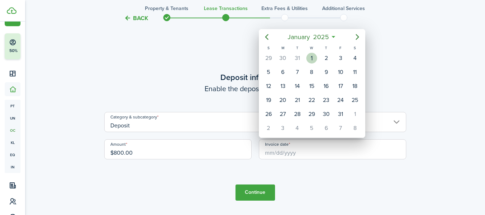
click at [311, 62] on div "1" at bounding box center [311, 58] width 11 height 11
type input "[DATE]"
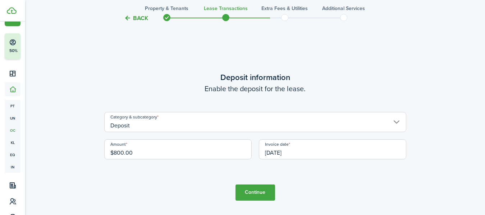
click at [258, 187] on button "Continue" at bounding box center [255, 193] width 40 height 16
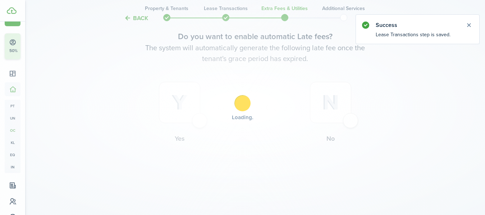
scroll to position [0, 0]
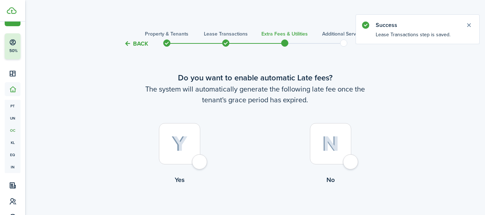
click at [194, 165] on div at bounding box center [179, 143] width 41 height 41
radio input "true"
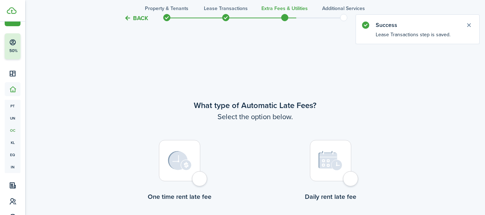
scroll to position [208, 0]
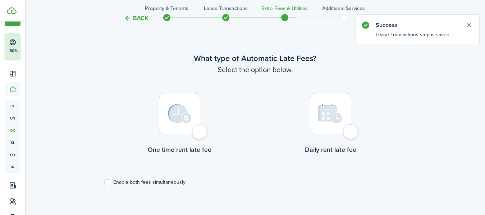
click at [200, 131] on div at bounding box center [179, 113] width 41 height 41
radio input "true"
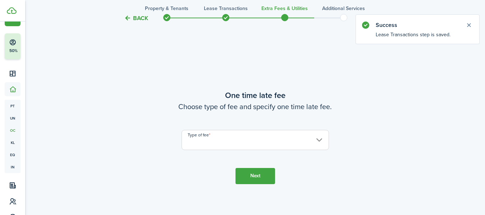
scroll to position [423, 0]
click at [298, 135] on input "Type of fee" at bounding box center [254, 139] width 147 height 20
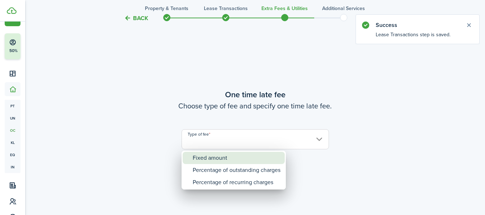
click at [266, 158] on div "Fixed amount" at bounding box center [237, 158] width 88 height 12
type input "Fixed amount"
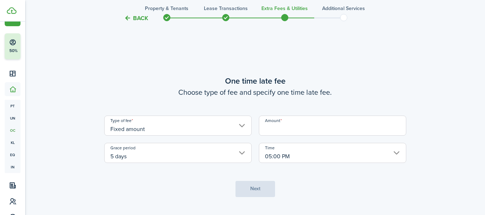
click at [292, 129] on input "Amount" at bounding box center [332, 126] width 147 height 20
type input "$50.00"
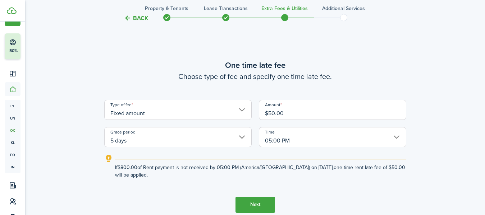
click at [257, 206] on button "Next" at bounding box center [255, 205] width 40 height 16
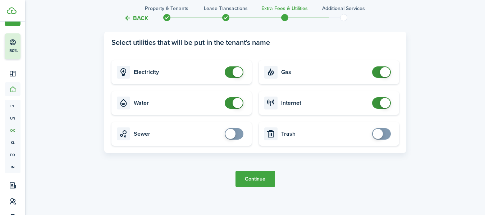
scroll to position [712, 0]
checkbox input "false"
click at [381, 71] on span at bounding box center [385, 72] width 10 height 10
checkbox input "false"
click at [231, 105] on span at bounding box center [233, 102] width 7 height 11
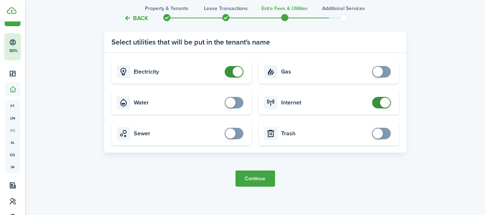
click at [265, 177] on button "Continue" at bounding box center [255, 179] width 40 height 16
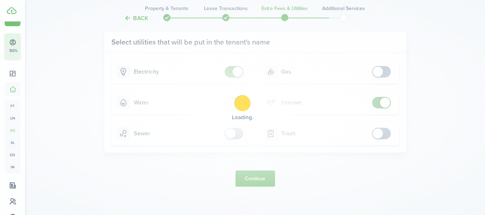
scroll to position [0, 0]
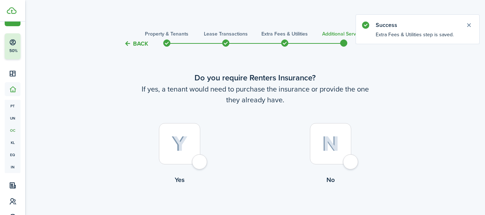
click at [349, 159] on div at bounding box center [330, 143] width 41 height 41
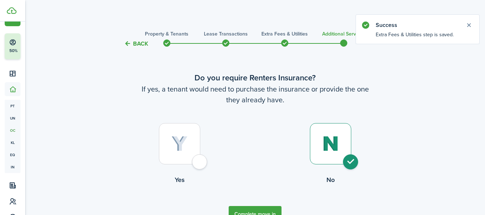
radio input "true"
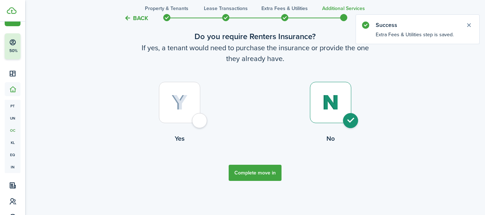
click at [249, 167] on button "Complete move in" at bounding box center [254, 173] width 53 height 16
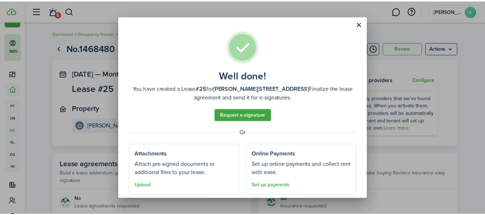
scroll to position [20, 0]
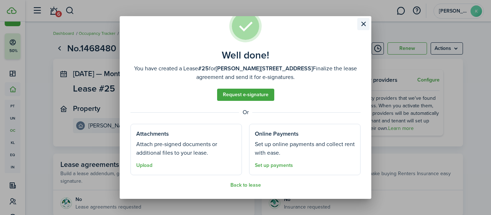
click at [361, 23] on button "Close modal" at bounding box center [363, 24] width 12 height 12
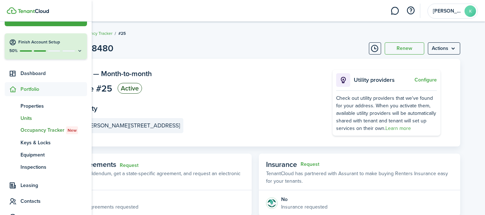
click at [29, 118] on span "Units" at bounding box center [53, 119] width 66 height 8
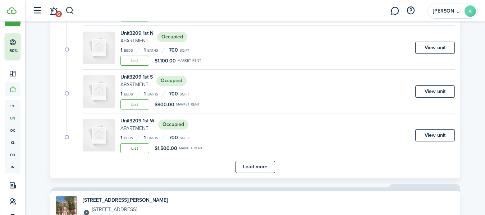
scroll to position [514, 0]
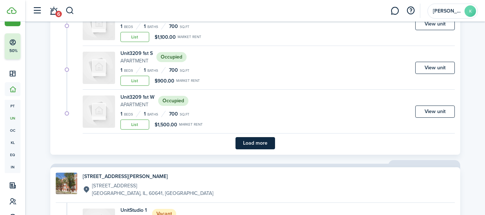
click at [260, 144] on button "Load more" at bounding box center [255, 143] width 40 height 12
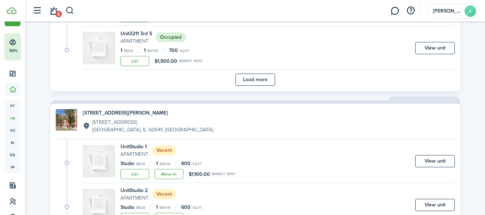
scroll to position [1131, 0]
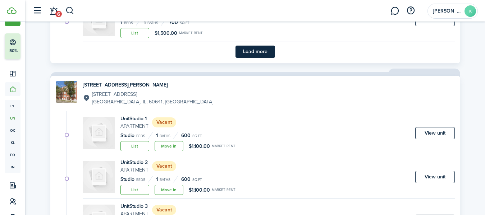
click at [251, 47] on button "Load more" at bounding box center [255, 52] width 40 height 12
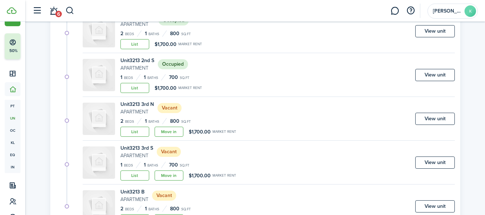
scroll to position [1252, 0]
click at [170, 128] on link "Move in" at bounding box center [168, 131] width 29 height 10
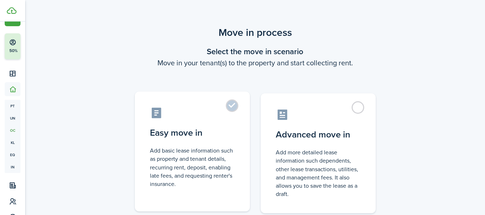
click at [218, 120] on label "Easy move in Add basic lease information such as property and tenant details, r…" at bounding box center [192, 152] width 115 height 120
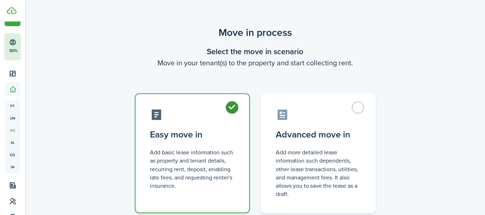
radio input "true"
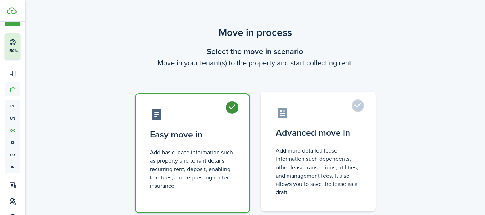
scroll to position [52, 0]
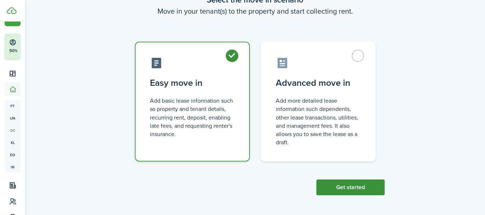
click at [362, 185] on button "Get started" at bounding box center [350, 188] width 68 height 16
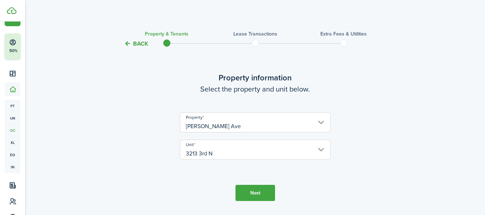
click at [259, 191] on button "Next" at bounding box center [255, 193] width 40 height 16
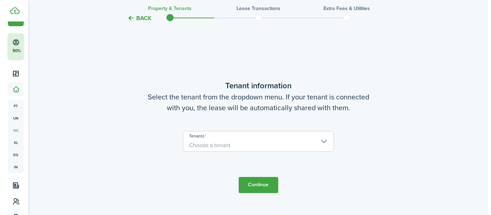
scroll to position [187, 0]
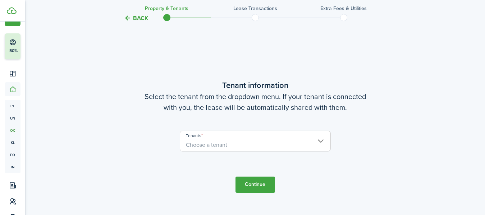
click at [256, 143] on span "Choose a tenant" at bounding box center [255, 145] width 150 height 12
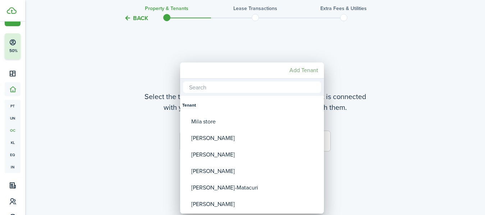
click at [297, 67] on mbsc-button "Add Tenant" at bounding box center [303, 70] width 34 height 13
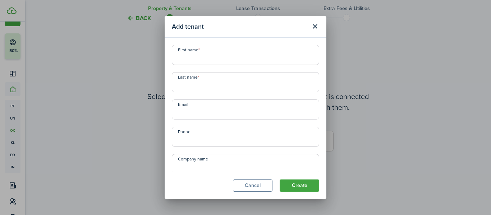
click at [237, 60] on input "First name" at bounding box center [245, 55] width 147 height 20
type input "Natalia"
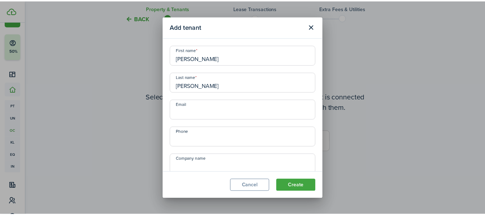
scroll to position [28, 0]
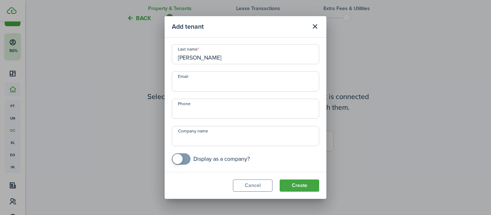
type input "Tomczyk"
click at [232, 110] on input "Phone" at bounding box center [245, 109] width 147 height 20
click at [232, 110] on input "+1" at bounding box center [245, 109] width 147 height 20
type input "+1 312-774-6217"
click at [297, 188] on button "Create" at bounding box center [299, 186] width 40 height 12
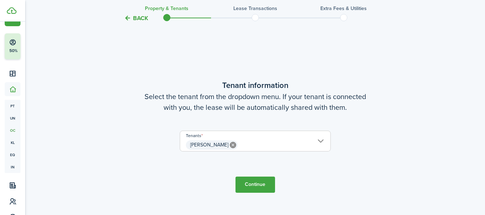
click at [254, 183] on button "Continue" at bounding box center [255, 185] width 40 height 16
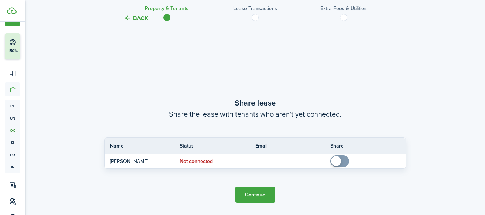
scroll to position [402, 0]
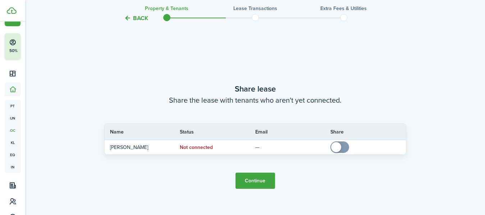
click at [263, 176] on button "Continue" at bounding box center [255, 181] width 40 height 16
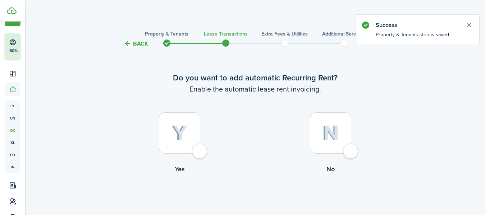
scroll to position [31, 0]
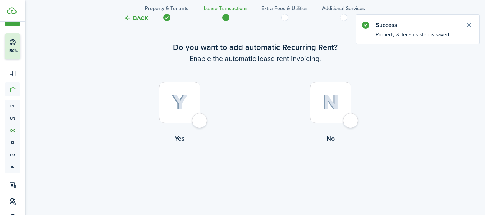
click at [200, 122] on div at bounding box center [179, 102] width 41 height 41
radio input "true"
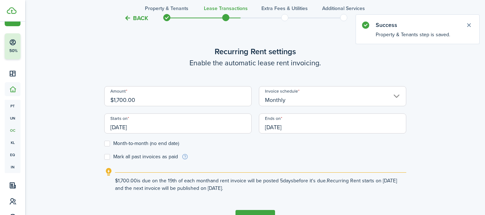
scroll to position [214, 0]
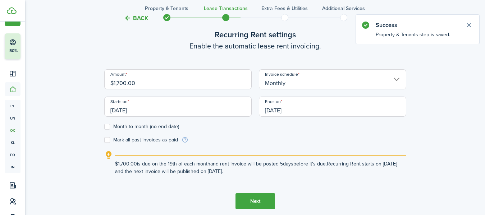
click at [183, 84] on input "$1,700.00" at bounding box center [177, 79] width 147 height 20
type input "$"
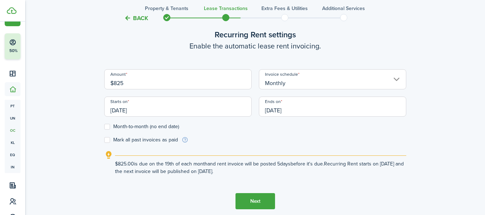
type input "$825.00"
click at [146, 128] on label "Month-to-month (no end date)" at bounding box center [141, 127] width 75 height 6
click at [104, 127] on input "Month-to-month (no end date)" at bounding box center [104, 127] width 0 height 0
checkbox input "true"
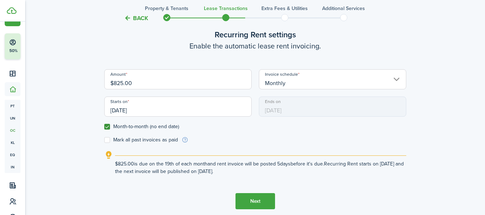
click at [143, 143] on label "Mark all past invoices as paid" at bounding box center [141, 140] width 74 height 6
click at [104, 140] on input "Mark all past invoices as paid" at bounding box center [104, 140] width 0 height 0
checkbox input "true"
click at [182, 112] on input "[DATE]" at bounding box center [177, 107] width 147 height 20
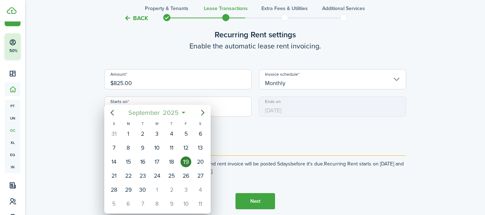
click at [135, 115] on span "September" at bounding box center [144, 112] width 34 height 13
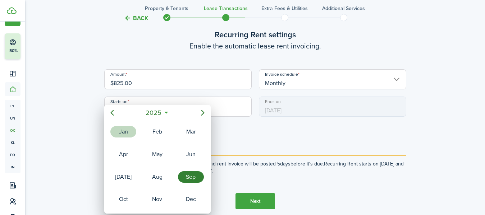
click at [124, 130] on div "Jan" at bounding box center [123, 131] width 26 height 11
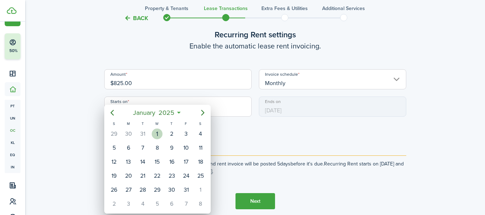
click at [158, 131] on div "1" at bounding box center [157, 134] width 11 height 11
type input "[DATE]"
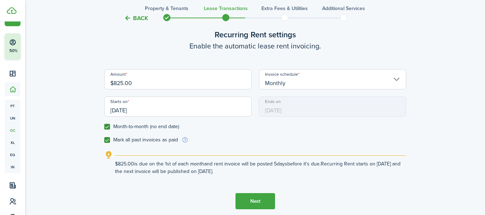
scroll to position [246, 0]
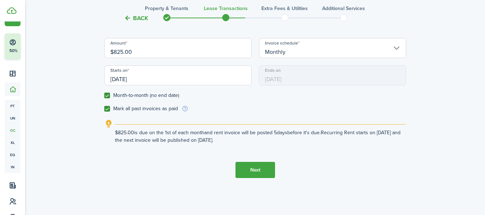
click at [253, 168] on button "Next" at bounding box center [255, 170] width 40 height 16
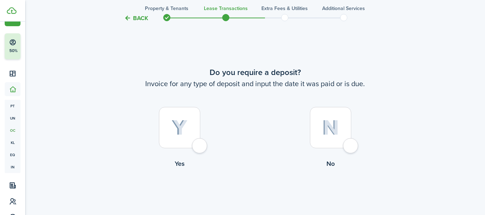
scroll to position [413, 0]
click at [182, 141] on div at bounding box center [179, 127] width 41 height 41
radio input "true"
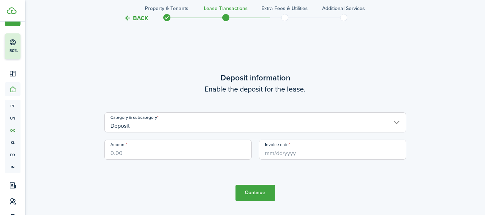
scroll to position [628, 0]
click at [148, 154] on input "Amount" at bounding box center [177, 149] width 147 height 20
click at [286, 152] on input "Invoice date" at bounding box center [332, 149] width 147 height 20
type input "$825.00"
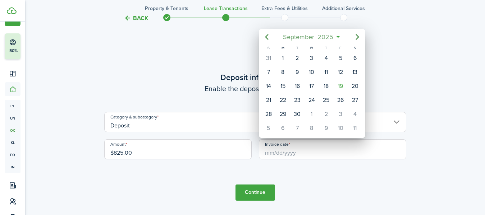
click at [287, 38] on span "September" at bounding box center [298, 37] width 34 height 13
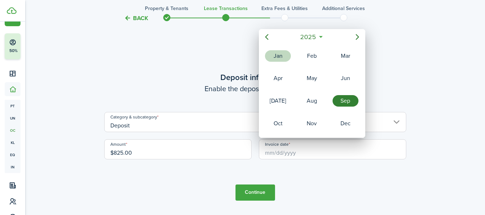
click at [285, 60] on div "Jan" at bounding box center [278, 55] width 26 height 11
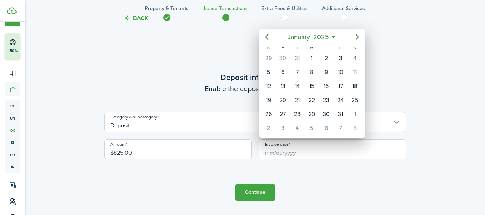
click at [259, 194] on div at bounding box center [242, 108] width 599 height 330
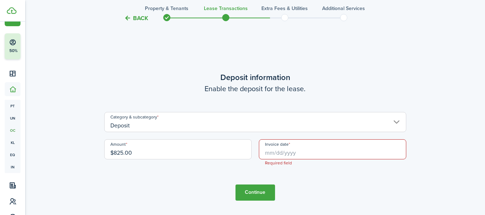
click at [274, 156] on input "Invoice date" at bounding box center [332, 149] width 147 height 20
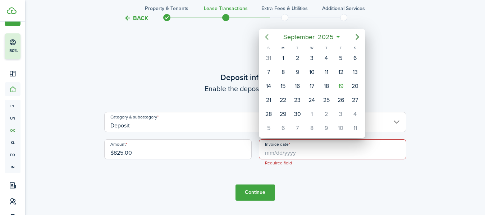
click at [266, 37] on icon "Previous page" at bounding box center [266, 37] width 9 height 9
click at [305, 38] on span "August" at bounding box center [298, 37] width 23 height 13
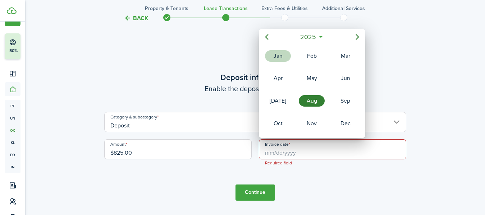
click at [282, 56] on div "Jan" at bounding box center [278, 55] width 26 height 11
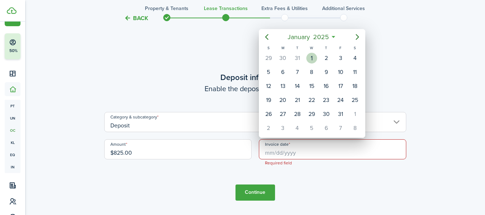
click at [312, 56] on div "1" at bounding box center [311, 58] width 11 height 11
type input "[DATE]"
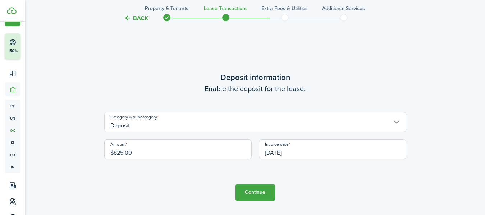
click at [247, 183] on tc-wizard-step "Deposit information Enable the deposit for the lease. Category & subcategory De…" at bounding box center [255, 135] width 302 height 215
click at [247, 188] on button "Continue" at bounding box center [255, 193] width 40 height 16
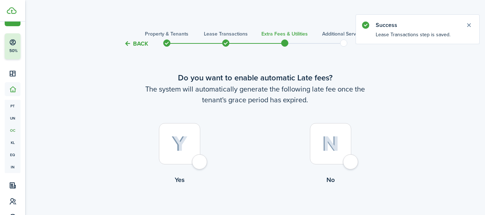
scroll to position [41, 0]
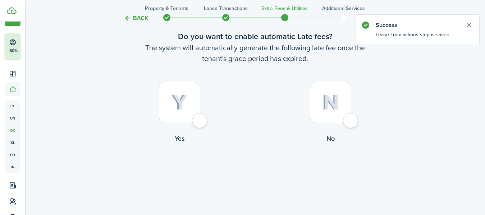
click at [198, 123] on div at bounding box center [179, 102] width 41 height 41
radio input "true"
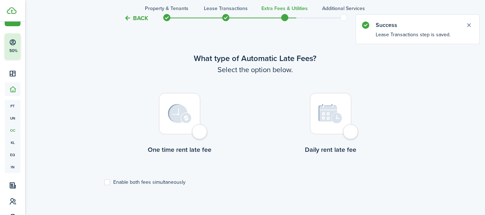
click at [200, 128] on div at bounding box center [179, 113] width 41 height 41
radio input "true"
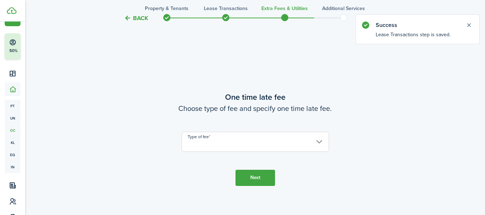
scroll to position [423, 0]
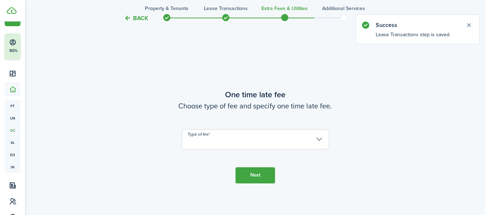
click at [266, 143] on input "Type of fee" at bounding box center [254, 139] width 147 height 20
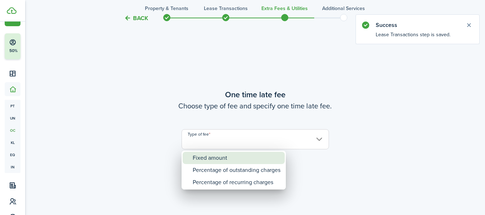
click at [239, 160] on div "Fixed amount" at bounding box center [237, 158] width 88 height 12
type input "Fixed amount"
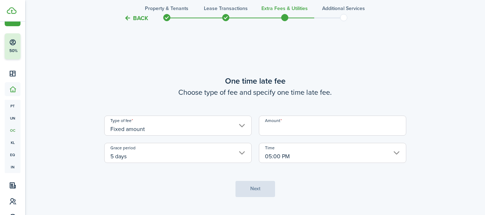
click at [300, 126] on input "Amount" at bounding box center [332, 126] width 147 height 20
type input "$50.00"
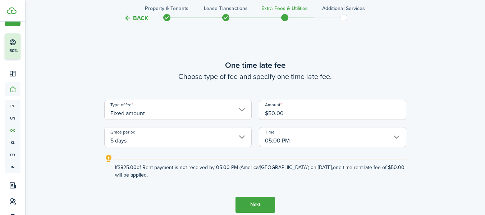
click at [258, 203] on button "Next" at bounding box center [255, 205] width 40 height 16
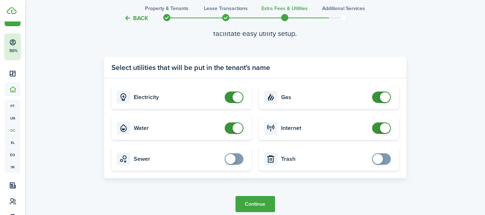
scroll to position [674, 0]
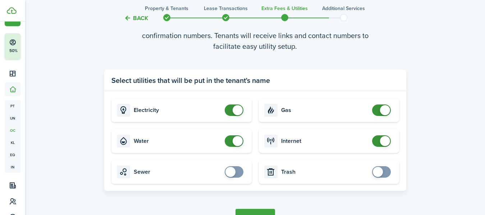
checkbox input "false"
click at [385, 109] on span at bounding box center [385, 110] width 10 height 10
checkbox input "false"
click at [235, 142] on span at bounding box center [237, 141] width 10 height 10
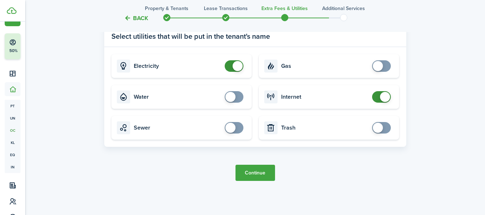
click at [255, 173] on button "Continue" at bounding box center [255, 173] width 40 height 16
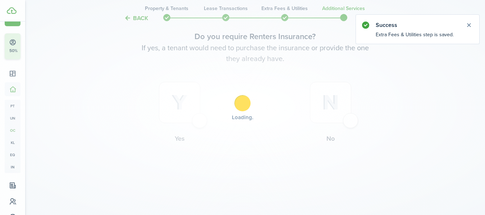
scroll to position [0, 0]
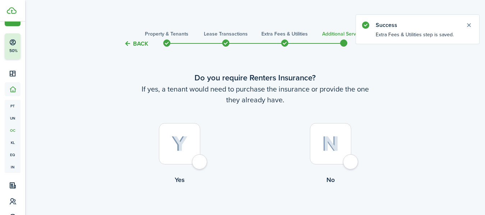
click at [332, 162] on div at bounding box center [330, 143] width 41 height 41
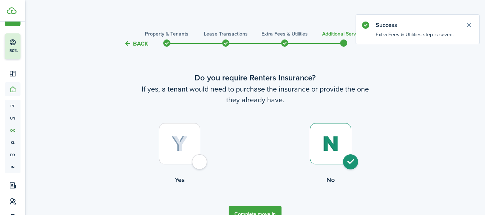
radio input "true"
click at [264, 208] on button "Complete move in" at bounding box center [254, 214] width 53 height 16
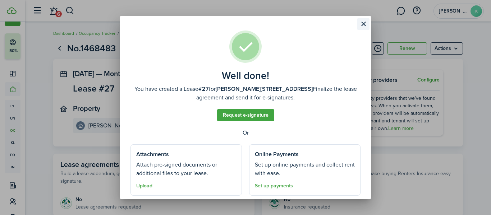
click at [365, 21] on button "Close modal" at bounding box center [363, 24] width 12 height 12
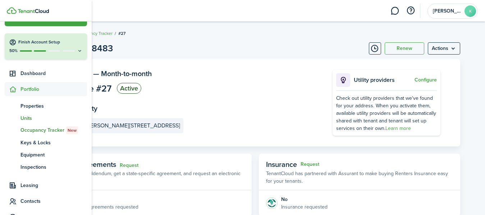
click at [27, 118] on span "Units" at bounding box center [53, 119] width 66 height 8
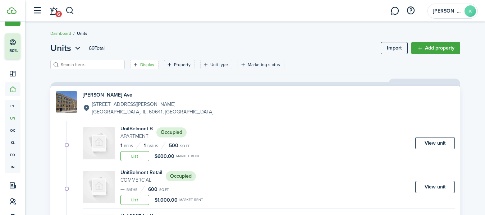
click at [145, 69] on filter-tag "Display" at bounding box center [144, 64] width 28 height 9
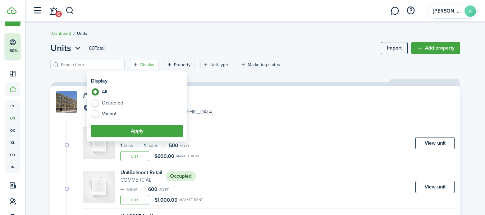
click at [239, 72] on div "Display Property Unit type Marketing status Save filters Clear all" at bounding box center [254, 67] width 409 height 15
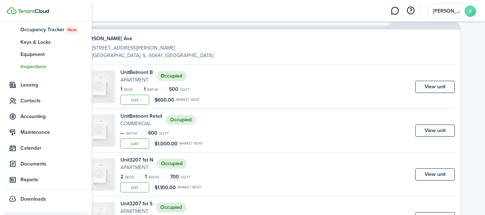
scroll to position [128, 0]
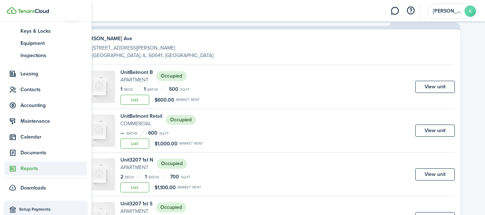
click at [31, 170] on span "Reports" at bounding box center [53, 169] width 66 height 8
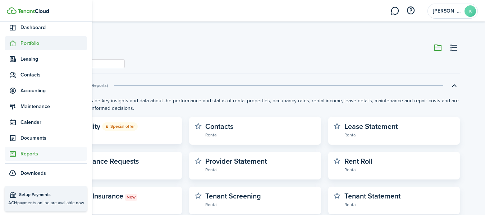
click at [33, 42] on span "Portfolio" at bounding box center [53, 44] width 66 height 8
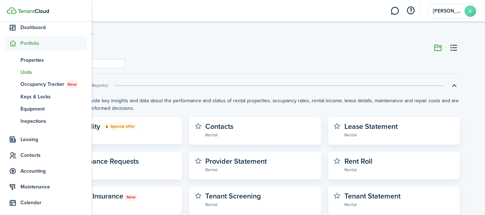
click at [25, 70] on span "Units" at bounding box center [53, 73] width 66 height 8
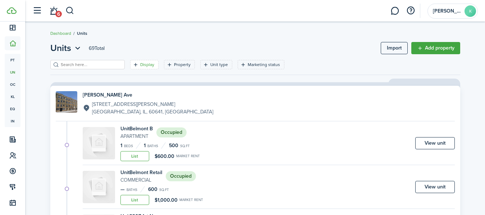
click at [133, 64] on icon "Open filter" at bounding box center [136, 65] width 6 height 6
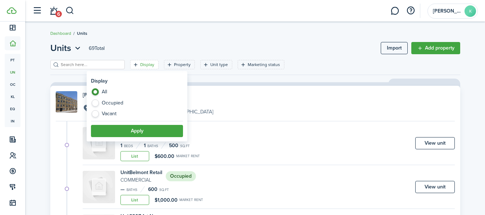
click at [109, 116] on label "Vacant" at bounding box center [137, 113] width 92 height 7
radio input "false"
radio input "true"
click at [124, 128] on button "Apply" at bounding box center [137, 131] width 92 height 12
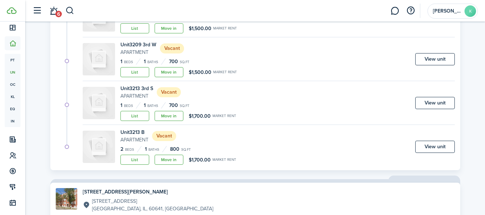
scroll to position [128, 0]
click at [175, 116] on link "Move in" at bounding box center [168, 116] width 29 height 10
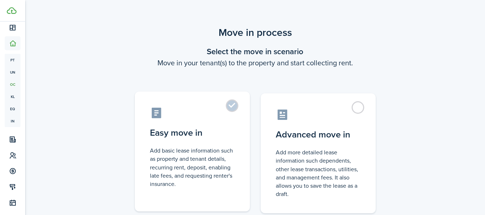
click at [215, 123] on label "Easy move in Add basic lease information such as property and tenant details, r…" at bounding box center [192, 152] width 115 height 120
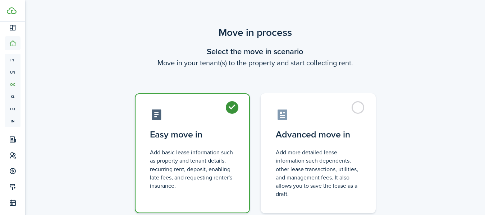
radio input "true"
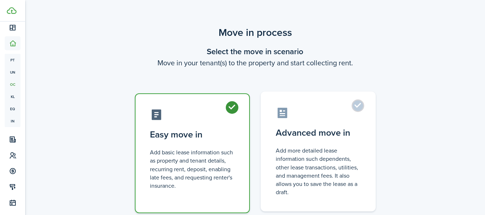
scroll to position [52, 0]
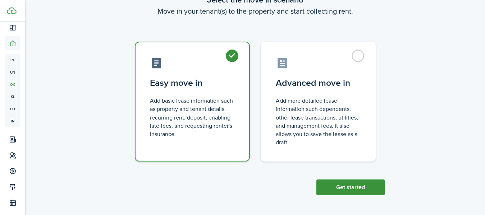
click at [339, 185] on button "Get started" at bounding box center [350, 188] width 68 height 16
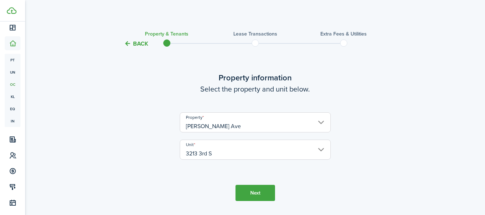
click at [251, 197] on button "Next" at bounding box center [255, 193] width 40 height 16
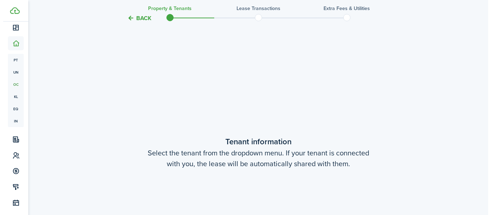
scroll to position [187, 0]
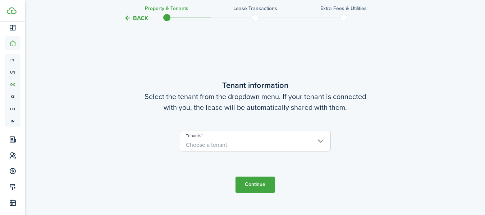
click at [278, 144] on span "Choose a tenant" at bounding box center [255, 145] width 150 height 12
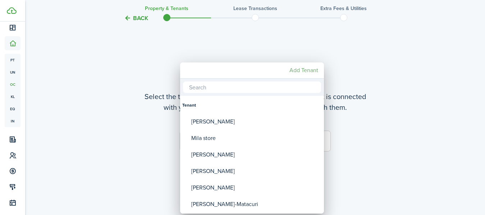
click at [308, 69] on mbsc-button "Add Tenant" at bounding box center [303, 70] width 34 height 13
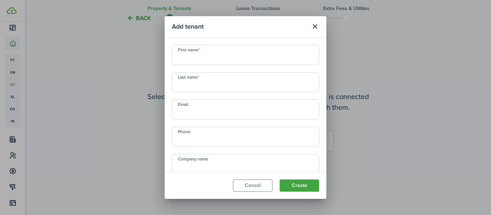
click at [236, 63] on input "First name" at bounding box center [245, 55] width 147 height 20
drag, startPoint x: 236, startPoint y: 63, endPoint x: 157, endPoint y: 56, distance: 79.4
click at [157, 56] on div "Add tenant First name Rodolfo Last name Email Phone Company name Display as a c…" at bounding box center [245, 107] width 491 height 215
type input "Rodolfo"
click at [192, 85] on input "Last name" at bounding box center [245, 82] width 147 height 20
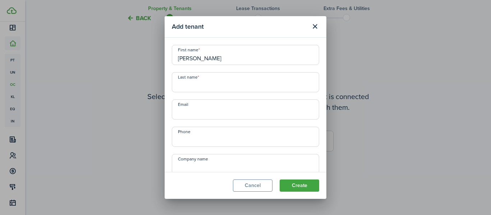
paste input "Rodolfo"
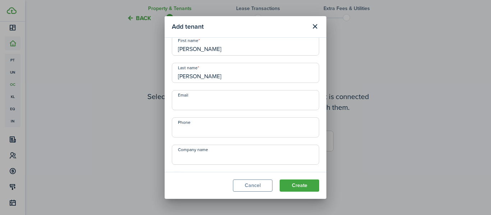
scroll to position [10, 0]
type input "Rodolfo"
click at [211, 128] on input "Phone" at bounding box center [245, 127] width 147 height 20
type input "+1"
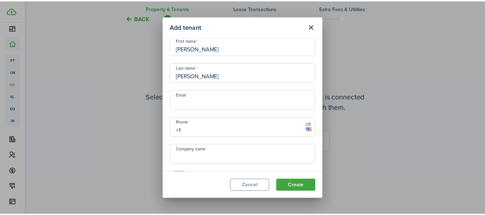
scroll to position [0, 0]
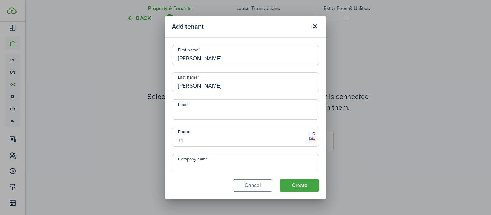
drag, startPoint x: 212, startPoint y: 60, endPoint x: 170, endPoint y: 54, distance: 42.1
click at [170, 54] on div "First name Rodolfo" at bounding box center [245, 55] width 154 height 20
type input "Natalia"
click at [314, 26] on button "Close modal" at bounding box center [315, 26] width 12 height 12
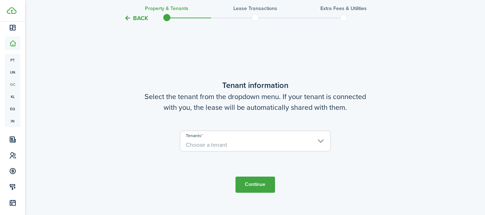
click at [273, 139] on span "Choose a tenant" at bounding box center [255, 145] width 150 height 12
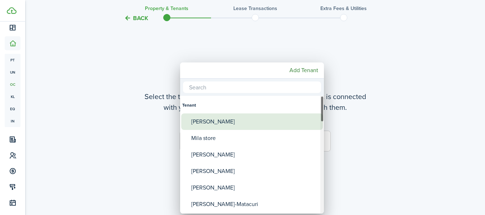
click at [269, 122] on div "Natalia Tomczyk" at bounding box center [254, 122] width 127 height 17
type input "Natalia Tomczyk"
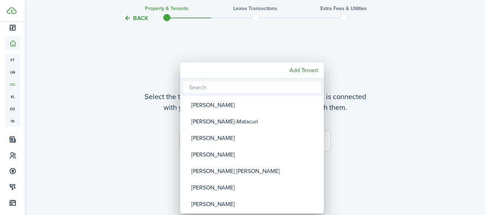
click at [369, 146] on div at bounding box center [242, 108] width 599 height 330
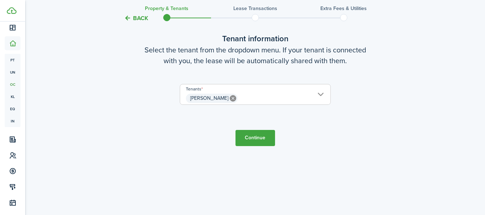
scroll to position [234, 0]
click at [232, 98] on icon at bounding box center [233, 98] width 6 height 6
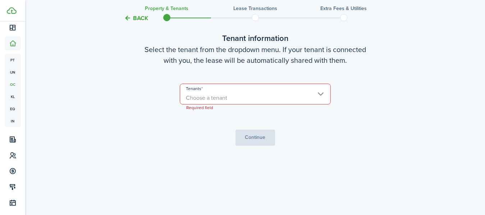
click at [325, 97] on span "Choose a tenant" at bounding box center [255, 98] width 150 height 12
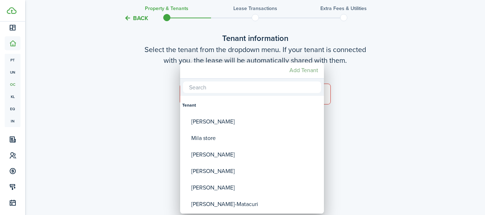
click at [306, 71] on mbsc-button "Add Tenant" at bounding box center [303, 70] width 34 height 13
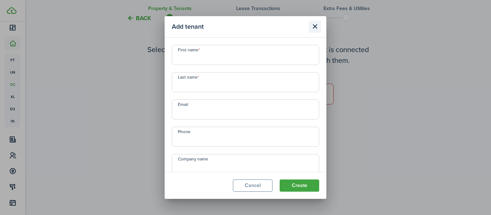
click at [315, 24] on button "Close modal" at bounding box center [315, 26] width 12 height 12
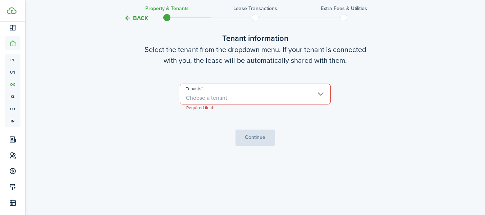
click at [135, 17] on button "Back" at bounding box center [136, 18] width 24 height 8
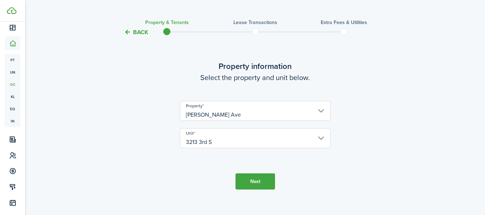
scroll to position [0, 0]
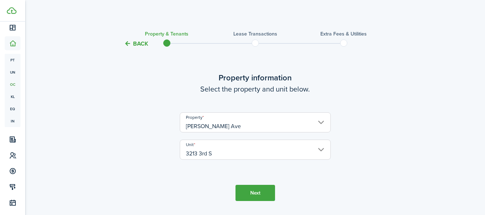
click at [253, 189] on button "Next" at bounding box center [255, 193] width 40 height 16
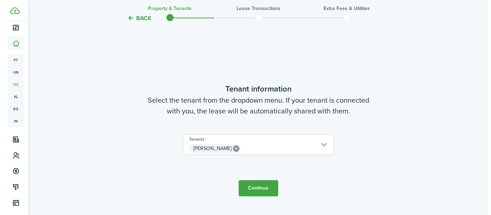
scroll to position [187, 0]
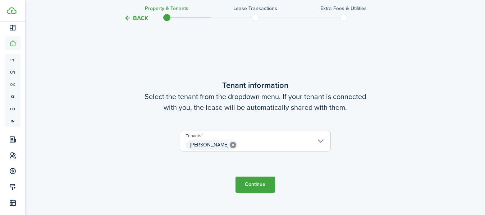
click at [232, 144] on icon at bounding box center [233, 145] width 6 height 6
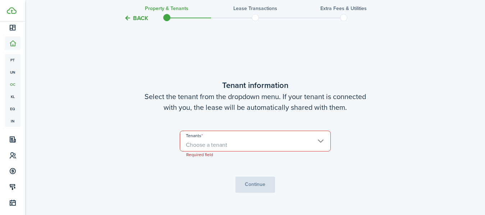
click at [317, 141] on span "Choose a tenant" at bounding box center [255, 145] width 150 height 12
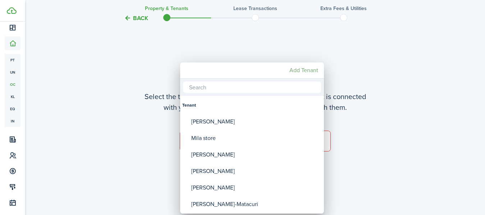
click at [310, 69] on mbsc-button "Add Tenant" at bounding box center [303, 70] width 34 height 13
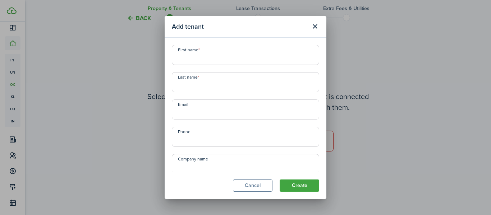
click at [236, 62] on input "First name" at bounding box center [245, 55] width 147 height 20
drag, startPoint x: 217, startPoint y: 60, endPoint x: 148, endPoint y: 65, distance: 69.5
click at [148, 65] on div "Add tenant First name Lio Last name Email Phone Company name Display as a compa…" at bounding box center [245, 107] width 491 height 215
type input "Robert"
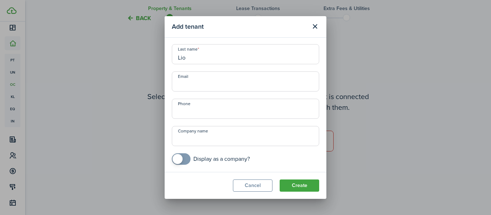
type input "Lio"
click at [237, 112] on input "Phone" at bounding box center [245, 109] width 147 height 20
type input "+1 773-540-1010"
click at [303, 185] on button "Create" at bounding box center [299, 186] width 40 height 12
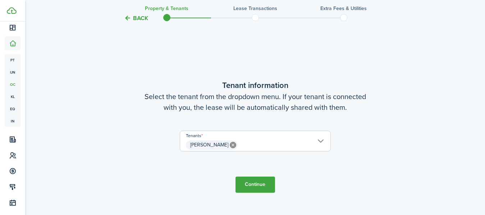
scroll to position [235, 0]
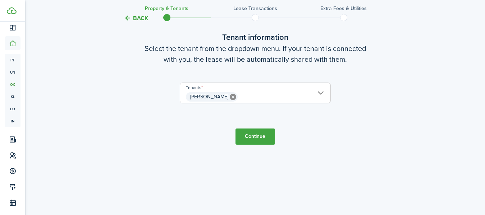
click at [266, 139] on button "Continue" at bounding box center [255, 137] width 40 height 16
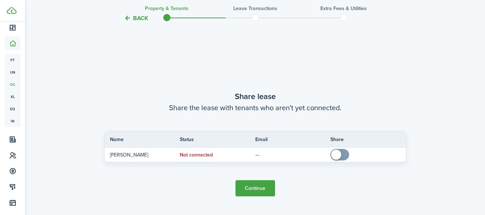
scroll to position [402, 0]
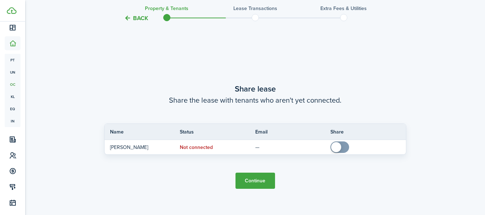
click at [258, 176] on button "Continue" at bounding box center [255, 181] width 40 height 16
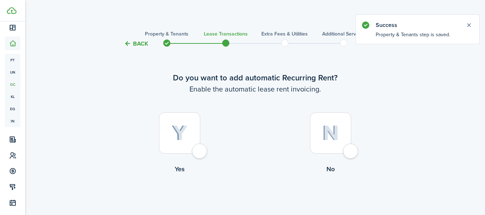
click at [199, 149] on div at bounding box center [179, 132] width 41 height 41
radio input "true"
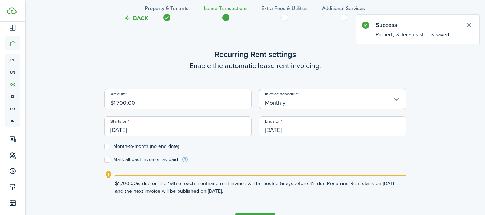
scroll to position [198, 0]
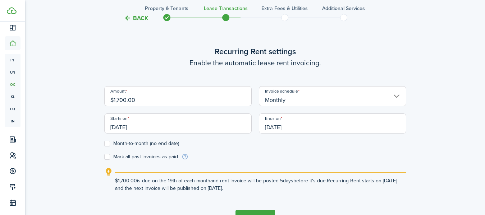
drag, startPoint x: 161, startPoint y: 97, endPoint x: 98, endPoint y: 93, distance: 62.6
click at [98, 93] on div "Back Property & Tenants Lease Transactions Extra fees & Utilities Additional Se…" at bounding box center [255, 36] width 417 height 416
click at [149, 130] on input "[DATE]" at bounding box center [177, 124] width 147 height 20
type input "$750.00"
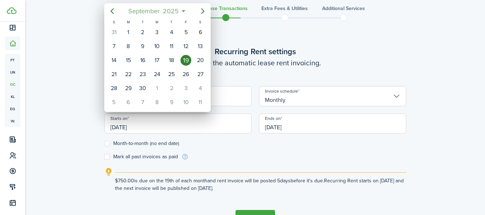
click at [150, 14] on span "September" at bounding box center [144, 11] width 34 height 13
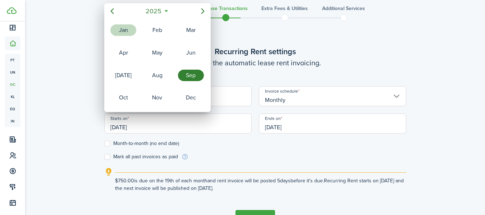
click at [126, 31] on div "Jan" at bounding box center [123, 29] width 26 height 11
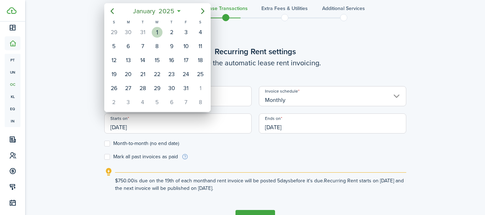
click at [156, 33] on div "1" at bounding box center [157, 32] width 11 height 11
type input "[DATE]"
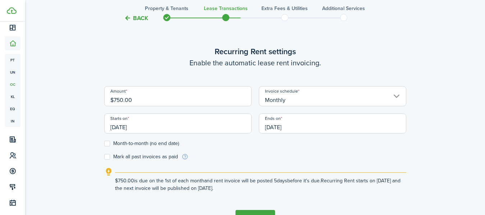
click at [110, 143] on label "Month-to-month (no end date)" at bounding box center [141, 144] width 75 height 6
click at [104, 144] on input "Month-to-month (no end date)" at bounding box center [104, 144] width 0 height 0
checkbox input "true"
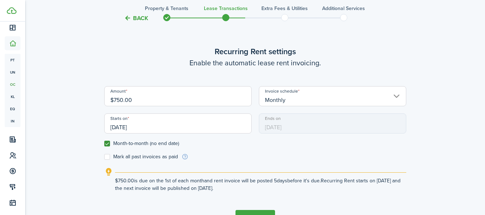
click at [111, 156] on label "Mark all past invoices as paid" at bounding box center [141, 157] width 74 height 6
click at [104, 157] on input "Mark all past invoices as paid" at bounding box center [104, 157] width 0 height 0
checkbox input "true"
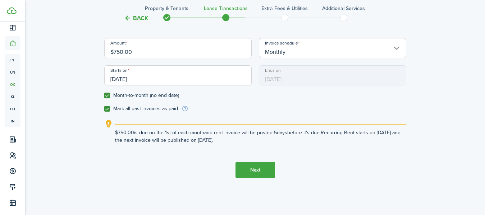
click at [251, 170] on button "Next" at bounding box center [255, 170] width 40 height 16
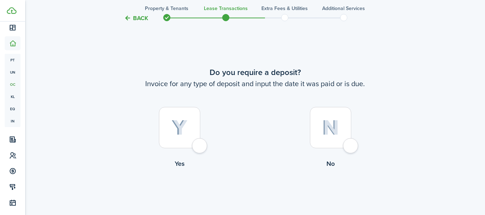
scroll to position [413, 0]
click at [191, 148] on div at bounding box center [179, 127] width 41 height 41
radio input "true"
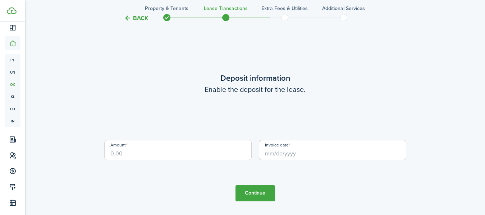
scroll to position [628, 0]
click at [205, 157] on input "Amount" at bounding box center [177, 149] width 147 height 20
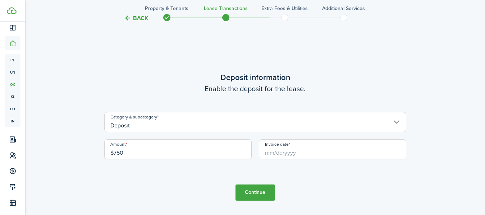
click at [285, 152] on input "Invoice date" at bounding box center [332, 149] width 147 height 20
type input "$750.00"
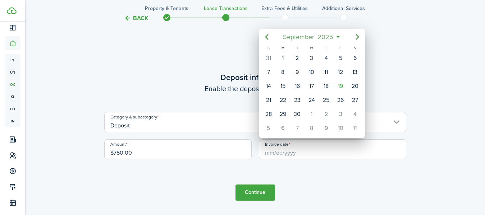
click at [294, 34] on span "September" at bounding box center [298, 37] width 34 height 13
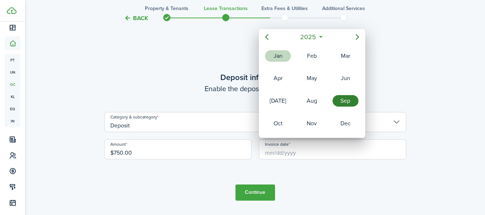
click at [279, 57] on div "Jan" at bounding box center [278, 55] width 26 height 11
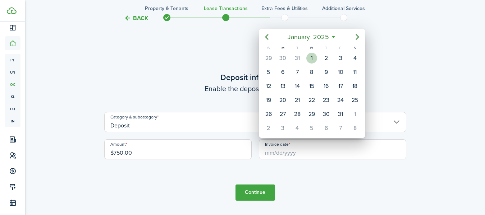
click at [307, 57] on div "1" at bounding box center [311, 58] width 11 height 11
type input "[DATE]"
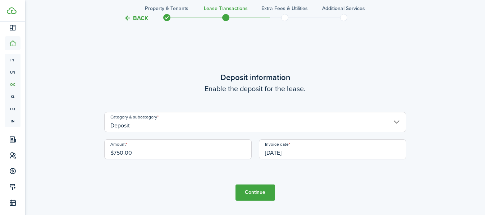
click at [251, 189] on button "Continue" at bounding box center [255, 193] width 40 height 16
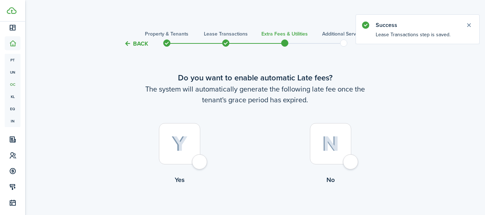
scroll to position [41, 0]
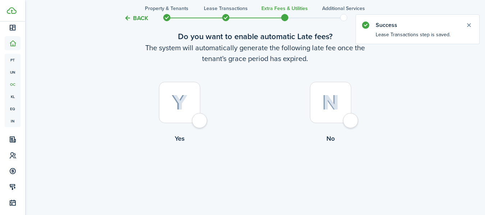
click at [207, 118] on label "Yes" at bounding box center [179, 114] width 151 height 65
radio input "true"
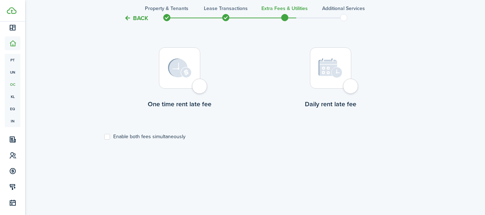
click at [200, 89] on div at bounding box center [179, 67] width 41 height 41
radio input "true"
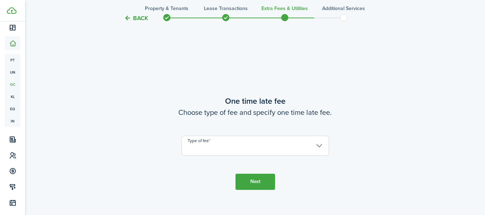
scroll to position [423, 0]
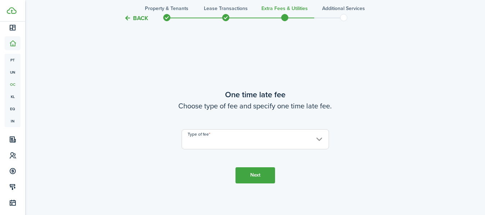
drag, startPoint x: 256, startPoint y: 81, endPoint x: 234, endPoint y: 139, distance: 62.4
click at [234, 139] on input "Type of fee" at bounding box center [254, 139] width 147 height 20
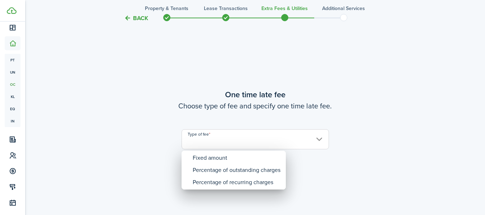
click at [234, 139] on div at bounding box center [242, 108] width 599 height 330
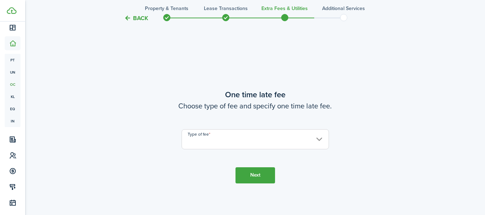
click at [234, 139] on input "Type of fee" at bounding box center [254, 139] width 147 height 20
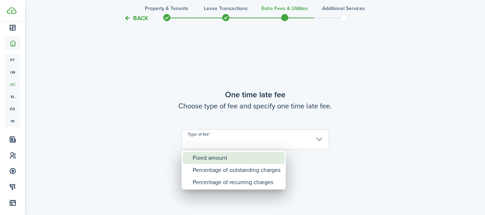
click at [219, 159] on div "Fixed amount" at bounding box center [237, 158] width 88 height 12
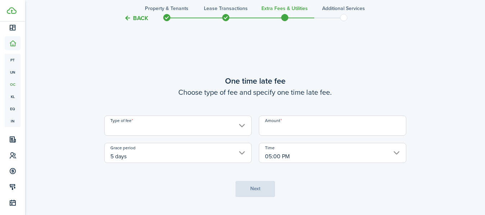
type input "Fixed amount"
click at [289, 131] on input "Amount" at bounding box center [332, 126] width 147 height 20
type input "$50.00"
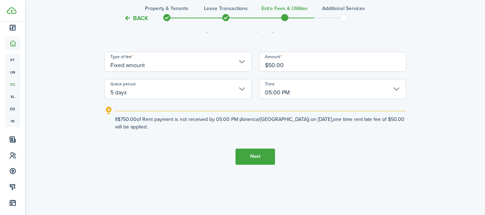
click at [255, 160] on button "Next" at bounding box center [255, 157] width 40 height 16
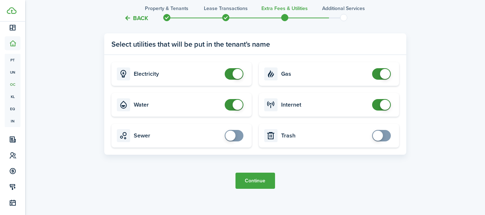
scroll to position [715, 0]
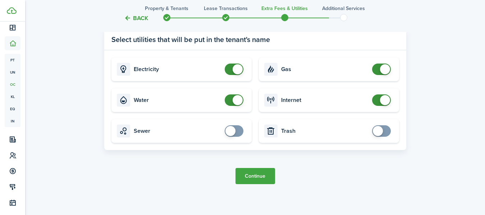
checkbox input "false"
click at [380, 69] on span at bounding box center [385, 69] width 10 height 10
checkbox input "false"
click at [234, 104] on span at bounding box center [237, 100] width 10 height 10
click at [248, 180] on button "Continue" at bounding box center [255, 176] width 40 height 16
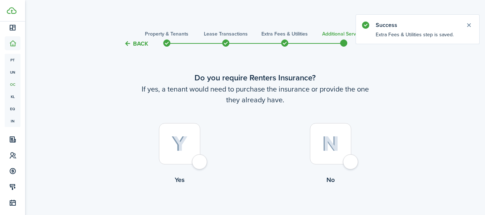
scroll to position [33, 0]
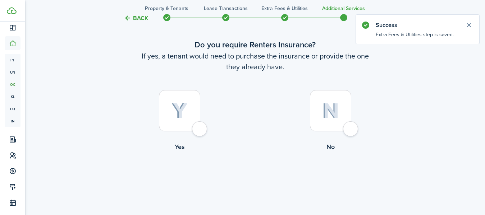
click at [350, 137] on label "No" at bounding box center [330, 122] width 151 height 65
radio input "true"
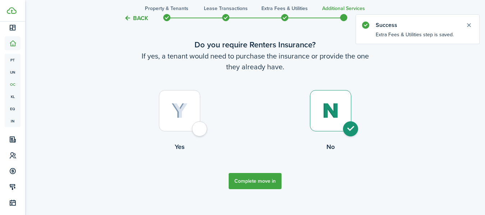
click at [139, 18] on button "Back" at bounding box center [136, 18] width 24 height 8
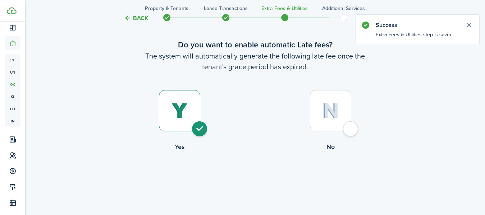
scroll to position [639, 0]
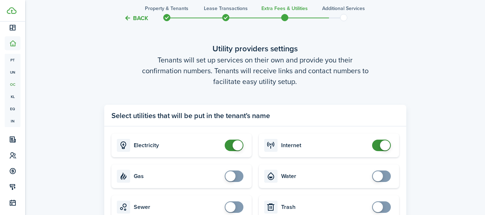
click at [139, 18] on button "Back" at bounding box center [136, 18] width 24 height 8
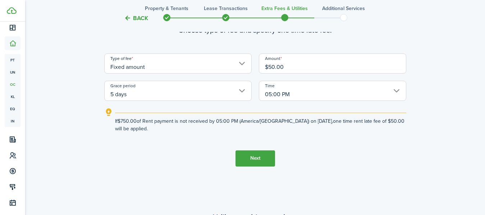
scroll to position [423, 0]
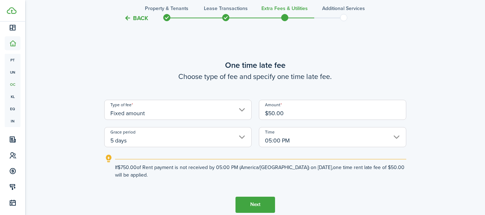
click at [139, 19] on button "Back" at bounding box center [136, 18] width 24 height 8
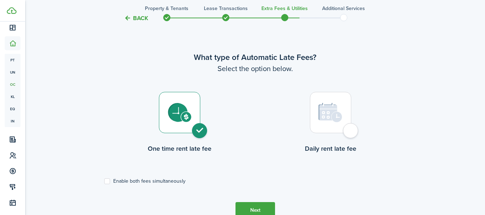
scroll to position [208, 0]
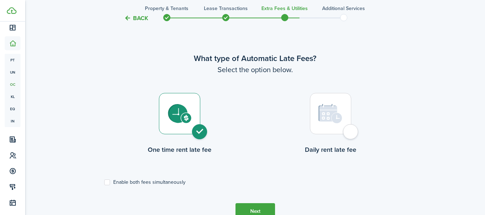
click at [139, 19] on button "Back" at bounding box center [136, 18] width 24 height 8
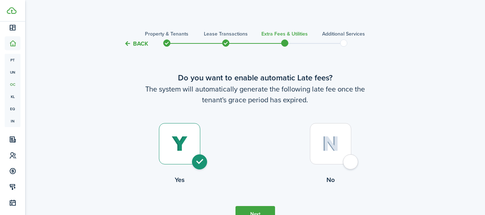
click at [139, 19] on dashboard-content "Back Property & Tenants Lease Transactions Extra fees & Utilities Additional Se…" at bounding box center [254, 128] width 459 height 256
click at [136, 41] on button "Back" at bounding box center [136, 44] width 24 height 8
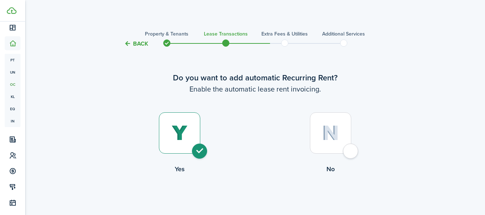
scroll to position [628, 0]
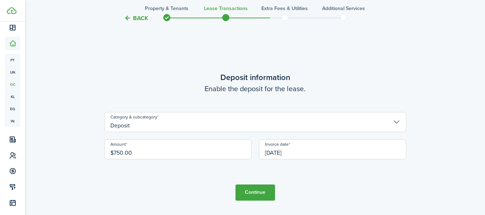
click at [134, 18] on button "Back" at bounding box center [136, 18] width 24 height 8
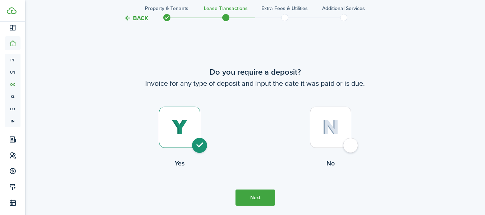
click at [134, 18] on button "Back" at bounding box center [136, 18] width 24 height 8
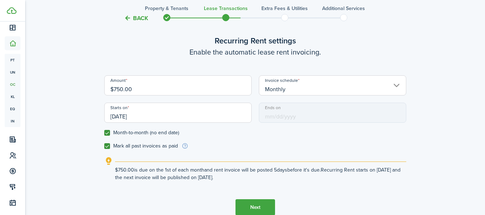
scroll to position [198, 0]
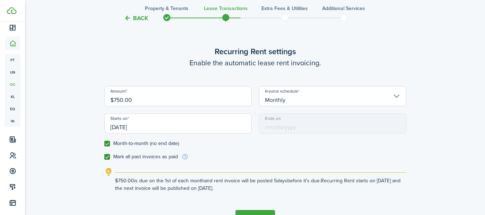
click at [107, 156] on label "Mark all past invoices as paid" at bounding box center [141, 157] width 74 height 6
click at [104, 157] on input "Mark all past invoices as paid" at bounding box center [104, 157] width 0 height 0
checkbox input "false"
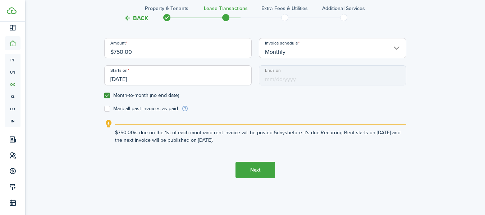
click at [250, 167] on button "Next" at bounding box center [255, 170] width 40 height 16
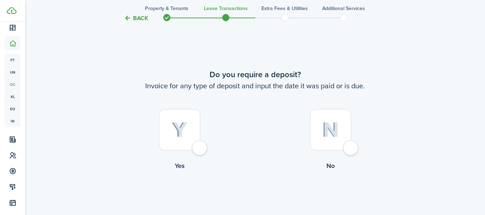
scroll to position [413, 0]
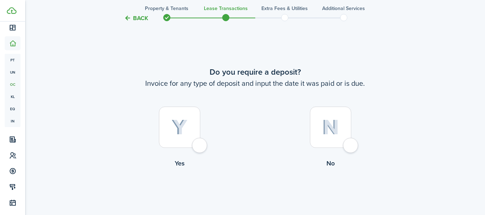
click at [200, 147] on div at bounding box center [179, 127] width 41 height 41
radio input "true"
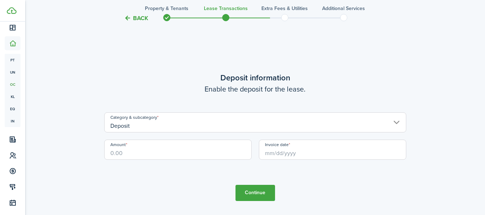
scroll to position [628, 0]
click at [214, 158] on input "Amount" at bounding box center [177, 149] width 147 height 20
click at [247, 44] on tc-wizard-step "Deposit information Enable the deposit for the lease. Category & subcategory De…" at bounding box center [255, 135] width 302 height 215
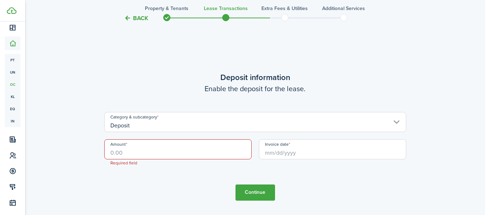
click at [145, 146] on input "Amount" at bounding box center [177, 149] width 147 height 20
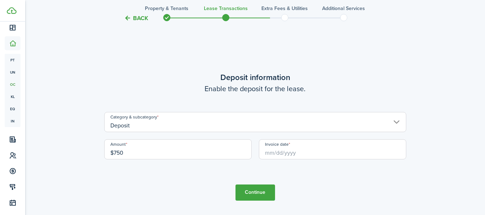
type input "$750.00"
click at [286, 151] on input "Invoice date" at bounding box center [332, 149] width 147 height 20
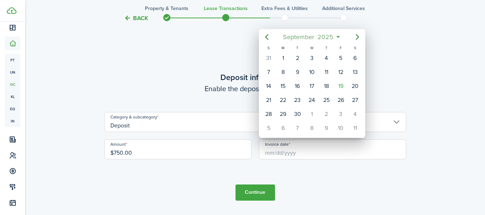
click at [296, 36] on span "September" at bounding box center [298, 37] width 34 height 13
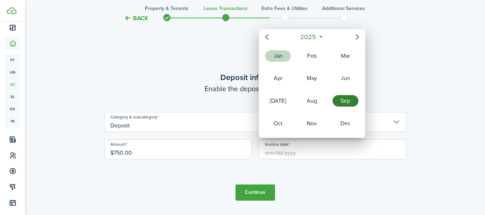
click at [279, 54] on div "Jan" at bounding box center [278, 55] width 26 height 11
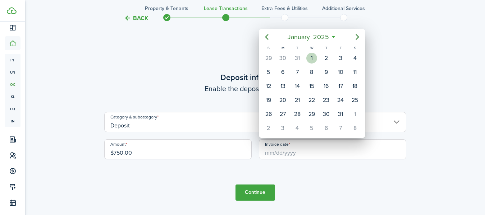
click at [312, 55] on div "1" at bounding box center [311, 58] width 11 height 11
type input "[DATE]"
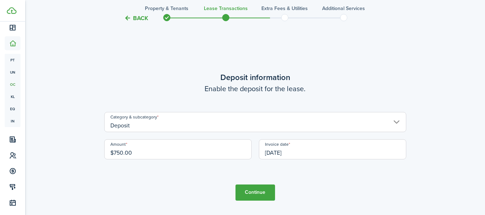
click at [259, 187] on button "Continue" at bounding box center [255, 193] width 40 height 16
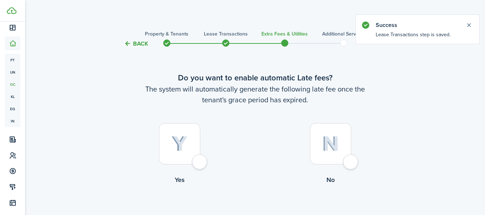
scroll to position [41, 0]
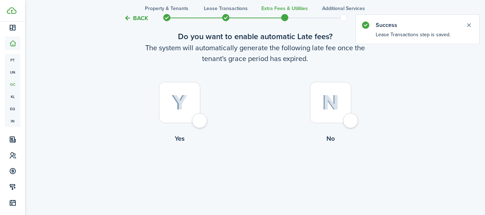
click at [194, 119] on div at bounding box center [179, 102] width 41 height 41
radio input "true"
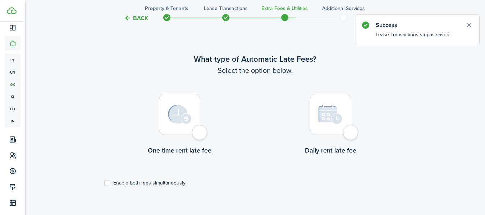
scroll to position [208, 0]
click at [196, 132] on div at bounding box center [179, 113] width 41 height 41
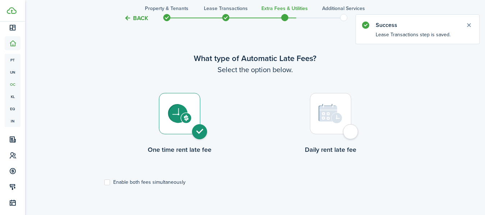
radio input "true"
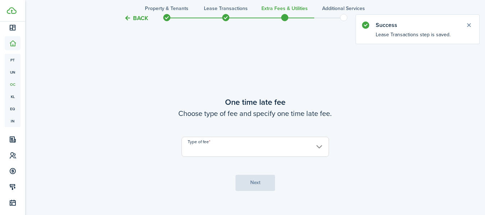
scroll to position [423, 0]
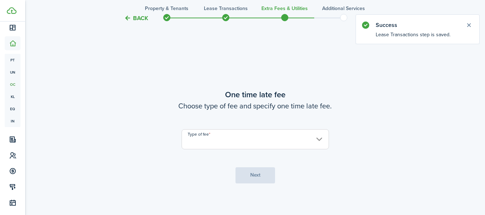
click at [279, 140] on input "Type of fee" at bounding box center [254, 139] width 147 height 20
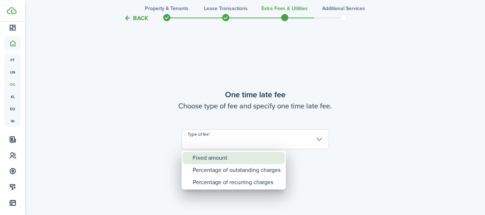
click at [235, 161] on div "Fixed amount" at bounding box center [237, 158] width 88 height 12
type input "Fixed amount"
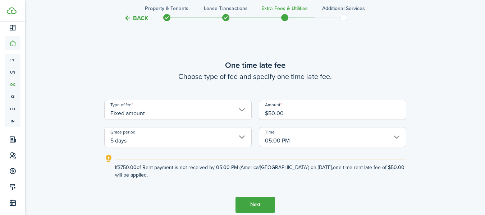
click at [252, 202] on button "Next" at bounding box center [255, 205] width 40 height 16
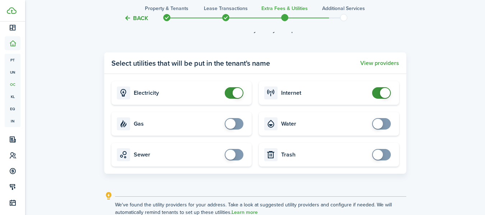
scroll to position [760, 0]
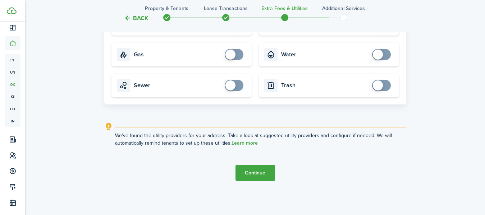
click at [267, 176] on button "Continue" at bounding box center [255, 173] width 40 height 16
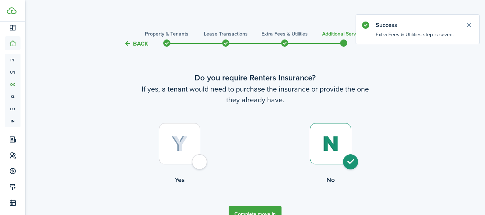
scroll to position [41, 0]
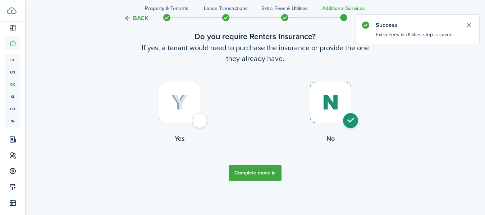
click at [247, 176] on button "Complete move in" at bounding box center [254, 173] width 53 height 16
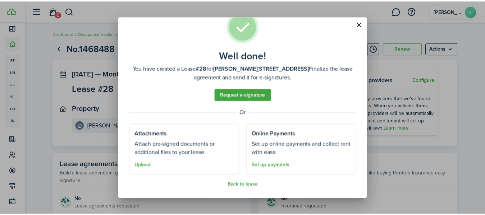
scroll to position [20, 0]
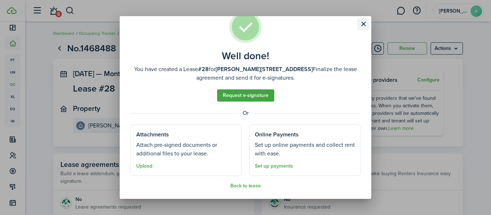
click at [364, 24] on button "Close modal" at bounding box center [363, 24] width 12 height 12
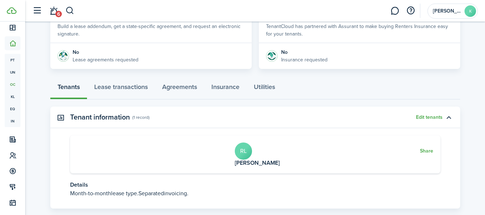
scroll to position [148, 0]
click at [133, 91] on link "Lease transactions" at bounding box center [121, 89] width 68 height 22
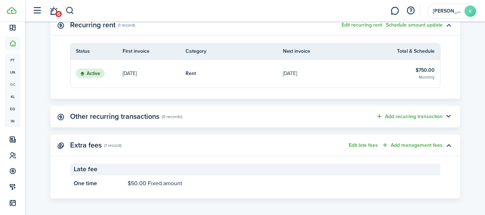
scroll to position [218, 0]
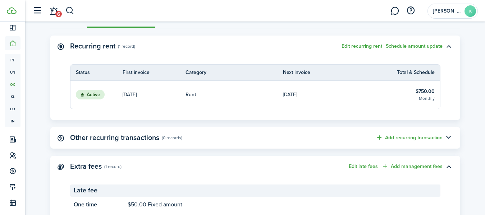
click at [87, 97] on status "Active" at bounding box center [90, 95] width 29 height 10
click at [133, 98] on p "[DATE]" at bounding box center [129, 95] width 14 height 8
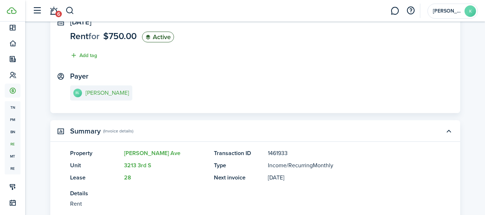
scroll to position [105, 0]
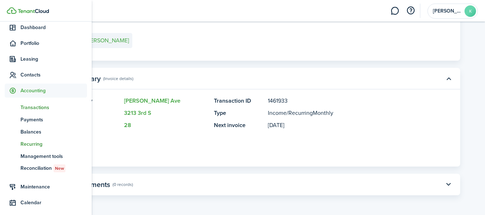
click at [37, 110] on span "Transactions" at bounding box center [53, 108] width 66 height 8
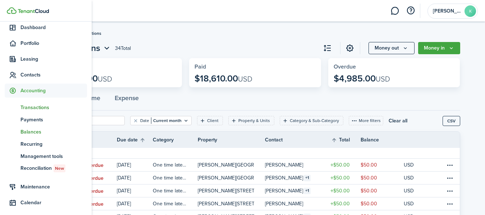
click at [24, 132] on span "Balances" at bounding box center [53, 132] width 66 height 8
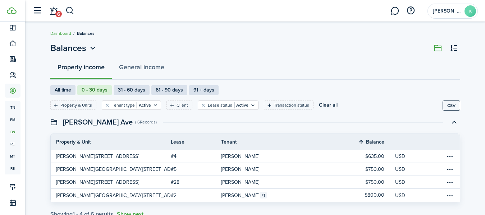
scroll to position [22, 0]
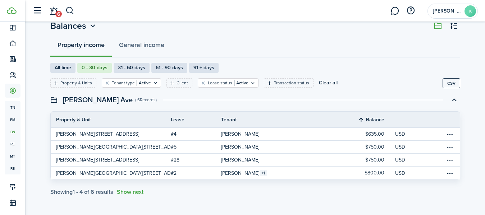
click at [72, 74] on filter-with-custom-content-wrapper "Property & Units Tenant type Active Client Lease status Active Transaction stat…" at bounding box center [254, 83] width 409 height 21
click at [66, 71] on label "All time" at bounding box center [62, 68] width 25 height 10
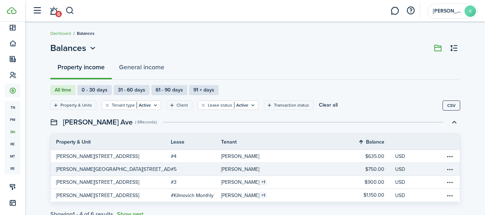
scroll to position [22, 0]
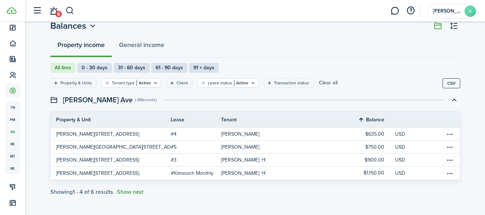
click at [320, 82] on button "Clear all" at bounding box center [328, 82] width 19 height 9
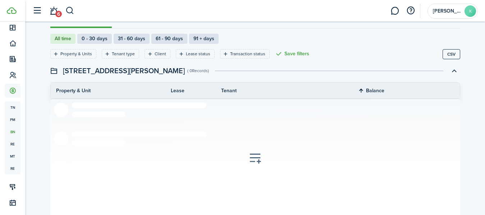
scroll to position [52, 0]
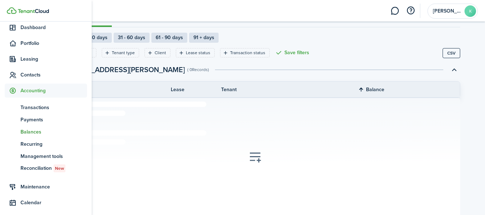
click at [28, 133] on span "Balances" at bounding box center [53, 132] width 66 height 8
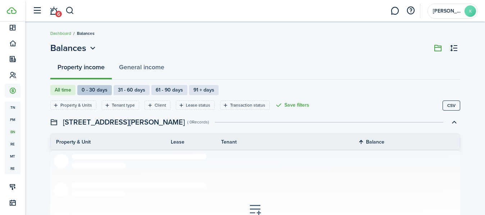
click at [97, 90] on label "0 - 30 days" at bounding box center [94, 90] width 34 height 10
radio input "false"
radio input "true"
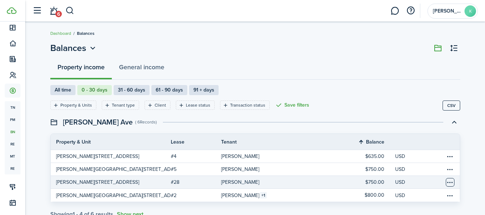
click at [450, 182] on table-menu-btn-icon "Open menu" at bounding box center [449, 182] width 9 height 9
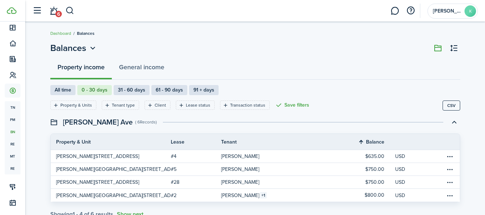
click at [399, 115] on div "Property & Units Tenant type Client Lease status Transaction status Save filter…" at bounding box center [246, 108] width 392 height 15
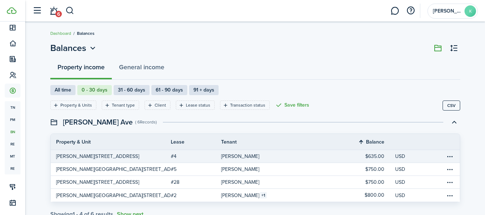
scroll to position [22, 0]
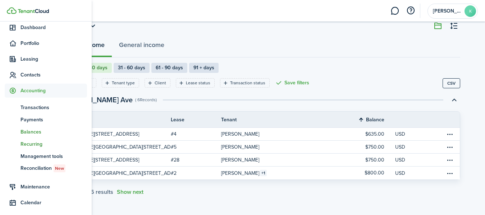
click at [33, 143] on span "Recurring" at bounding box center [53, 144] width 66 height 8
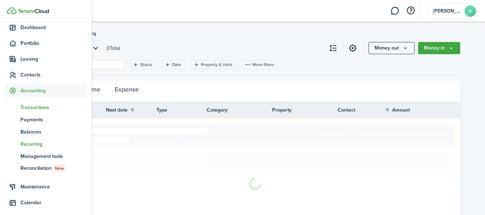
click at [36, 106] on span "Transactions" at bounding box center [53, 108] width 66 height 8
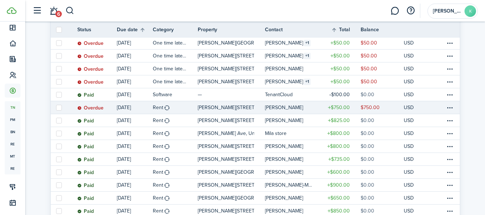
scroll to position [135, 0]
click at [451, 108] on table-menu-btn-icon at bounding box center [449, 107] width 9 height 9
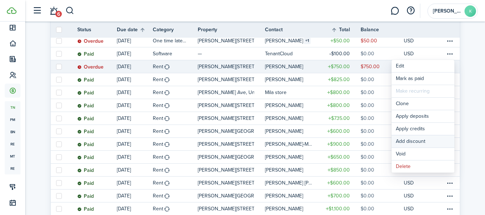
scroll to position [176, 0]
click at [471, 114] on invoice-list "Transactions 34 Total Money out Money in Outstanding $4,985.00 USD Paid $18,610…" at bounding box center [254, 146] width 459 height 568
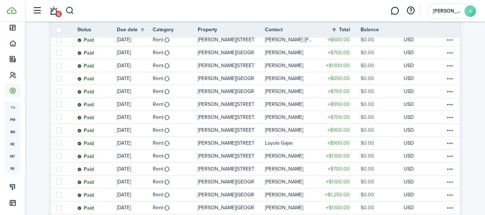
scroll to position [407, 0]
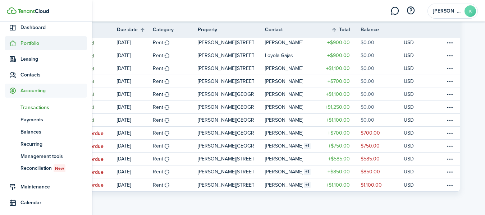
click at [31, 43] on span "Portfolio" at bounding box center [53, 44] width 66 height 8
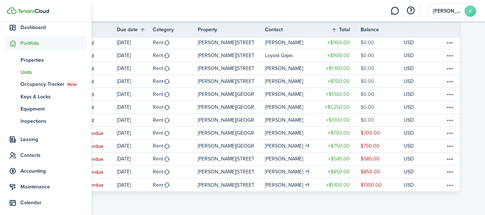
click at [27, 66] on link "un Units" at bounding box center [46, 72] width 82 height 12
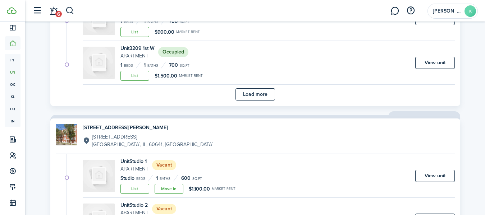
scroll to position [562, 0]
click at [254, 97] on button "Load more" at bounding box center [255, 95] width 40 height 12
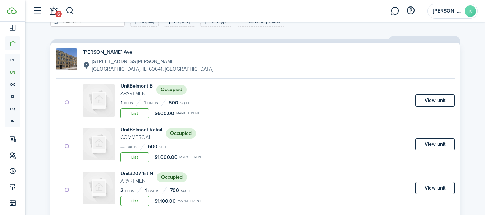
scroll to position [0, 0]
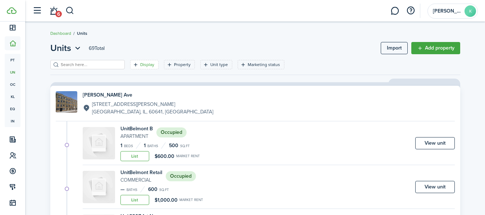
click at [140, 66] on filter-tag-label "Display" at bounding box center [147, 64] width 14 height 6
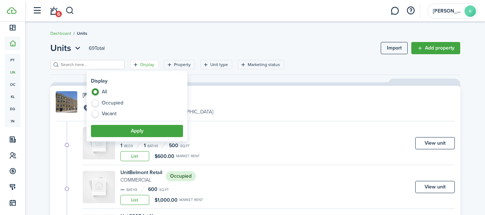
click at [104, 117] on label "Vacant" at bounding box center [137, 113] width 92 height 7
radio input "false"
radio input "true"
click at [134, 134] on button "Apply" at bounding box center [137, 131] width 92 height 12
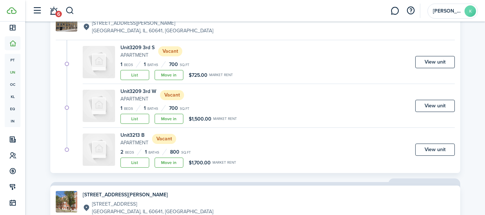
scroll to position [82, 0]
click at [168, 165] on link "Move in" at bounding box center [168, 162] width 29 height 10
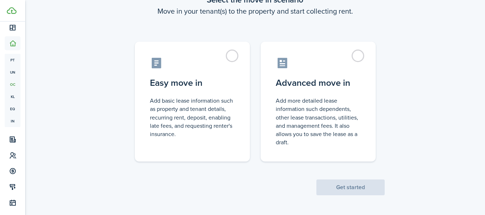
scroll to position [51, 0]
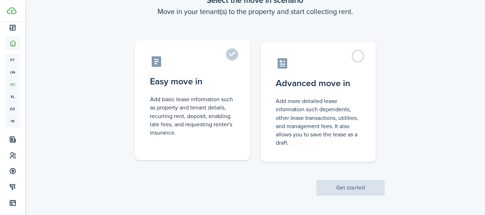
click at [171, 99] on control-radio-card-description "Add basic lease information such as property and tenant details, recurring rent…" at bounding box center [192, 116] width 85 height 42
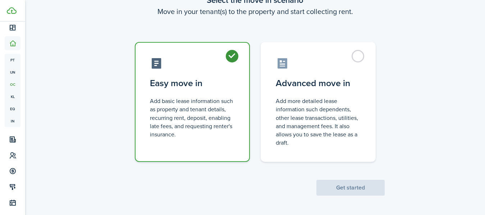
radio input "true"
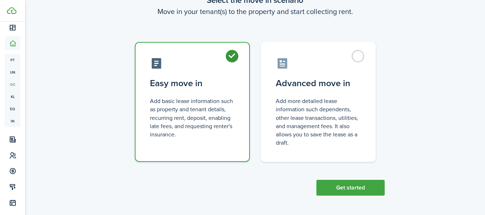
scroll to position [0, 0]
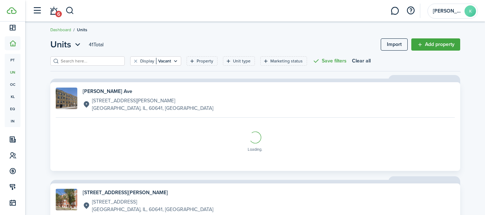
scroll to position [68, 0]
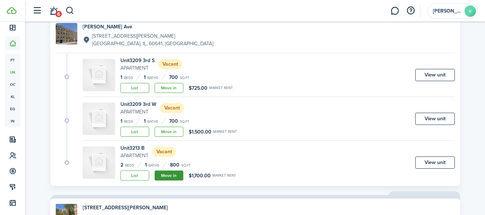
click at [165, 176] on link "Move in" at bounding box center [168, 176] width 29 height 10
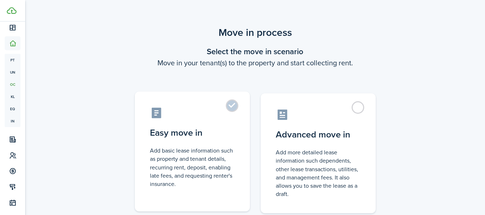
click at [246, 121] on label "Easy move in Add basic lease information such as property and tenant details, r…" at bounding box center [192, 152] width 115 height 120
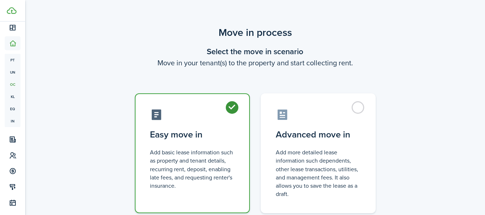
radio input "true"
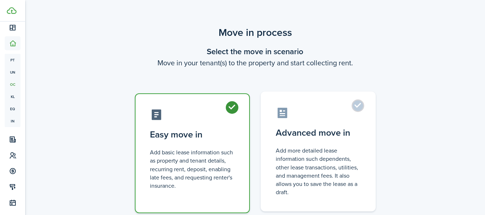
scroll to position [52, 0]
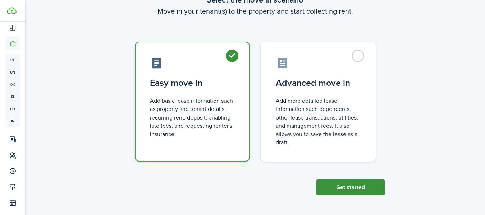
click at [359, 186] on button "Get started" at bounding box center [350, 188] width 68 height 16
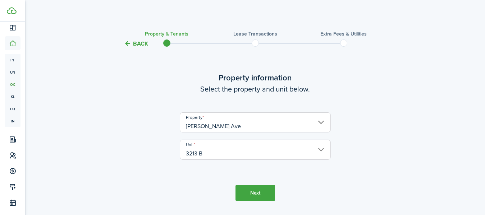
click at [256, 197] on button "Next" at bounding box center [255, 193] width 40 height 16
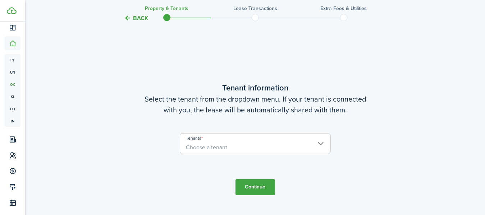
scroll to position [187, 0]
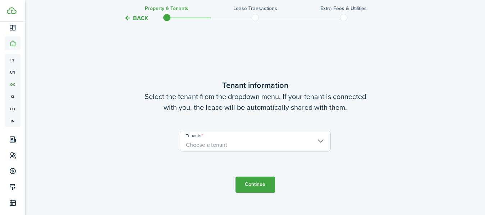
click at [269, 140] on span "Choose a tenant" at bounding box center [255, 145] width 150 height 12
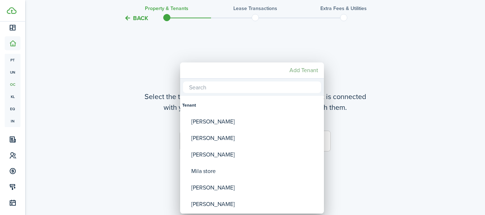
click at [302, 70] on mbsc-button "Add Tenant" at bounding box center [303, 70] width 34 height 13
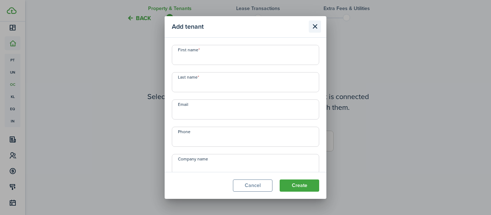
click at [316, 26] on button "Close modal" at bounding box center [315, 26] width 12 height 12
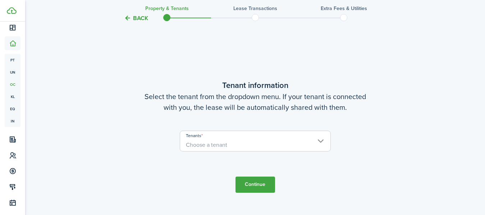
click at [141, 16] on button "Back" at bounding box center [136, 18] width 24 height 8
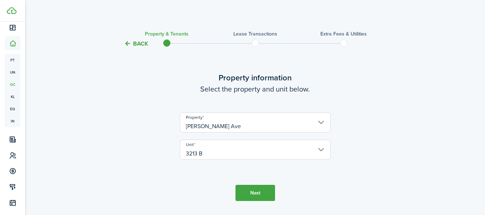
click at [138, 38] on tc-wizard-header "Back Property & Tenants Lease Transactions Extra fees & Utilities" at bounding box center [255, 41] width 312 height 32
click at [139, 49] on tc-wizard-header "Back Property & Tenants Lease Transactions Extra fees & Utilities" at bounding box center [255, 41] width 312 height 32
click at [134, 43] on button "Back" at bounding box center [136, 44] width 24 height 8
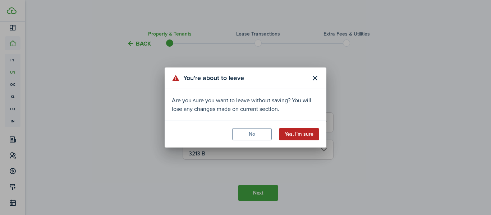
click at [293, 133] on button "Yes, I'm sure" at bounding box center [299, 134] width 40 height 12
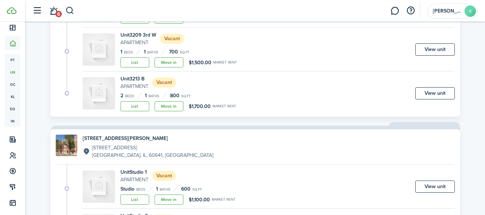
scroll to position [137, 0]
click at [179, 110] on link "Move in" at bounding box center [168, 107] width 29 height 10
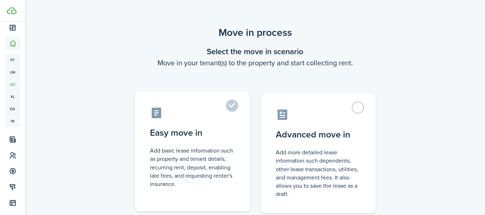
click at [225, 120] on label "Easy move in Add basic lease information such as property and tenant details, r…" at bounding box center [192, 152] width 115 height 120
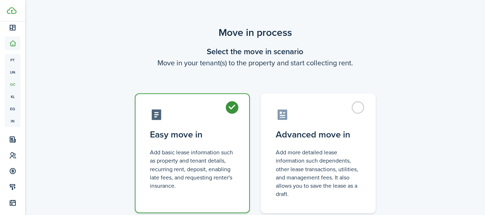
radio input "true"
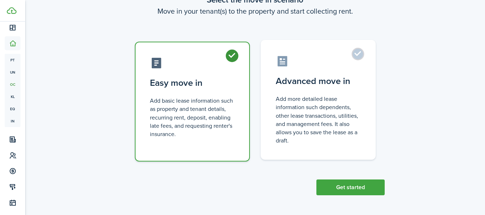
scroll to position [51, 0]
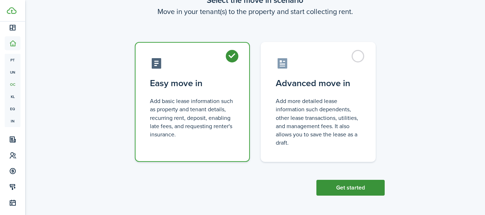
click at [340, 189] on button "Get started" at bounding box center [350, 188] width 68 height 16
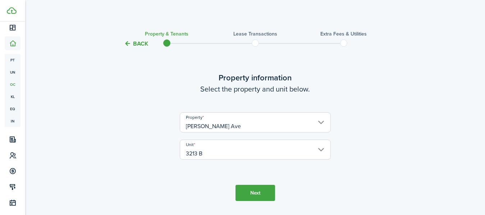
click at [270, 197] on button "Next" at bounding box center [255, 193] width 40 height 16
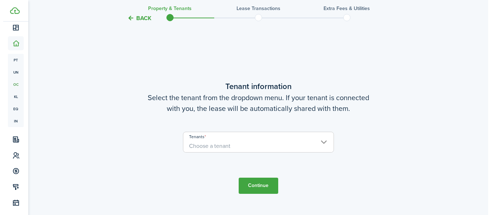
scroll to position [187, 0]
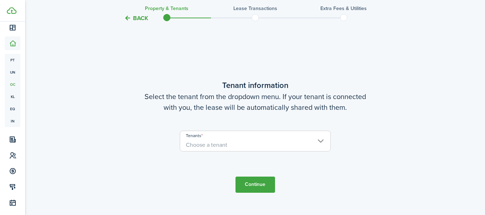
click at [298, 138] on input "Tenants" at bounding box center [255, 135] width 150 height 9
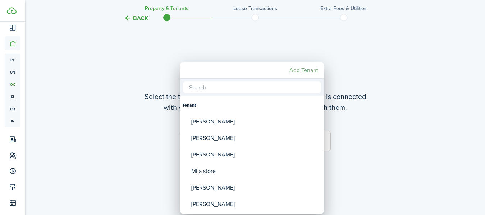
click at [306, 73] on mbsc-button "Add Tenant" at bounding box center [303, 70] width 34 height 13
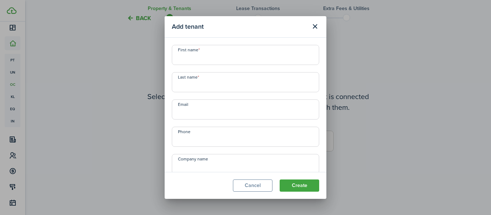
click at [238, 57] on input "First name" at bounding box center [245, 55] width 147 height 20
type input "Alisia"
click at [228, 85] on input "Last name" at bounding box center [245, 82] width 147 height 20
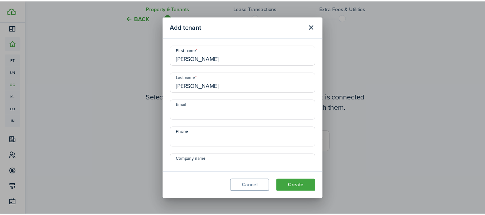
scroll to position [28, 0]
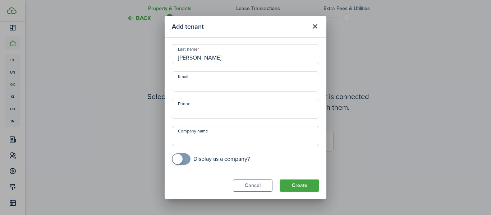
type input "Medina"
click at [213, 115] on input "Phone" at bounding box center [245, 109] width 147 height 20
type input "+1 773-459-6275"
click at [301, 187] on button "Create" at bounding box center [299, 186] width 40 height 12
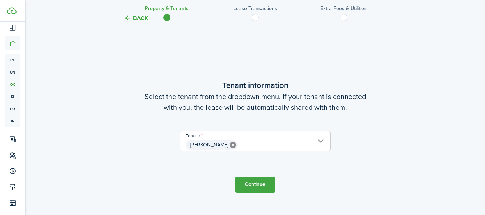
click at [258, 185] on button "Continue" at bounding box center [255, 185] width 40 height 16
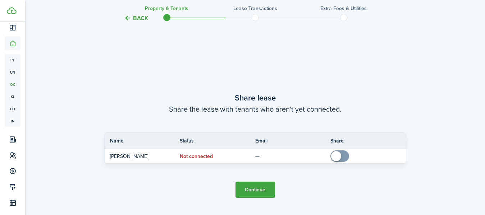
scroll to position [402, 0]
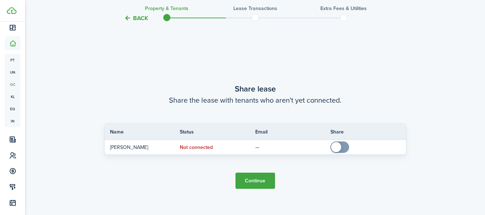
click at [262, 181] on button "Continue" at bounding box center [255, 181] width 40 height 16
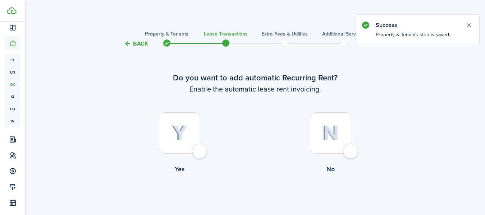
scroll to position [23, 0]
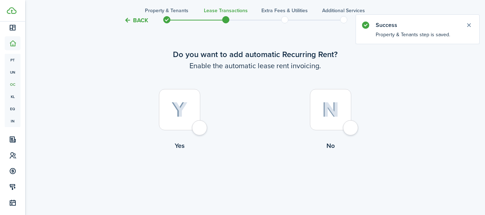
click at [200, 130] on div at bounding box center [179, 109] width 41 height 41
radio input "true"
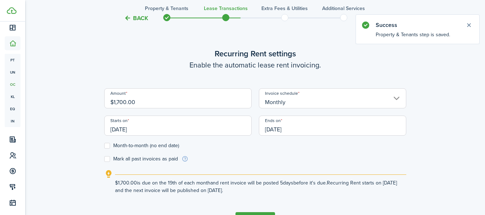
scroll to position [198, 0]
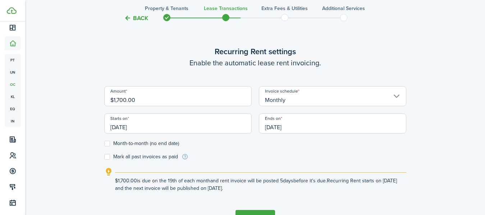
click at [174, 100] on input "$1,700.00" at bounding box center [177, 96] width 147 height 20
drag, startPoint x: 174, startPoint y: 100, endPoint x: 47, endPoint y: 96, distance: 126.9
click at [47, 96] on div "Back Property & Tenants Lease Transactions Extra fees & Utilities Additional Se…" at bounding box center [255, 36] width 417 height 416
click at [210, 128] on input "[DATE]" at bounding box center [177, 124] width 147 height 20
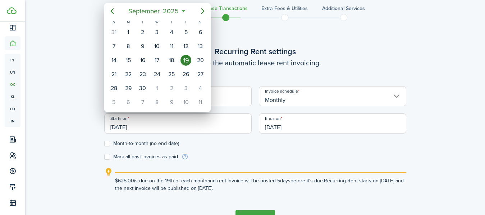
click at [203, 138] on div at bounding box center [242, 108] width 599 height 330
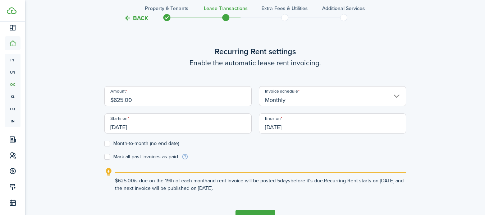
click at [154, 101] on input "$625.00" at bounding box center [177, 96] width 147 height 20
click at [165, 133] on input "[DATE]" at bounding box center [177, 124] width 147 height 20
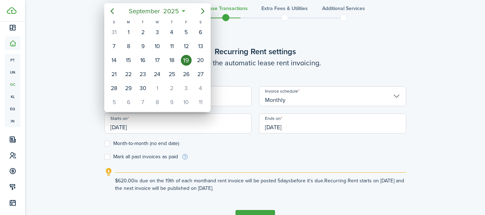
type input "$620.00"
click at [142, 10] on span "September" at bounding box center [144, 11] width 34 height 13
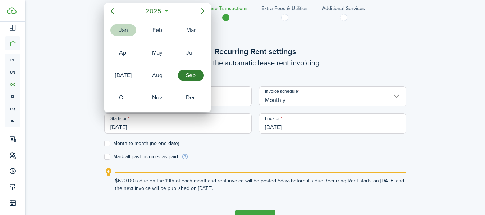
click at [129, 29] on div "Jan" at bounding box center [123, 29] width 26 height 11
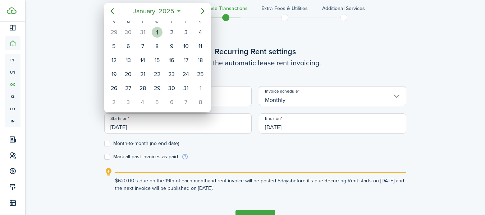
click at [157, 31] on div "1" at bounding box center [157, 32] width 11 height 11
type input "[DATE]"
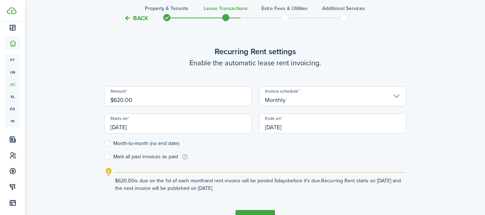
click at [140, 145] on label "Month-to-month (no end date)" at bounding box center [141, 144] width 75 height 6
click at [104, 144] on input "Month-to-month (no end date)" at bounding box center [104, 144] width 0 height 0
checkbox input "true"
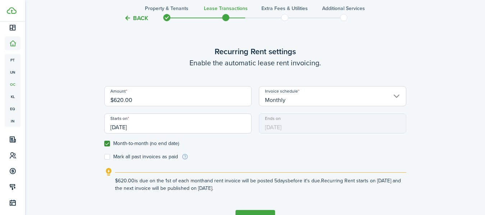
click at [136, 158] on label "Mark all past invoices as paid" at bounding box center [141, 157] width 74 height 6
click at [104, 157] on input "Mark all past invoices as paid" at bounding box center [104, 157] width 0 height 0
checkbox input "true"
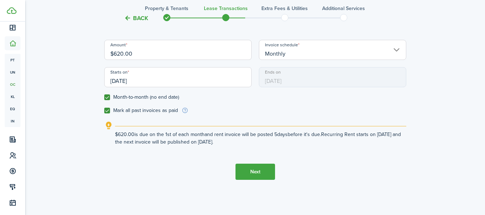
click at [249, 176] on button "Next" at bounding box center [255, 172] width 40 height 16
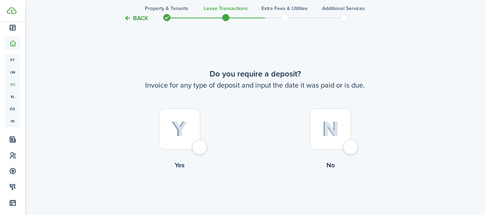
scroll to position [413, 0]
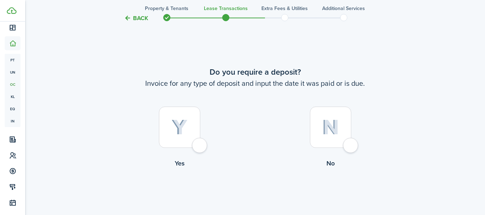
click at [183, 136] on div at bounding box center [179, 127] width 41 height 41
radio input "true"
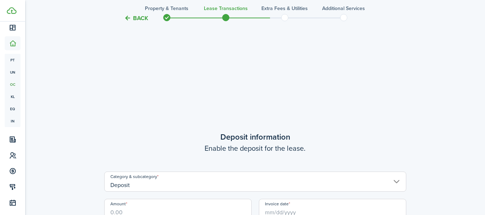
scroll to position [628, 0]
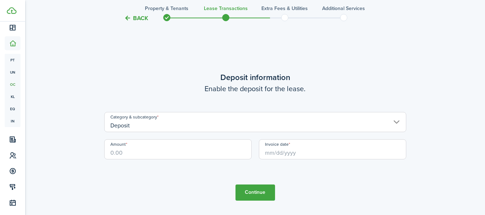
click at [186, 152] on input "Amount" at bounding box center [177, 149] width 147 height 20
click at [273, 151] on input "Invoice date" at bounding box center [332, 149] width 147 height 20
type input "$620.00"
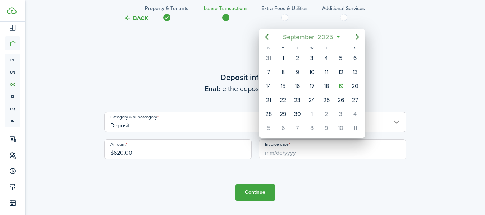
click at [303, 38] on span "September" at bounding box center [298, 37] width 34 height 13
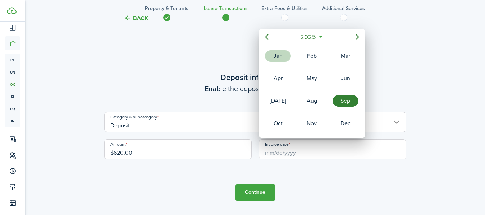
click at [280, 54] on div "Jan" at bounding box center [278, 55] width 26 height 11
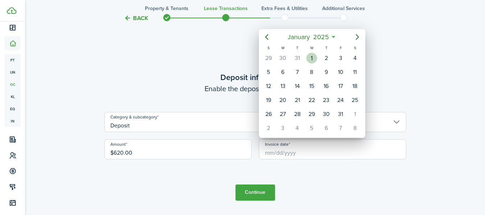
click at [310, 57] on div "1" at bounding box center [311, 58] width 11 height 11
type input "[DATE]"
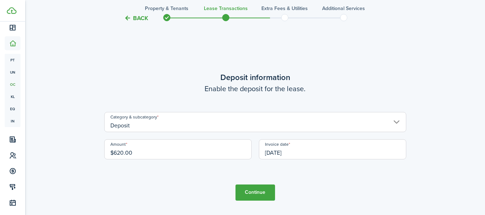
click at [255, 187] on button "Continue" at bounding box center [255, 193] width 40 height 16
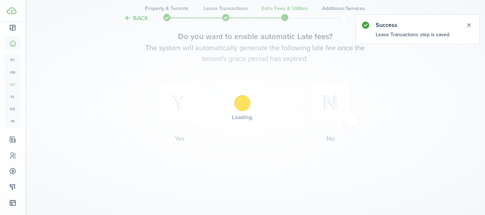
scroll to position [0, 0]
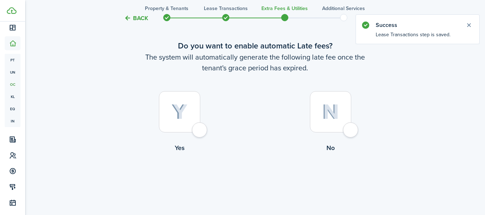
click at [347, 131] on div at bounding box center [330, 111] width 41 height 41
radio input "true"
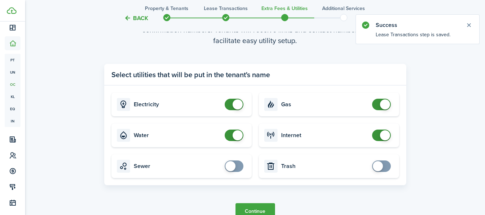
scroll to position [250, 0]
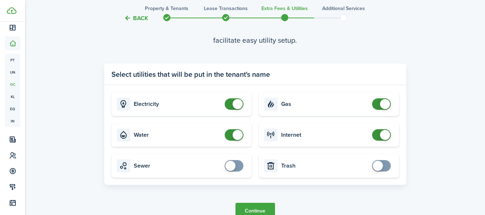
checkbox input "false"
click at [382, 103] on span at bounding box center [385, 104] width 10 height 10
checkbox input "false"
click at [239, 134] on span at bounding box center [237, 135] width 10 height 10
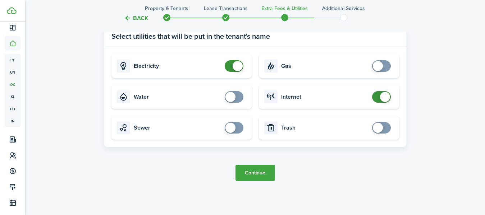
click at [264, 173] on button "Continue" at bounding box center [255, 173] width 40 height 16
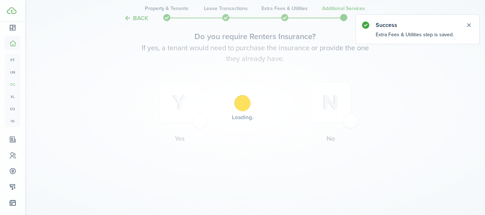
scroll to position [0, 0]
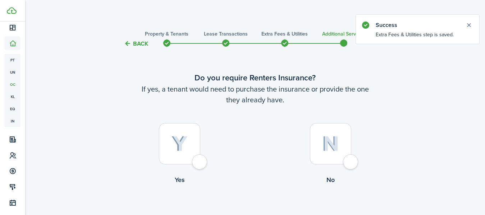
click at [351, 158] on div at bounding box center [330, 143] width 41 height 41
radio input "true"
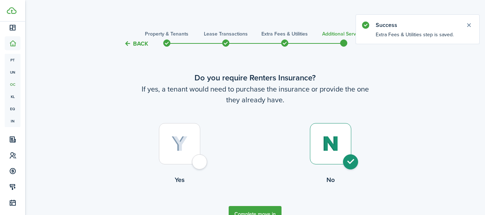
scroll to position [41, 0]
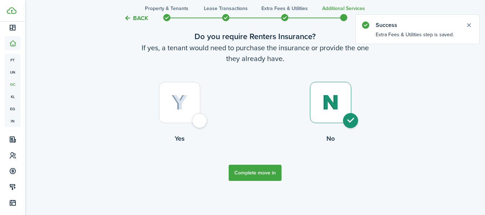
click at [254, 176] on button "Complete move in" at bounding box center [254, 173] width 53 height 16
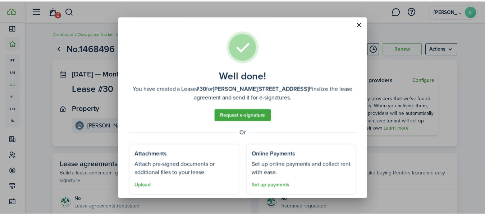
scroll to position [20, 0]
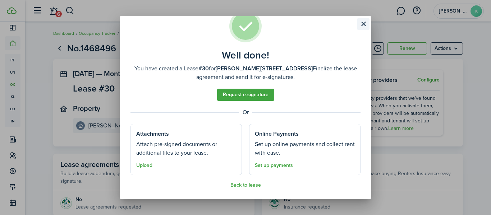
click at [363, 20] on button "Close modal" at bounding box center [363, 24] width 12 height 12
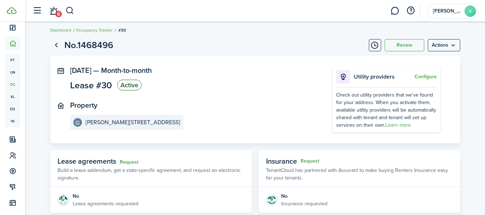
scroll to position [3, 0]
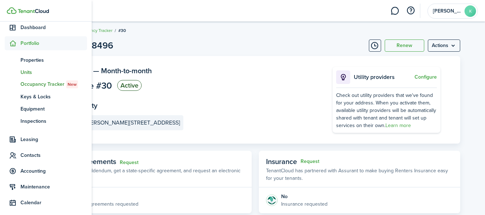
click at [27, 73] on span "Units" at bounding box center [53, 73] width 66 height 8
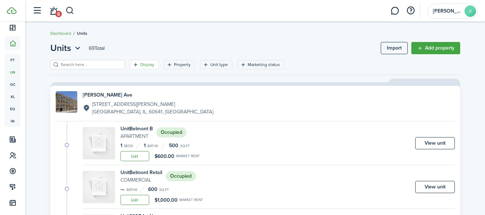
click at [133, 64] on icon "Open filter" at bounding box center [136, 65] width 6 height 6
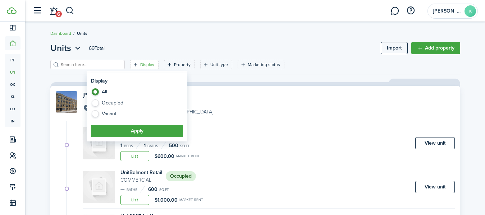
click at [97, 111] on label "Vacant" at bounding box center [137, 113] width 92 height 7
radio input "false"
radio input "true"
click at [142, 132] on button "Apply" at bounding box center [137, 131] width 92 height 12
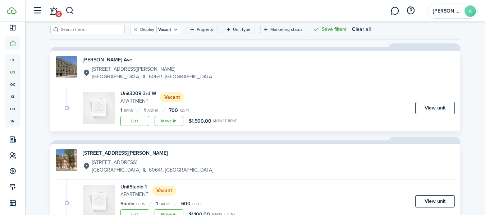
scroll to position [36, 0]
click at [133, 31] on button "Clear filter" at bounding box center [136, 29] width 6 height 6
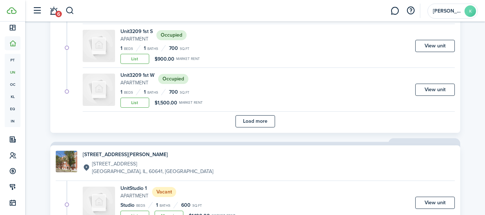
scroll to position [536, 0]
click at [248, 124] on button "Load more" at bounding box center [255, 121] width 40 height 12
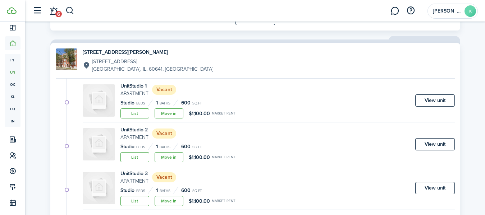
scroll to position [1163, 0]
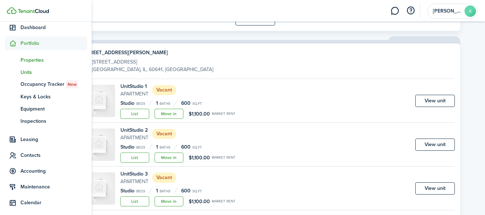
click at [34, 63] on span "Properties" at bounding box center [53, 60] width 66 height 8
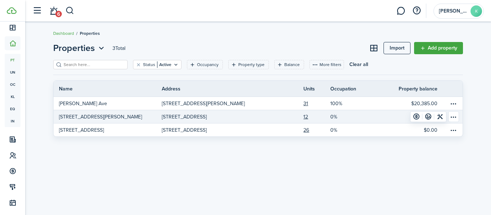
click at [265, 115] on link "5159 W Wolfram St, Chicago, IL, 60641, US" at bounding box center [216, 116] width 108 height 13
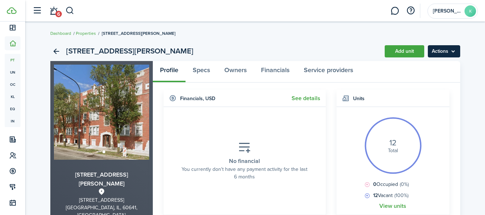
click at [427, 49] on menu-btn "Actions" at bounding box center [443, 51] width 32 height 12
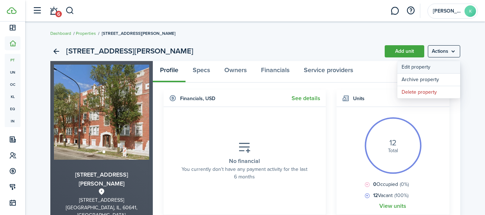
click at [433, 66] on link "Edit property" at bounding box center [428, 67] width 63 height 12
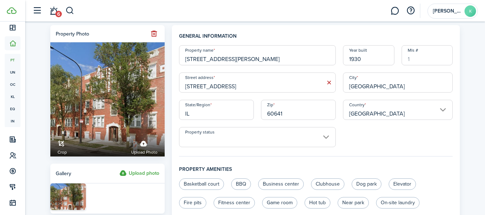
click at [326, 81] on icon at bounding box center [329, 82] width 8 height 7
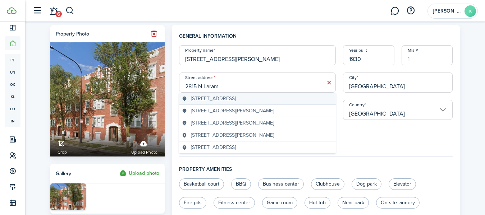
click at [236, 97] on span "2815 North Laramie Avenue, Chicago, IL, USA" at bounding box center [213, 99] width 45 height 8
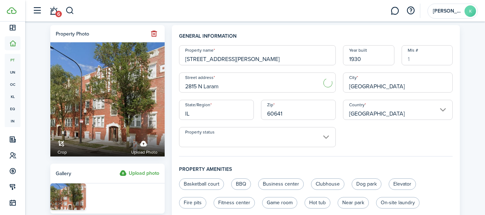
type input "2815 N Laramie Ave"
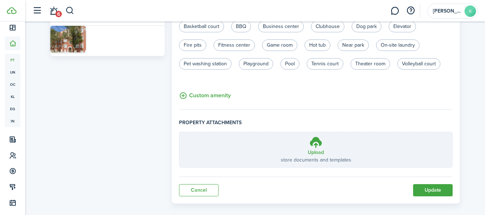
scroll to position [166, 0]
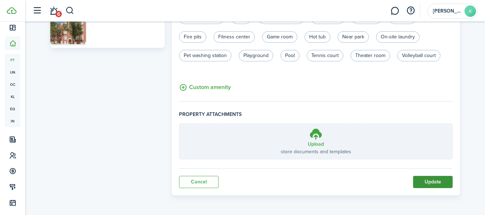
click at [424, 187] on button "Update" at bounding box center [433, 182] width 40 height 12
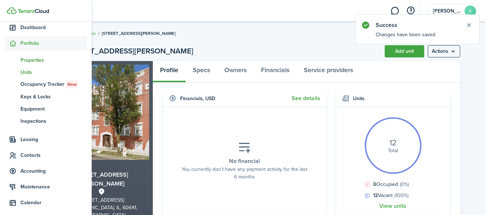
click at [26, 74] on span "Units" at bounding box center [53, 73] width 66 height 8
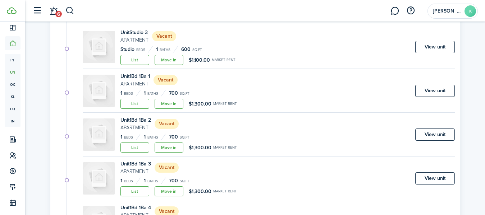
scroll to position [779, 0]
click at [427, 91] on link "View unit" at bounding box center [435, 90] width 40 height 12
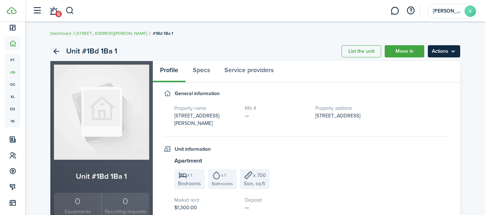
click at [441, 51] on menu-btn "Actions" at bounding box center [443, 51] width 32 height 12
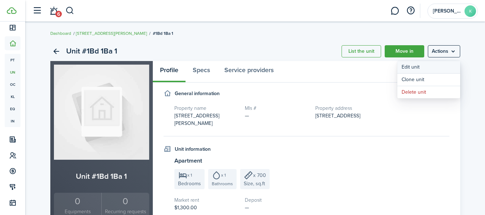
click at [414, 66] on link "Edit unit" at bounding box center [428, 67] width 63 height 12
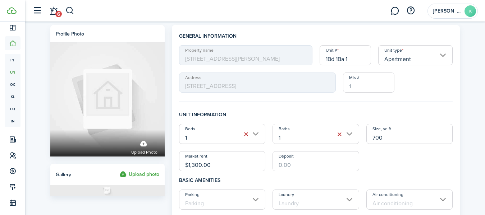
drag, startPoint x: 357, startPoint y: 58, endPoint x: 302, endPoint y: 60, distance: 55.0
click at [302, 60] on div "Property name 5159 W. Wolfram St Unit # 1Bd 1Ba 1 Unit type Apartment Address 2…" at bounding box center [315, 68] width 281 height 47
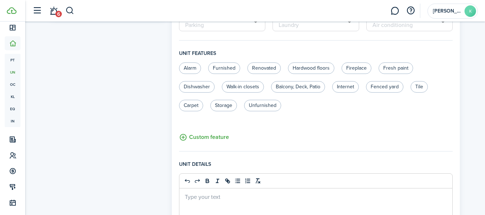
scroll to position [338, 0]
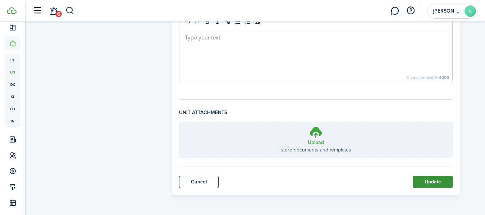
click at [427, 185] on button "Update" at bounding box center [433, 182] width 40 height 12
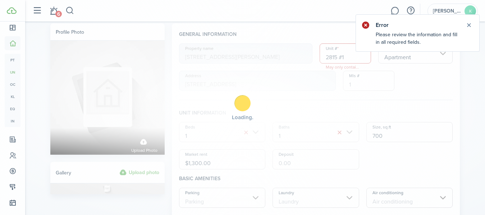
scroll to position [0, 0]
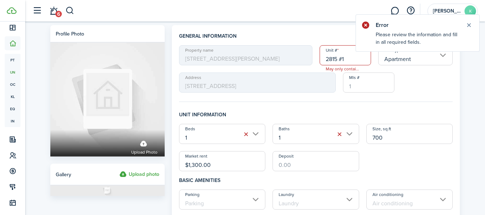
click at [346, 59] on input "2815 #1" at bounding box center [344, 55] width 51 height 20
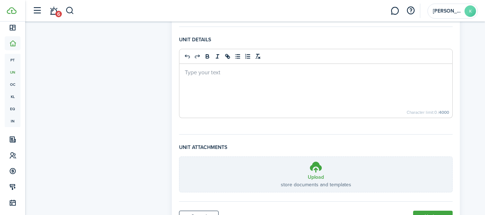
scroll to position [338, 0]
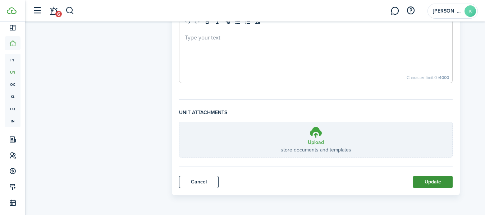
type input "2815 Unit 1"
click at [423, 177] on button "Update" at bounding box center [433, 182] width 40 height 12
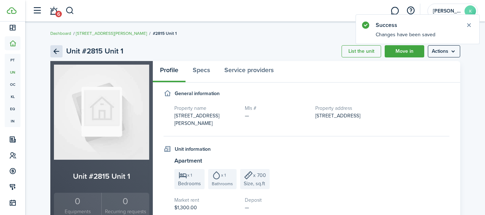
click at [53, 50] on link "Back" at bounding box center [56, 51] width 12 height 12
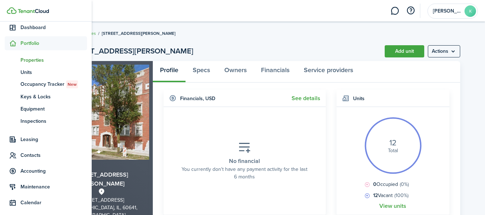
click at [28, 58] on span "Properties" at bounding box center [53, 60] width 66 height 8
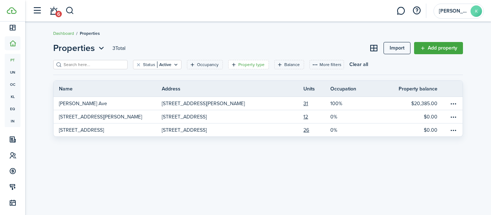
click at [238, 66] on filter-tag-label "Property type" at bounding box center [251, 64] width 26 height 6
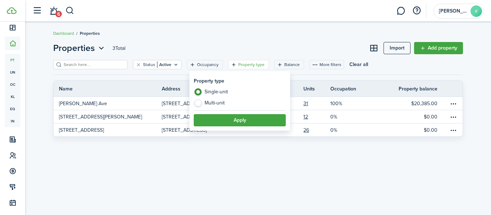
click at [179, 32] on breadcrumb "Dashboard Properties" at bounding box center [257, 30] width 409 height 17
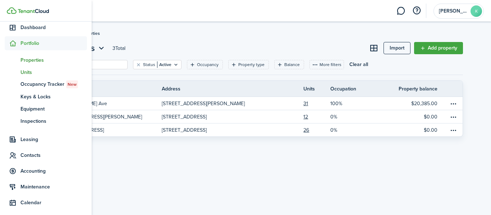
click at [23, 72] on span "Units" at bounding box center [53, 73] width 66 height 8
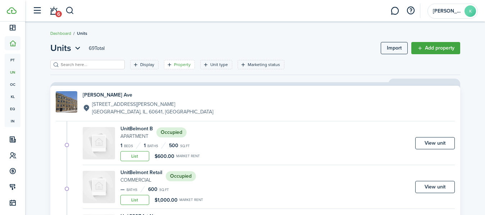
click at [174, 67] on filter-tag-label "Property" at bounding box center [182, 64] width 17 height 6
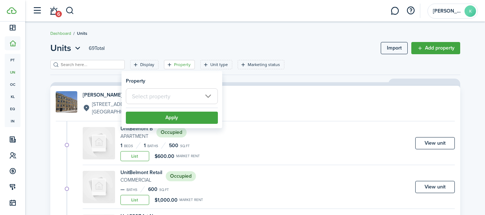
click at [169, 95] on input "text" at bounding box center [172, 96] width 92 height 16
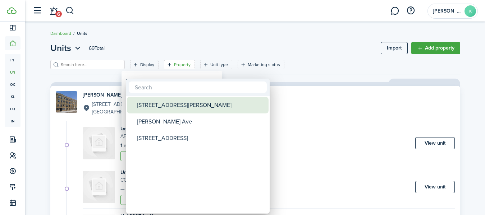
click at [178, 102] on div "[STREET_ADDRESS][PERSON_NAME]" at bounding box center [200, 105] width 127 height 17
type input "[STREET_ADDRESS][PERSON_NAME]"
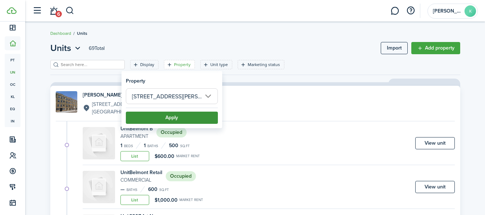
click at [161, 117] on button "Apply" at bounding box center [172, 118] width 92 height 12
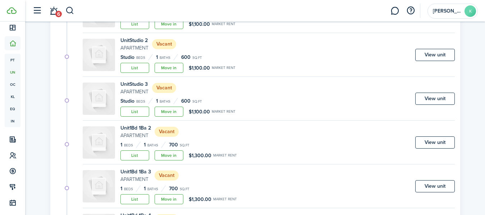
scroll to position [127, 0]
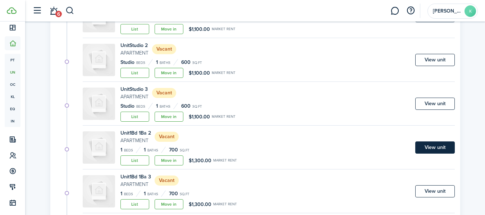
click at [443, 150] on link "View unit" at bounding box center [435, 148] width 40 height 12
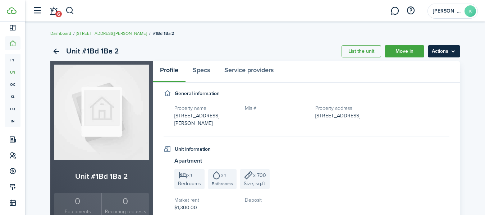
click at [437, 56] on menu-btn "Actions" at bounding box center [443, 51] width 32 height 12
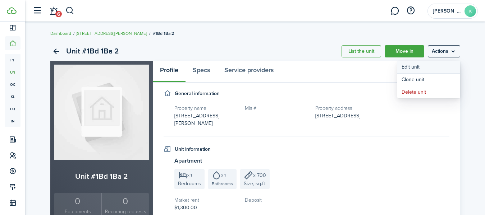
click at [423, 66] on link "Edit unit" at bounding box center [428, 67] width 63 height 12
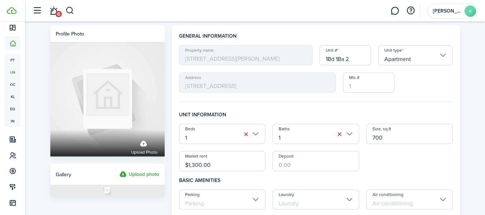
drag, startPoint x: 356, startPoint y: 60, endPoint x: 307, endPoint y: 63, distance: 49.0
click at [307, 63] on div "Property name 5159 W. Wolfram St Unit # 1Bd 1Ba 2 Unit type Apartment Address 2…" at bounding box center [315, 68] width 281 height 47
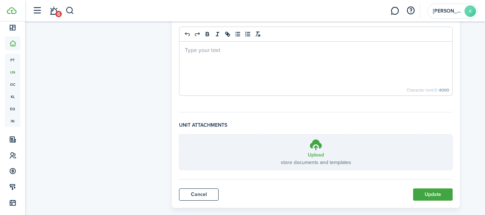
scroll to position [338, 0]
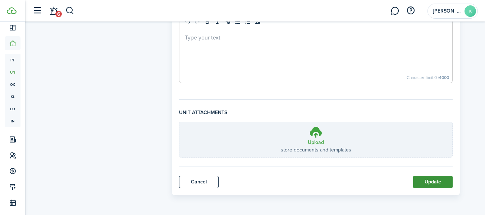
type input "2815 Unit 2"
click at [430, 177] on button "Update" at bounding box center [433, 182] width 40 height 12
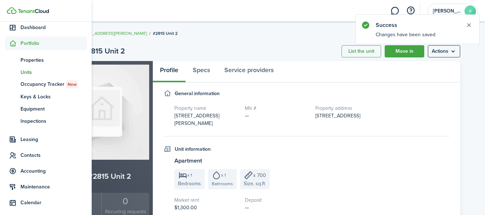
click at [27, 70] on span "Units" at bounding box center [53, 73] width 66 height 8
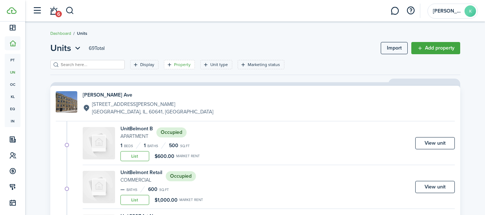
click at [166, 65] on filter-tag "Property" at bounding box center [179, 64] width 31 height 9
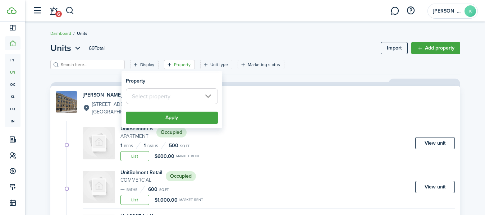
click at [167, 99] on input "text" at bounding box center [172, 96] width 92 height 16
click at [170, 98] on div at bounding box center [242, 108] width 599 height 330
click at [205, 93] on input "text" at bounding box center [172, 96] width 92 height 16
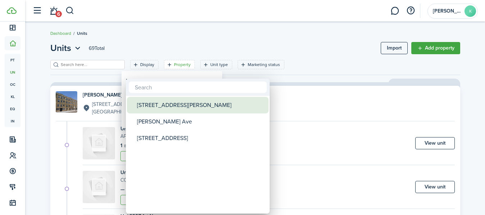
click at [176, 104] on div "[STREET_ADDRESS][PERSON_NAME]" at bounding box center [200, 105] width 127 height 17
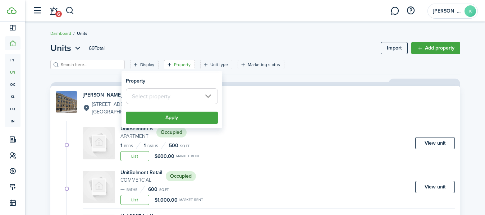
type input "[STREET_ADDRESS][PERSON_NAME]"
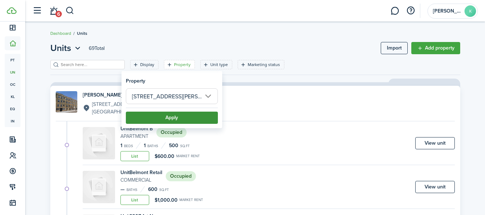
click at [175, 121] on button "Apply" at bounding box center [172, 118] width 92 height 12
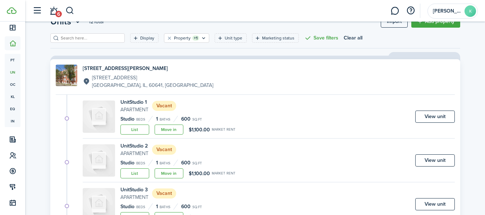
scroll to position [26, 0]
click at [436, 119] on link "View unit" at bounding box center [435, 117] width 40 height 12
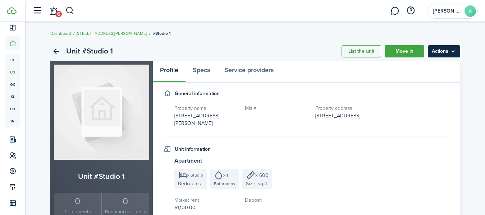
click at [452, 52] on menu-btn "Actions" at bounding box center [443, 51] width 32 height 12
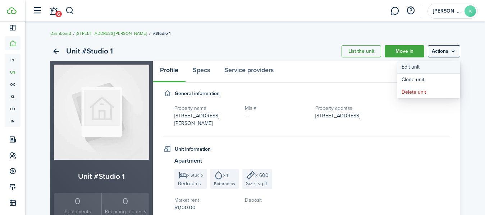
click at [428, 71] on link "Edit unit" at bounding box center [428, 67] width 63 height 12
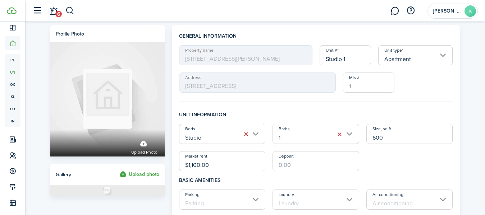
drag, startPoint x: 355, startPoint y: 58, endPoint x: 292, endPoint y: 62, distance: 63.3
click at [292, 62] on div "Property name 5159 W. Wolfram St Unit # Studio 1 Unit type Apartment Address 28…" at bounding box center [315, 68] width 281 height 47
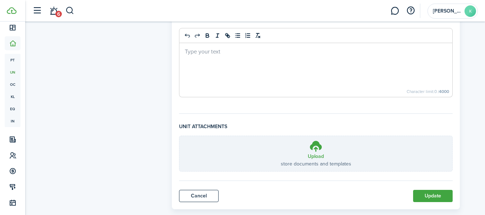
scroll to position [338, 0]
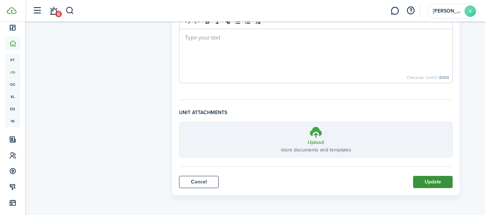
type input "2817 Unit 1"
click at [424, 179] on button "Update" at bounding box center [433, 182] width 40 height 12
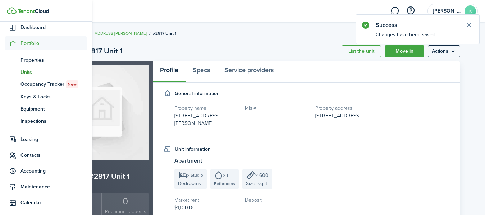
click at [27, 72] on span "Units" at bounding box center [53, 73] width 66 height 8
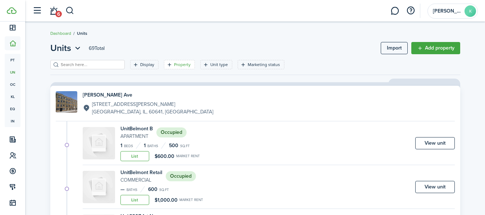
click at [174, 65] on filter-tag-label "Property" at bounding box center [182, 64] width 17 height 6
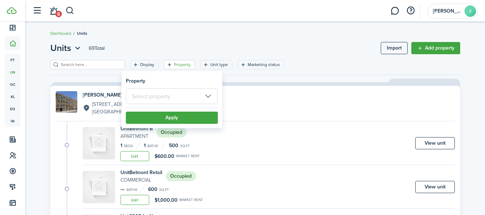
click at [175, 96] on input "text" at bounding box center [172, 96] width 92 height 16
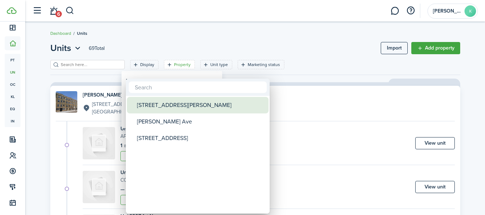
click at [170, 108] on div "[STREET_ADDRESS][PERSON_NAME]" at bounding box center [200, 105] width 127 height 17
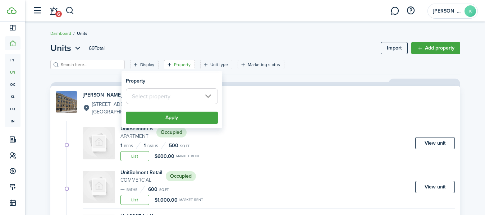
type input "[STREET_ADDRESS][PERSON_NAME]"
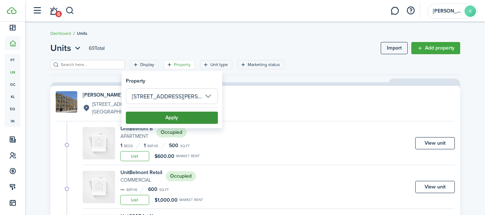
click at [177, 117] on button "Apply" at bounding box center [172, 118] width 92 height 12
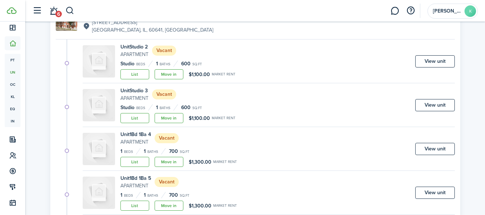
scroll to position [82, 0]
click at [430, 149] on link "View unit" at bounding box center [435, 149] width 40 height 12
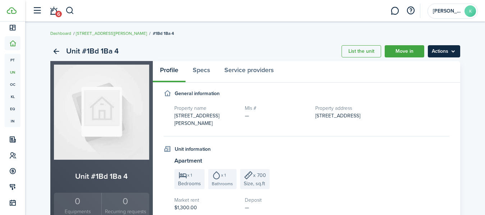
click at [441, 54] on menu-btn "Actions" at bounding box center [443, 51] width 32 height 12
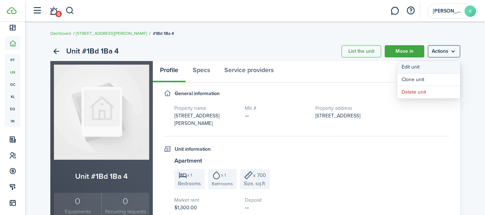
click at [434, 66] on link "Edit unit" at bounding box center [428, 67] width 63 height 12
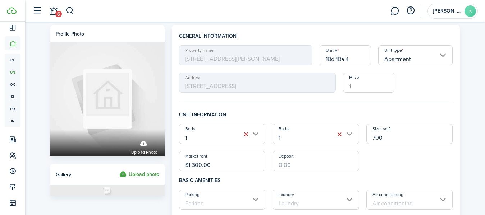
drag, startPoint x: 360, startPoint y: 55, endPoint x: 277, endPoint y: 53, distance: 82.6
click at [277, 53] on div "Property name 5159 W. Wolfram St Unit # 1Bd 1Ba 4 Unit type Apartment Address 2…" at bounding box center [315, 68] width 281 height 47
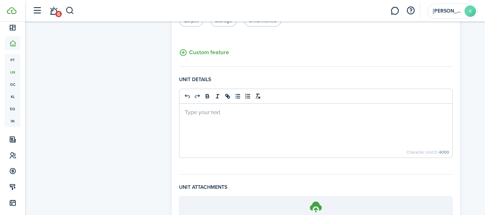
scroll to position [338, 0]
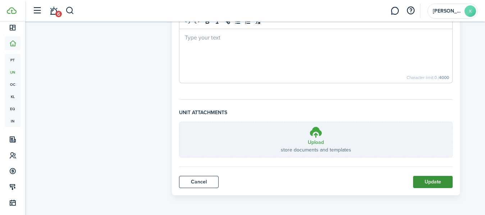
type input "2823 Unit 1"
click at [433, 180] on button "Update" at bounding box center [433, 182] width 40 height 12
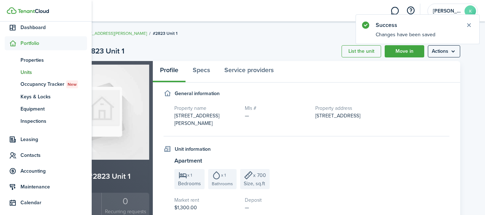
click at [25, 73] on span "Units" at bounding box center [53, 73] width 66 height 8
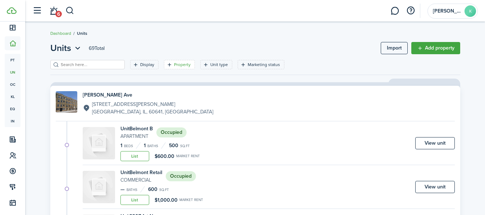
click at [164, 68] on filter-tag "Property" at bounding box center [179, 64] width 31 height 9
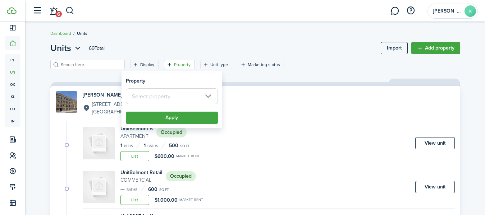
click at [182, 97] on input "text" at bounding box center [172, 96] width 92 height 16
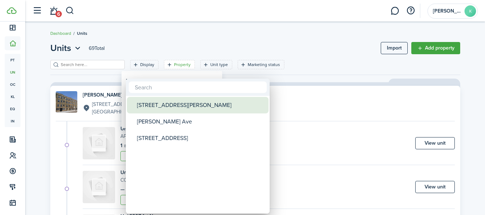
click at [189, 110] on div "[STREET_ADDRESS][PERSON_NAME]" at bounding box center [200, 105] width 127 height 17
type input "[STREET_ADDRESS][PERSON_NAME]"
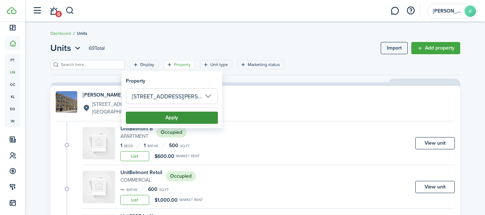
click at [205, 118] on button "Apply" at bounding box center [172, 118] width 92 height 12
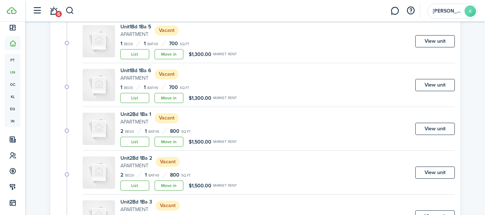
scroll to position [102, 0]
drag, startPoint x: 286, startPoint y: 119, endPoint x: 389, endPoint y: 136, distance: 104.9
click at [389, 136] on div "Unit 2Bd 1Ba 1 Apartment Vacant 2 Beds 1 Baths 800 sq.ft List Move in $1,500.00…" at bounding box center [269, 130] width 372 height 40
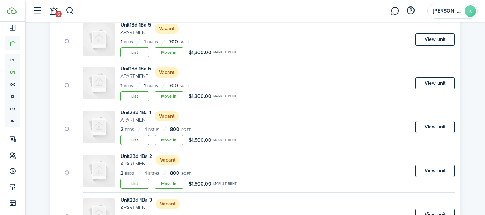
scroll to position [12, 0]
